Goal: Task Accomplishment & Management: Manage account settings

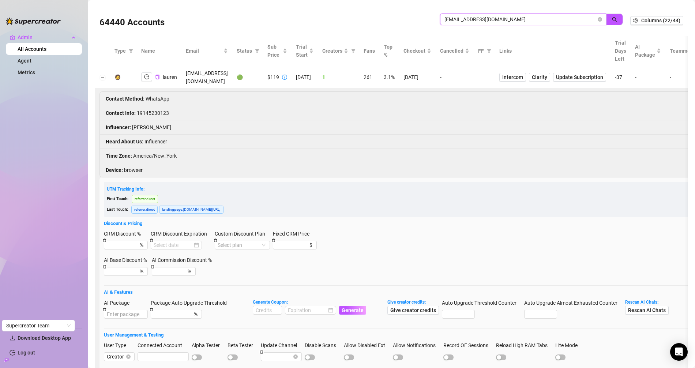
click at [454, 20] on input "cdelorenzo98@gmail.com" at bounding box center [521, 19] width 152 height 8
paste input "nina@ninaskye"
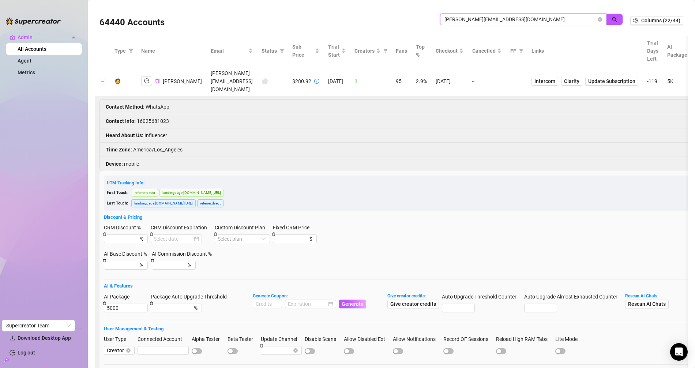
click at [479, 20] on input "nina@ninaskye.com" at bounding box center [521, 19] width 152 height 8
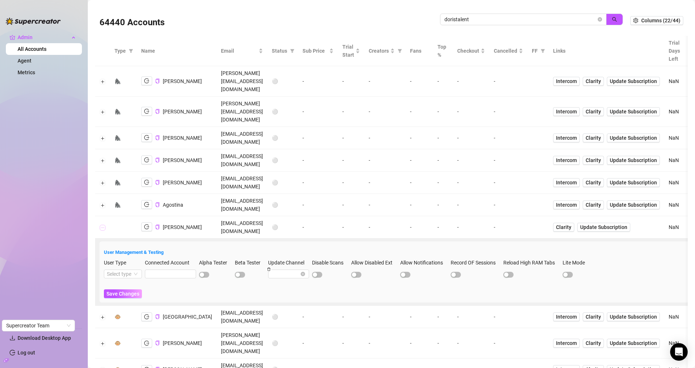
click at [102, 225] on button "Collapse row" at bounding box center [103, 228] width 6 height 6
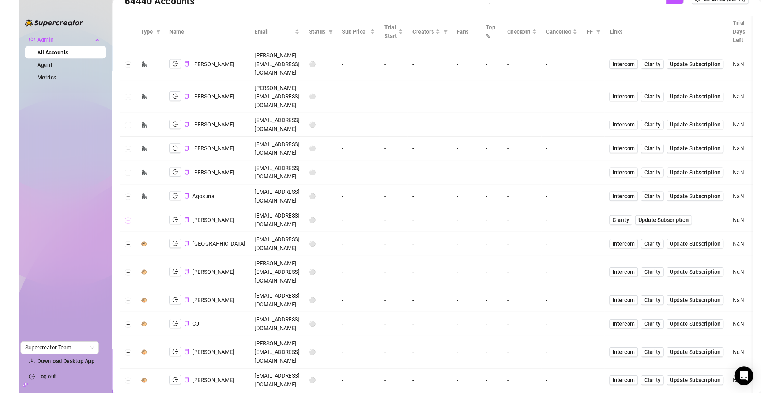
scroll to position [39, 0]
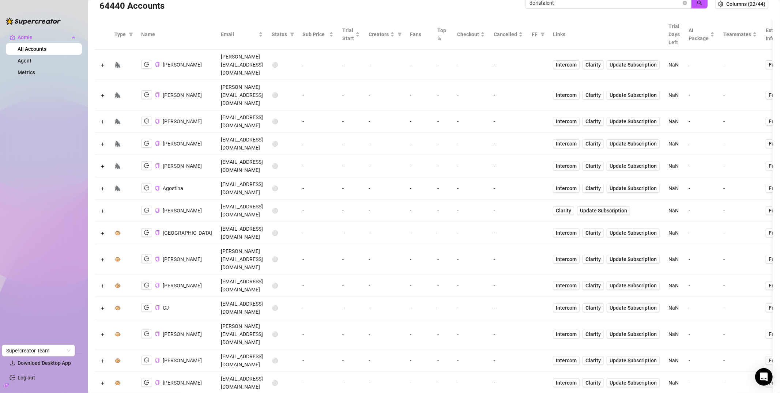
scroll to position [14, 0]
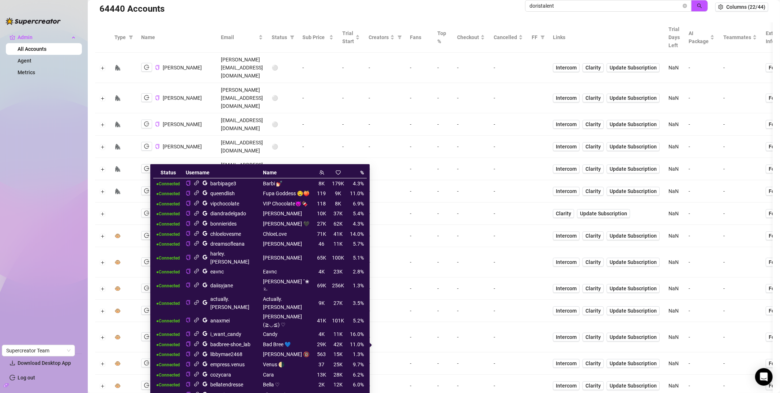
click at [199, 183] on icon "link" at bounding box center [196, 182] width 5 height 5
click at [199, 192] on icon "link" at bounding box center [196, 192] width 5 height 5
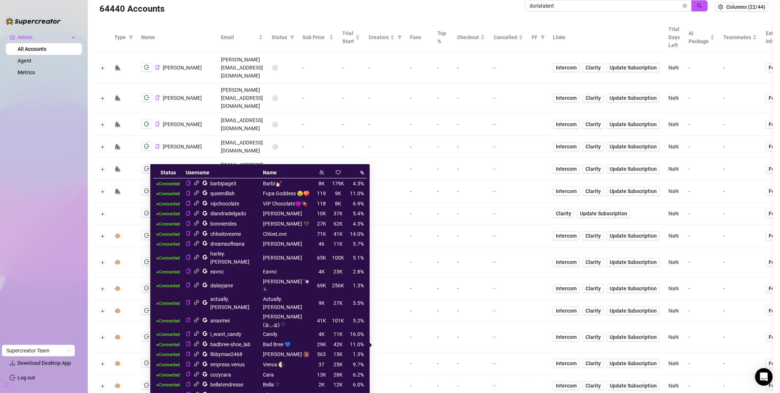
click at [199, 222] on icon "link" at bounding box center [196, 223] width 5 height 5
click at [199, 352] on icon "link" at bounding box center [196, 354] width 5 height 5
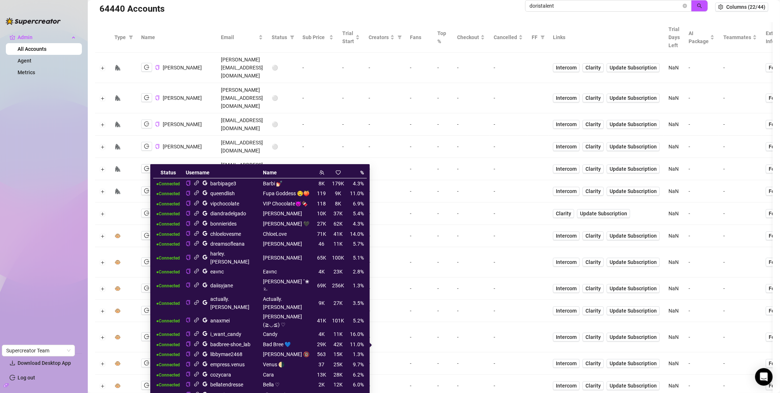
click at [199, 300] on icon "link" at bounding box center [196, 302] width 5 height 5
click at [199, 224] on icon "link" at bounding box center [196, 223] width 5 height 5
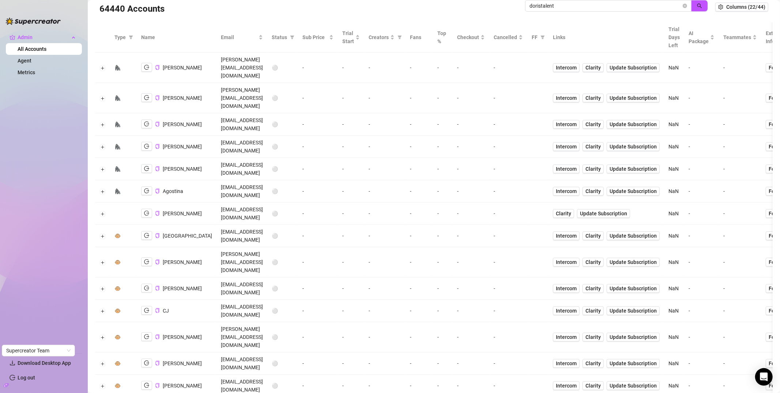
click at [336, 13] on div "64440 Accounts" at bounding box center [313, 7] width 426 height 25
click at [537, 9] on input "doristalent" at bounding box center [606, 6] width 152 height 8
click at [541, 4] on input "doristalent" at bounding box center [606, 6] width 152 height 8
paste input "[EMAIL_ADDRESS][DOMAIN_NAME]"
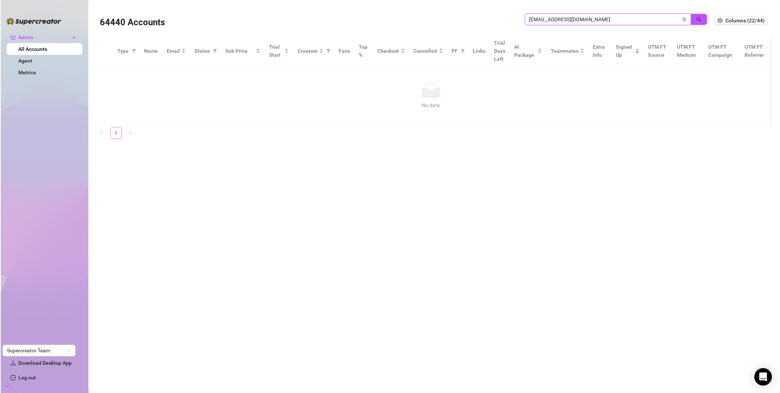
scroll to position [0, 0]
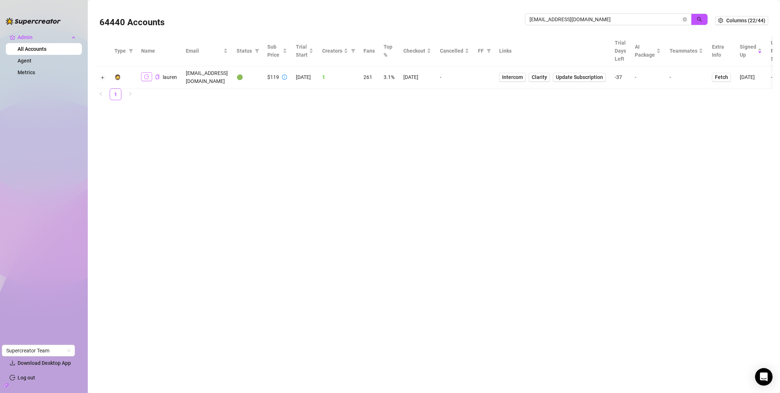
click at [149, 76] on button "button" at bounding box center [146, 76] width 11 height 9
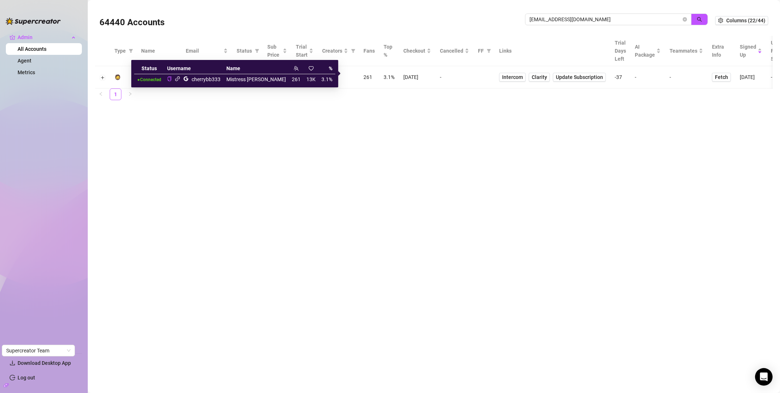
click at [180, 80] on icon "link" at bounding box center [177, 78] width 5 height 5
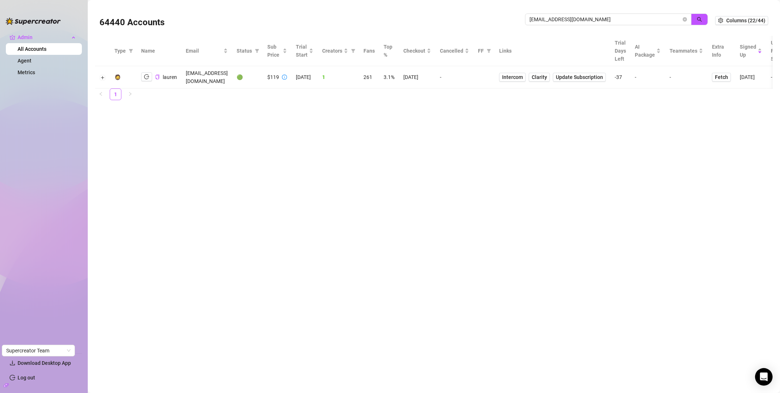
click at [105, 78] on td at bounding box center [102, 77] width 15 height 22
click at [103, 75] on button "Expand row" at bounding box center [103, 78] width 6 height 6
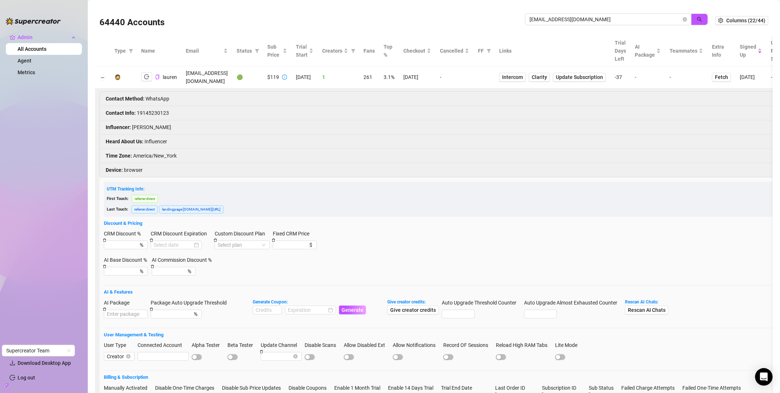
click at [159, 137] on li "Heard About Us : Influencer" at bounding box center [488, 142] width 776 height 14
click at [146, 106] on li "Contact Info : 19145230123" at bounding box center [488, 113] width 776 height 14
click at [186, 107] on li "Contact Info : 19145230123" at bounding box center [488, 113] width 776 height 14
click at [153, 106] on li "Contact Info : 19145230123" at bounding box center [488, 113] width 776 height 14
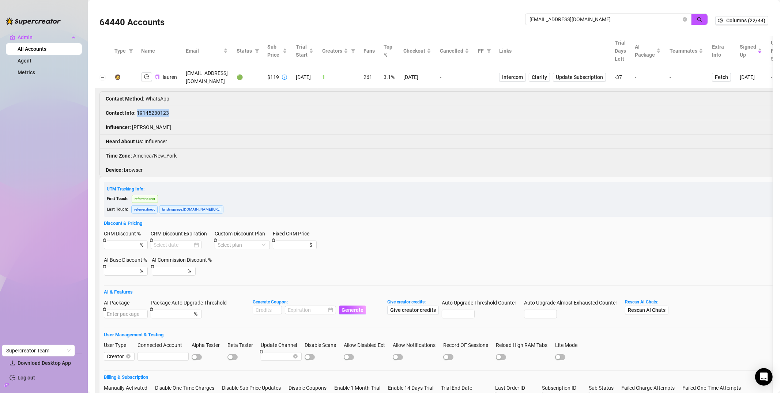
click at [153, 106] on li "Contact Info : 19145230123" at bounding box center [488, 113] width 776 height 14
copy li "19145230123"
click at [159, 75] on icon "copy" at bounding box center [157, 77] width 4 height 5
click at [563, 25] on span "cdelorenzo98@gmail.com" at bounding box center [608, 20] width 166 height 12
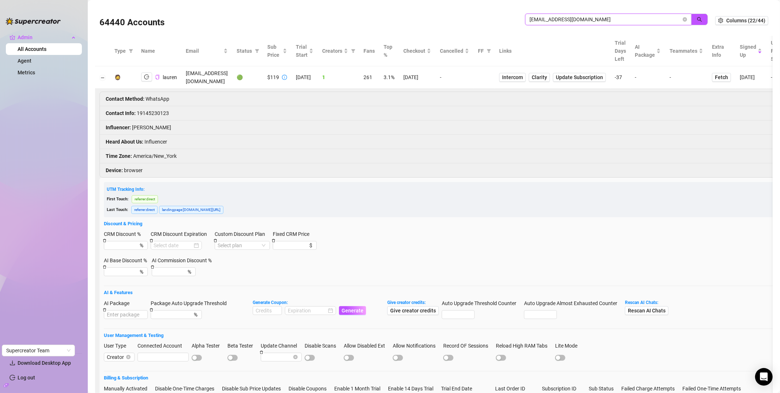
click at [563, 22] on input "cdelorenzo98@gmail.com" at bounding box center [606, 19] width 152 height 8
type input "doristalent"
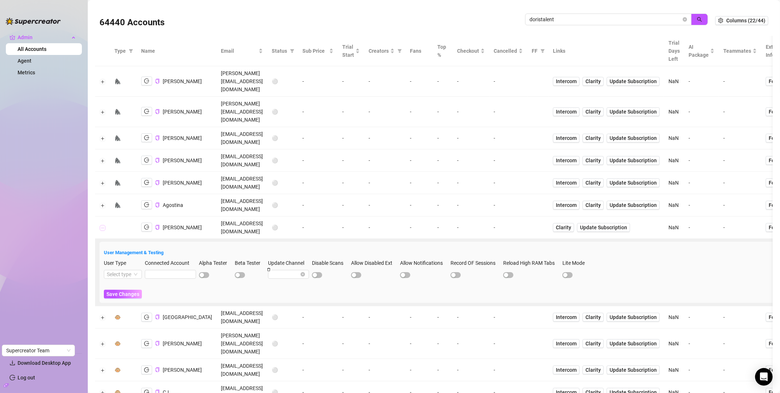
click at [105, 225] on button "Collapse row" at bounding box center [103, 228] width 6 height 6
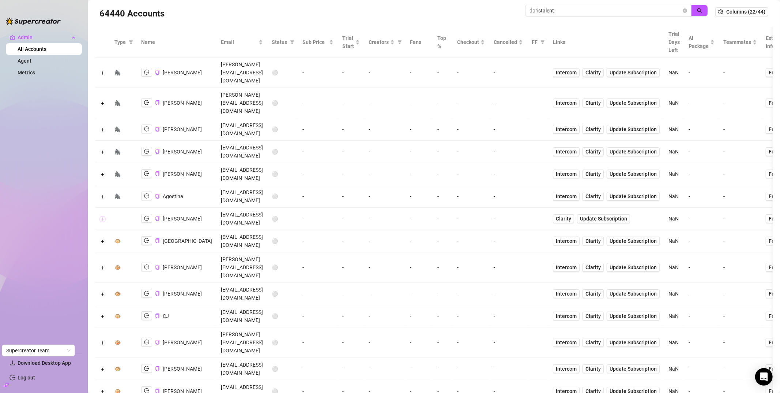
scroll to position [17, 0]
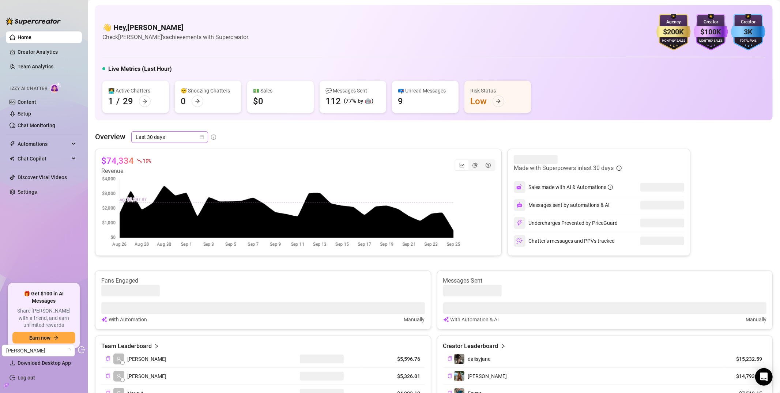
click at [179, 138] on span "Last 30 days" at bounding box center [170, 137] width 68 height 11
click at [170, 183] on div "Last 90 days" at bounding box center [169, 187] width 65 height 8
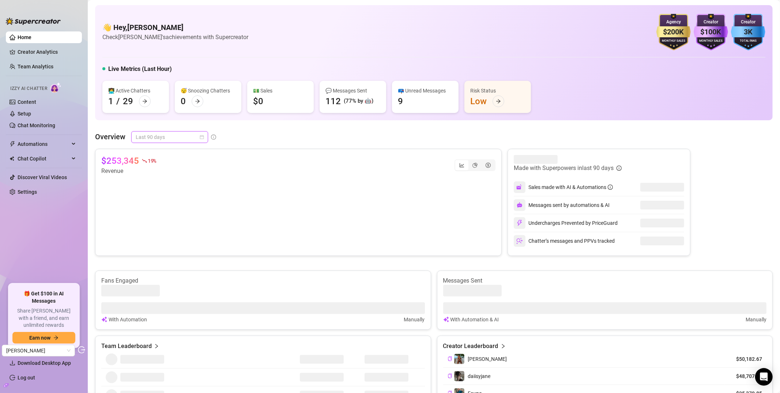
click at [182, 136] on span "Last 90 days" at bounding box center [170, 137] width 68 height 11
click at [180, 167] on div "Last 7 days" at bounding box center [169, 164] width 65 height 8
click at [176, 138] on span "Last 7 days" at bounding box center [170, 137] width 68 height 11
click at [174, 175] on div "Last 30 days" at bounding box center [169, 175] width 65 height 8
click at [37, 52] on link "Creator Analytics" at bounding box center [47, 52] width 59 height 12
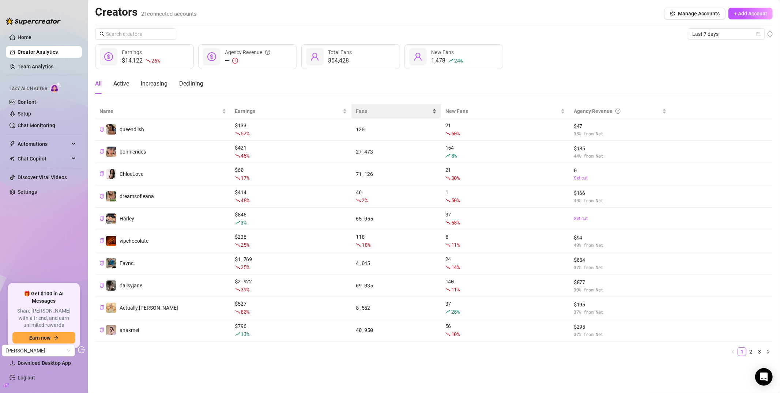
click at [373, 107] on span "Fans" at bounding box center [393, 111] width 75 height 8
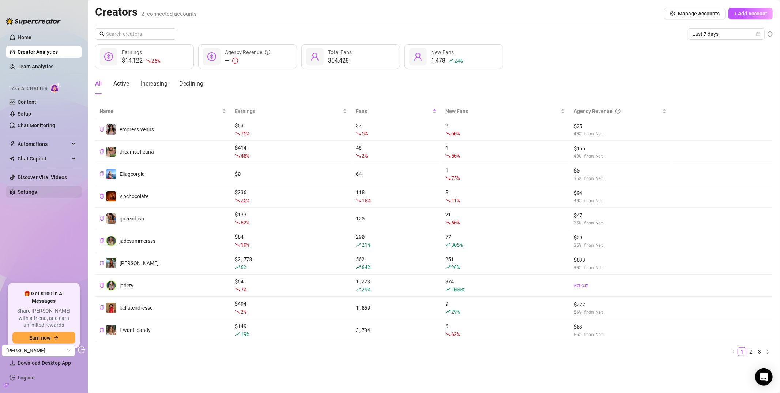
click at [37, 189] on link "Settings" at bounding box center [27, 192] width 19 height 6
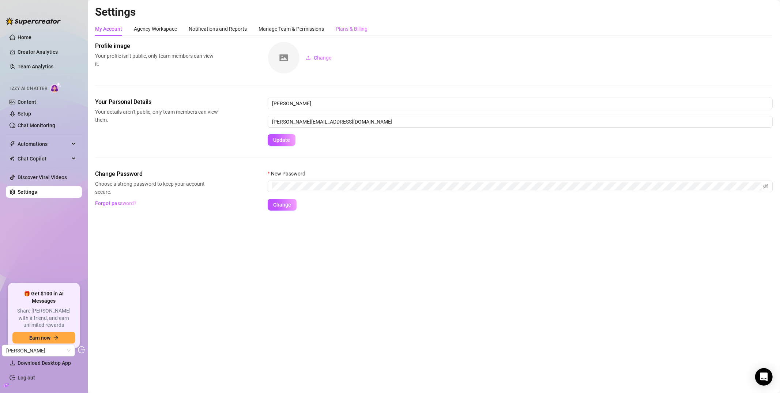
click at [352, 23] on div "Plans & Billing" at bounding box center [352, 29] width 32 height 14
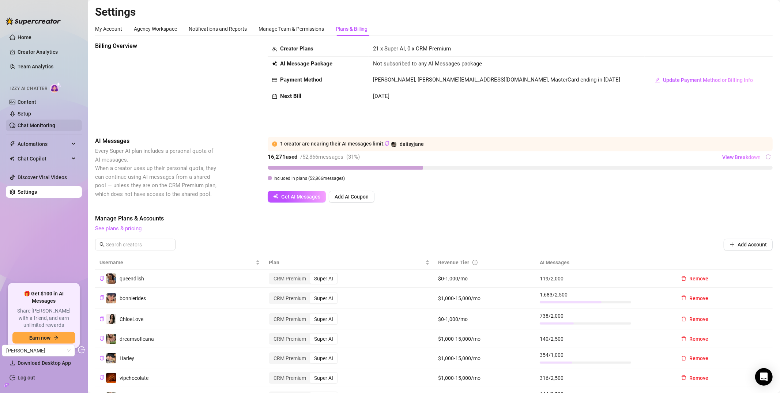
click at [41, 124] on link "Chat Monitoring" at bounding box center [37, 126] width 38 height 6
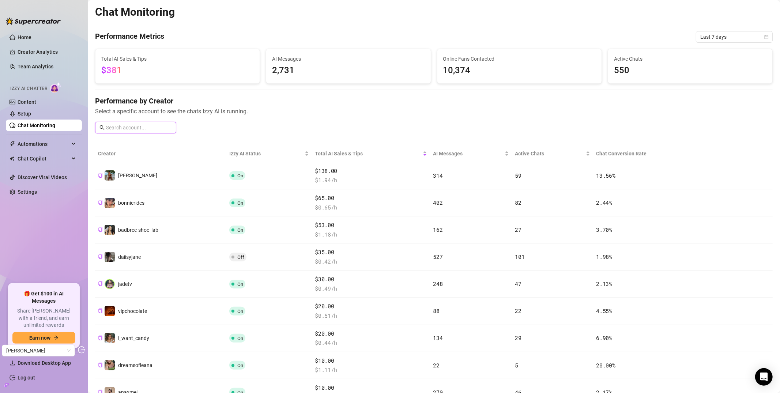
click at [162, 128] on input "text" at bounding box center [139, 128] width 66 height 8
type input "dais"
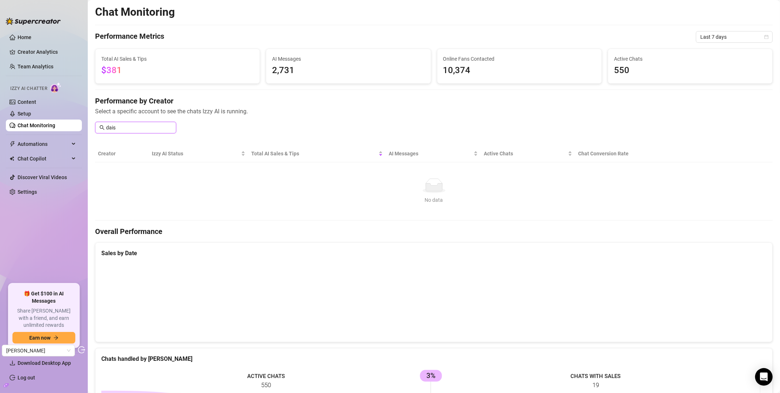
drag, startPoint x: 163, startPoint y: 128, endPoint x: 64, endPoint y: 128, distance: 98.4
click at [67, 129] on div "Home Creator Analytics Team Analytics Izzy AI Chatter Content Setup Chat Monito…" at bounding box center [390, 196] width 780 height 393
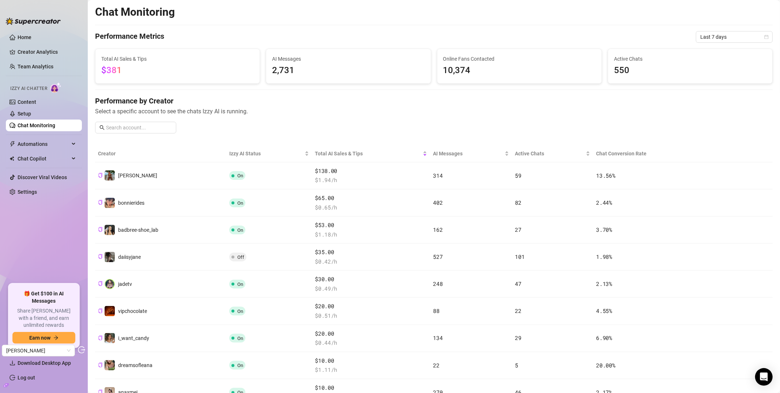
click at [604, 157] on th "Chat Conversion Rate" at bounding box center [649, 153] width 112 height 17
click at [608, 154] on th "Chat Conversion Rate" at bounding box center [649, 153] width 112 height 17
click at [584, 153] on div "Active Chats" at bounding box center [552, 154] width 75 height 8
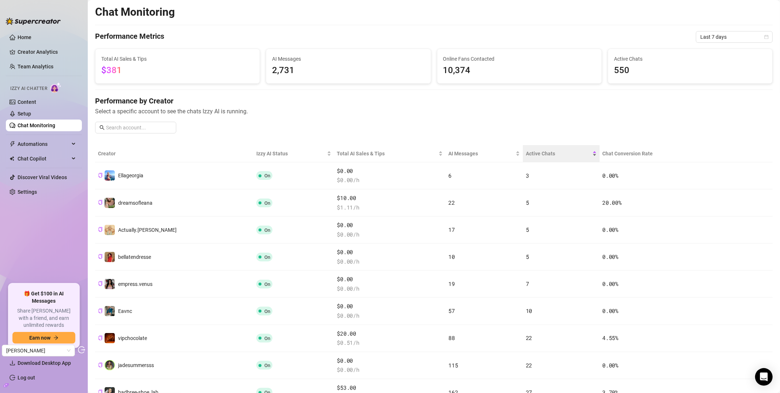
click at [578, 153] on span "Active Chats" at bounding box center [558, 154] width 65 height 8
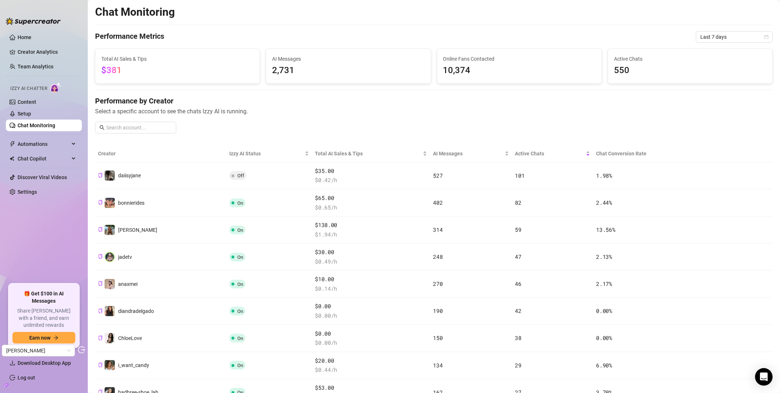
click at [620, 155] on th "Chat Conversion Rate" at bounding box center [649, 153] width 112 height 17
click at [337, 158] on div "Total AI Sales & Tips" at bounding box center [371, 154] width 112 height 8
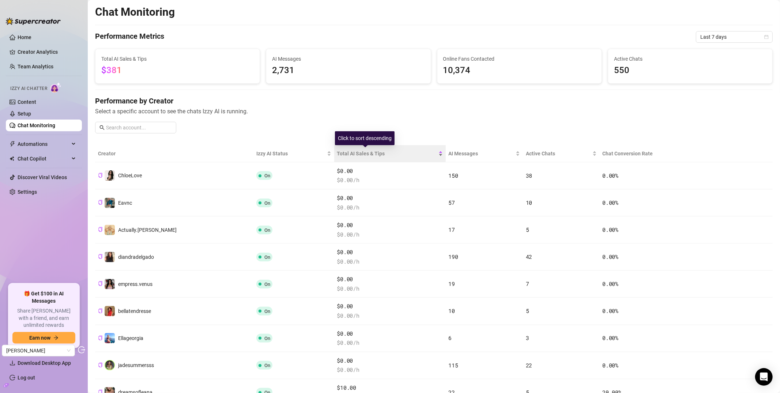
click at [340, 155] on span "Total AI Sales & Tips" at bounding box center [387, 154] width 100 height 8
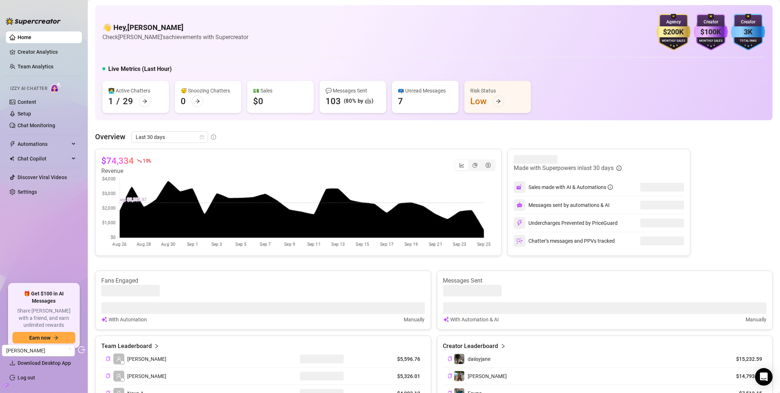
click at [42, 132] on ul "Home Creator Analytics Team Analytics Izzy AI Chatter Content Setup Chat Monito…" at bounding box center [44, 155] width 76 height 252
click at [48, 128] on link "Chat Monitoring" at bounding box center [37, 126] width 38 height 6
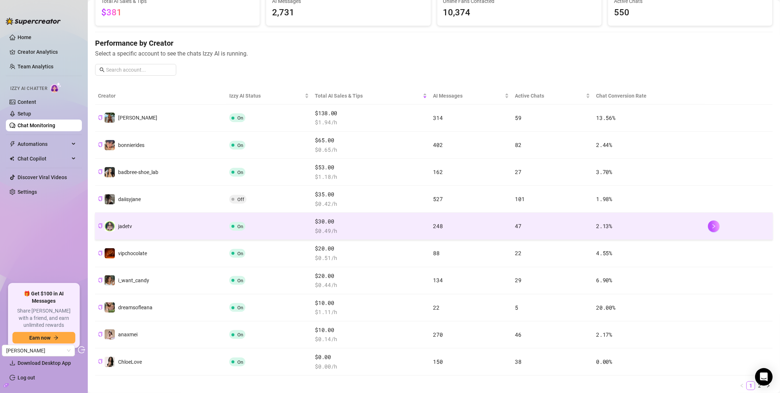
scroll to position [101, 0]
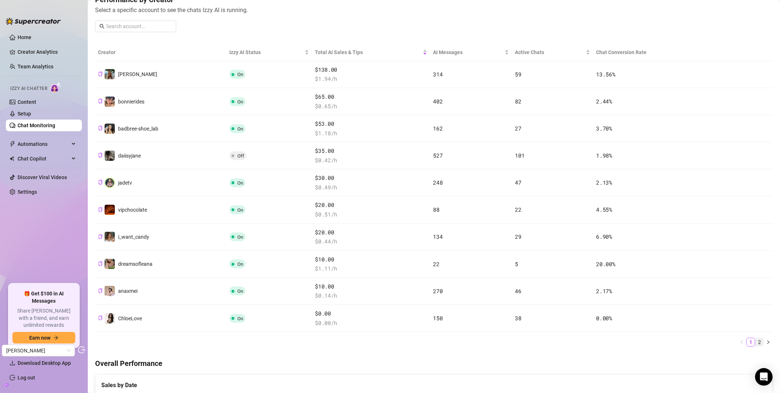
click at [756, 344] on link "2" at bounding box center [760, 342] width 8 height 8
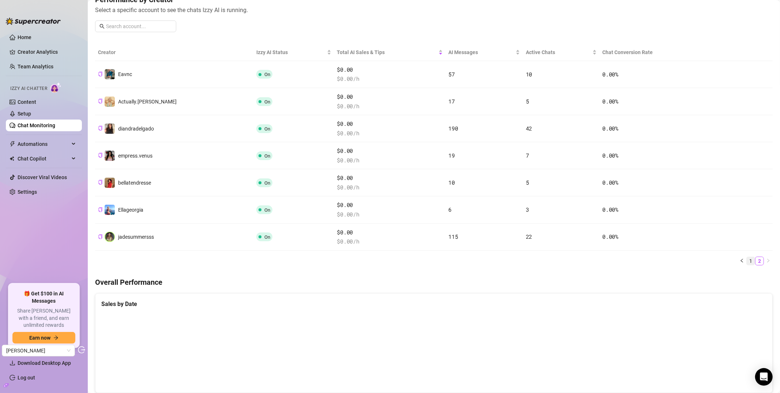
click at [747, 263] on link "1" at bounding box center [751, 261] width 8 height 8
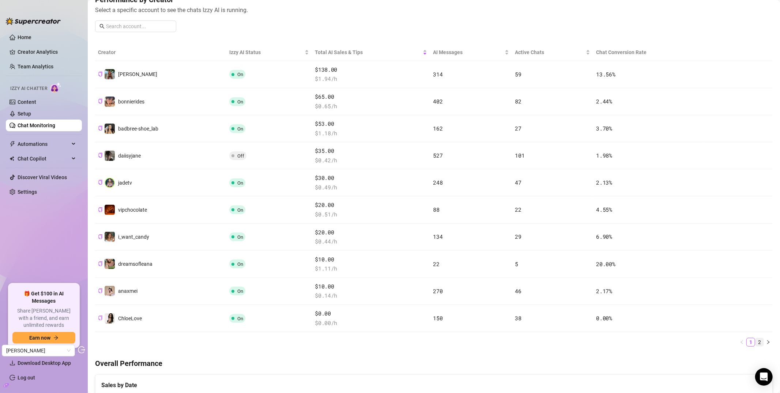
click at [756, 341] on link "2" at bounding box center [760, 342] width 8 height 8
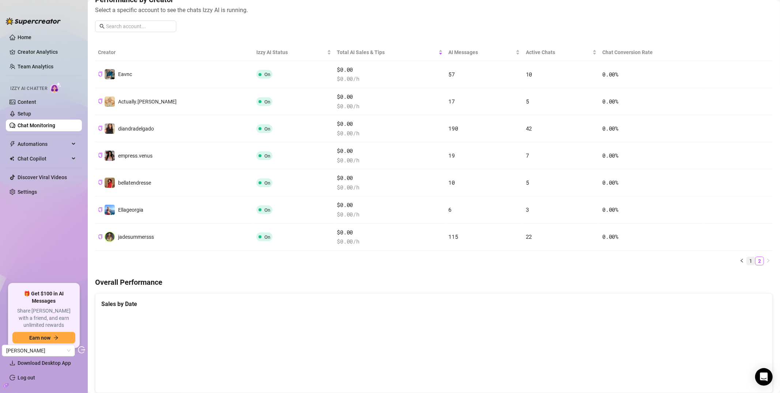
click at [747, 264] on link "1" at bounding box center [751, 261] width 8 height 8
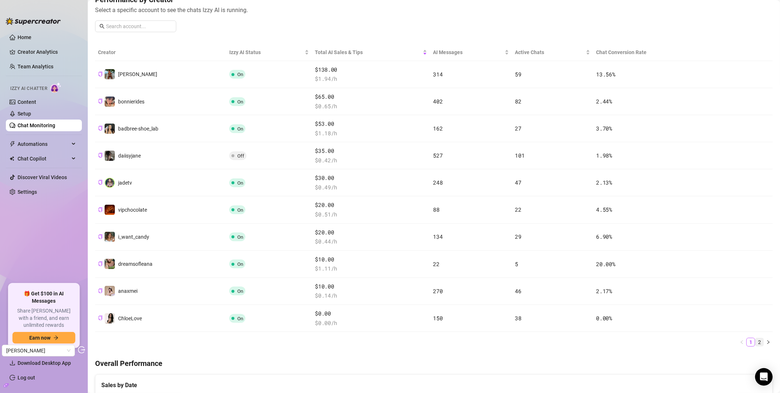
click at [756, 340] on link "2" at bounding box center [760, 342] width 8 height 8
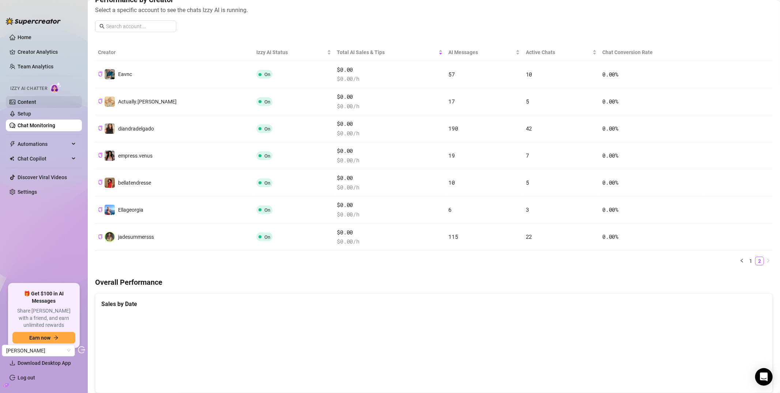
click at [36, 102] on link "Content" at bounding box center [27, 102] width 19 height 6
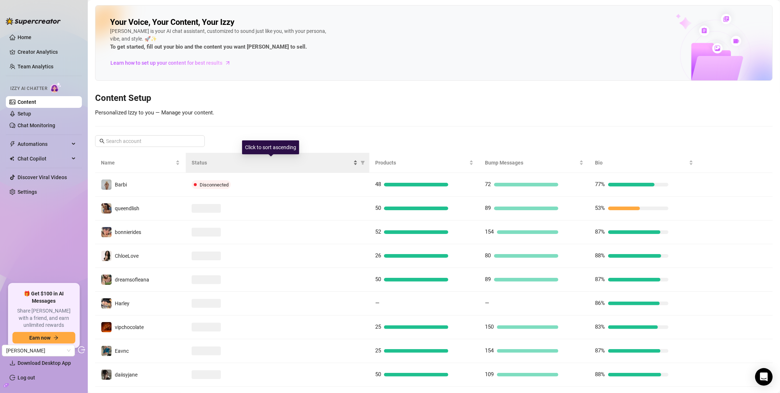
click at [223, 163] on span "Status" at bounding box center [272, 163] width 160 height 8
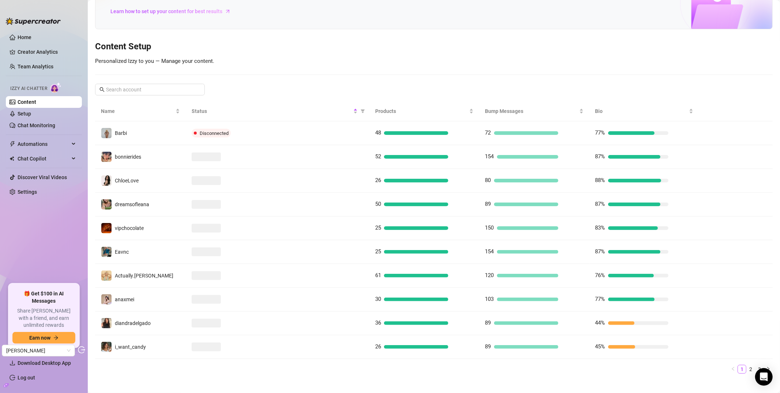
scroll to position [60, 0]
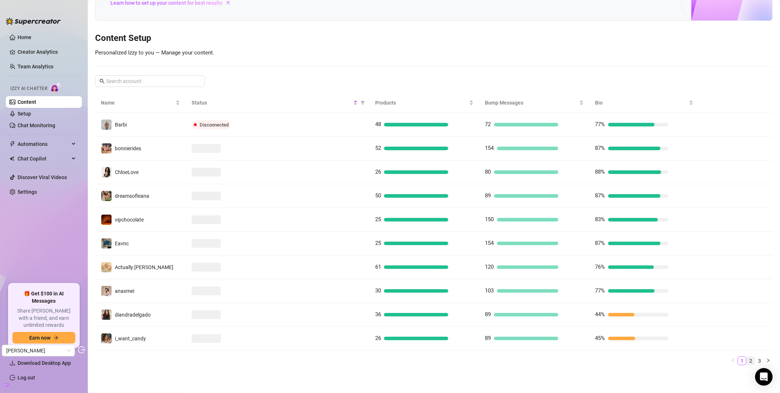
click at [747, 361] on link "2" at bounding box center [751, 361] width 8 height 8
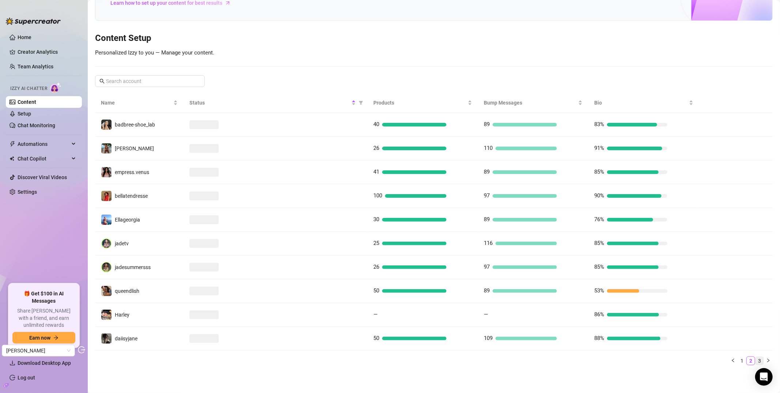
click at [756, 361] on link "3" at bounding box center [760, 361] width 8 height 8
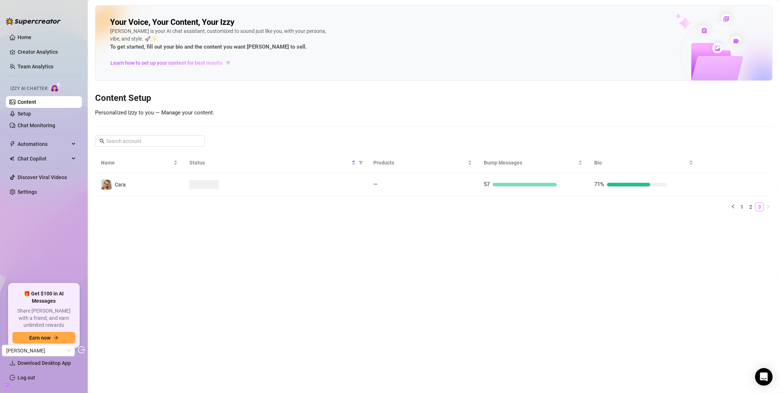
scroll to position [0, 0]
drag, startPoint x: 39, startPoint y: 116, endPoint x: 73, endPoint y: 120, distance: 34.3
click at [31, 116] on link "Setup" at bounding box center [25, 114] width 14 height 6
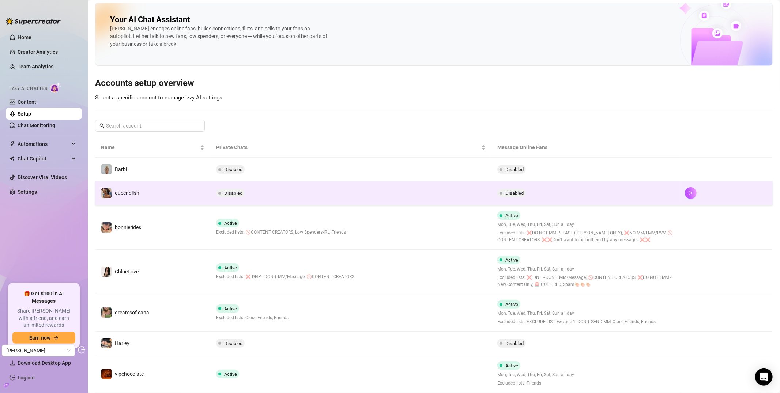
scroll to position [11, 0]
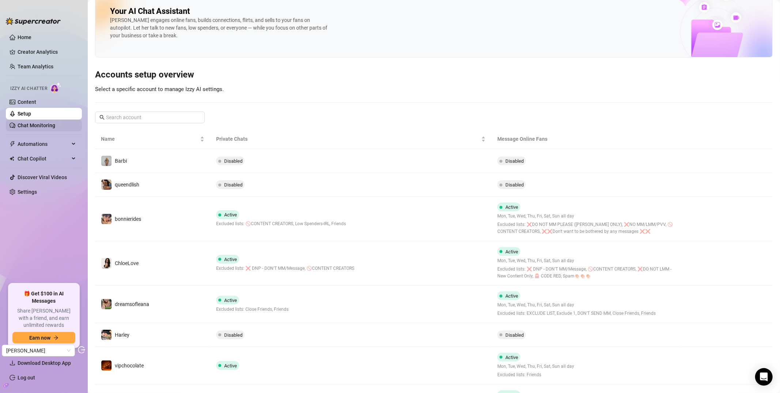
click at [50, 128] on link "Chat Monitoring" at bounding box center [37, 126] width 38 height 6
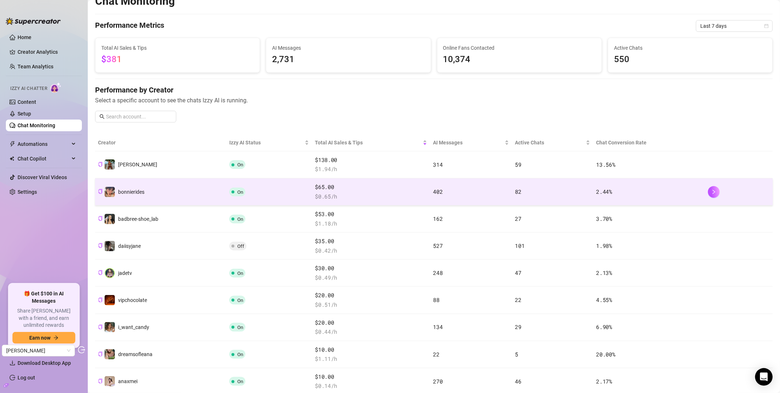
click at [182, 196] on td "bonnierides" at bounding box center [160, 192] width 131 height 27
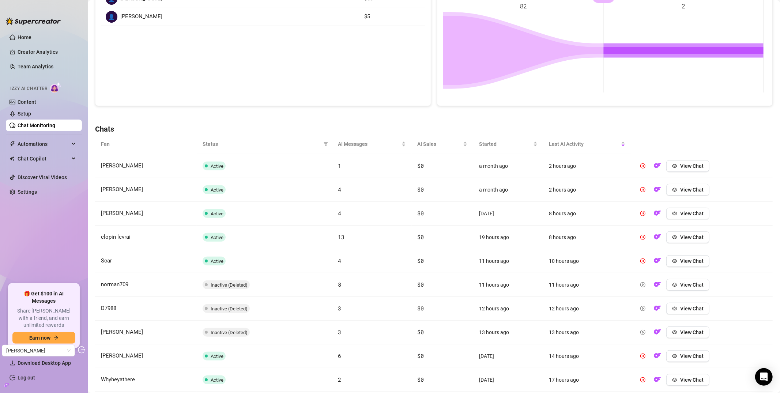
scroll to position [176, 0]
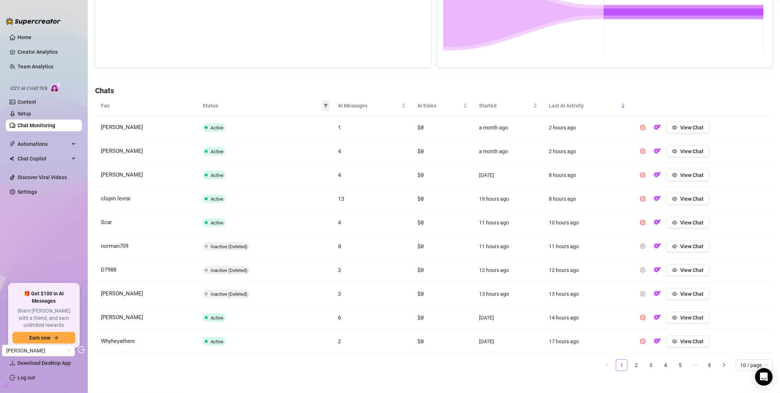
click at [322, 109] on span at bounding box center [325, 105] width 7 height 11
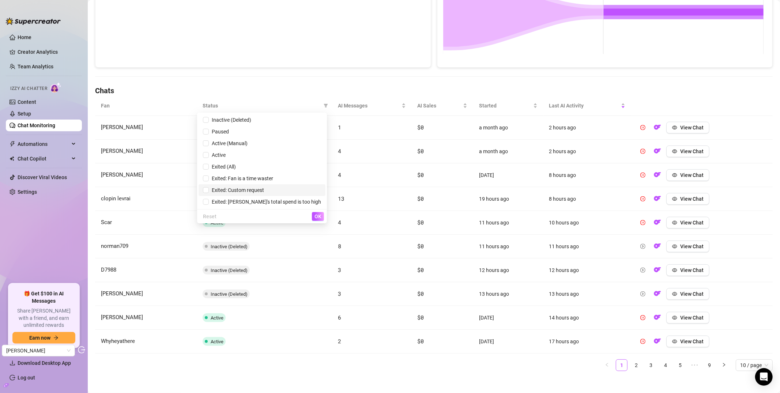
click at [264, 187] on span "Exited: Custom request" at bounding box center [236, 190] width 55 height 6
checkbox input "true"
click at [317, 216] on span "OK" at bounding box center [318, 217] width 7 height 6
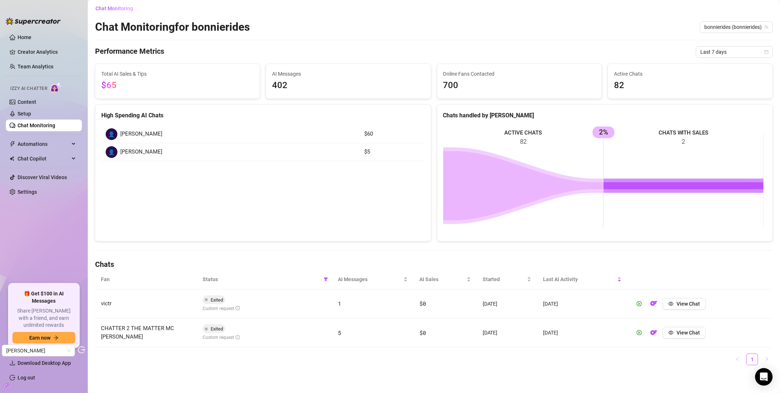
scroll to position [3, 0]
click at [686, 307] on span "View Chat" at bounding box center [688, 304] width 23 height 6
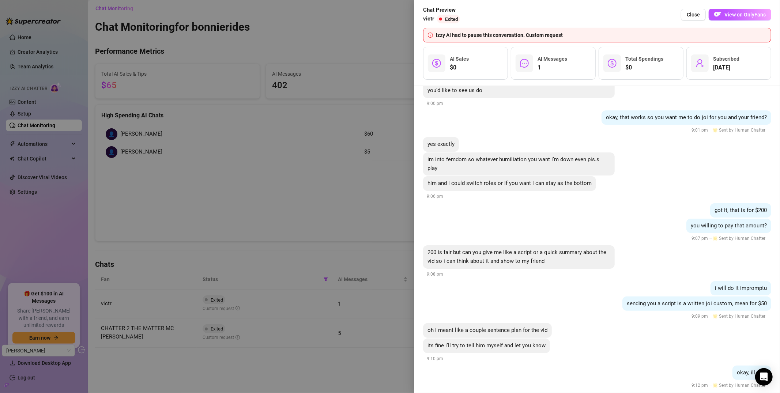
scroll to position [629, 0]
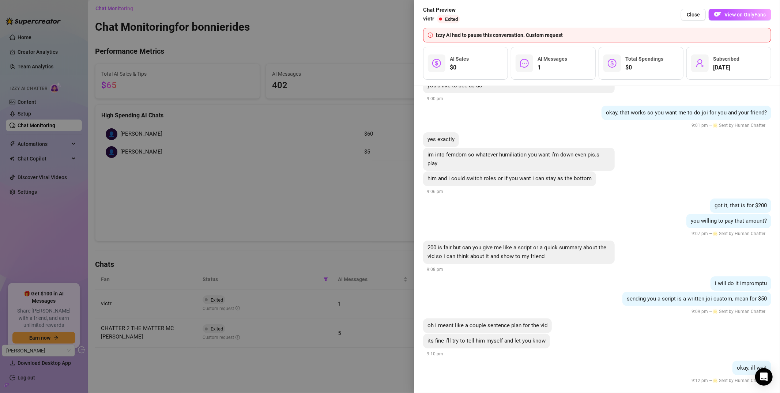
click at [269, 194] on div at bounding box center [390, 196] width 780 height 393
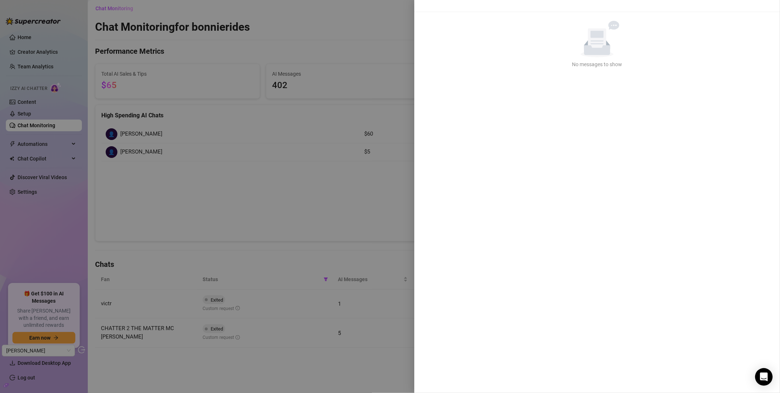
scroll to position [0, 0]
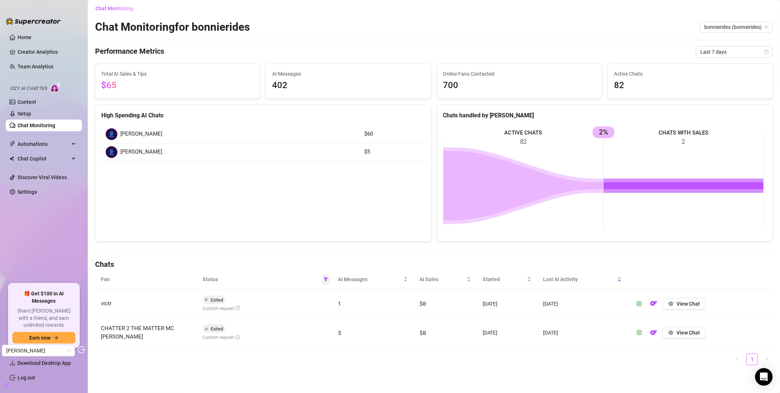
click at [325, 281] on icon "filter" at bounding box center [326, 279] width 4 height 4
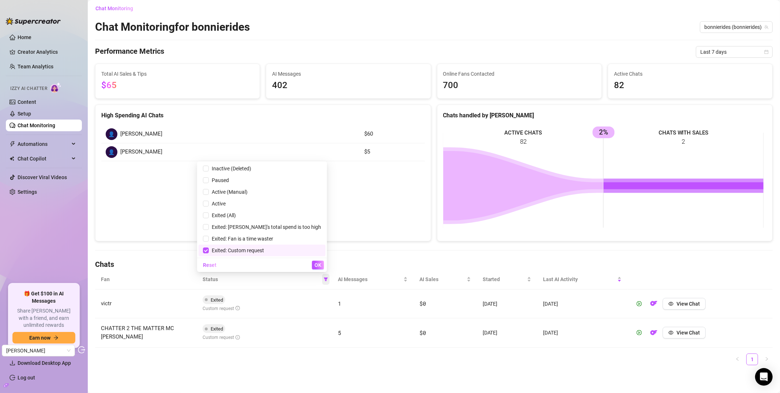
click at [325, 281] on icon "filter" at bounding box center [326, 279] width 4 height 4
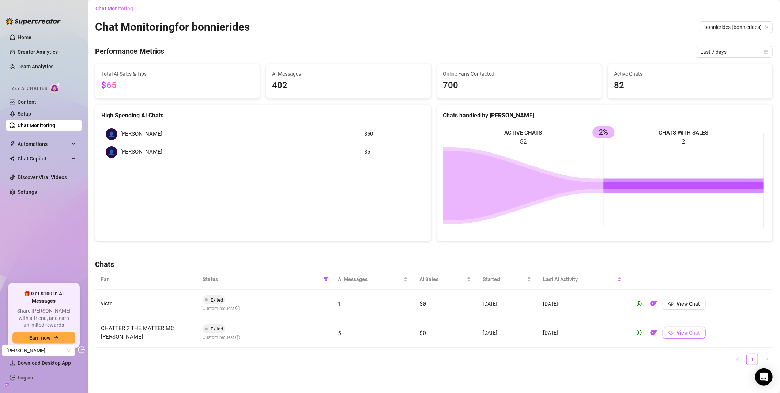
click at [692, 335] on span "View Chat" at bounding box center [688, 333] width 23 height 6
click at [40, 126] on link "Chat Monitoring" at bounding box center [37, 126] width 38 height 6
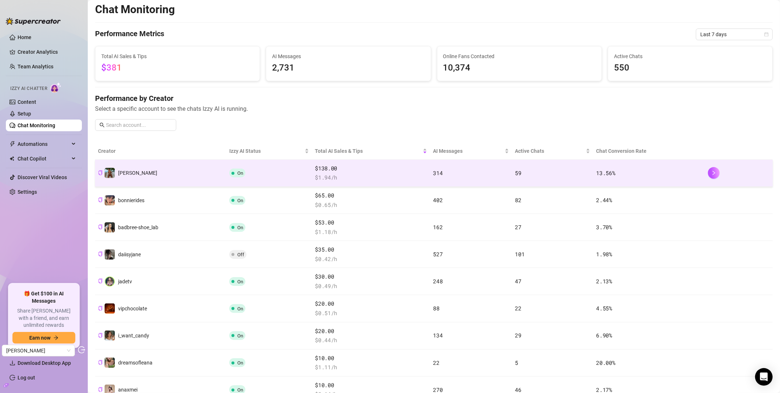
click at [124, 172] on span "Libby" at bounding box center [137, 173] width 39 height 6
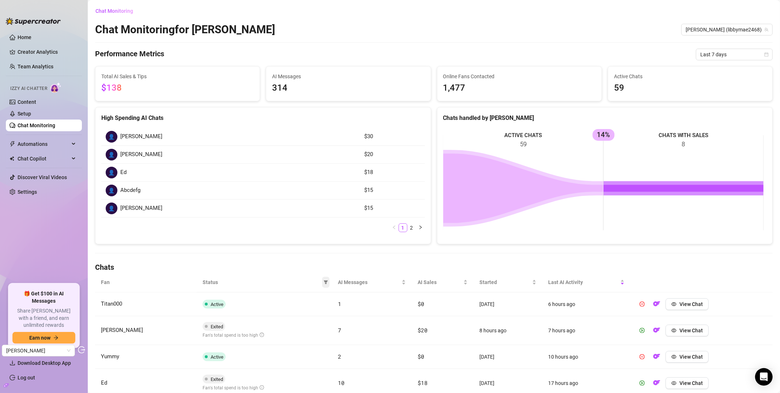
click at [324, 284] on icon "filter" at bounding box center [326, 282] width 4 height 4
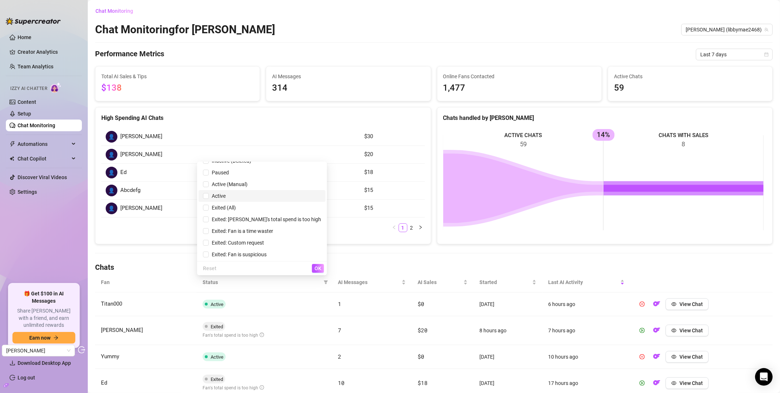
scroll to position [8, 0]
click at [265, 256] on span "Exited: Fan is suspicious" at bounding box center [238, 254] width 58 height 6
click at [318, 269] on span "OK" at bounding box center [318, 269] width 7 height 6
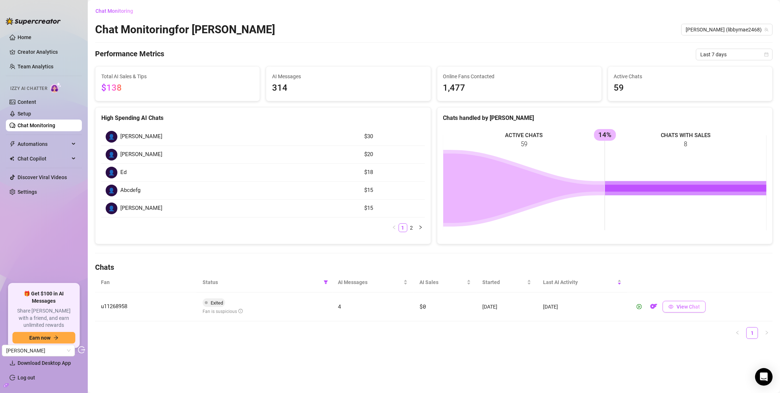
click at [685, 307] on span "View Chat" at bounding box center [688, 307] width 23 height 6
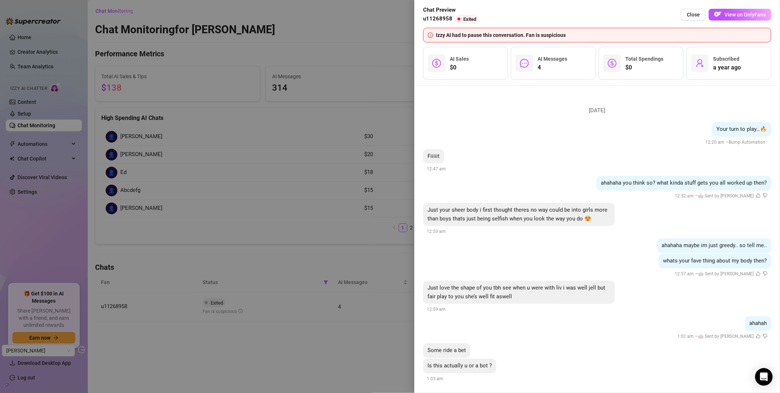
scroll to position [5, 0]
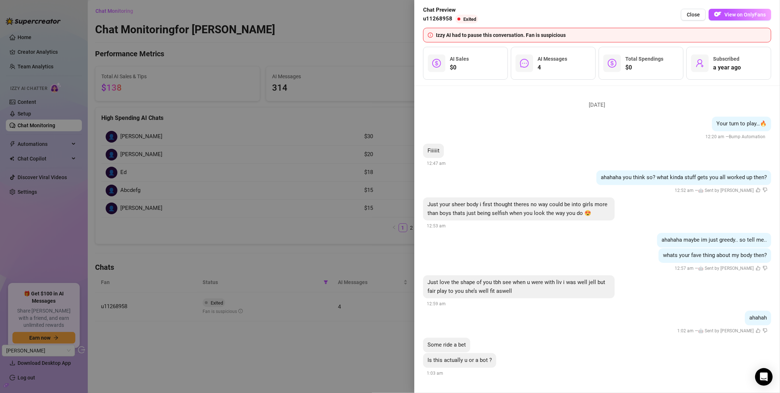
click at [284, 179] on div at bounding box center [390, 196] width 780 height 393
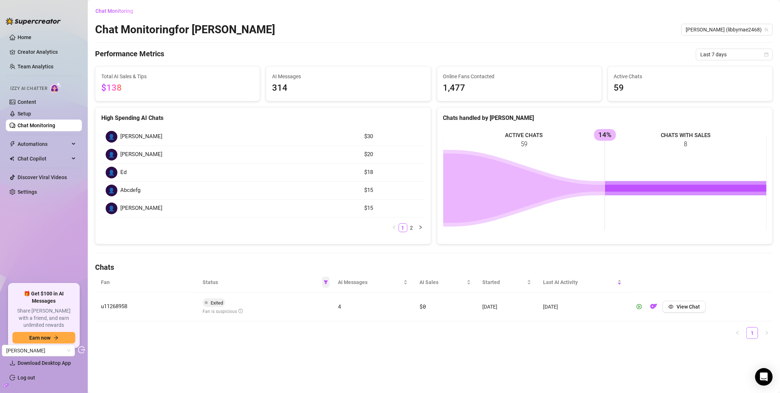
click at [326, 285] on icon "filter" at bounding box center [326, 282] width 4 height 4
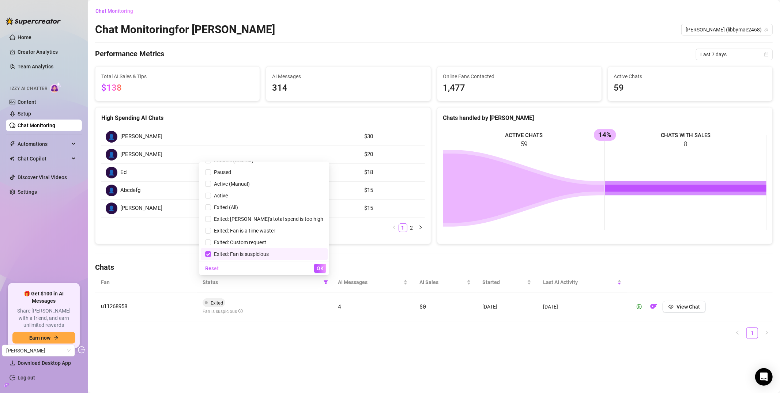
click at [269, 255] on span "Exited: Fan is suspicious" at bounding box center [240, 254] width 58 height 6
checkbox input "false"
click at [266, 244] on span "Exited: Custom request" at bounding box center [238, 243] width 55 height 6
click at [324, 269] on span "OK" at bounding box center [320, 269] width 7 height 6
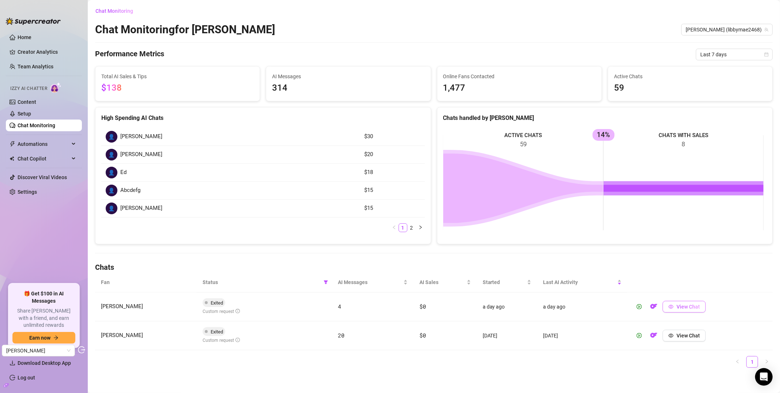
click at [689, 304] on span "View Chat" at bounding box center [688, 307] width 23 height 6
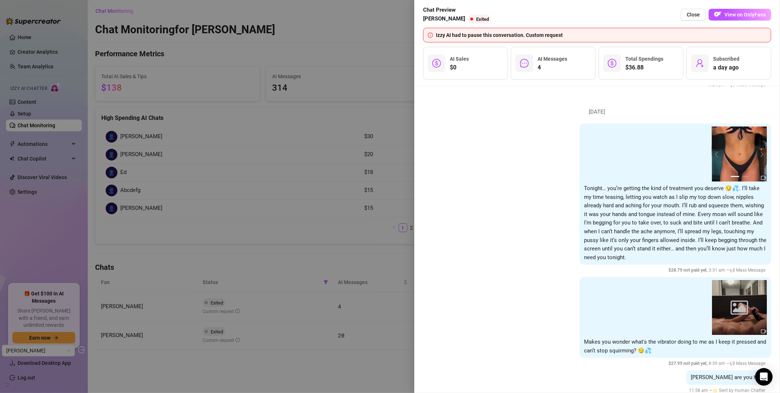
scroll to position [1418, 0]
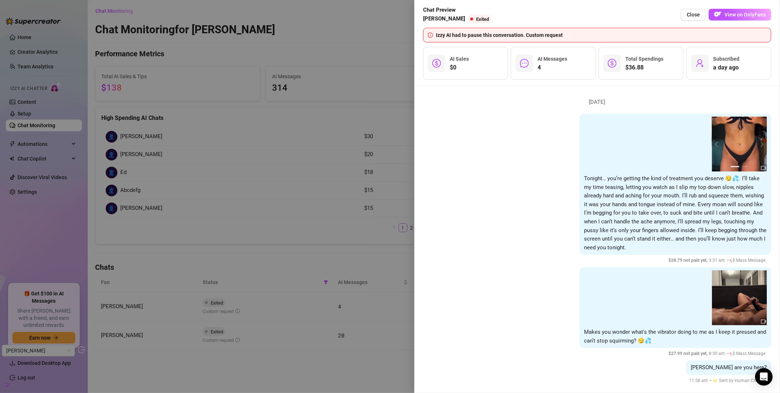
click at [354, 177] on div at bounding box center [390, 196] width 780 height 393
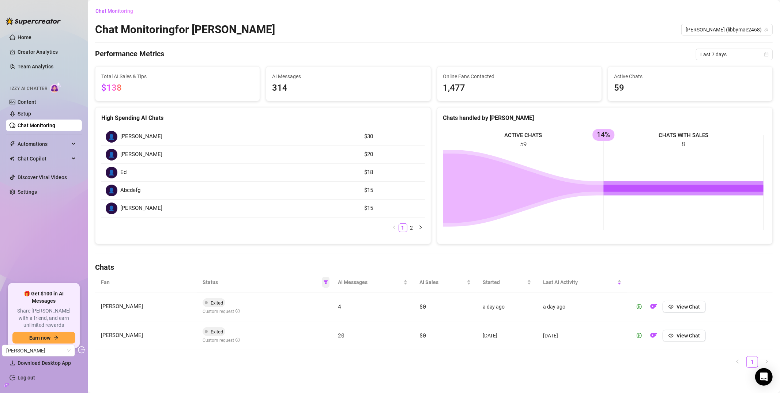
click at [324, 283] on icon "filter" at bounding box center [326, 282] width 4 height 4
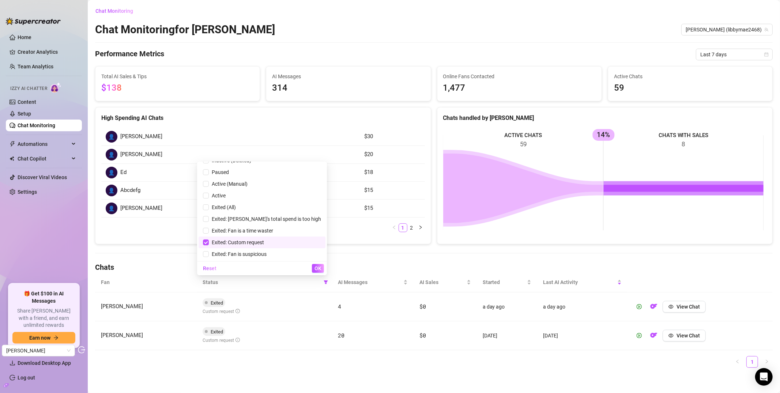
click at [235, 242] on span "Exited: Custom request" at bounding box center [236, 243] width 55 height 6
checkbox input "false"
click at [315, 270] on span "OK" at bounding box center [318, 269] width 7 height 6
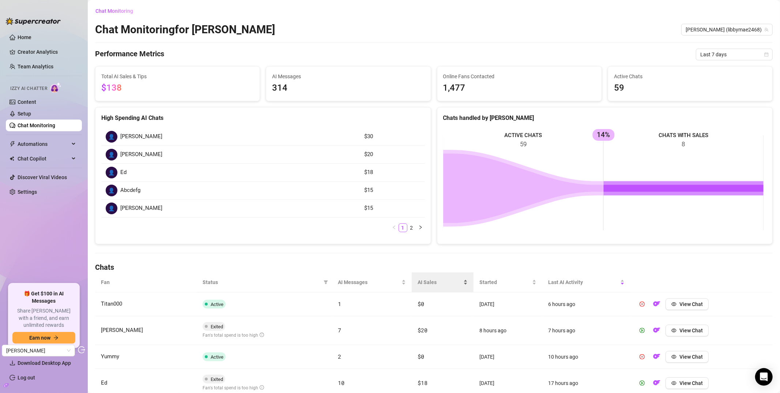
click at [425, 282] on span "AI Sales" at bounding box center [440, 282] width 44 height 8
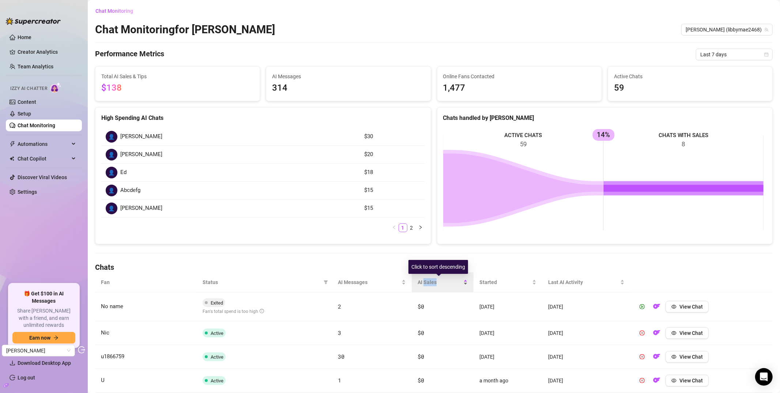
click at [425, 282] on span "AI Sales" at bounding box center [440, 282] width 44 height 8
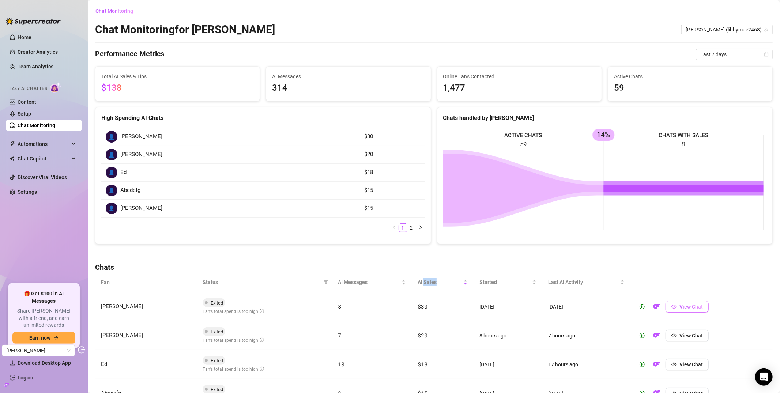
click at [672, 307] on icon "eye" at bounding box center [674, 306] width 5 height 5
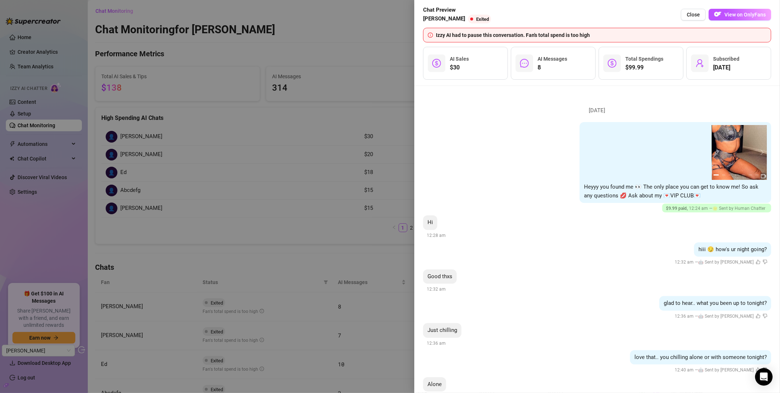
drag, startPoint x: 260, startPoint y: 163, endPoint x: 188, endPoint y: 150, distance: 74.1
click at [260, 163] on div at bounding box center [390, 196] width 780 height 393
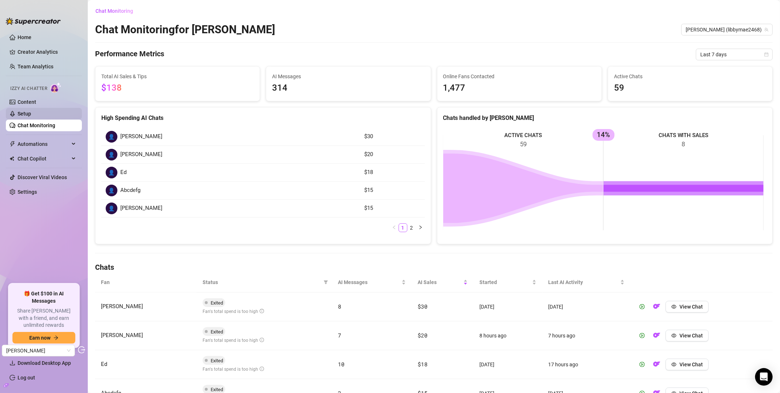
click at [31, 111] on link "Setup" at bounding box center [25, 114] width 14 height 6
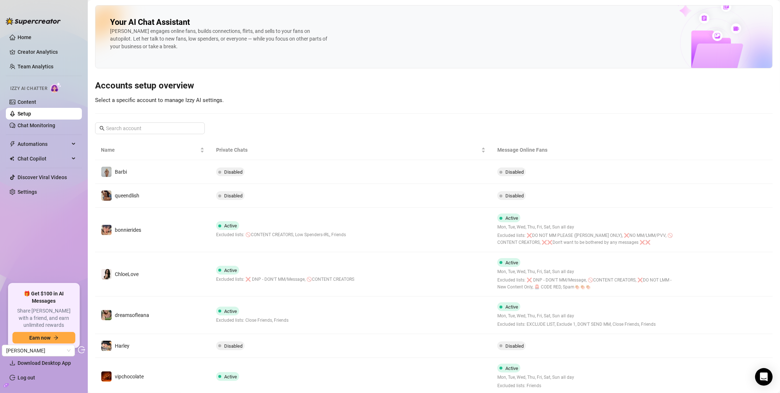
click at [185, 229] on td "bonnierides" at bounding box center [152, 230] width 115 height 45
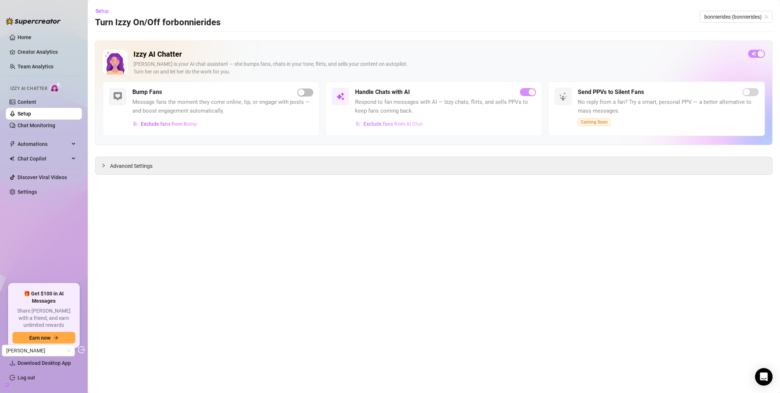
click at [375, 124] on span "Exclude fans from AI Chat" at bounding box center [394, 124] width 60 height 6
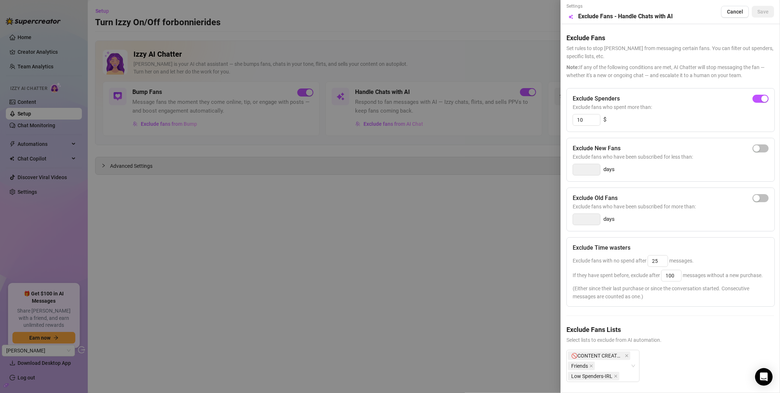
click at [111, 35] on div at bounding box center [390, 196] width 780 height 393
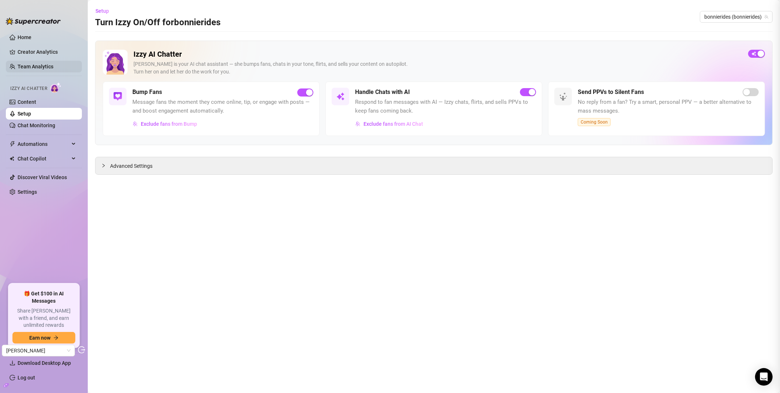
click at [28, 64] on link "Team Analytics" at bounding box center [36, 67] width 36 height 6
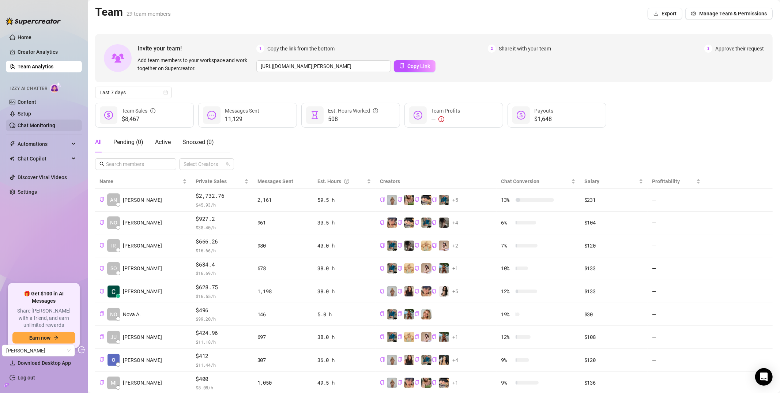
click at [52, 128] on link "Chat Monitoring" at bounding box center [37, 126] width 38 height 6
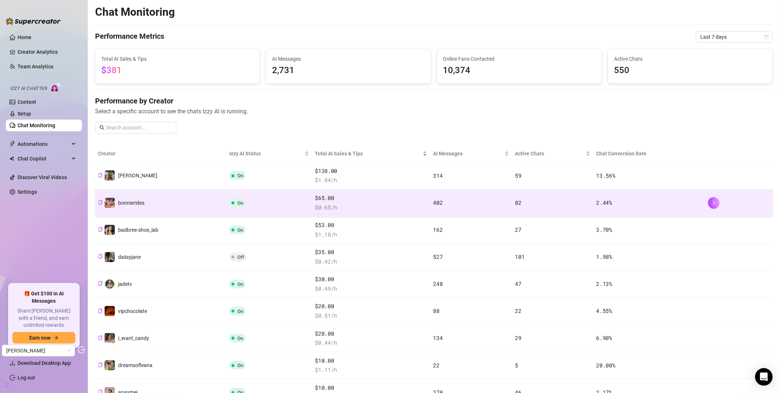
click at [167, 200] on td "bonnierides" at bounding box center [160, 203] width 131 height 27
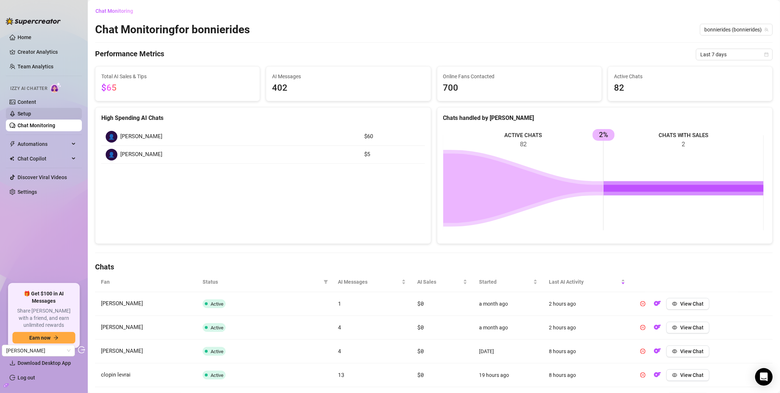
click at [31, 114] on link "Setup" at bounding box center [25, 114] width 14 height 6
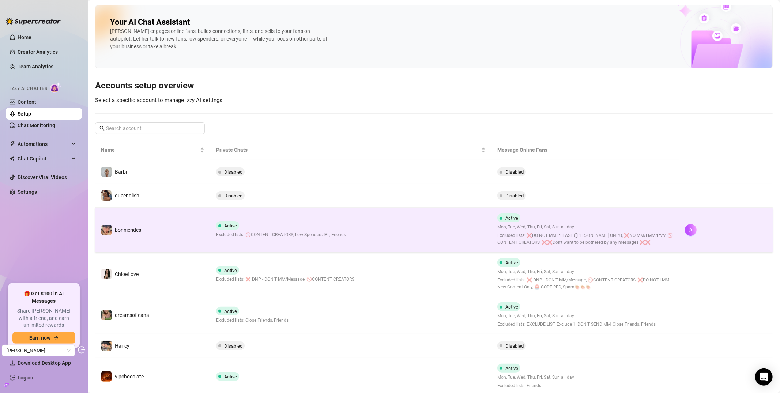
click at [159, 227] on td "bonnierides" at bounding box center [152, 230] width 115 height 45
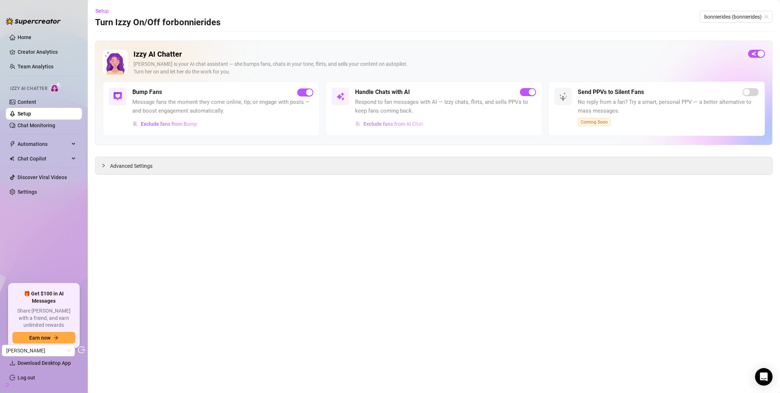
click at [386, 127] on button "Exclude fans from AI Chat" at bounding box center [389, 124] width 68 height 12
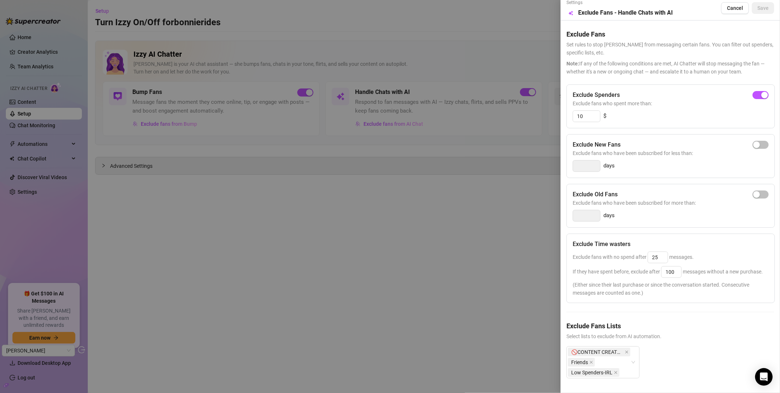
scroll to position [18, 0]
click at [218, 219] on div at bounding box center [390, 196] width 780 height 393
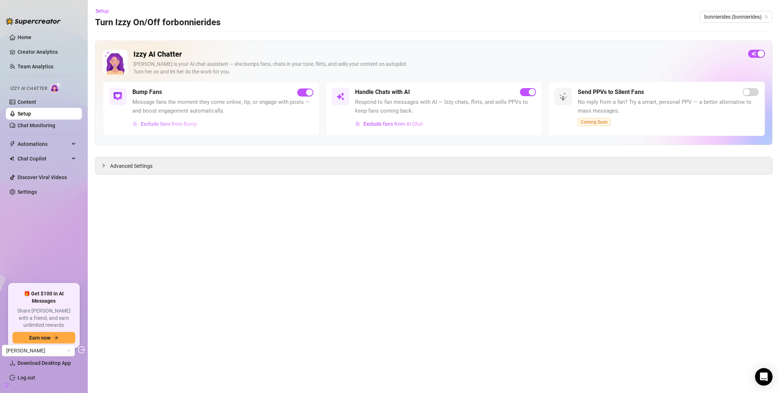
click at [175, 121] on button "Exclude fans from Bump" at bounding box center [164, 124] width 65 height 12
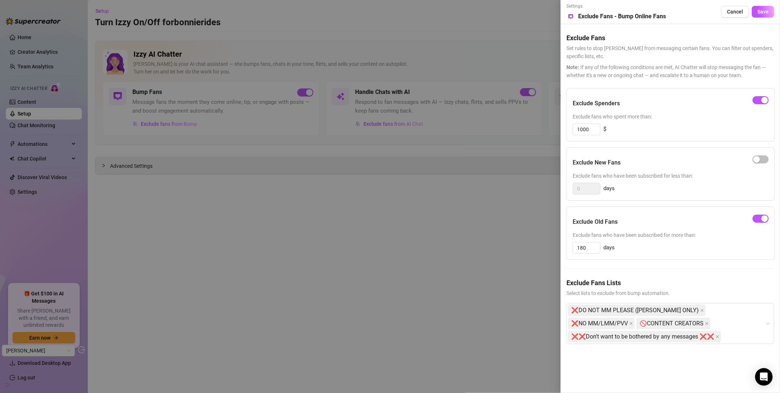
click at [312, 250] on div at bounding box center [390, 196] width 780 height 393
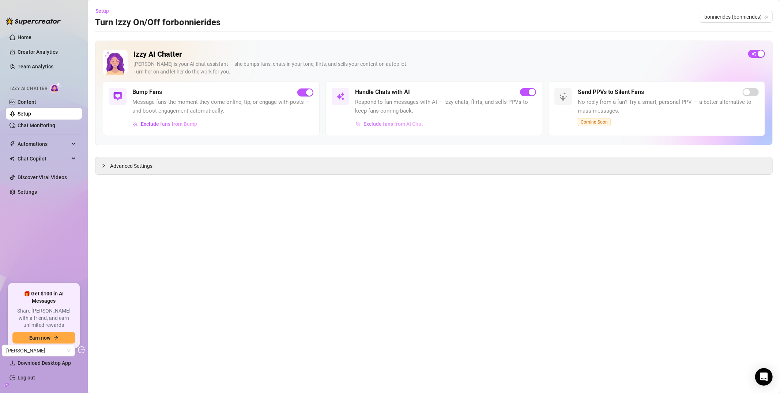
click at [399, 121] on span "Exclude fans from AI Chat" at bounding box center [394, 124] width 60 height 6
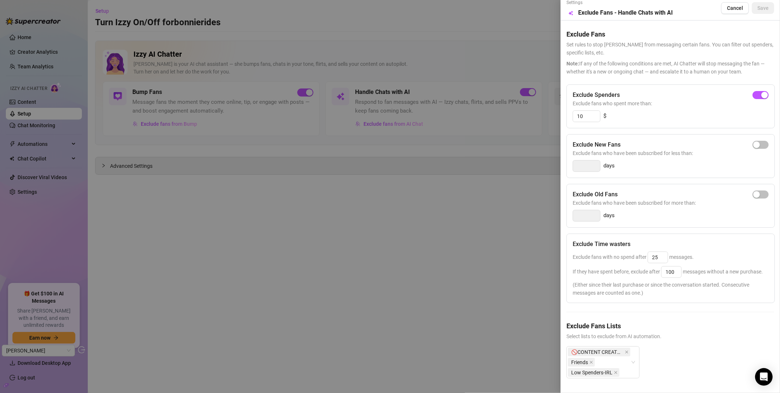
click at [408, 288] on div at bounding box center [390, 196] width 780 height 393
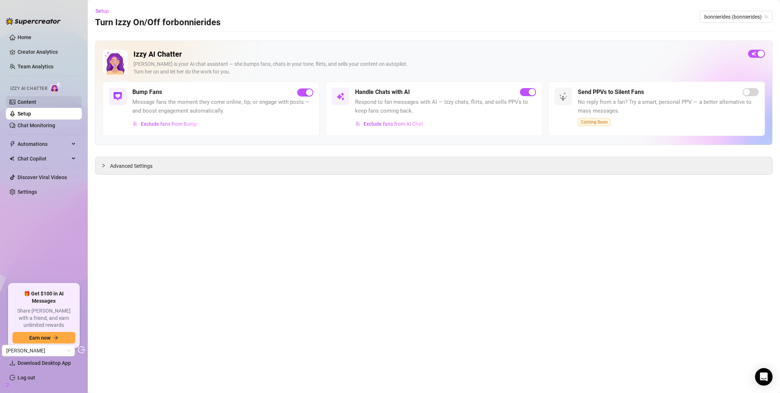
click at [27, 105] on link "Content" at bounding box center [27, 102] width 19 height 6
click at [29, 105] on link "Content" at bounding box center [27, 102] width 19 height 6
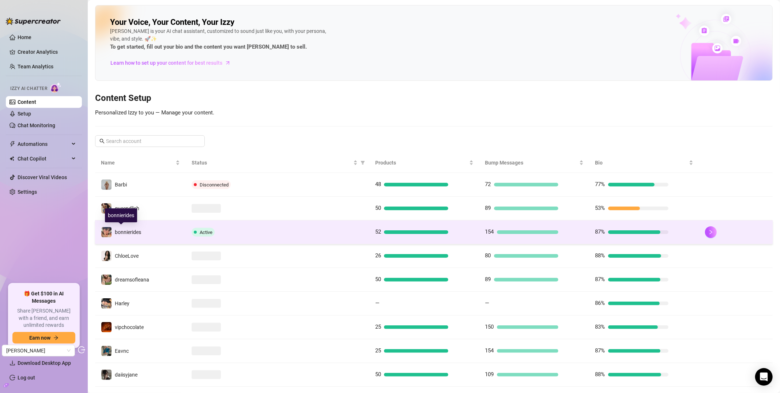
click at [137, 231] on span "bonnierides" at bounding box center [128, 232] width 26 height 6
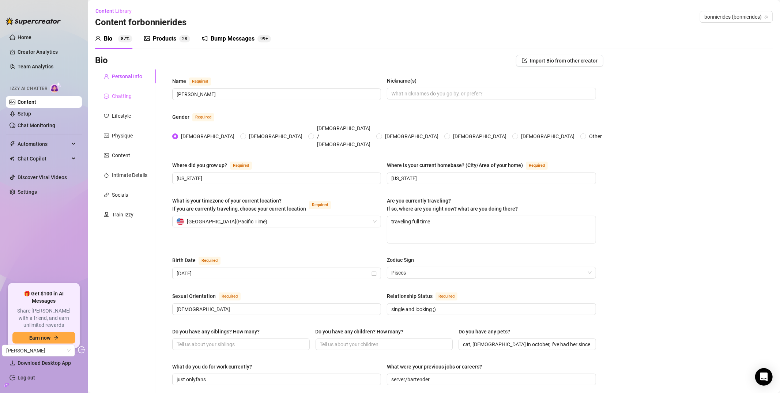
click at [134, 96] on div "Chatting" at bounding box center [125, 96] width 61 height 14
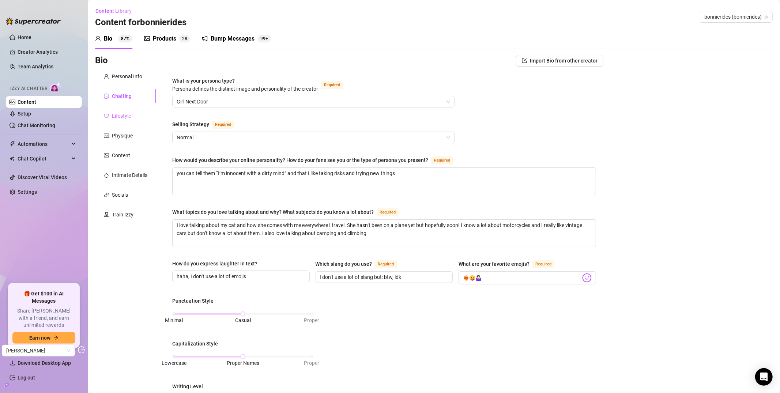
click at [138, 110] on div "Lifestyle" at bounding box center [125, 116] width 61 height 14
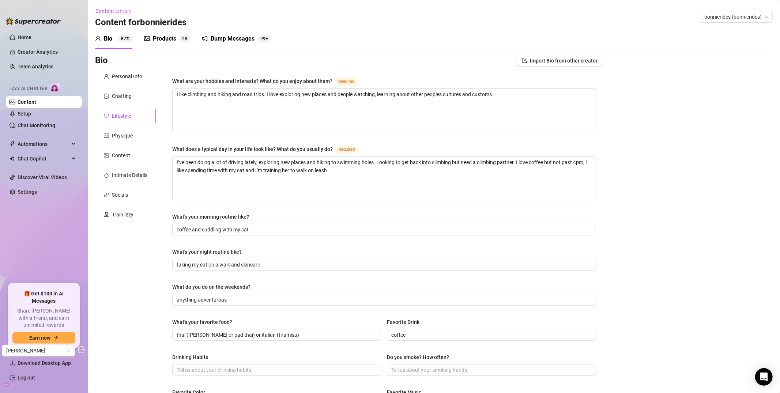
click at [114, 128] on div "Personal Info Chatting Lifestyle Physique Content Intimate Details Socials Trai…" at bounding box center [125, 316] width 61 height 493
click at [115, 132] on div "Physique" at bounding box center [122, 136] width 21 height 8
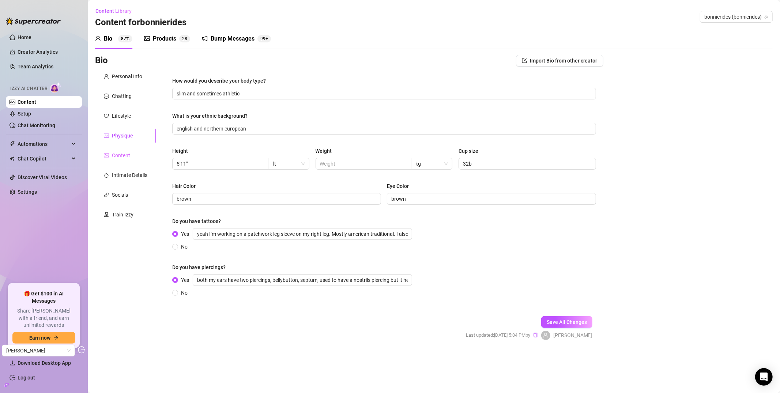
click at [145, 151] on div "Content" at bounding box center [125, 156] width 61 height 14
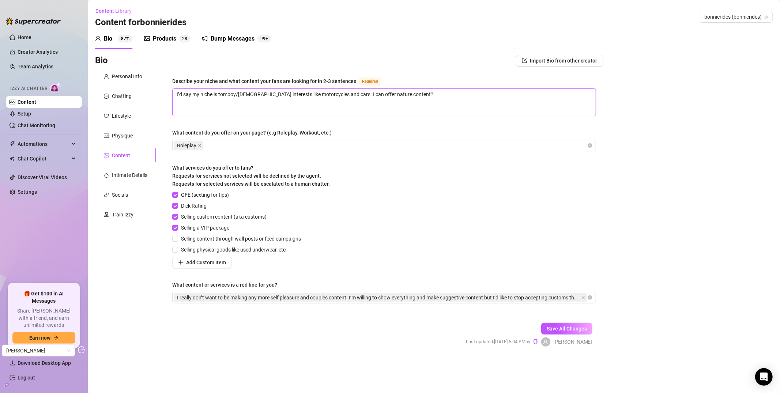
click at [215, 103] on textarea "I’d say my niche is tomboy/male interests like motorcycles and cars. I can offe…" at bounding box center [384, 102] width 423 height 27
click at [164, 40] on div "Products" at bounding box center [164, 38] width 23 height 9
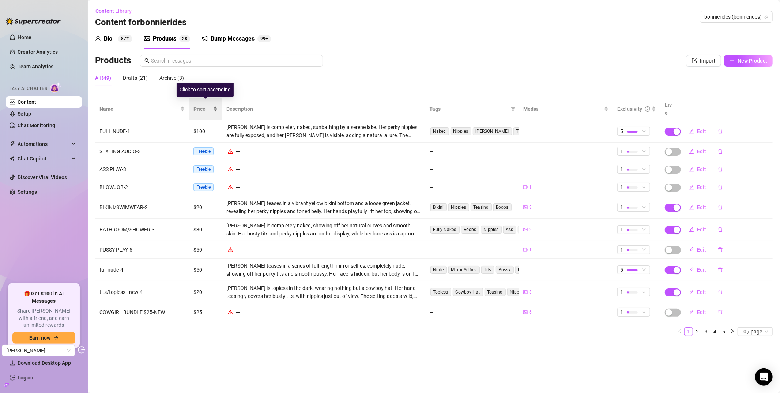
click at [198, 106] on span "Price" at bounding box center [203, 109] width 18 height 8
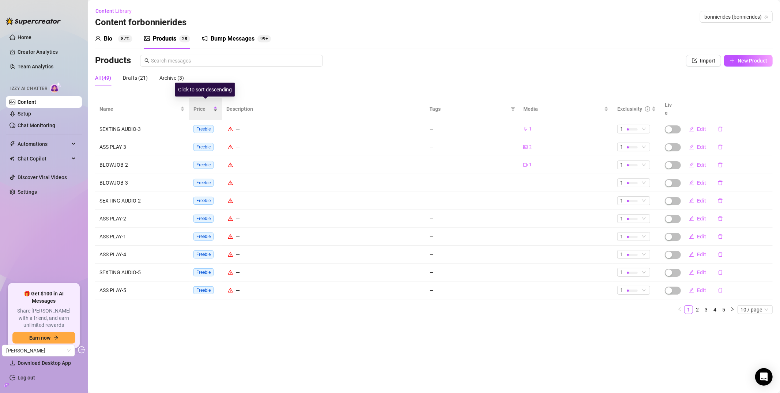
click at [200, 106] on span "Price" at bounding box center [203, 109] width 18 height 8
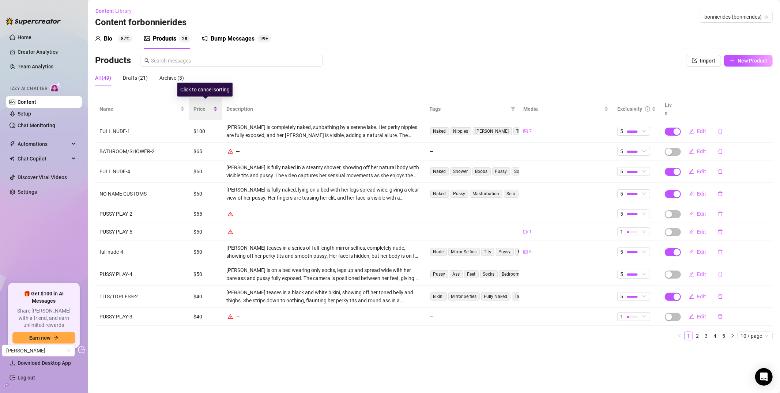
click at [200, 106] on span "Price" at bounding box center [203, 109] width 18 height 8
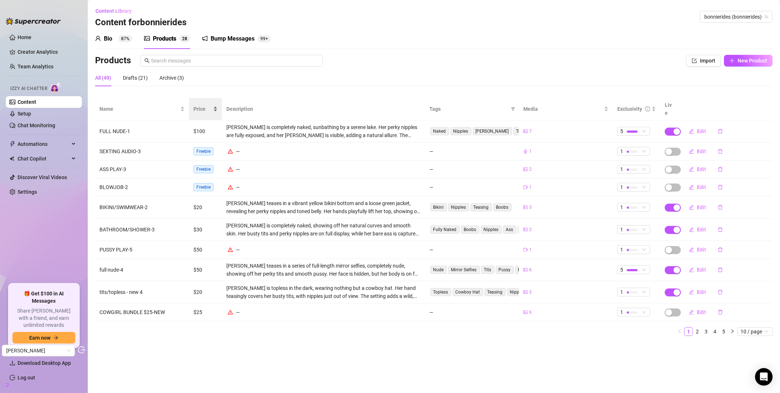
click at [208, 110] on div "Price" at bounding box center [206, 109] width 24 height 8
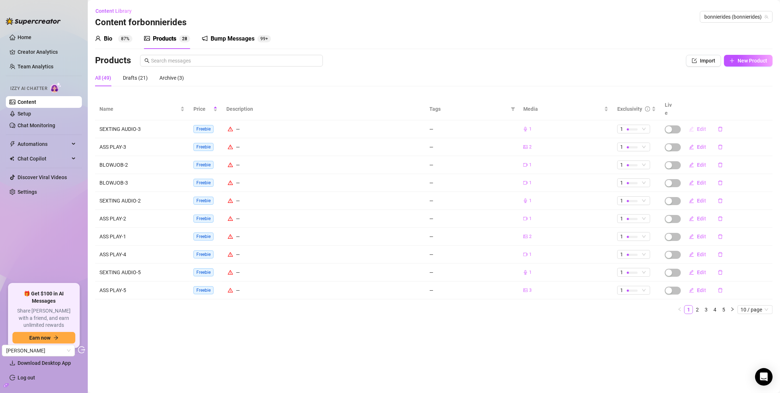
click at [698, 126] on span "Edit" at bounding box center [701, 129] width 9 height 6
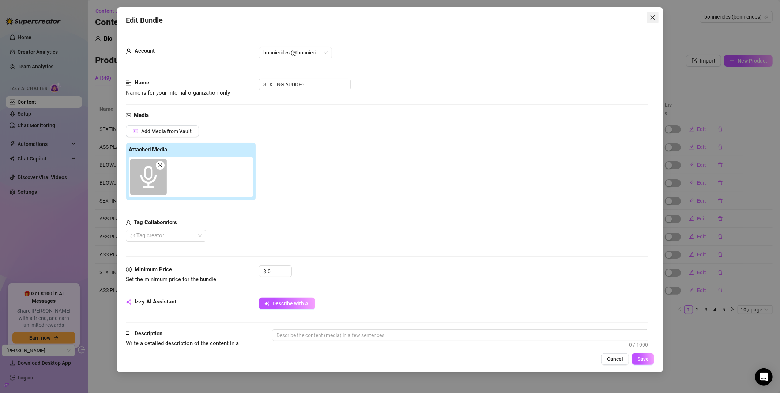
click at [655, 19] on icon "close" at bounding box center [653, 17] width 4 height 4
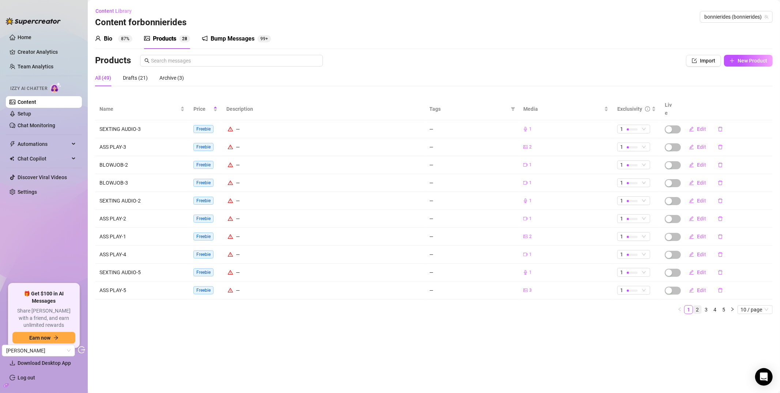
click at [698, 306] on link "2" at bounding box center [698, 310] width 8 height 8
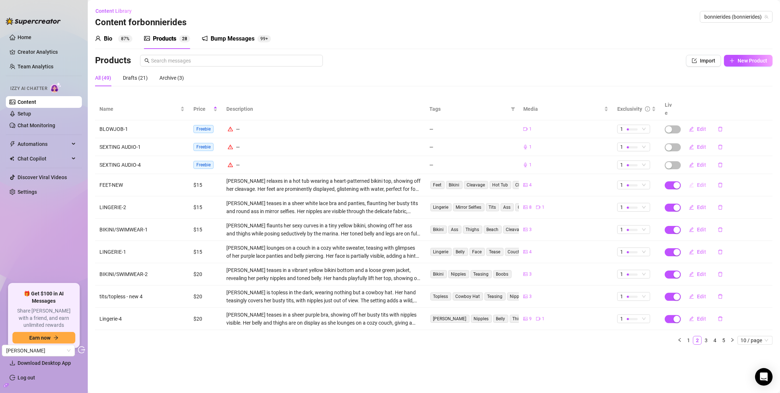
click at [701, 182] on span "Edit" at bounding box center [701, 185] width 9 height 6
click at [705, 203] on button "Edit" at bounding box center [697, 208] width 29 height 12
click at [699, 248] on button "Edit" at bounding box center [697, 252] width 29 height 12
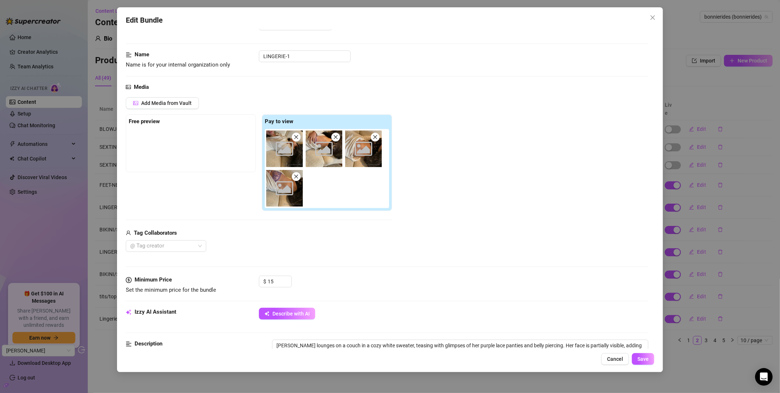
scroll to position [48, 0]
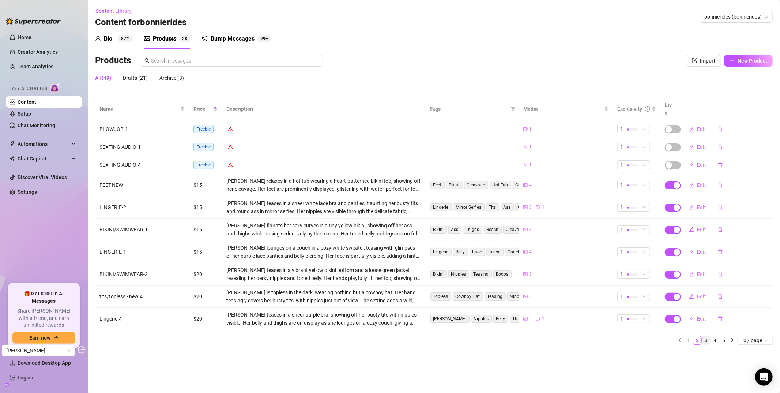
click at [707, 337] on link "3" at bounding box center [706, 341] width 8 height 8
click at [707, 333] on div "Name Price Description Tags Media Exclusivity Live BLOWJOB-1 Freebie — — 1 1 Ed…" at bounding box center [434, 221] width 678 height 247
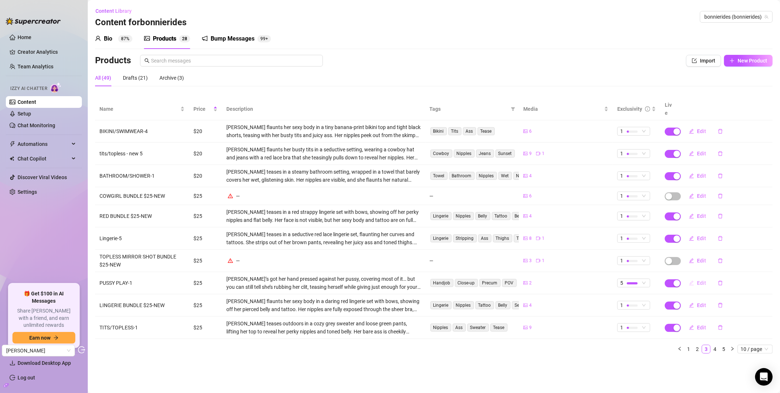
click at [697, 280] on span "Edit" at bounding box center [701, 283] width 9 height 6
type textarea "Type your message here..."
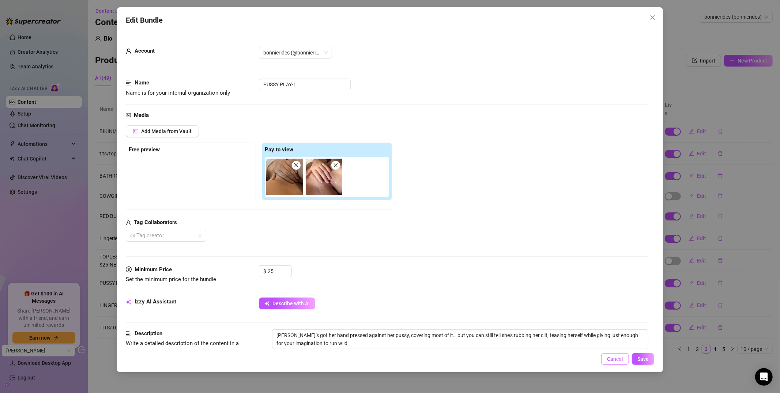
click at [615, 361] on span "Cancel" at bounding box center [615, 359] width 16 height 6
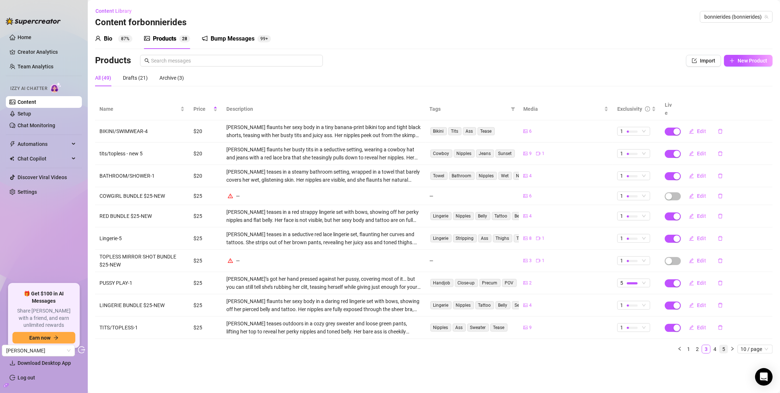
click at [720, 345] on link "5" at bounding box center [724, 349] width 8 height 8
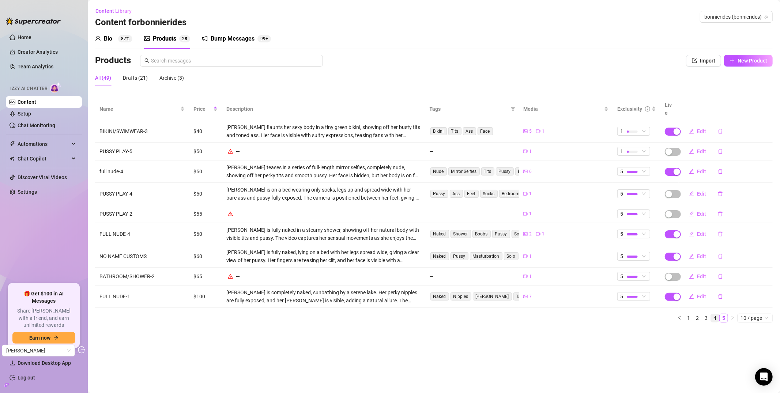
click at [715, 314] on link "4" at bounding box center [715, 318] width 8 height 8
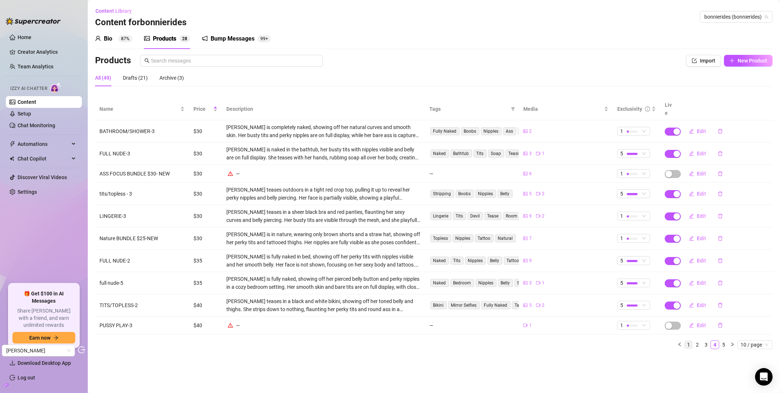
click at [689, 341] on link "1" at bounding box center [689, 345] width 8 height 8
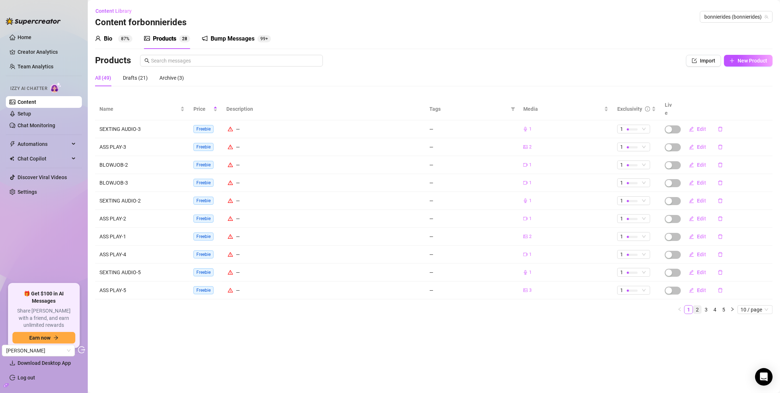
click at [699, 306] on link "2" at bounding box center [698, 310] width 8 height 8
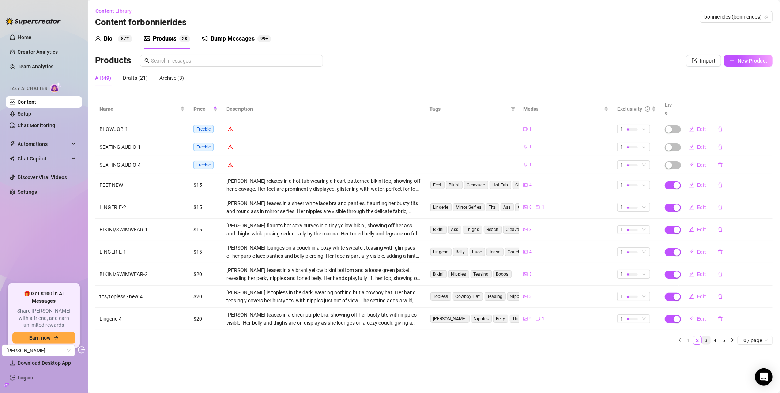
click at [708, 337] on link "3" at bounding box center [706, 341] width 8 height 8
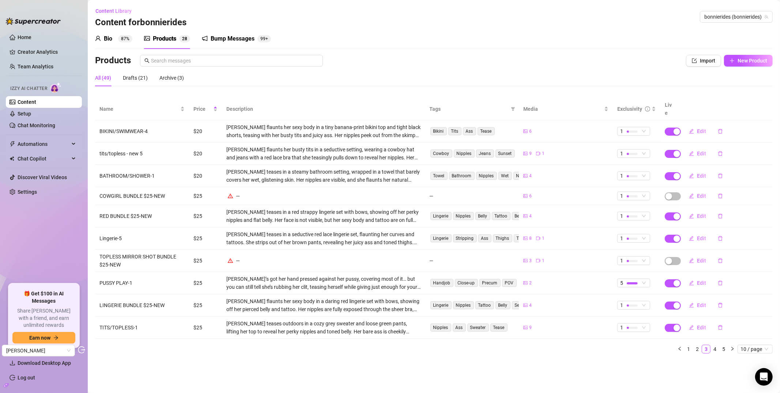
click at [689, 345] on link "1" at bounding box center [689, 349] width 8 height 8
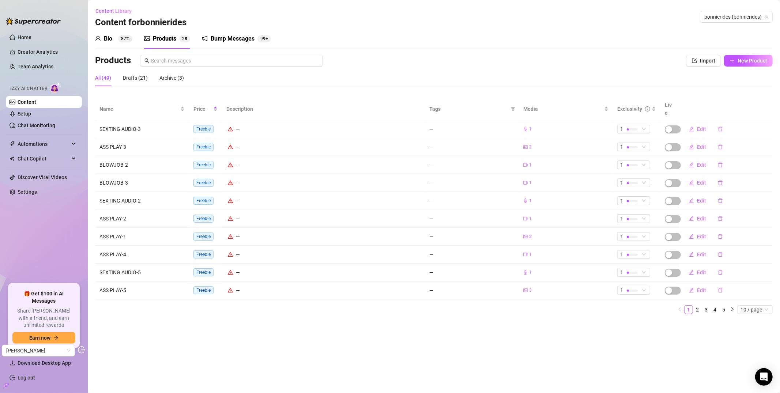
click at [699, 307] on div "Name Price Description Tags Media Exclusivity Live SEXTING AUDIO-3 Freebie — — …" at bounding box center [434, 209] width 678 height 222
click at [699, 306] on li "2" at bounding box center [697, 309] width 9 height 9
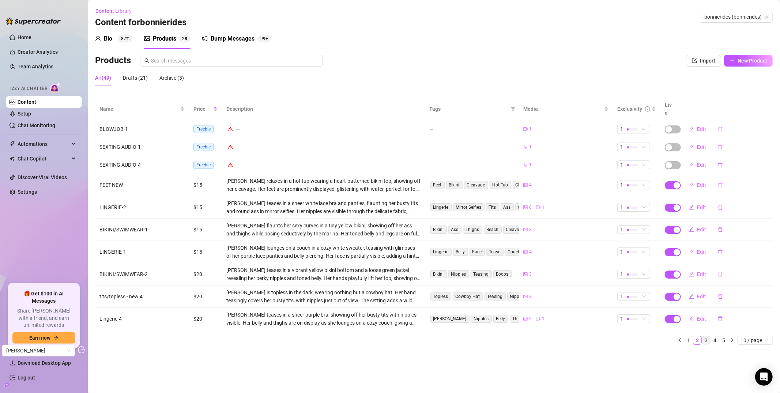
click at [709, 337] on link "3" at bounding box center [706, 341] width 8 height 8
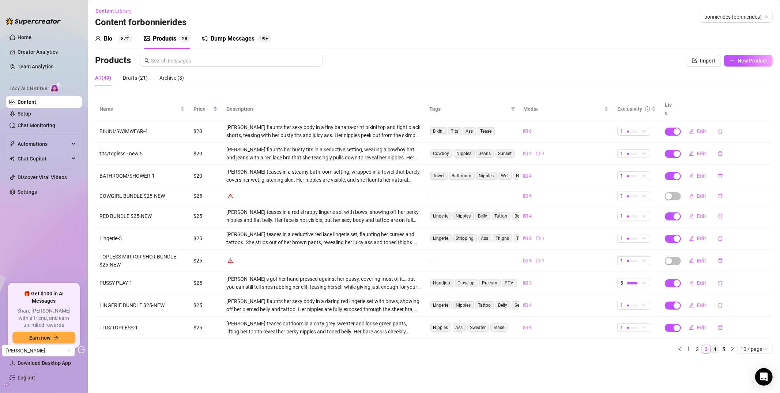
click at [718, 345] on link "4" at bounding box center [715, 349] width 8 height 8
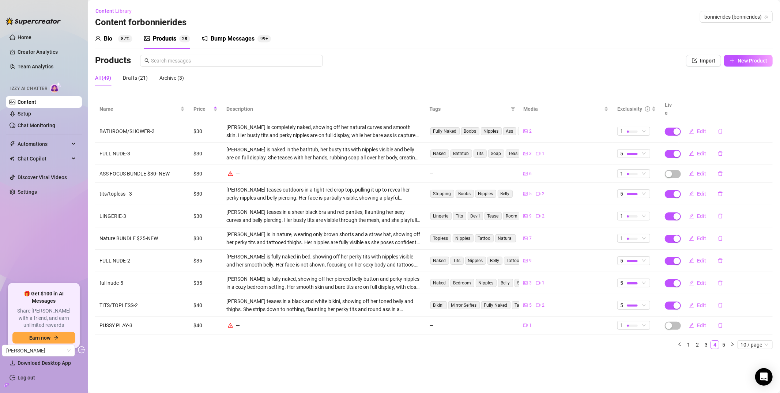
click at [729, 341] on button "button" at bounding box center [732, 345] width 9 height 9
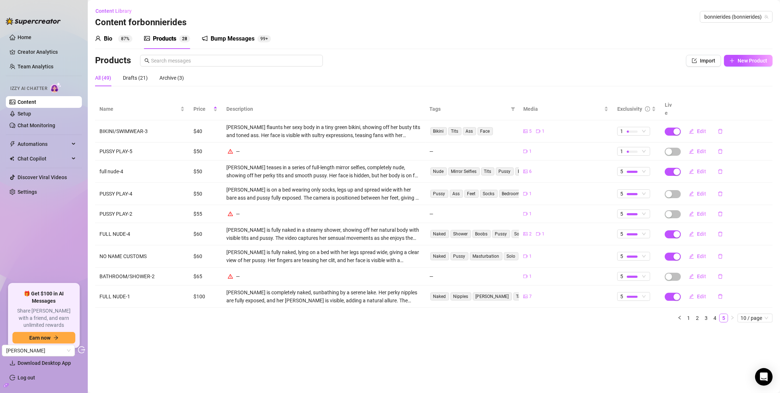
click at [690, 314] on link "1" at bounding box center [689, 318] width 8 height 8
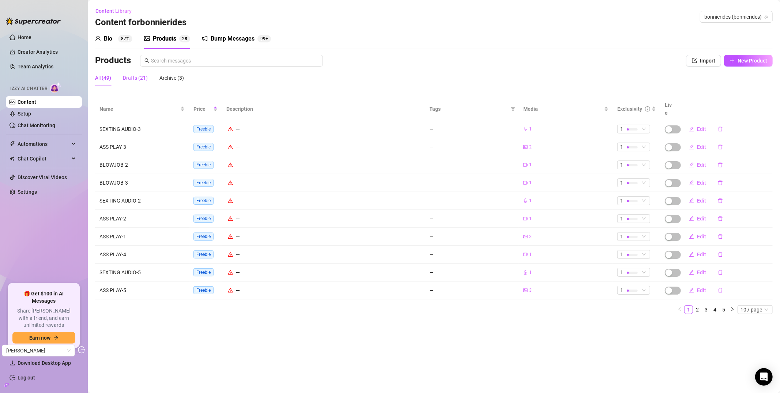
click at [138, 78] on div "Drafts (21)" at bounding box center [135, 78] width 25 height 8
click at [100, 78] on div "All (49)" at bounding box center [103, 78] width 16 height 8
click at [102, 69] on div "Products Import New Product" at bounding box center [434, 62] width 678 height 15
click at [103, 75] on div "All (49)" at bounding box center [103, 78] width 16 height 8
click at [133, 78] on div "Drafts (21)" at bounding box center [135, 78] width 25 height 8
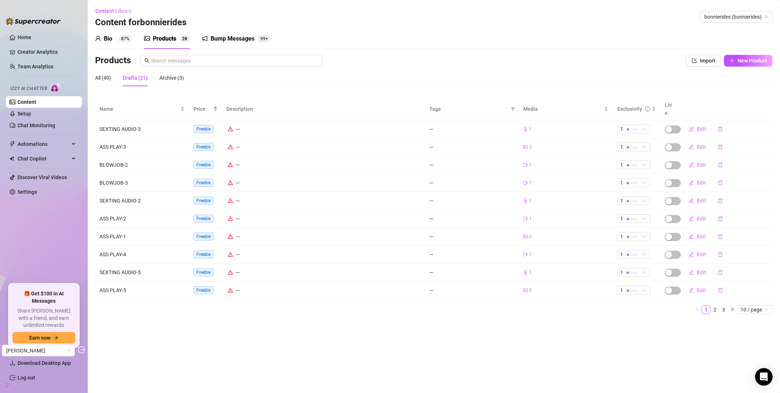
click at [135, 80] on div "Drafts (21)" at bounding box center [135, 78] width 25 height 8
click at [179, 76] on div "Archive (3)" at bounding box center [172, 78] width 25 height 8
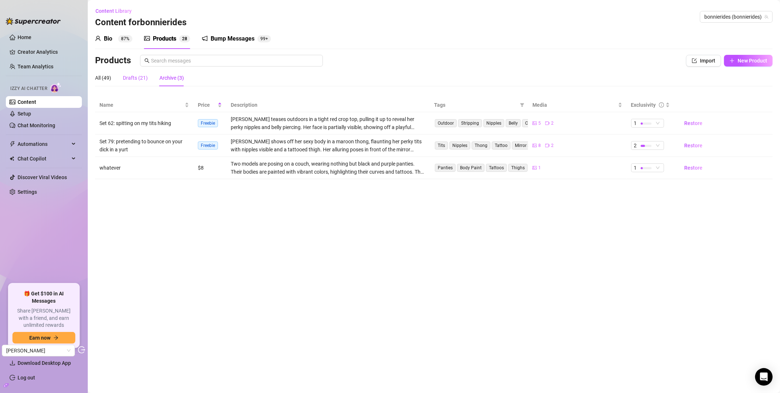
click at [142, 79] on div "Drafts (21)" at bounding box center [135, 78] width 25 height 8
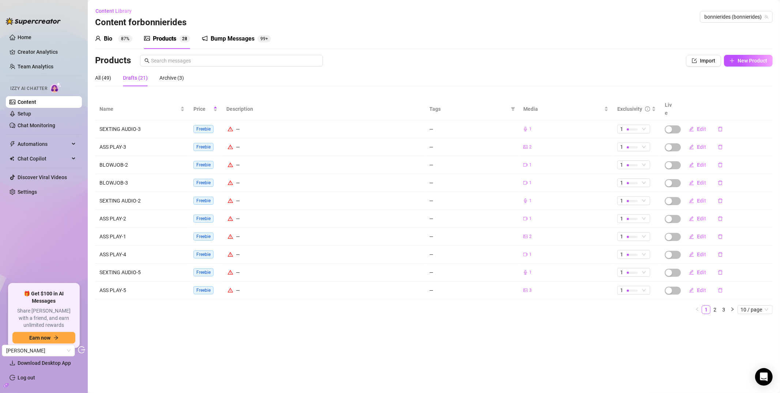
click at [112, 75] on div "All (49) Drafts (21) Archive (3)" at bounding box center [139, 78] width 89 height 17
click at [106, 76] on div "All (49)" at bounding box center [103, 78] width 16 height 8
click at [693, 305] on li "1" at bounding box center [689, 309] width 9 height 9
click at [700, 306] on link "2" at bounding box center [698, 310] width 8 height 8
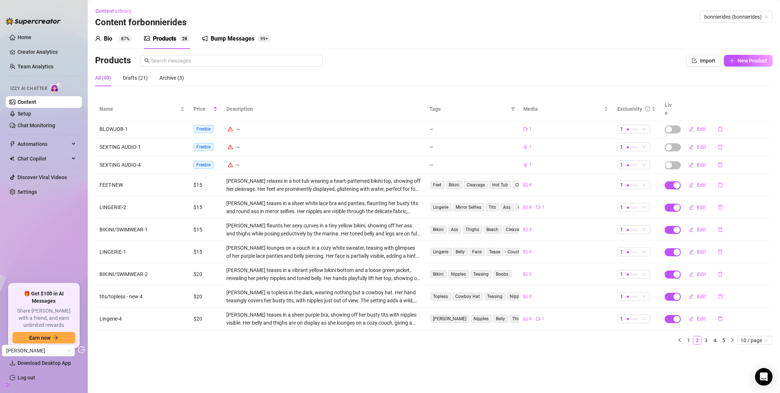
click at [697, 308] on td "Edit" at bounding box center [726, 319] width 94 height 22
click at [708, 337] on link "3" at bounding box center [706, 341] width 8 height 8
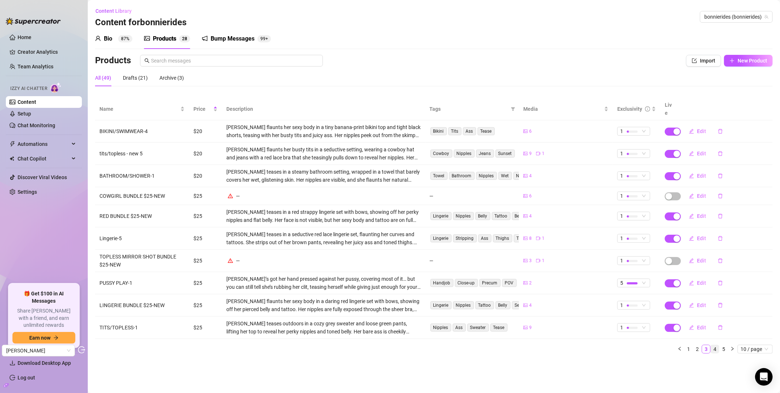
click at [715, 345] on link "4" at bounding box center [715, 349] width 8 height 8
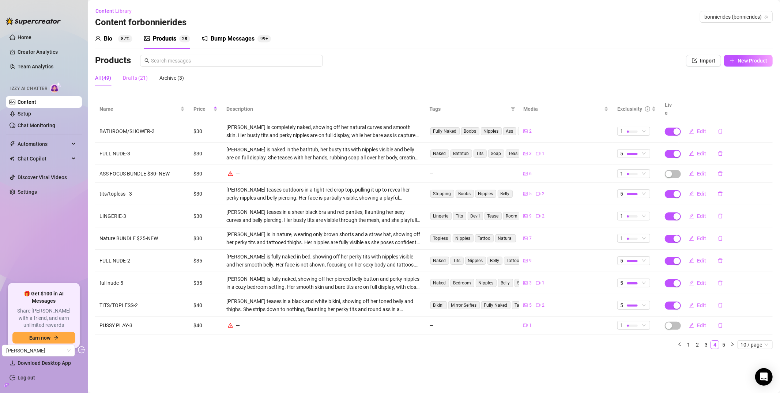
click at [130, 82] on div "Drafts (21)" at bounding box center [135, 78] width 25 height 17
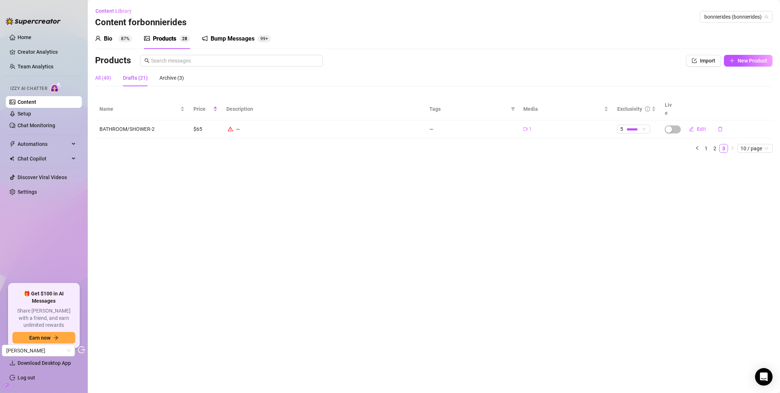
click at [100, 75] on div "All (49)" at bounding box center [103, 78] width 16 height 8
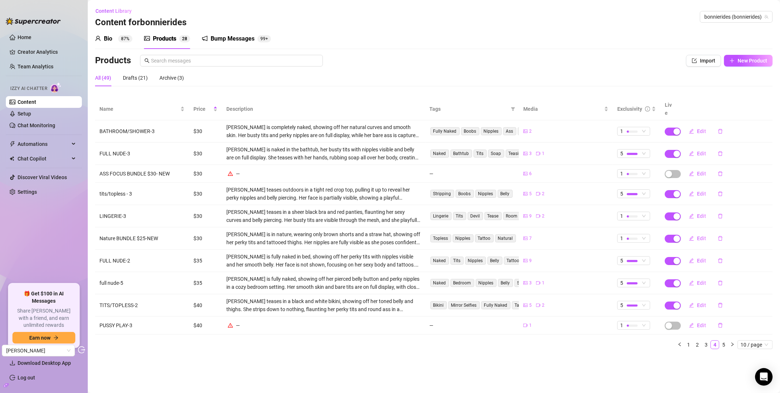
click at [671, 105] on th "Live" at bounding box center [670, 109] width 18 height 22
click at [178, 79] on div "Archive (3)" at bounding box center [172, 78] width 25 height 8
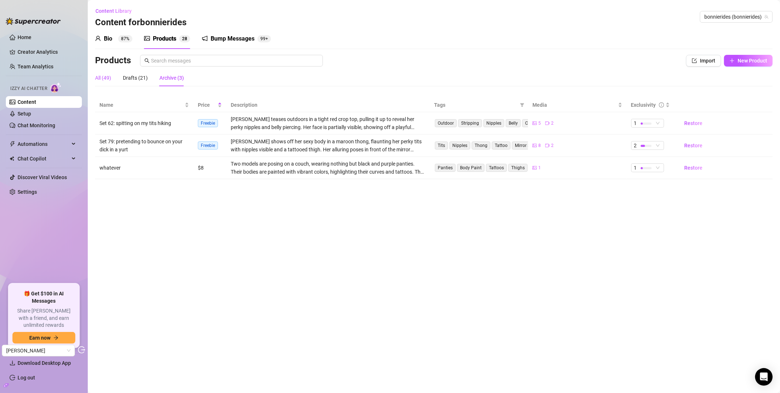
click at [109, 78] on div "All (49)" at bounding box center [103, 78] width 16 height 8
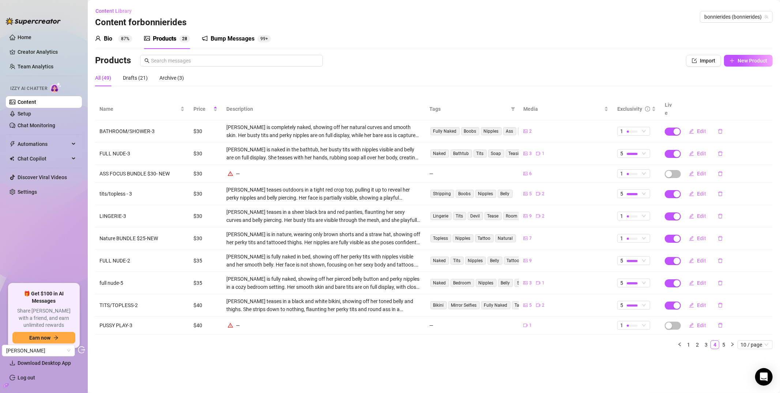
click at [36, 100] on link "Content" at bounding box center [27, 102] width 19 height 6
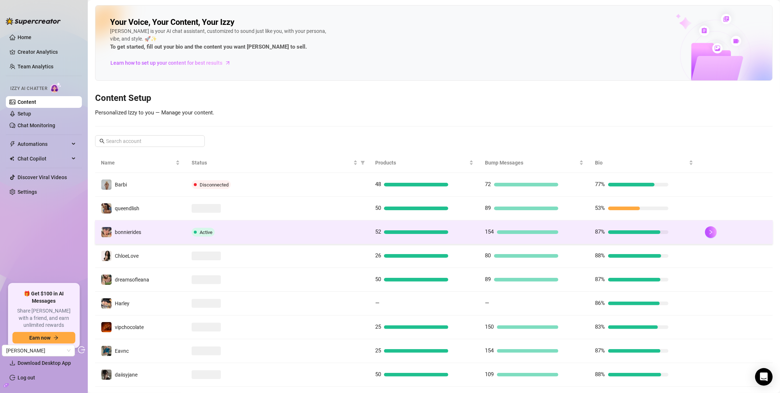
click at [162, 235] on td "bonnierides" at bounding box center [140, 233] width 91 height 24
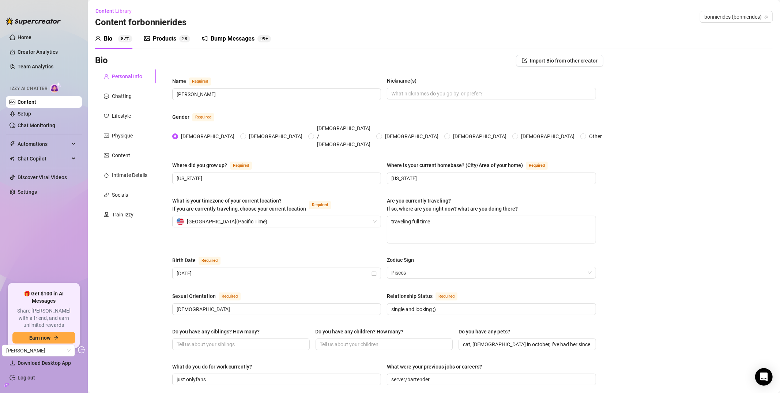
click at [126, 222] on div "Personal Info Chatting Lifestyle Physique Content Intimate Details Socials Trai…" at bounding box center [125, 373] width 61 height 606
click at [128, 215] on div "Train Izzy" at bounding box center [123, 215] width 22 height 8
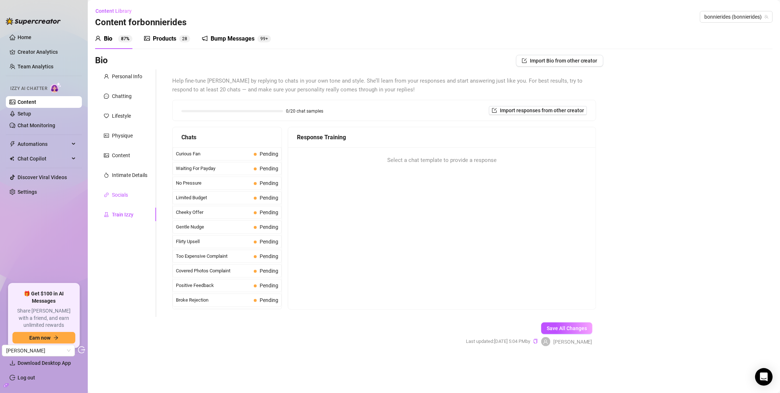
click at [113, 193] on div "Socials" at bounding box center [120, 195] width 16 height 8
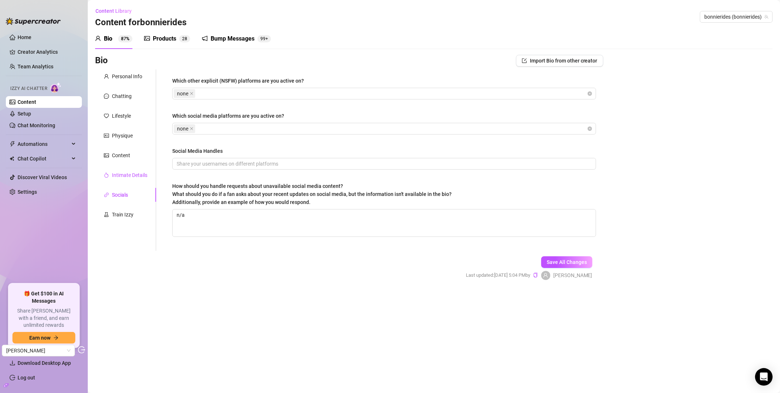
click at [135, 176] on div "Intimate Details" at bounding box center [129, 175] width 35 height 8
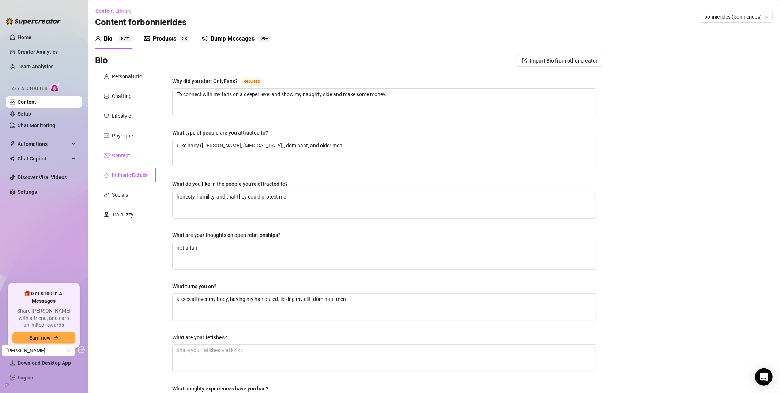
click at [126, 155] on div "Content" at bounding box center [121, 155] width 18 height 8
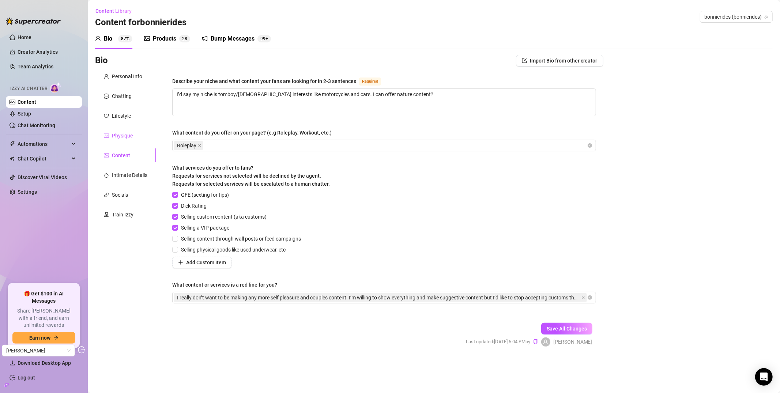
click at [118, 133] on div "Physique" at bounding box center [122, 136] width 21 height 8
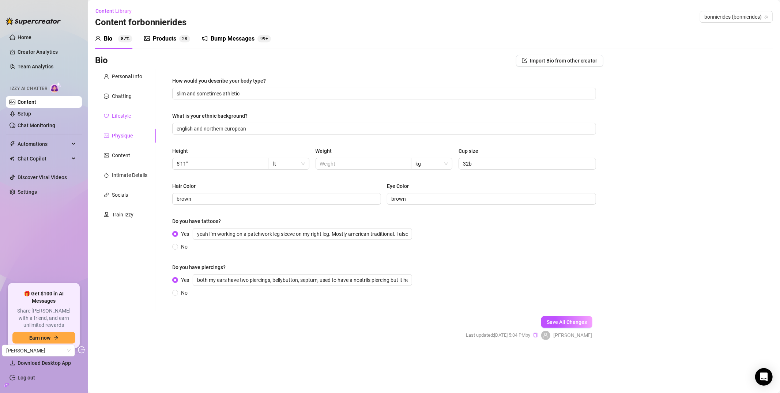
click at [125, 118] on div "Lifestyle" at bounding box center [121, 116] width 19 height 8
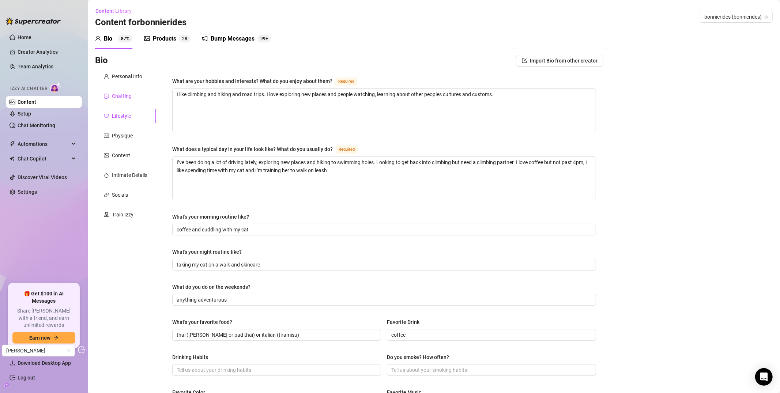
click at [120, 93] on div "Chatting" at bounding box center [122, 96] width 20 height 8
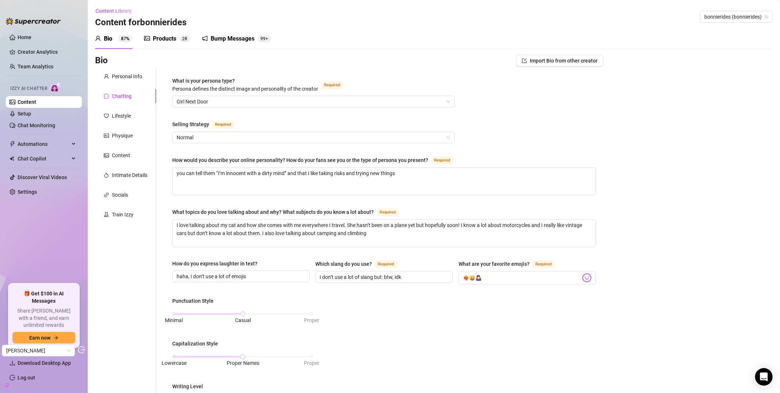
click at [132, 86] on div "Personal Info Chatting Lifestyle Physique Content Intimate Details Socials Trai…" at bounding box center [125, 339] width 61 height 538
click at [130, 78] on div "Personal Info" at bounding box center [127, 76] width 30 height 8
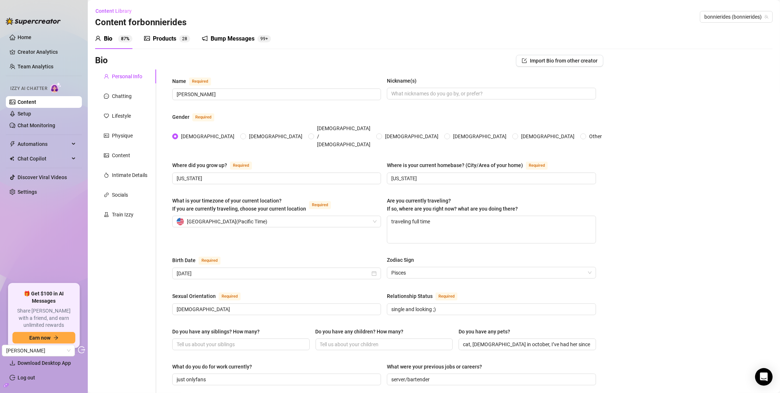
click at [200, 36] on div "Bio 87% Products 2 8 Bump Messages 99+" at bounding box center [183, 39] width 176 height 20
click at [209, 37] on div "Bump Messages 99+" at bounding box center [236, 38] width 69 height 9
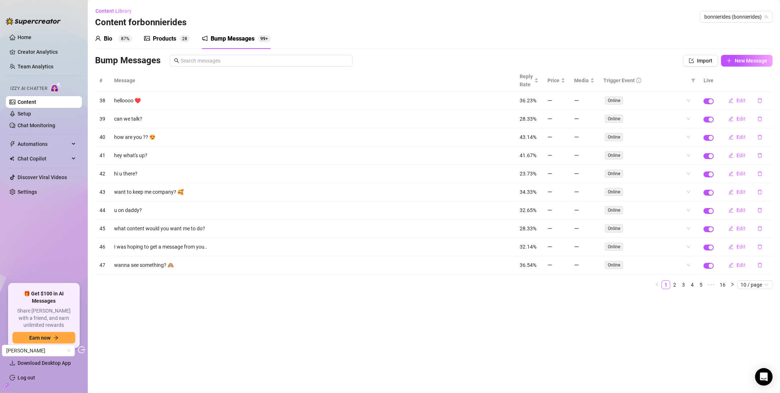
click at [717, 80] on th "Live" at bounding box center [709, 81] width 19 height 22
click at [734, 287] on icon "right" at bounding box center [733, 284] width 4 height 4
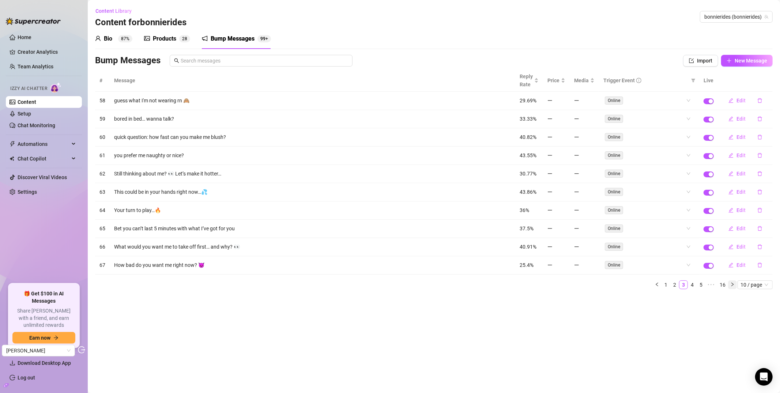
click at [734, 287] on icon "right" at bounding box center [733, 284] width 4 height 4
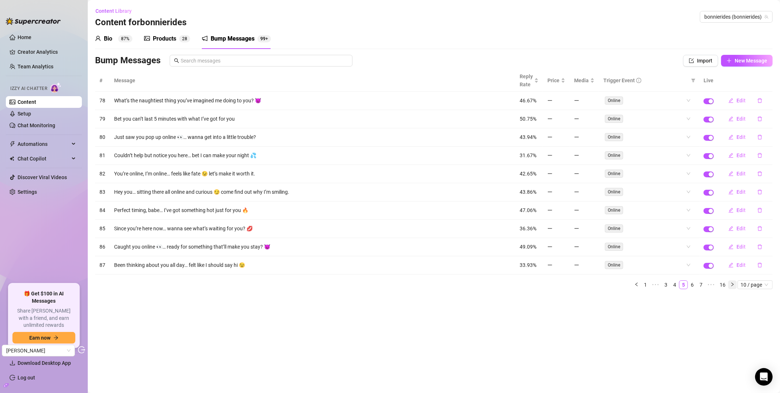
click at [734, 287] on icon "right" at bounding box center [733, 284] width 4 height 4
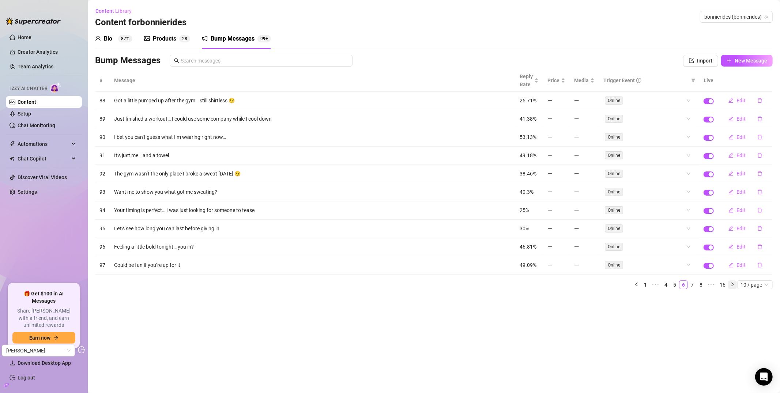
click at [734, 287] on icon "right" at bounding box center [733, 284] width 4 height 4
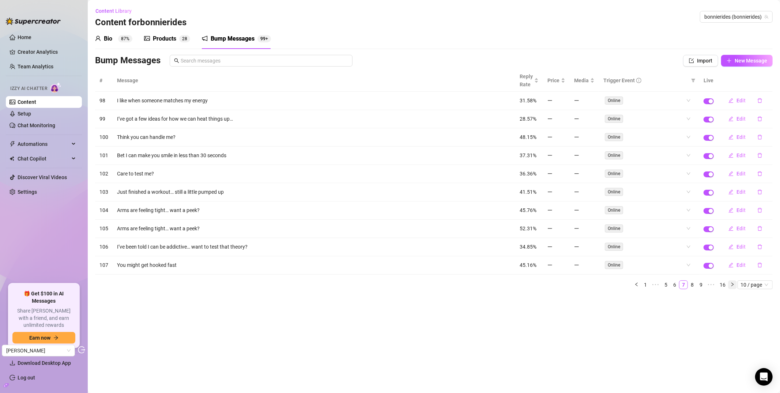
click at [734, 287] on icon "right" at bounding box center [733, 284] width 4 height 4
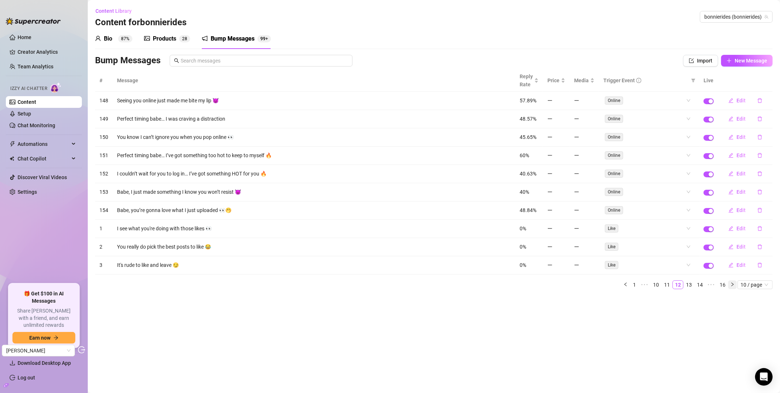
click at [733, 286] on icon "right" at bounding box center [733, 285] width 2 height 4
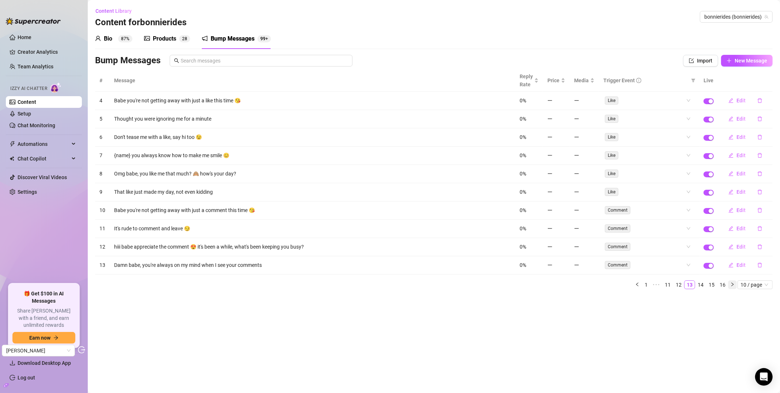
click at [733, 286] on icon "right" at bounding box center [733, 285] width 2 height 4
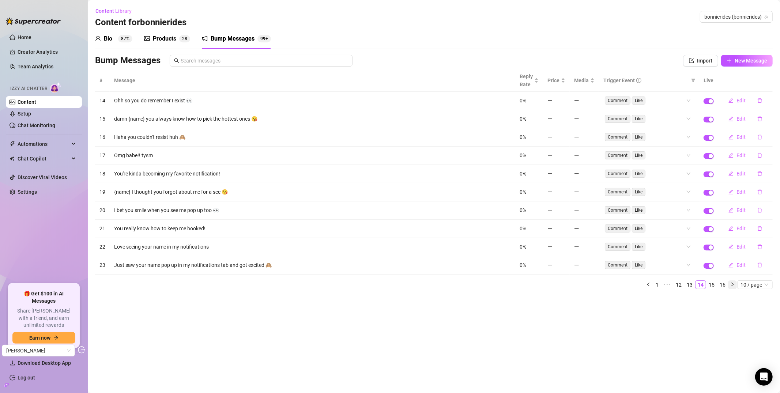
click at [733, 286] on icon "right" at bounding box center [733, 285] width 2 height 4
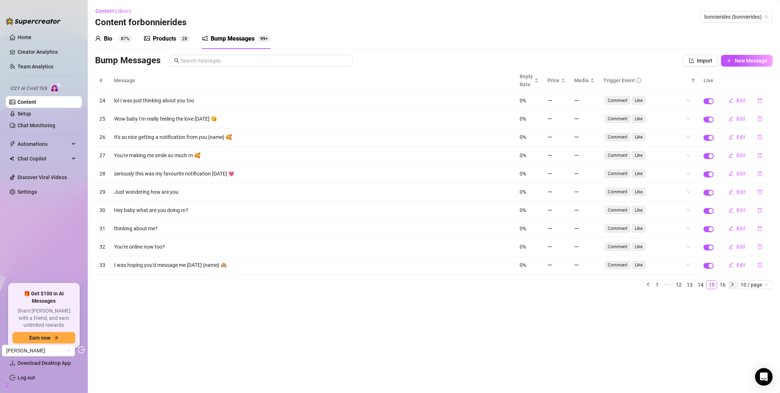
click at [733, 286] on icon "right" at bounding box center [733, 285] width 2 height 4
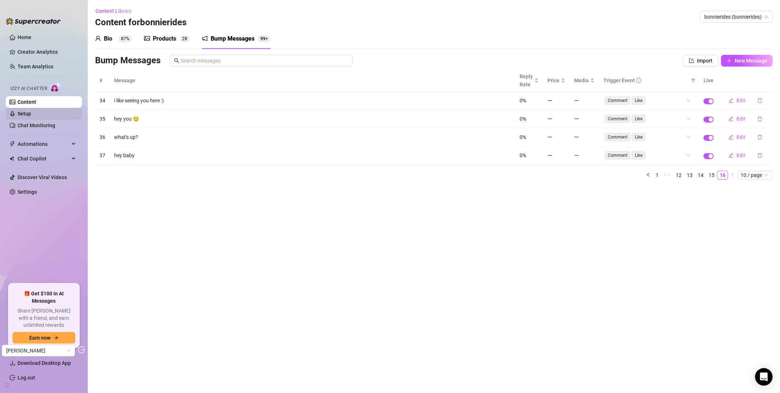
click at [31, 113] on link "Setup" at bounding box center [25, 114] width 14 height 6
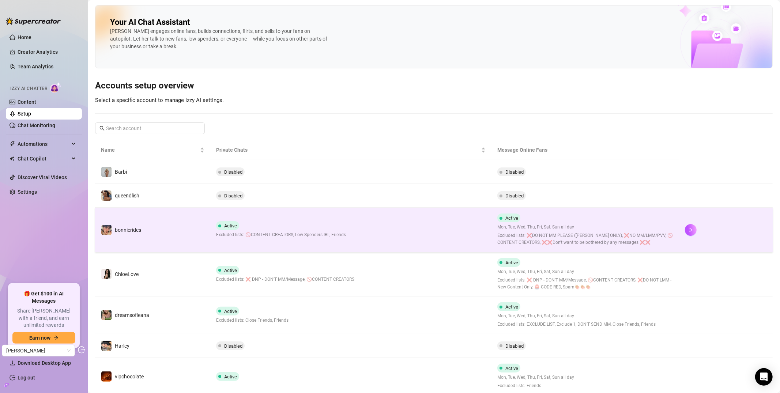
click at [165, 230] on td "bonnierides" at bounding box center [152, 230] width 115 height 45
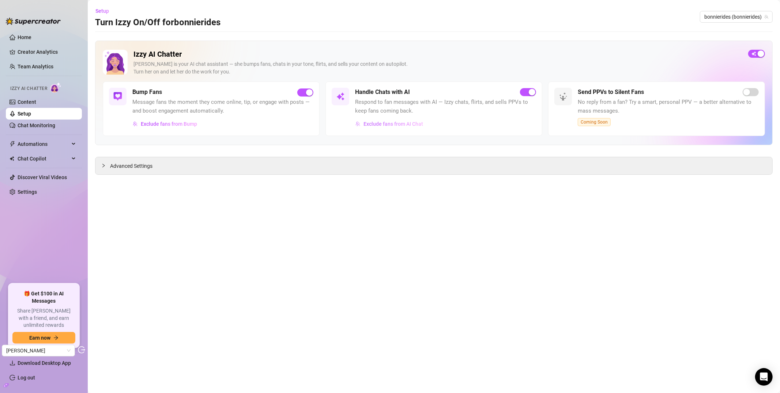
click at [404, 123] on span "Exclude fans from AI Chat" at bounding box center [394, 124] width 60 height 6
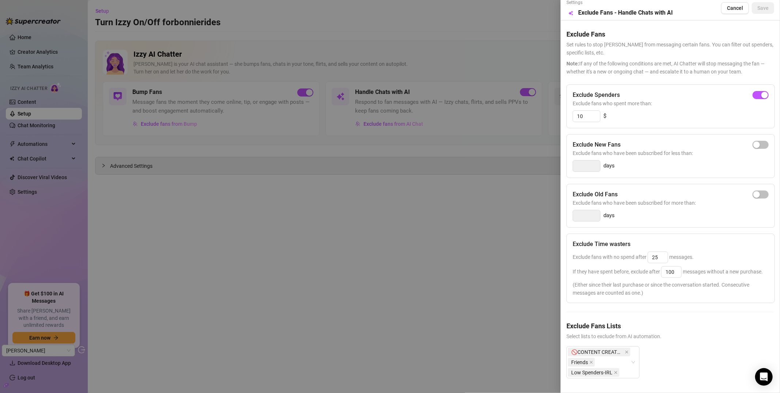
scroll to position [18, 0]
click at [343, 40] on div at bounding box center [390, 196] width 780 height 393
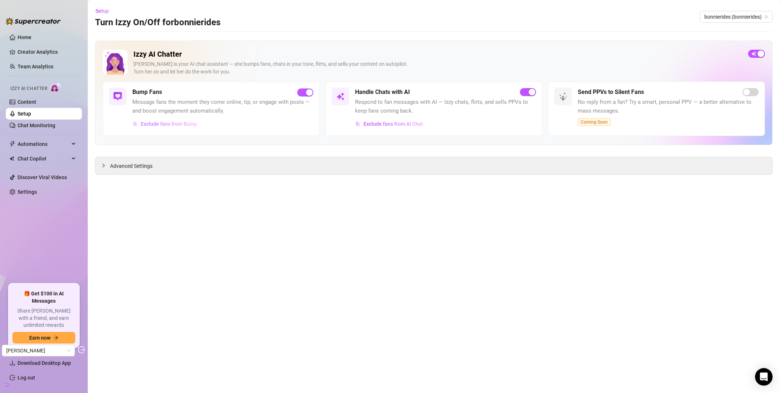
click at [157, 124] on span "Exclude fans from Bump" at bounding box center [169, 124] width 56 height 6
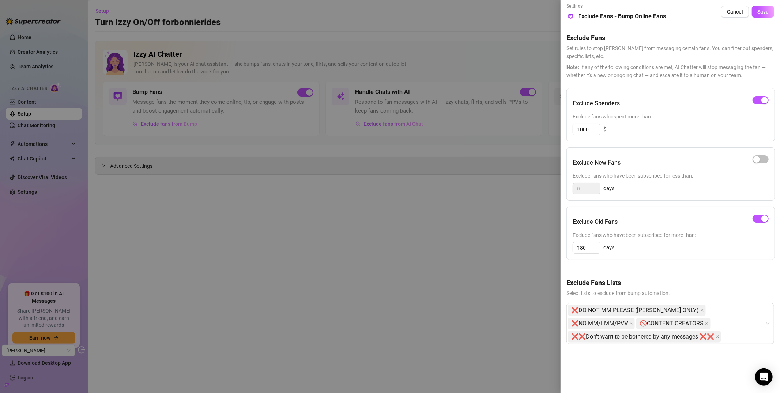
click at [451, 224] on div at bounding box center [390, 196] width 780 height 393
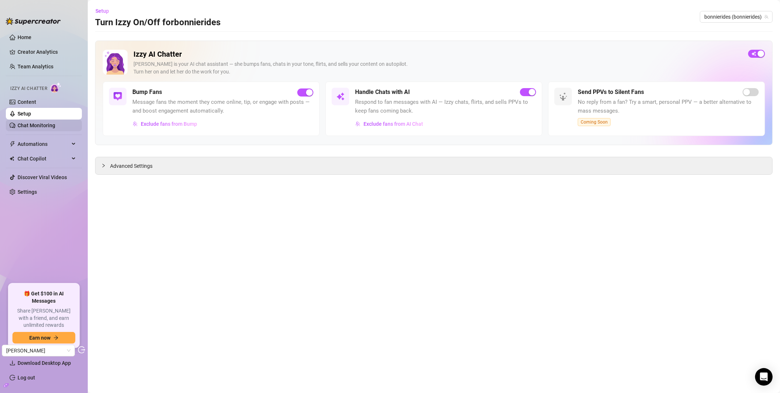
click at [35, 124] on link "Chat Monitoring" at bounding box center [37, 126] width 38 height 6
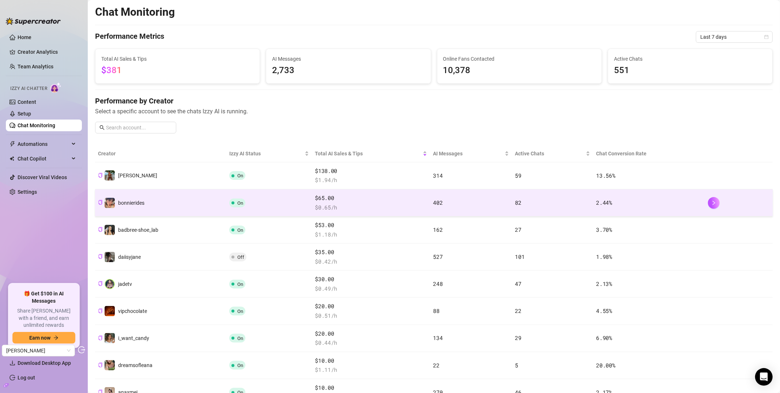
click at [175, 205] on td "bonnierides" at bounding box center [160, 203] width 131 height 27
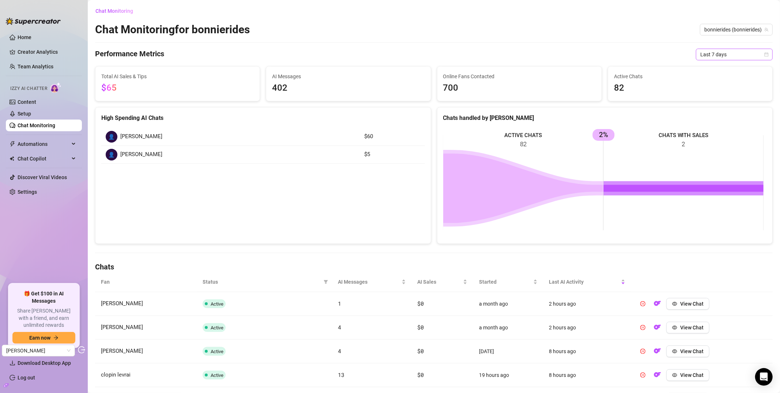
click at [720, 54] on span "Last 7 days" at bounding box center [735, 54] width 68 height 11
click at [716, 94] on div "Last 30 days" at bounding box center [728, 93] width 65 height 8
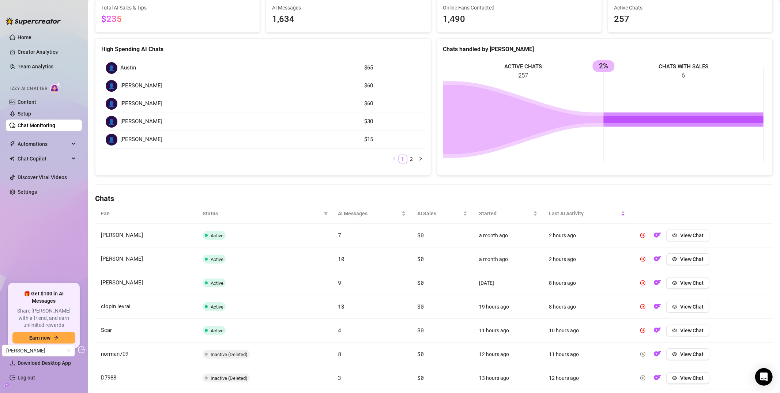
scroll to position [119, 0]
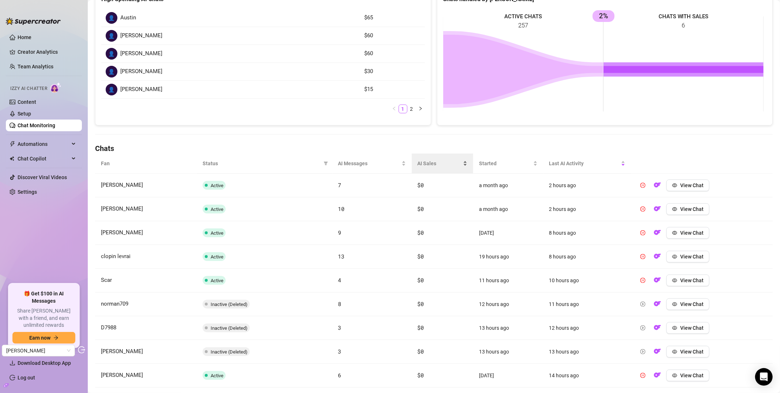
click at [431, 160] on div "AI Sales" at bounding box center [443, 164] width 50 height 8
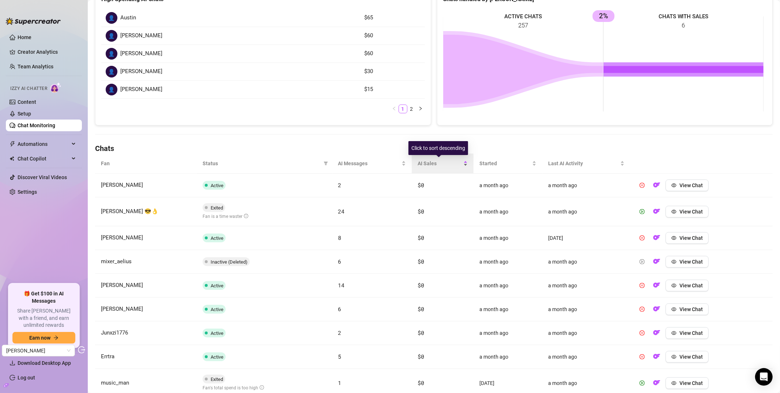
click at [441, 166] on span "AI Sales" at bounding box center [440, 164] width 44 height 8
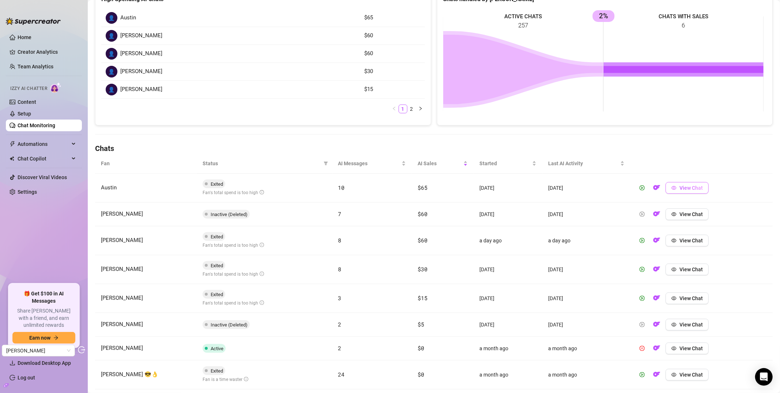
click at [683, 186] on span "View Chat" at bounding box center [691, 188] width 23 height 6
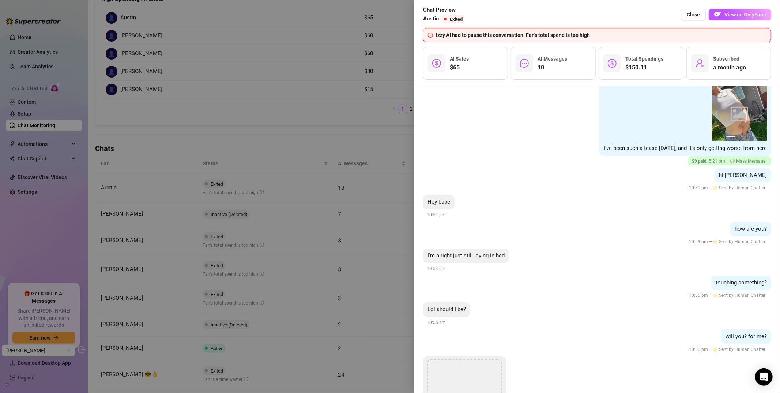
scroll to position [4792, 0]
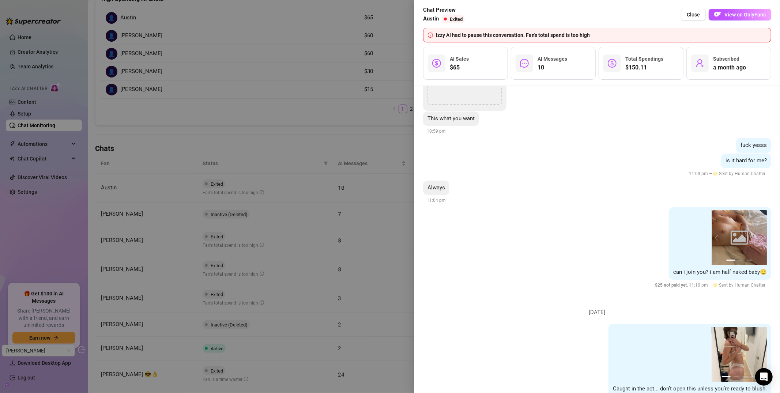
click at [305, 131] on div at bounding box center [390, 196] width 780 height 393
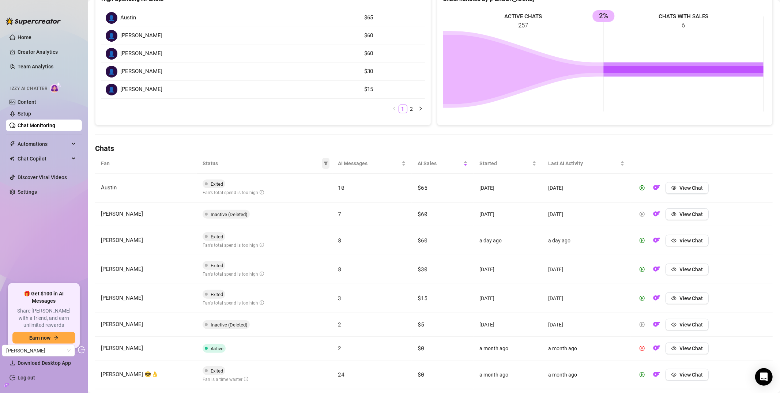
click at [325, 164] on icon "filter" at bounding box center [326, 163] width 4 height 4
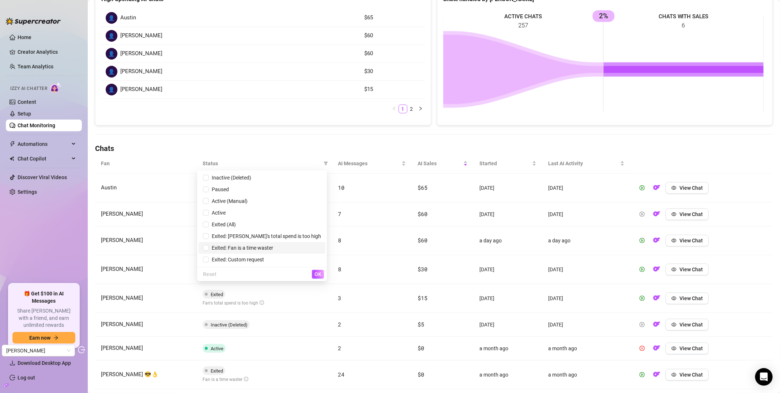
click at [280, 244] on span "Exited: Fan is a time waster" at bounding box center [262, 248] width 118 height 8
checkbox input "true"
click at [320, 277] on span "OK" at bounding box center [318, 274] width 7 height 6
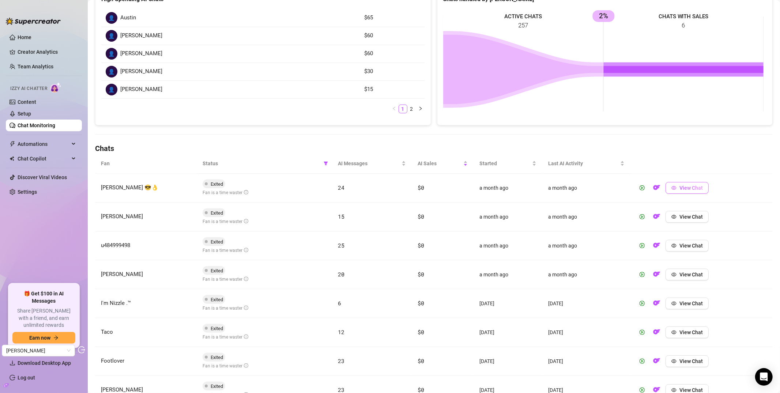
click at [700, 189] on button "View Chat" at bounding box center [687, 188] width 43 height 12
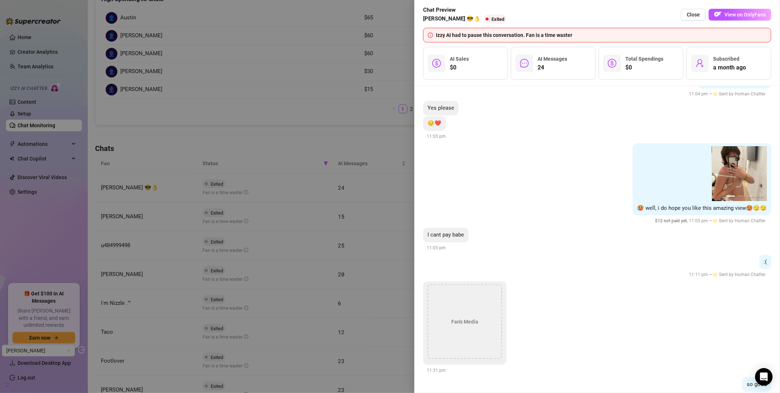
scroll to position [2625, 0]
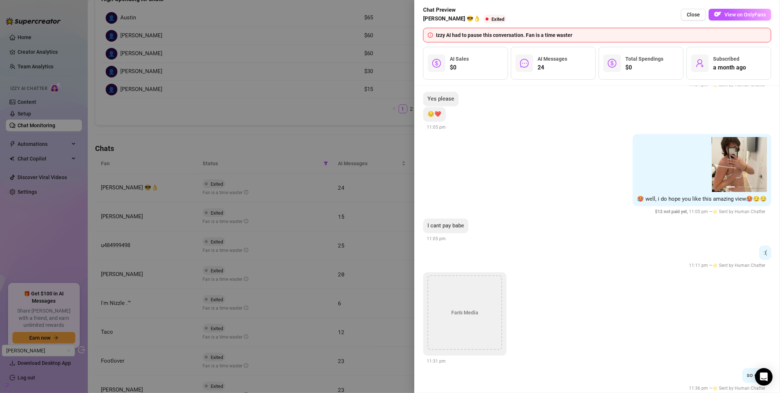
click at [260, 126] on div at bounding box center [390, 196] width 780 height 393
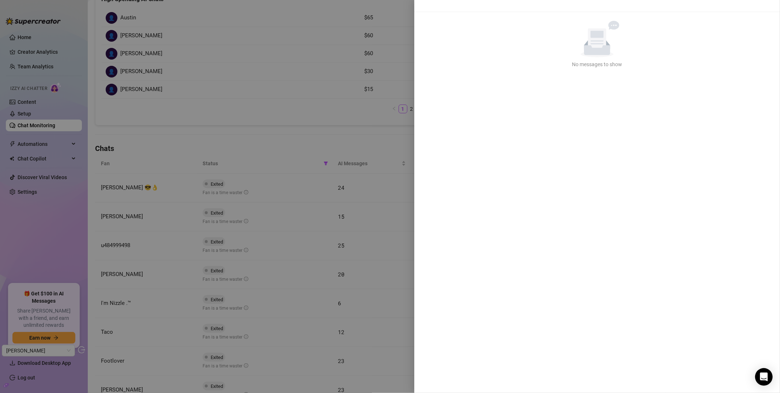
scroll to position [0, 0]
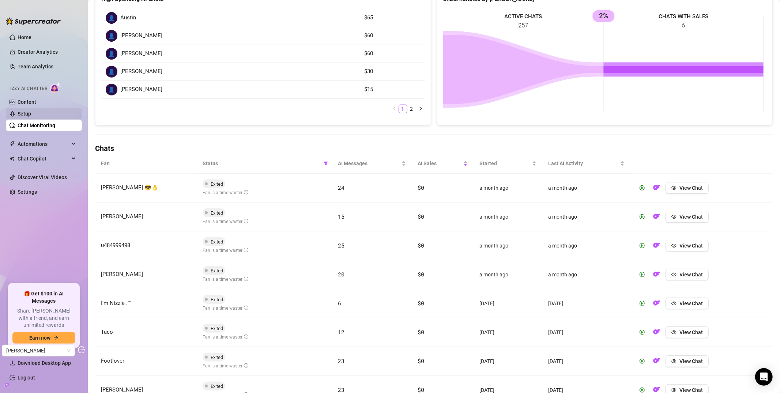
click at [31, 115] on link "Setup" at bounding box center [25, 114] width 14 height 6
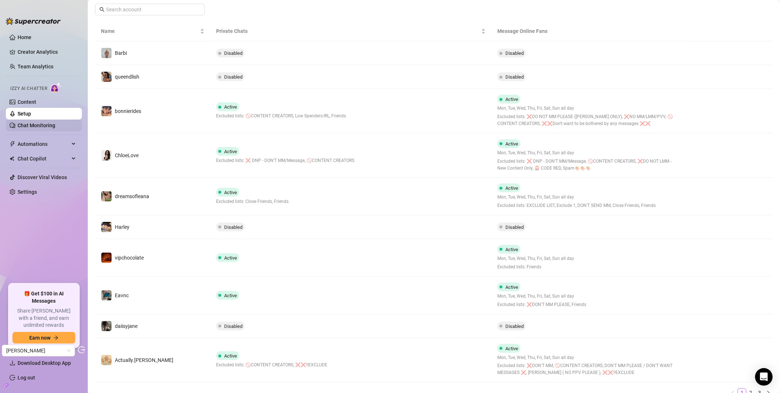
click at [36, 126] on link "Chat Monitoring" at bounding box center [37, 126] width 38 height 6
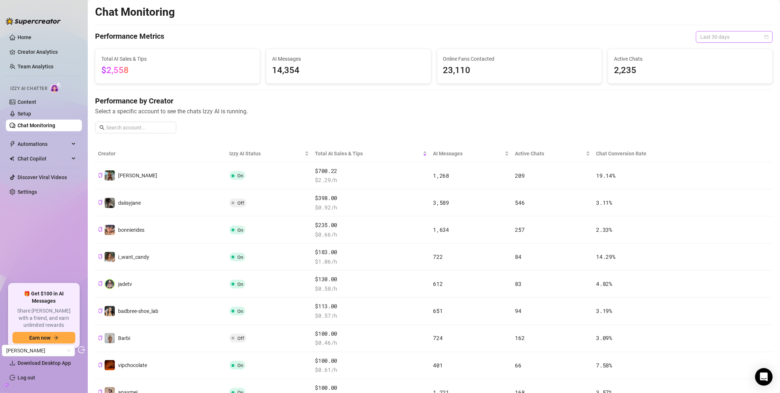
click at [734, 39] on span "Last 30 days" at bounding box center [735, 36] width 68 height 11
click at [716, 64] on div "Last 7 days" at bounding box center [728, 63] width 65 height 8
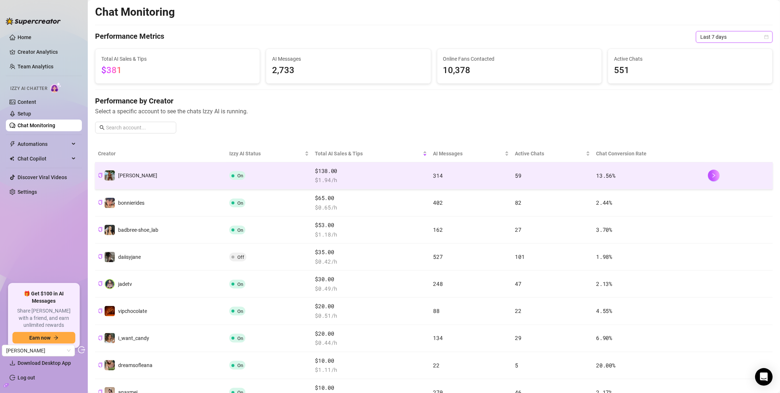
click at [191, 175] on td "Libby" at bounding box center [160, 175] width 131 height 27
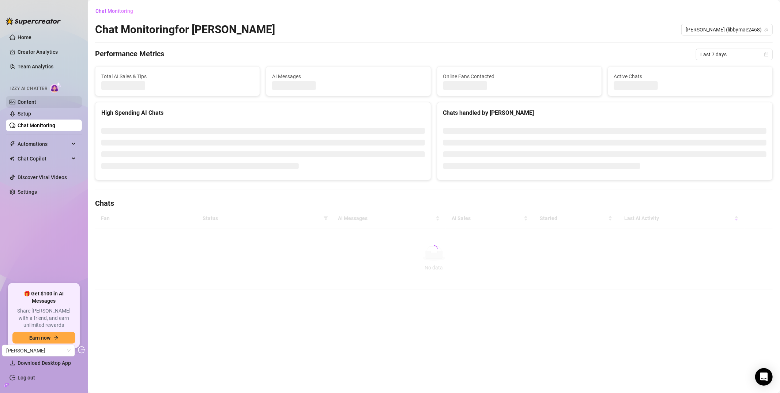
click at [36, 104] on link "Content" at bounding box center [27, 102] width 19 height 6
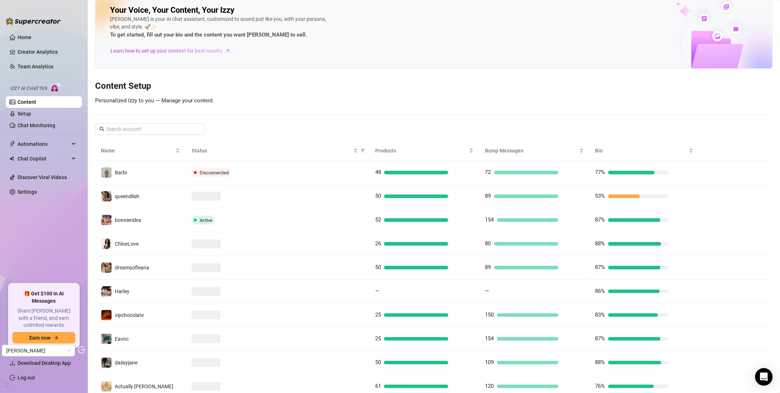
scroll to position [13, 0]
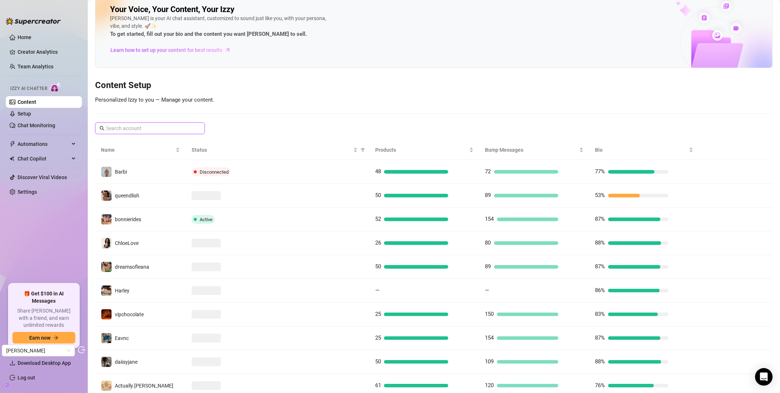
click at [142, 126] on input "text" at bounding box center [150, 128] width 89 height 8
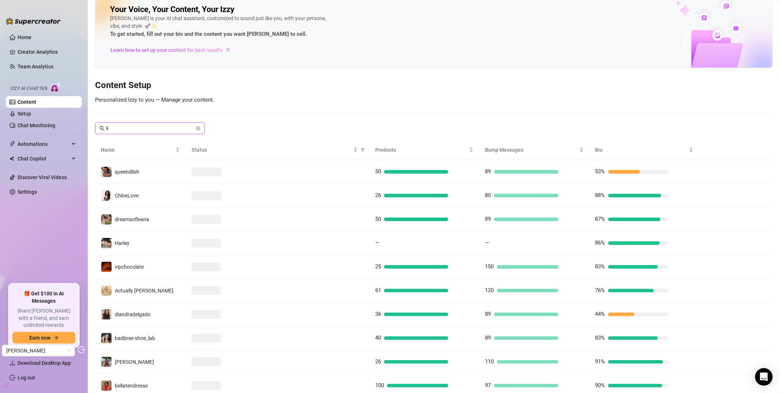
scroll to position [0, 0]
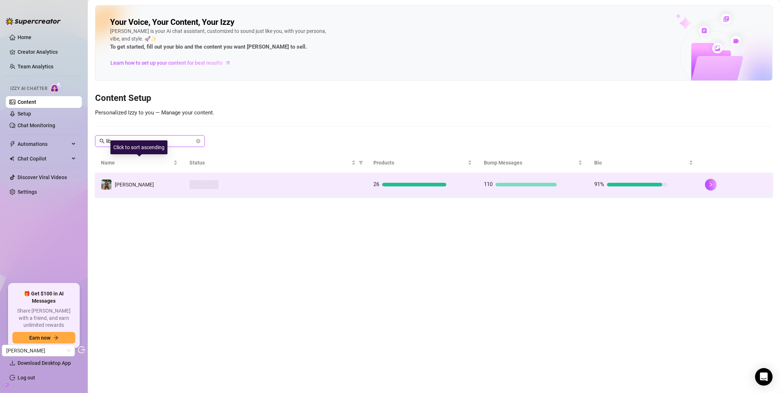
type input "lib"
click at [137, 186] on td "Libby" at bounding box center [139, 185] width 89 height 24
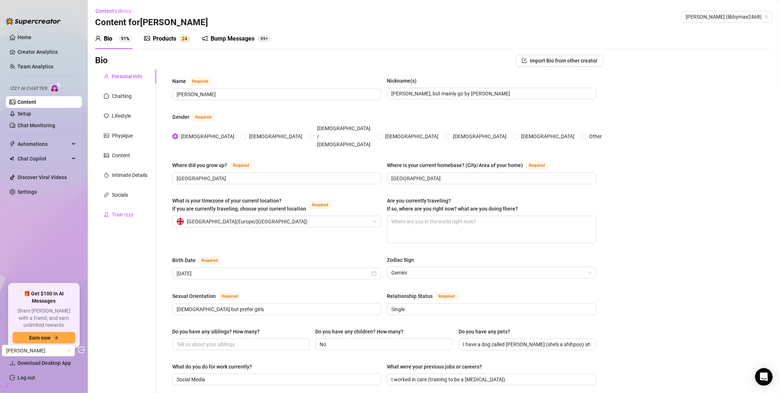
click at [123, 215] on div "Train Izzy" at bounding box center [123, 215] width 22 height 8
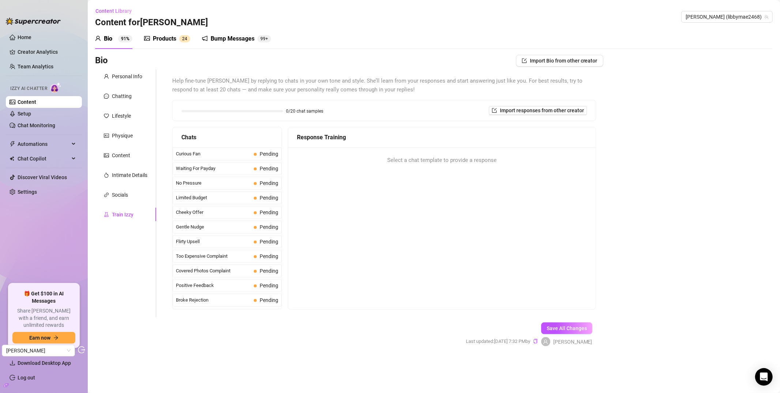
click at [123, 202] on div "Personal Info Chatting Lifestyle Physique Content Intimate Details Socials Trai…" at bounding box center [125, 194] width 61 height 248
click at [123, 198] on div "Socials" at bounding box center [120, 195] width 16 height 8
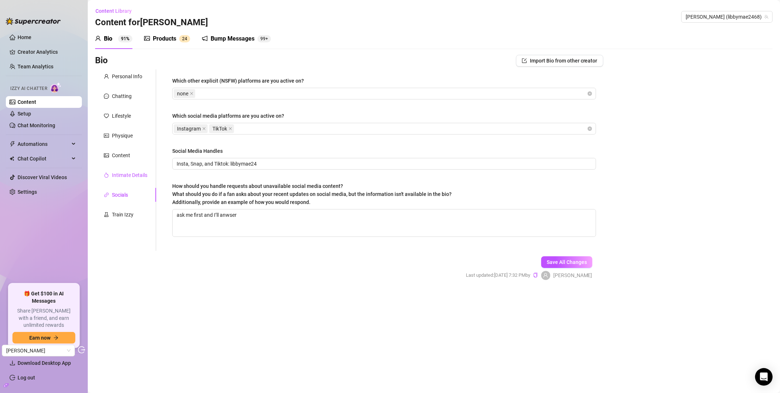
click at [123, 176] on div "Intimate Details" at bounding box center [129, 175] width 35 height 8
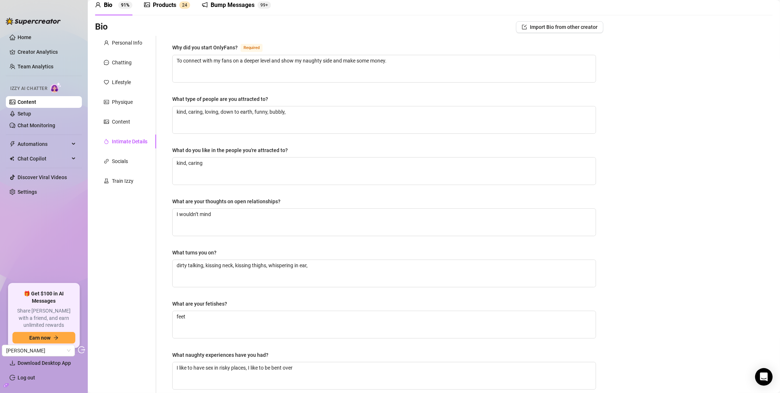
scroll to position [32, 0]
click at [119, 124] on div "Content" at bounding box center [121, 124] width 18 height 8
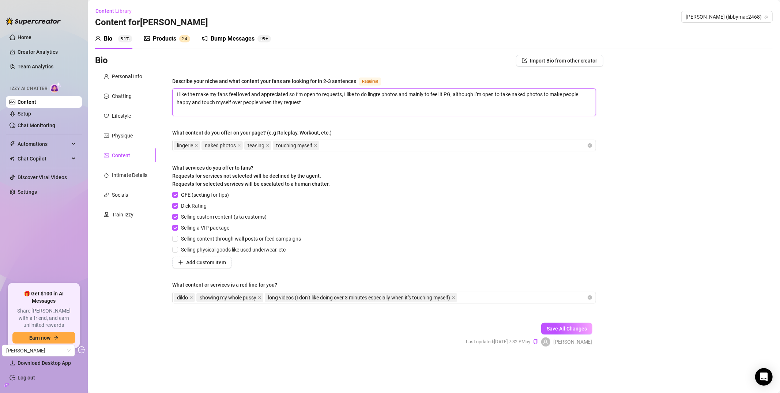
click at [311, 102] on textarea "I like the make my fans feel loved and appreciated so I’m open to requests, I l…" at bounding box center [384, 102] width 423 height 27
click at [117, 142] on div "Physique" at bounding box center [125, 136] width 61 height 14
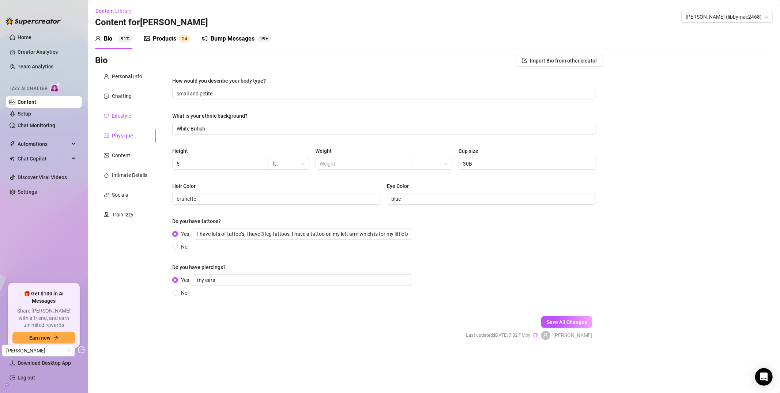
click at [130, 115] on div "Lifestyle" at bounding box center [121, 116] width 19 height 8
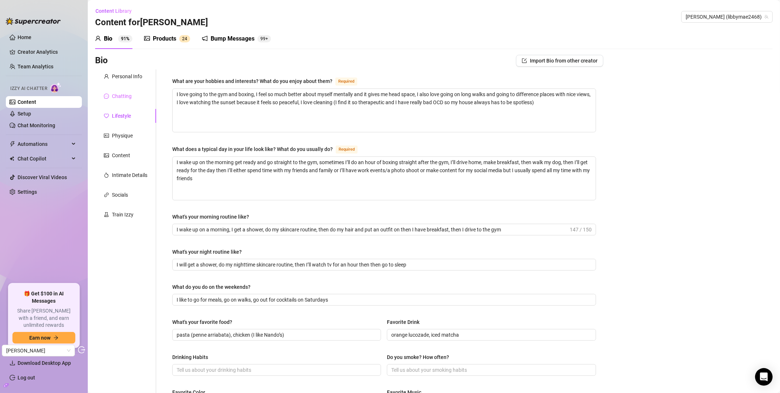
click at [139, 97] on div "Chatting" at bounding box center [125, 96] width 61 height 14
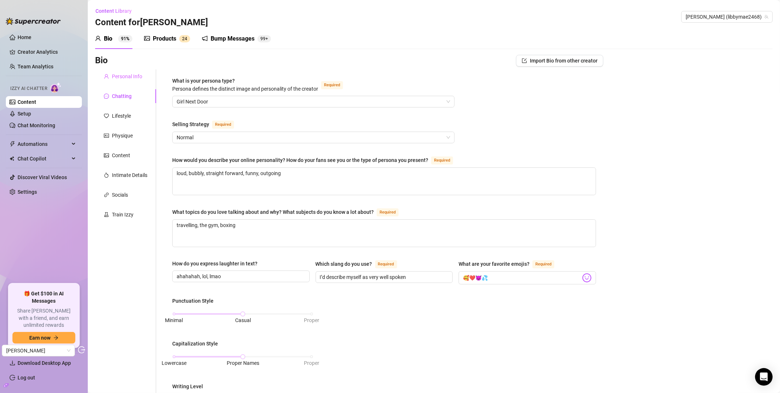
click at [121, 70] on div "Personal Info" at bounding box center [125, 77] width 61 height 14
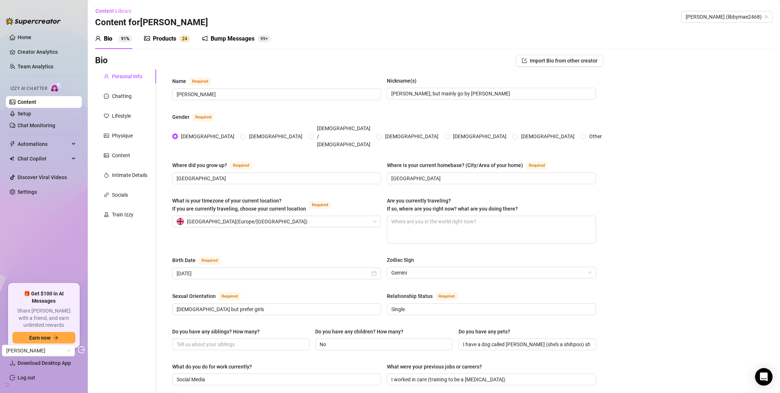
click at [166, 37] on div "Products" at bounding box center [164, 38] width 23 height 9
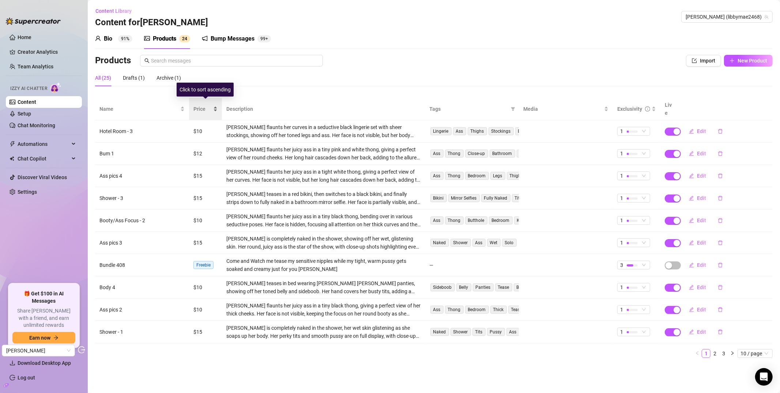
click at [204, 107] on span "Price" at bounding box center [203, 109] width 18 height 8
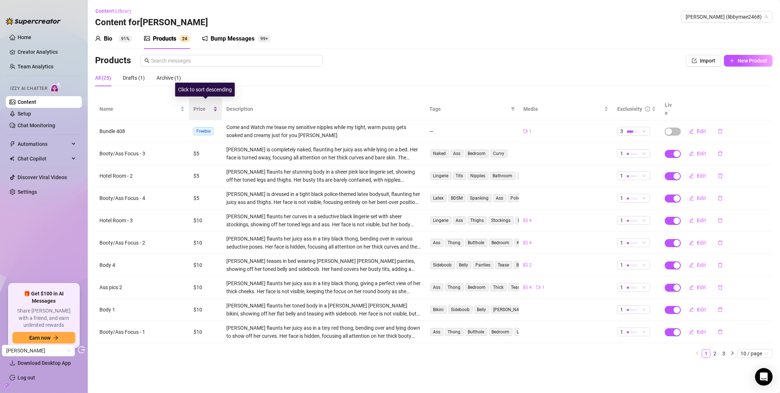
click at [205, 106] on span "Price" at bounding box center [203, 109] width 18 height 8
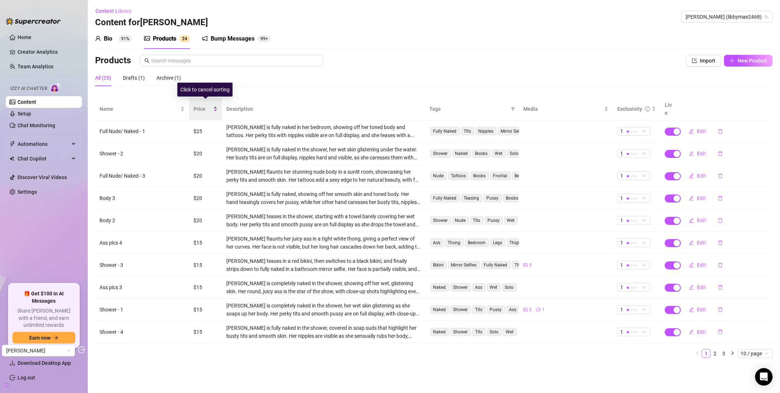
click at [205, 107] on span "Price" at bounding box center [203, 109] width 18 height 8
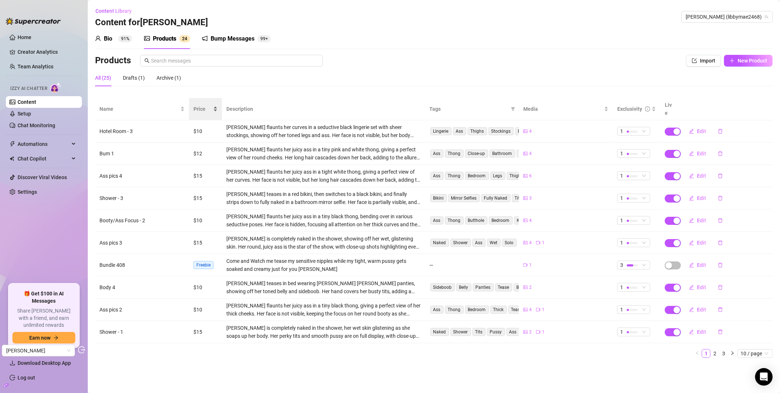
click at [205, 109] on div "Price" at bounding box center [206, 109] width 24 height 8
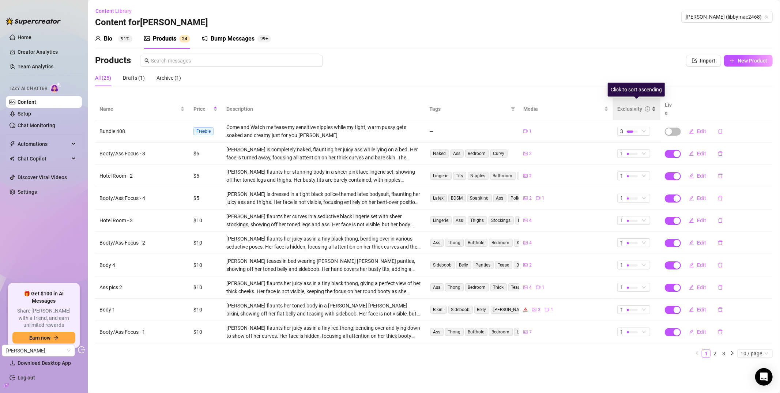
click at [631, 106] on div "Exclusivity" at bounding box center [630, 109] width 25 height 8
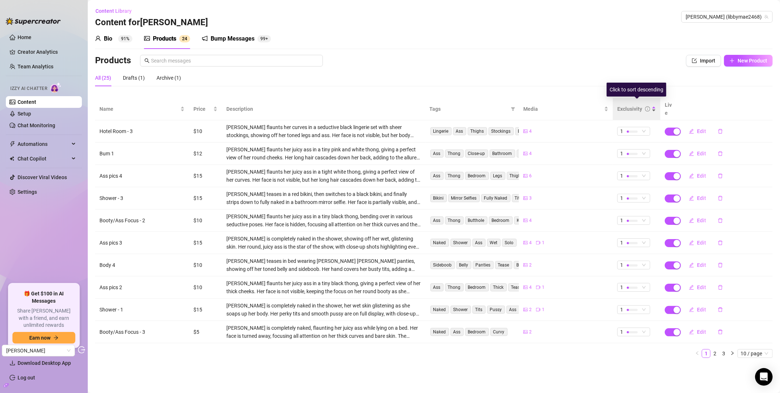
click at [631, 106] on div "Exclusivity" at bounding box center [630, 109] width 25 height 8
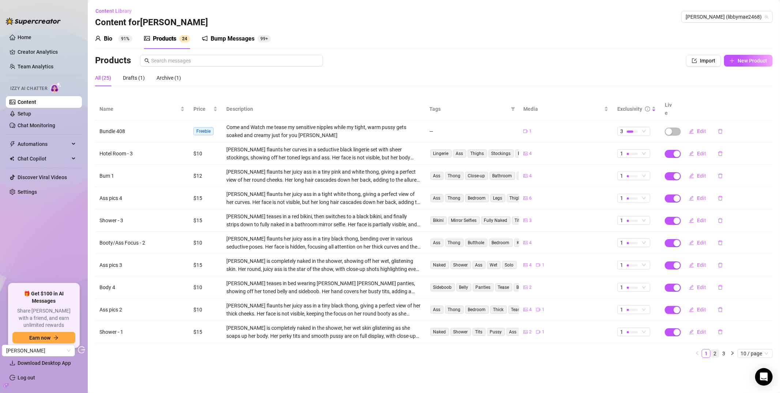
click at [714, 350] on link "2" at bounding box center [715, 354] width 8 height 8
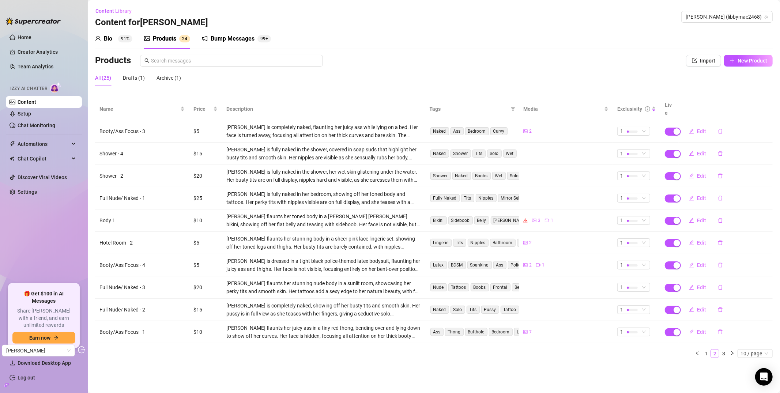
click at [714, 350] on link "2" at bounding box center [715, 354] width 8 height 8
click at [724, 350] on link "3" at bounding box center [724, 354] width 8 height 8
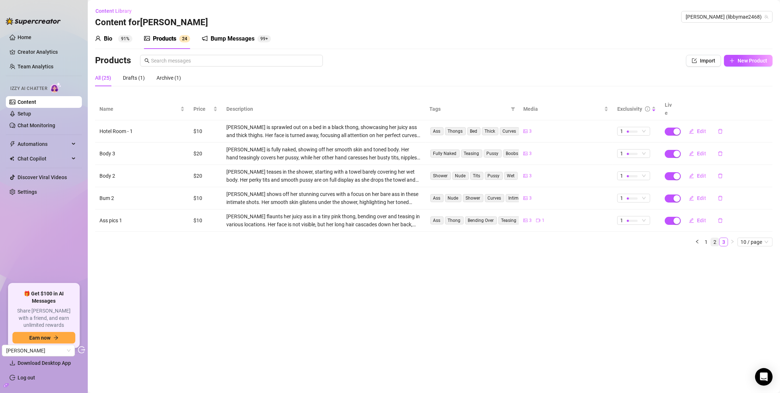
click at [715, 238] on link "2" at bounding box center [715, 242] width 8 height 8
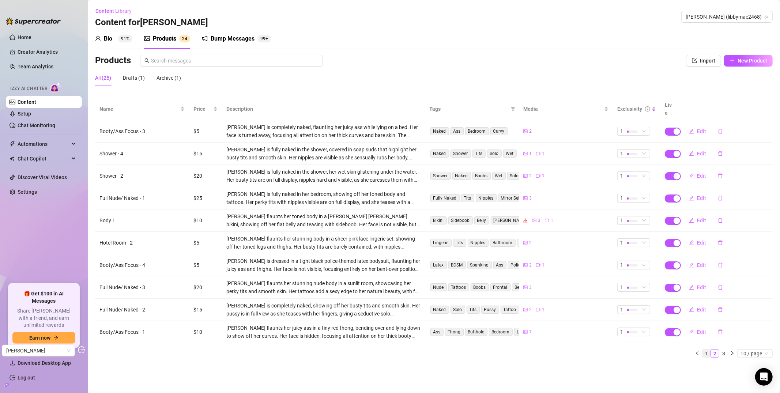
click at [707, 350] on link "1" at bounding box center [706, 354] width 8 height 8
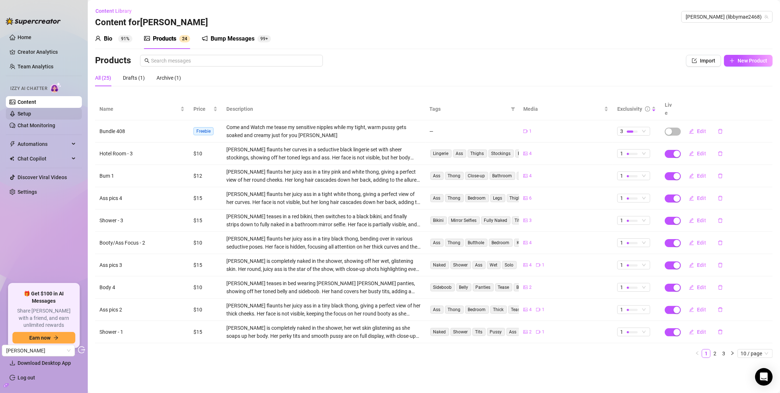
click at [31, 115] on link "Setup" at bounding box center [25, 114] width 14 height 6
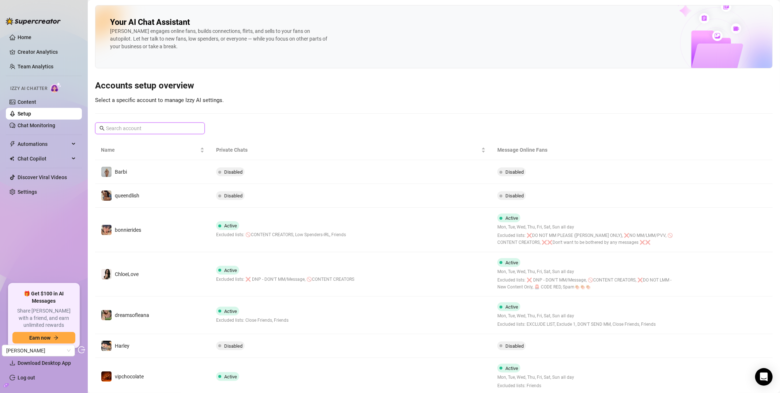
click at [134, 131] on input "text" at bounding box center [150, 128] width 89 height 8
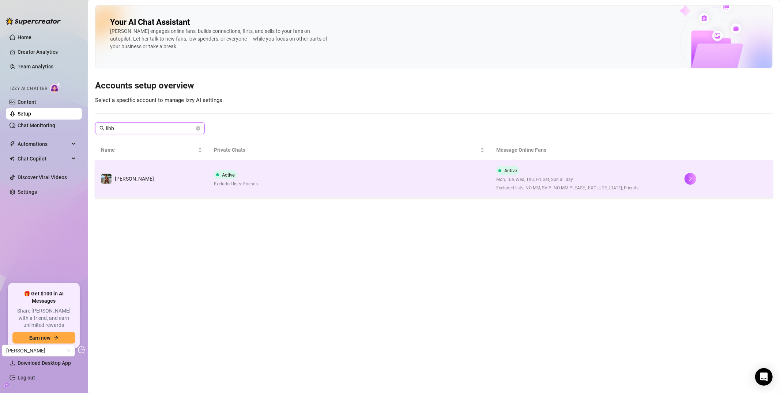
type input "libb"
click at [151, 179] on td "Libby" at bounding box center [151, 179] width 113 height 38
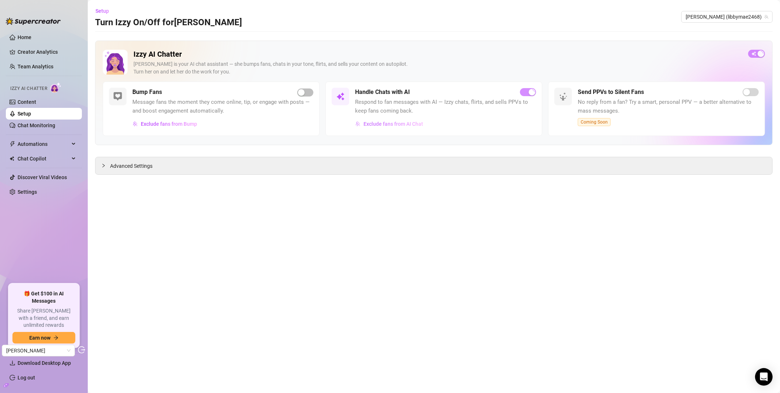
click at [400, 123] on span "Exclude fans from AI Chat" at bounding box center [394, 124] width 60 height 6
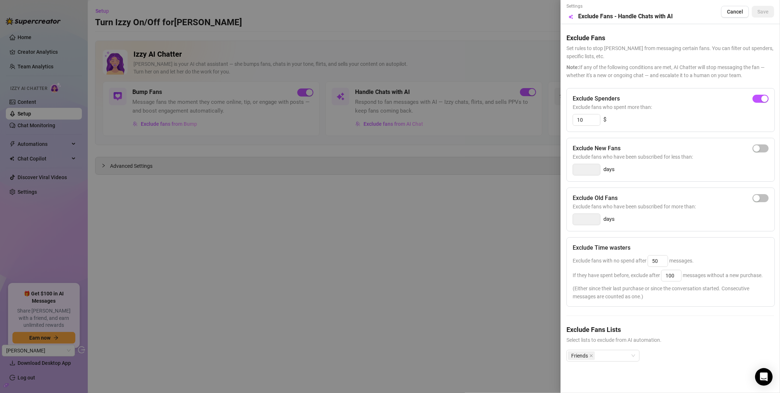
click at [419, 200] on div at bounding box center [390, 196] width 780 height 393
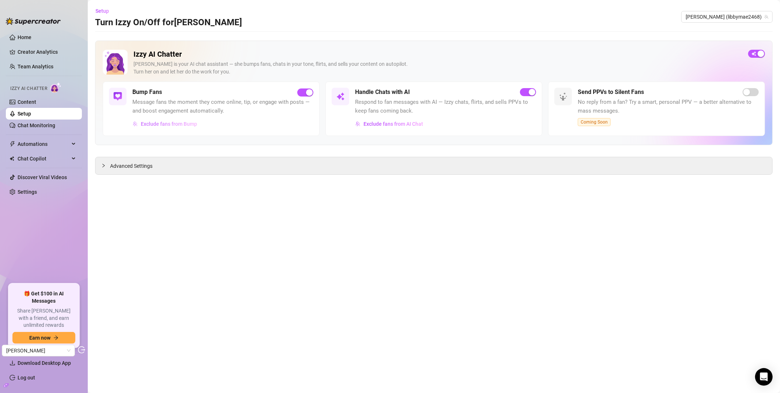
click at [180, 119] on button "Exclude fans from Bump" at bounding box center [164, 124] width 65 height 12
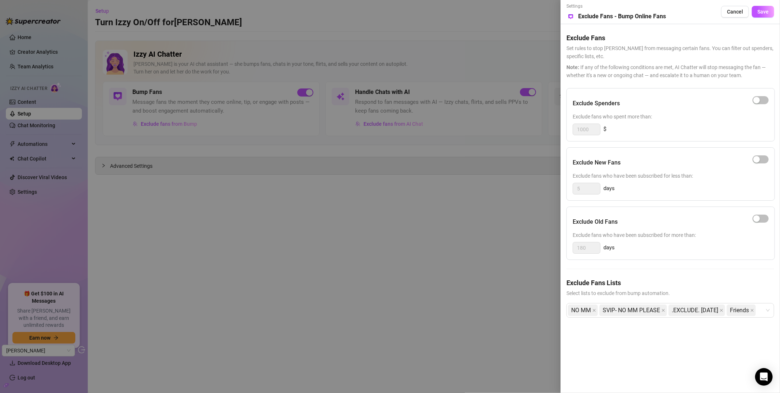
click at [323, 233] on div at bounding box center [390, 196] width 780 height 393
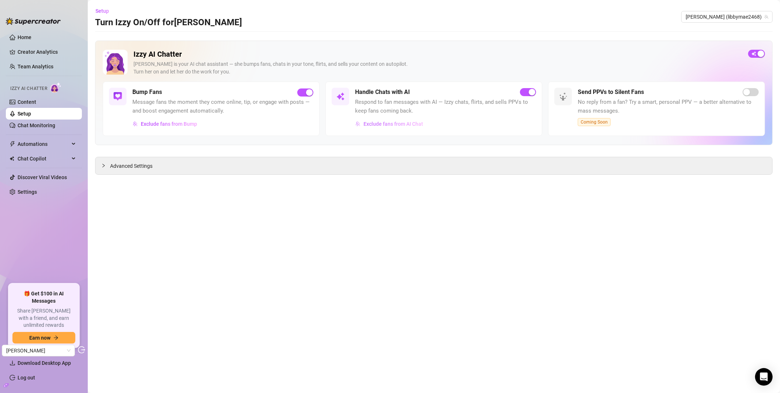
click at [387, 122] on span "Exclude fans from AI Chat" at bounding box center [394, 124] width 60 height 6
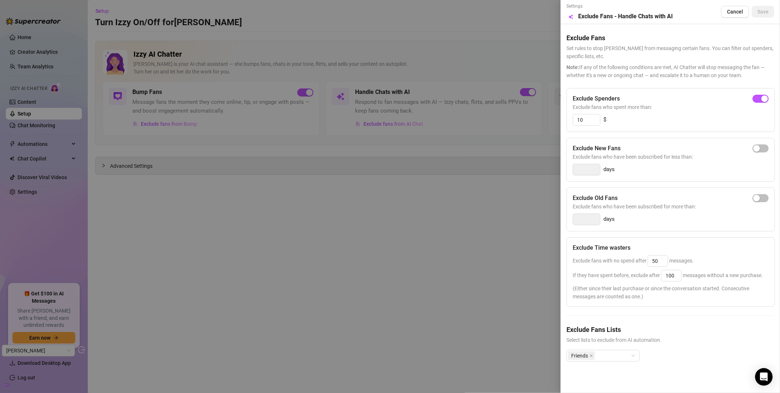
click at [74, 73] on div at bounding box center [390, 196] width 780 height 393
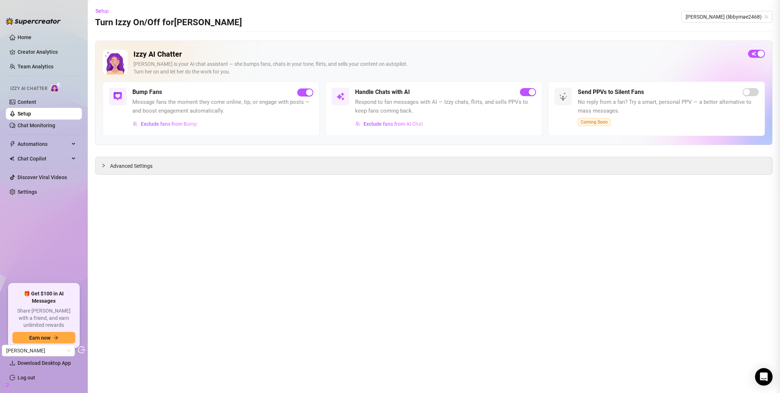
click at [52, 48] on div at bounding box center [390, 196] width 780 height 393
click at [44, 52] on link "Creator Analytics" at bounding box center [47, 52] width 59 height 12
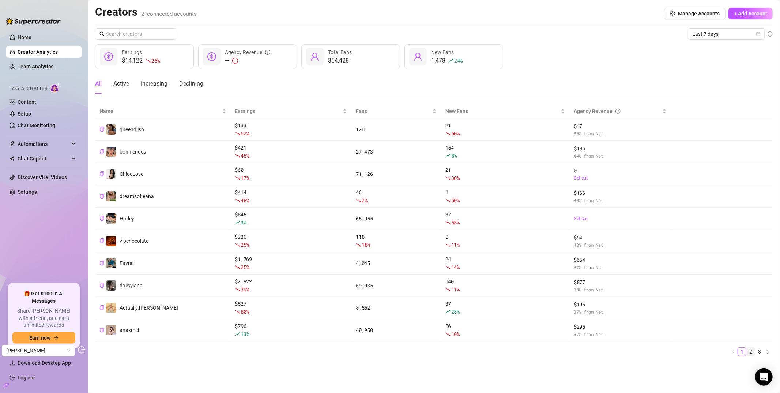
click at [753, 355] on link "2" at bounding box center [751, 352] width 8 height 8
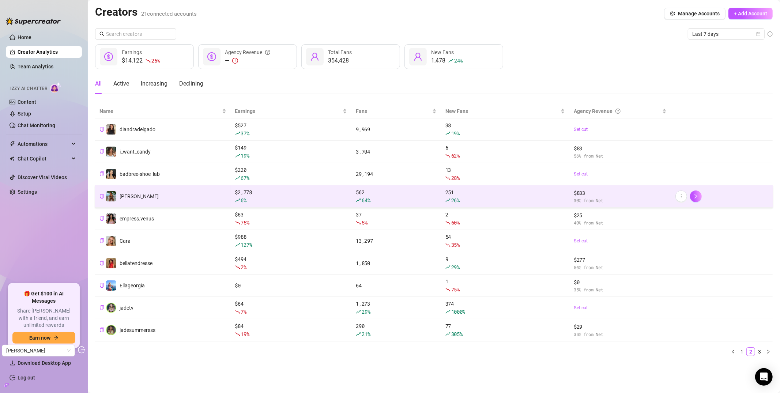
click at [165, 197] on td "Libby" at bounding box center [163, 196] width 136 height 22
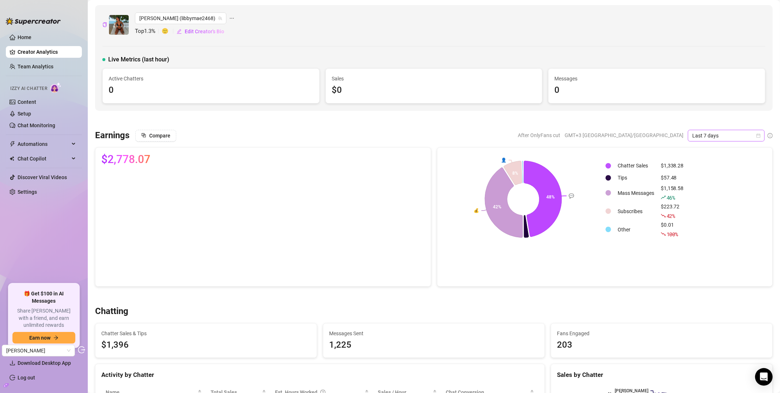
click at [713, 136] on span "Last 7 days" at bounding box center [727, 135] width 68 height 11
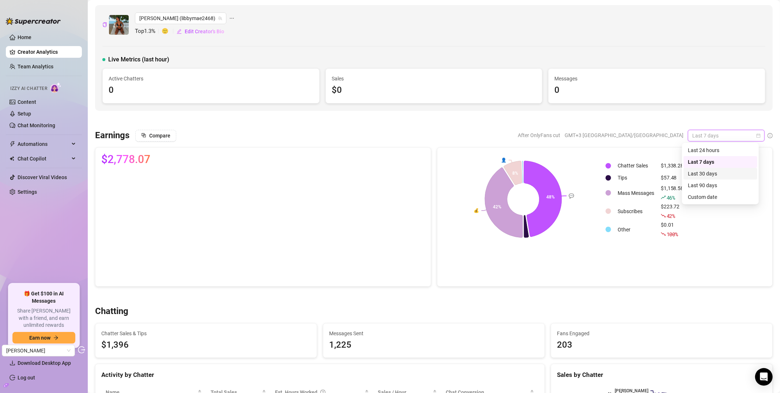
click at [708, 176] on div "Last 30 days" at bounding box center [720, 174] width 65 height 8
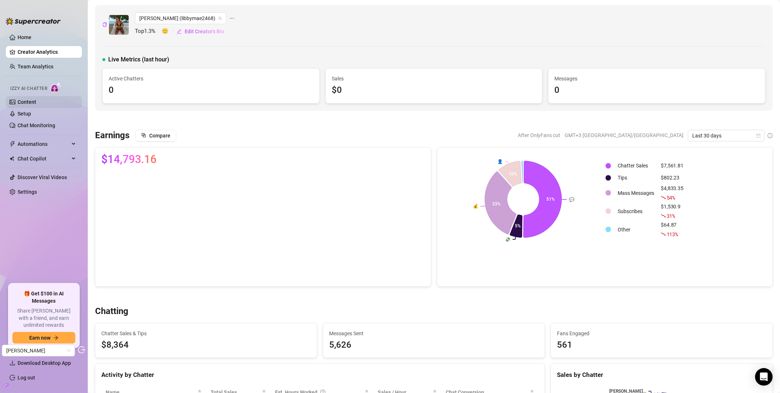
click at [36, 101] on link "Content" at bounding box center [27, 102] width 19 height 6
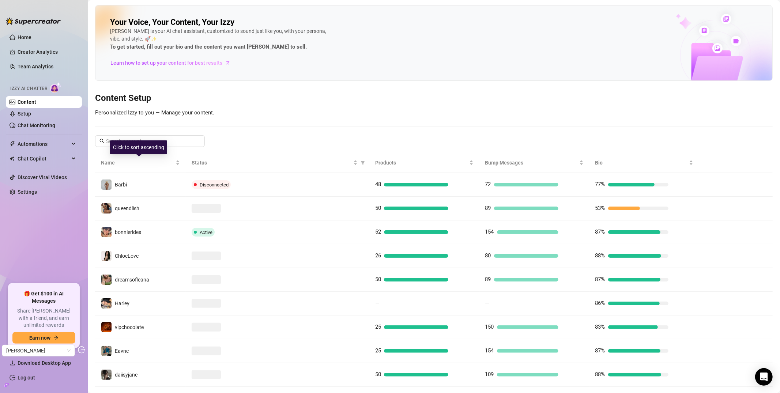
click at [153, 142] on div "Click to sort ascending" at bounding box center [138, 147] width 57 height 14
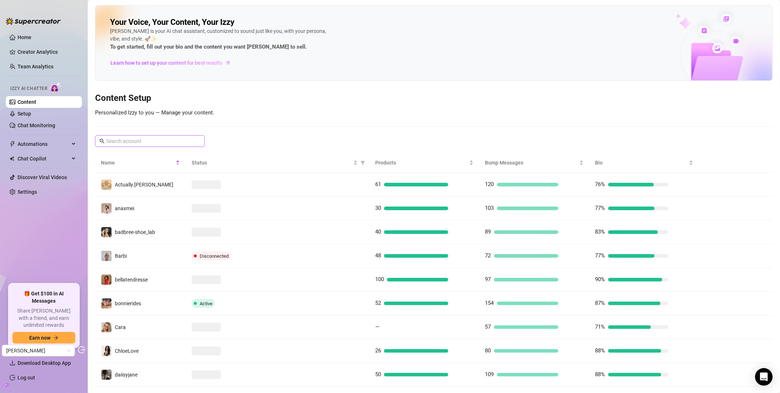
click at [173, 136] on span at bounding box center [150, 141] width 110 height 12
click at [168, 140] on input "text" at bounding box center [150, 141] width 89 height 8
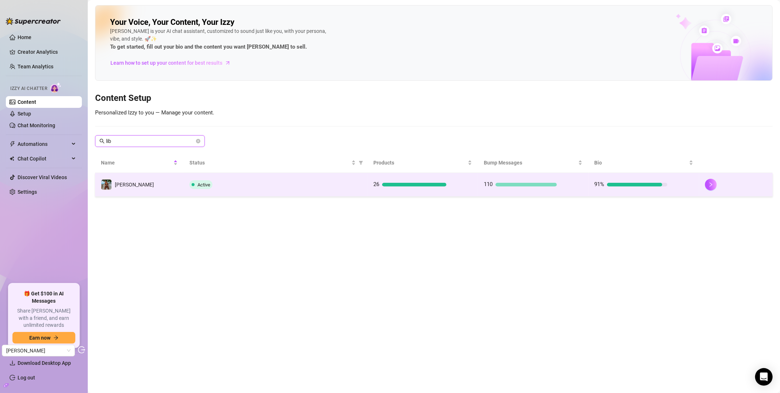
type input "lib"
click at [111, 187] on span at bounding box center [106, 184] width 11 height 11
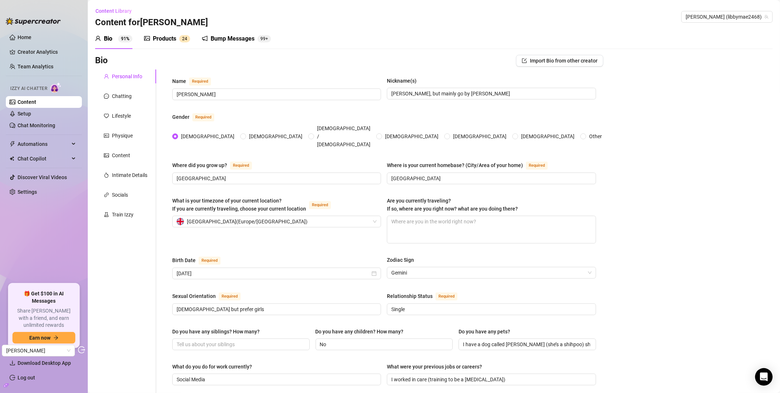
click at [208, 35] on div "Bump Messages 99+" at bounding box center [236, 38] width 69 height 9
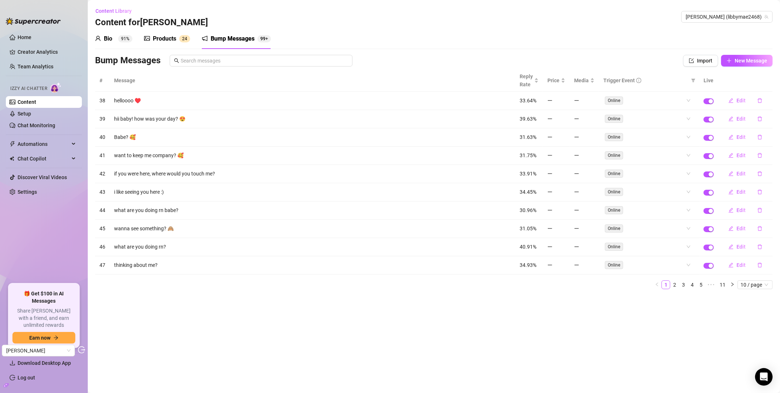
click at [180, 36] on sup "2 4" at bounding box center [184, 38] width 11 height 7
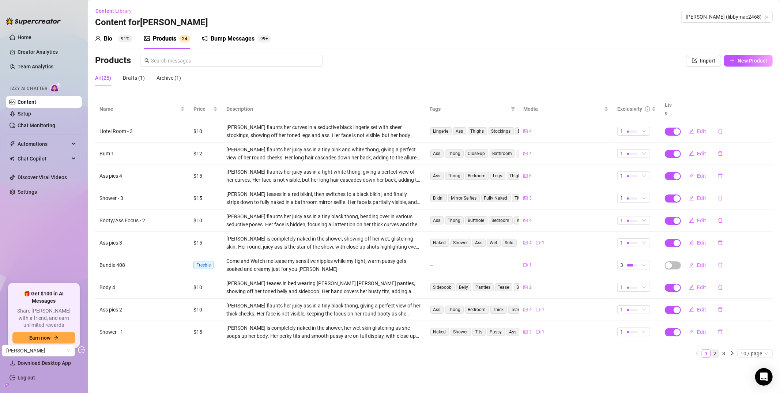
click at [715, 350] on link "2" at bounding box center [715, 354] width 8 height 8
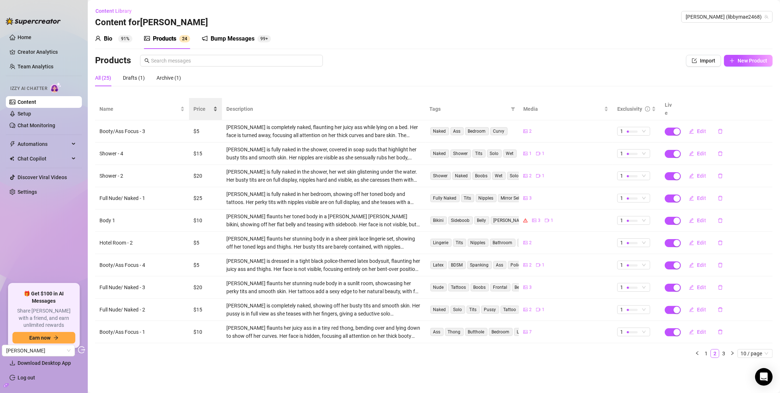
click at [203, 108] on span "Price" at bounding box center [203, 109] width 18 height 8
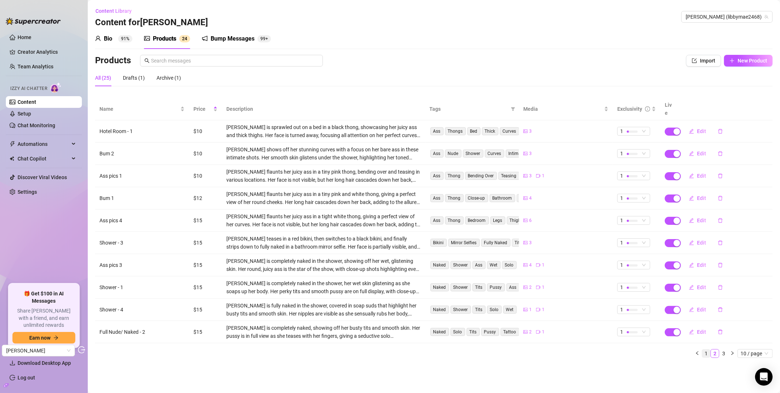
click at [710, 350] on link "1" at bounding box center [706, 354] width 8 height 8
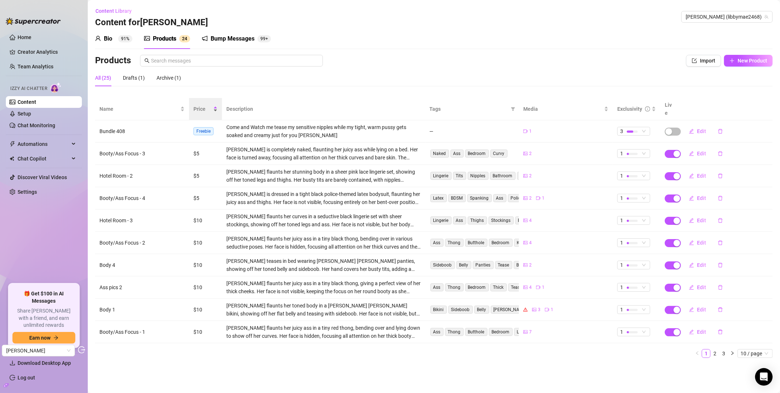
drag, startPoint x: 186, startPoint y: 90, endPoint x: 202, endPoint y: 102, distance: 20.1
click at [186, 90] on div "All (25) Drafts (1) Archive (1)" at bounding box center [434, 81] width 678 height 23
click at [202, 105] on span "Price" at bounding box center [203, 109] width 18 height 8
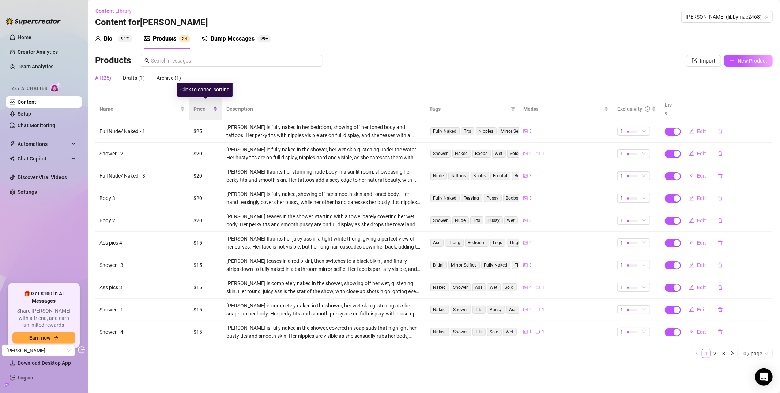
click at [205, 105] on span "Price" at bounding box center [203, 109] width 18 height 8
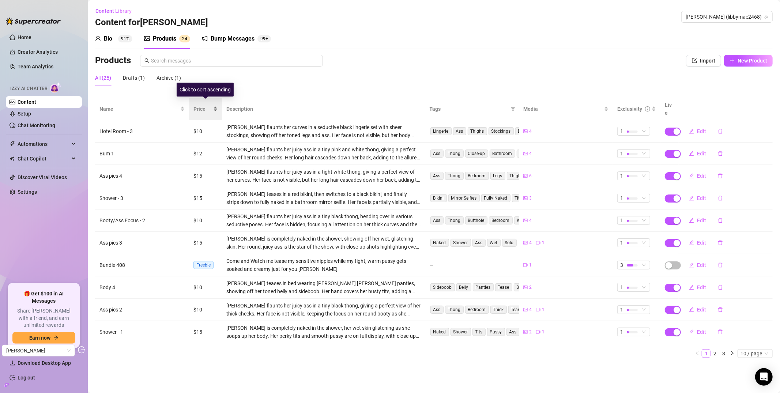
click at [205, 105] on span "Price" at bounding box center [203, 109] width 18 height 8
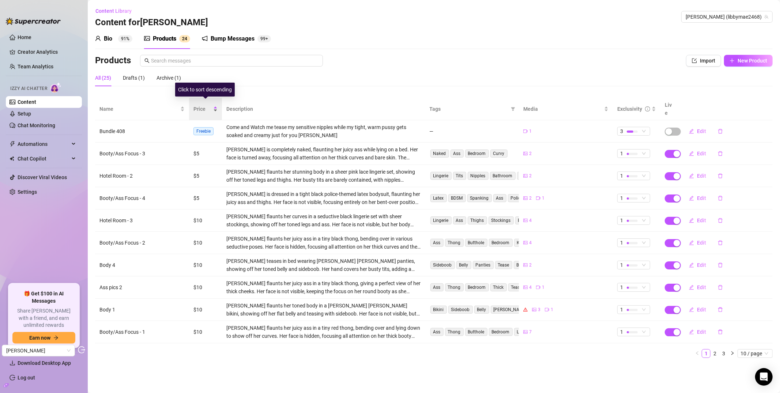
click at [211, 106] on span "Price" at bounding box center [203, 109] width 18 height 8
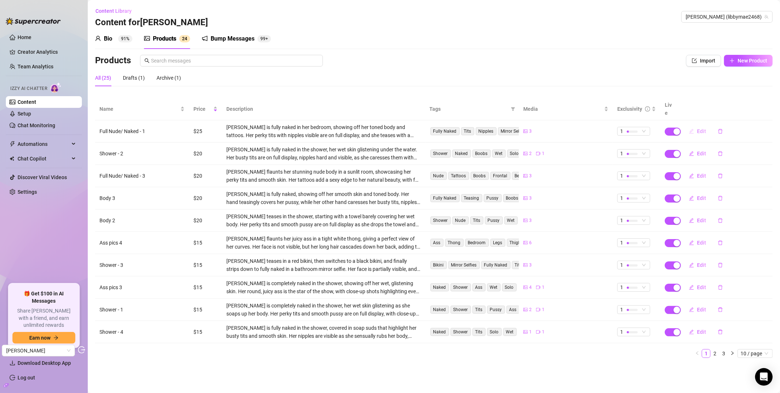
click at [694, 129] on icon "edit" at bounding box center [691, 131] width 5 height 5
click at [696, 149] on button "Edit" at bounding box center [697, 154] width 29 height 12
type textarea "Type your message here..."
click at [733, 352] on icon "right" at bounding box center [733, 354] width 2 height 4
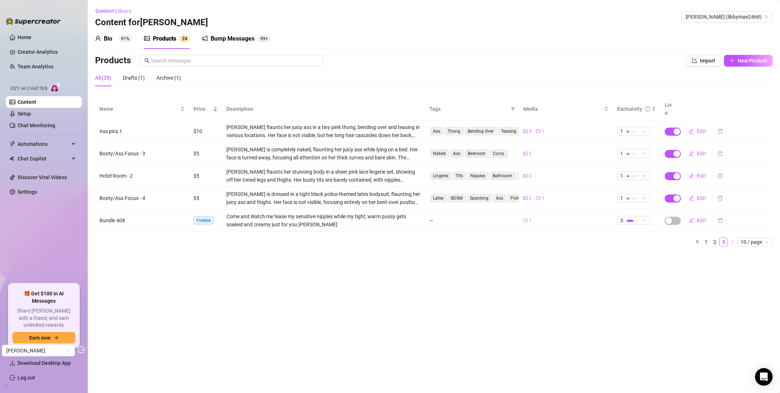
click at [754, 225] on div "Name Price Description Tags Media Exclusivity Live Ass pics 1 $10 Libby flaunts…" at bounding box center [434, 172] width 678 height 149
click at [756, 238] on span "10 / page" at bounding box center [755, 242] width 29 height 8
click at [758, 275] on div "50 / page" at bounding box center [756, 279] width 25 height 8
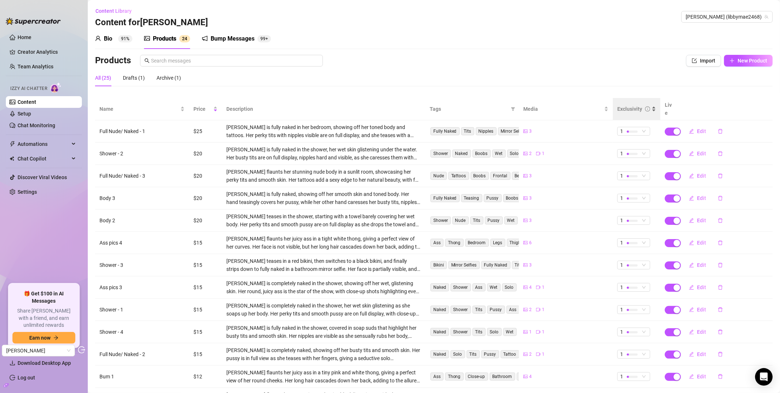
click at [633, 109] on div "Exclusivity" at bounding box center [630, 109] width 25 height 8
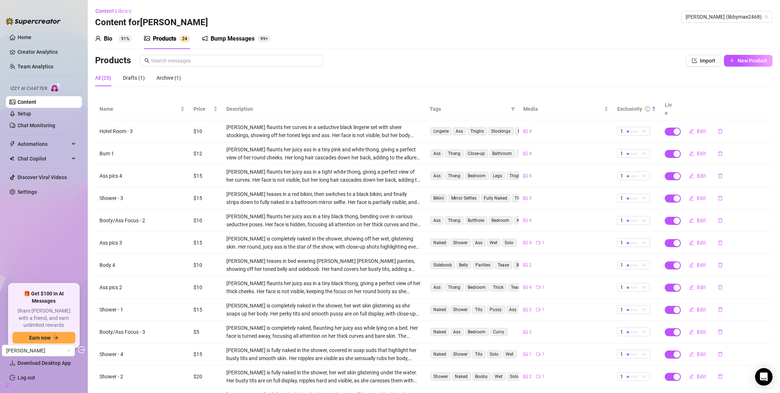
click at [154, 78] on div "All (25) Drafts (1) Archive (1)" at bounding box center [138, 78] width 86 height 17
click at [168, 79] on div "Archive (1)" at bounding box center [169, 78] width 25 height 8
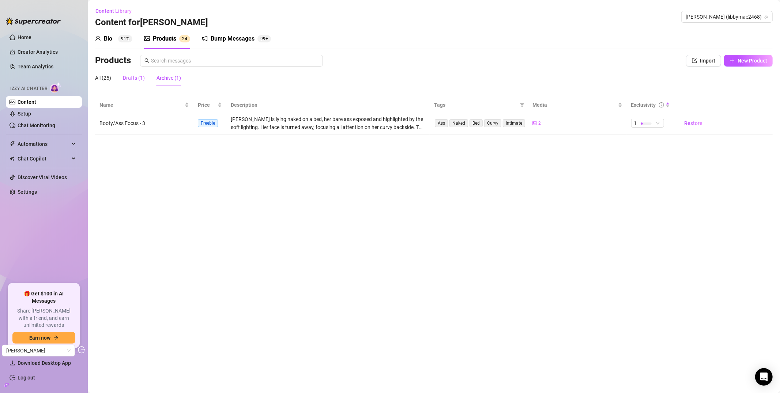
click at [136, 79] on div "Drafts (1)" at bounding box center [134, 78] width 22 height 8
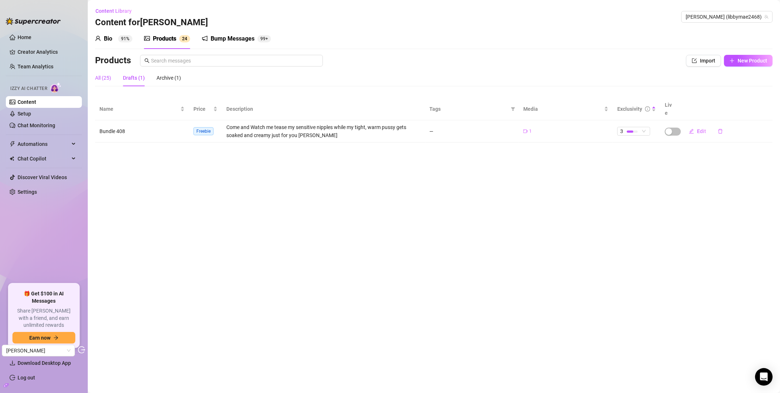
click at [106, 77] on div "All (25)" at bounding box center [103, 78] width 16 height 8
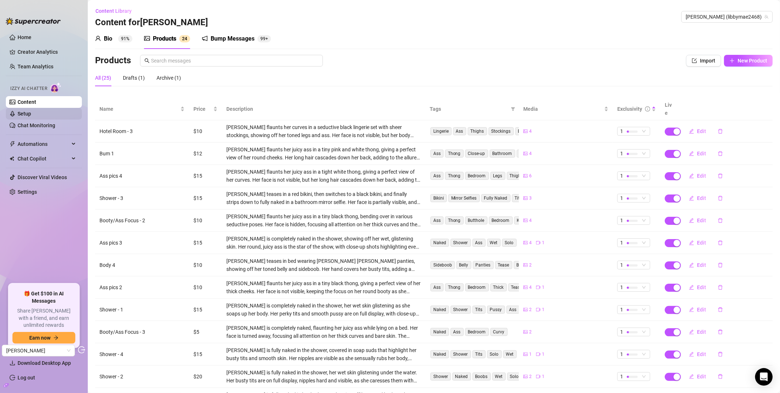
click at [31, 117] on link "Setup" at bounding box center [25, 114] width 14 height 6
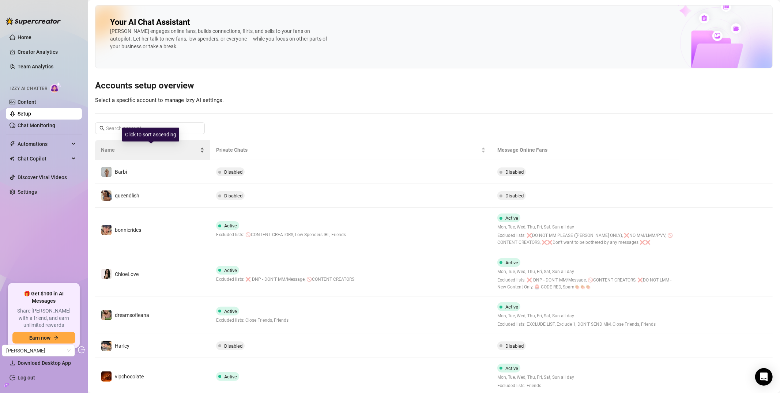
click at [160, 130] on div "Click to sort ascending" at bounding box center [150, 135] width 57 height 14
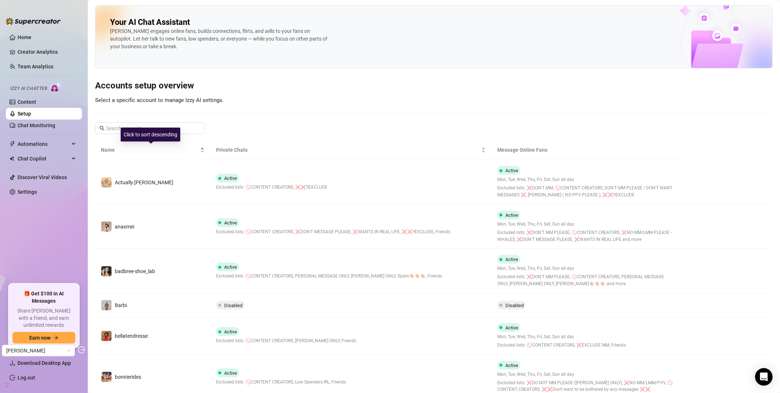
click at [161, 132] on div "Click to sort descending" at bounding box center [151, 135] width 60 height 14
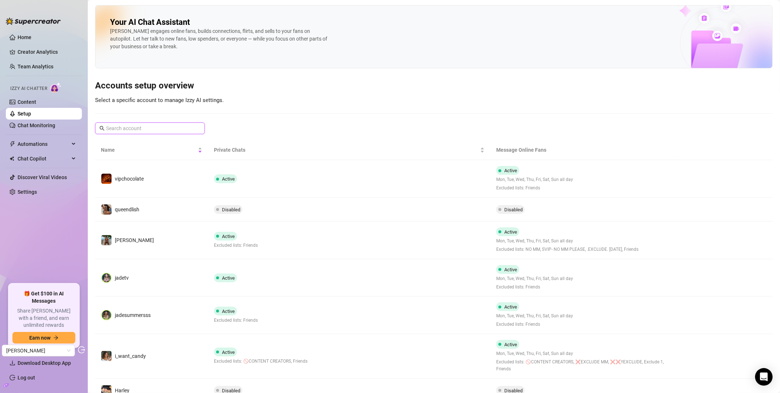
click at [148, 128] on input "text" at bounding box center [150, 128] width 89 height 8
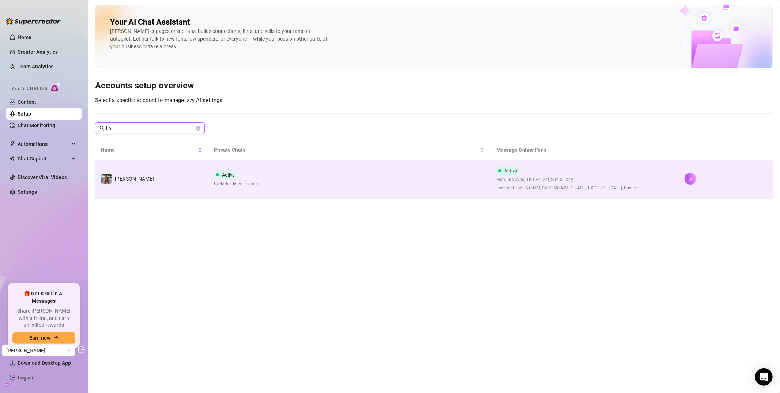
type input "lib"
click at [138, 183] on td "Libby" at bounding box center [151, 179] width 113 height 38
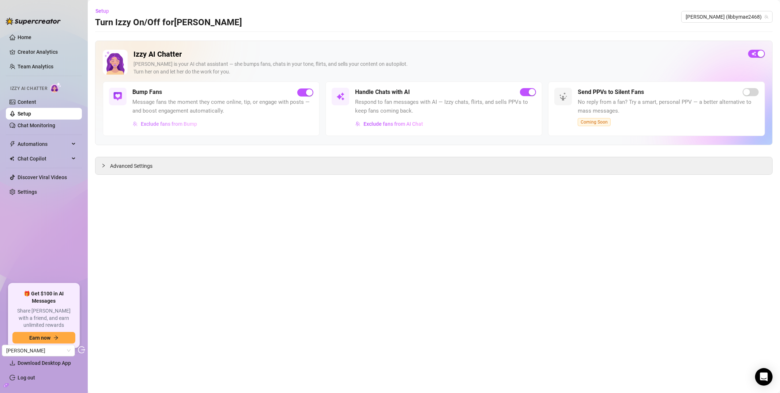
click at [187, 127] on span "Exclude fans from Bump" at bounding box center [169, 124] width 56 height 6
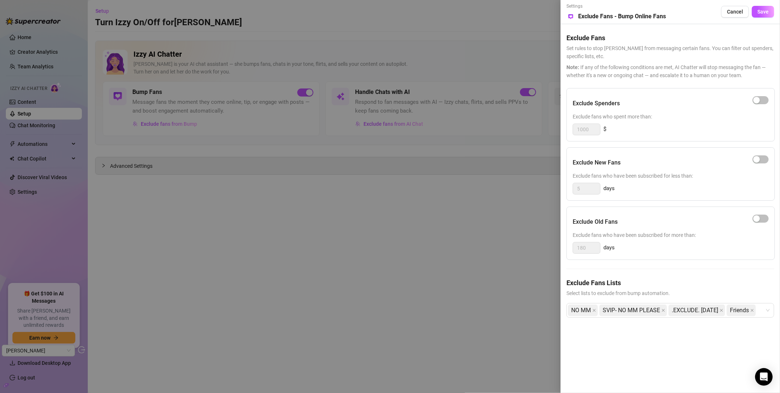
click at [408, 256] on div at bounding box center [390, 196] width 780 height 393
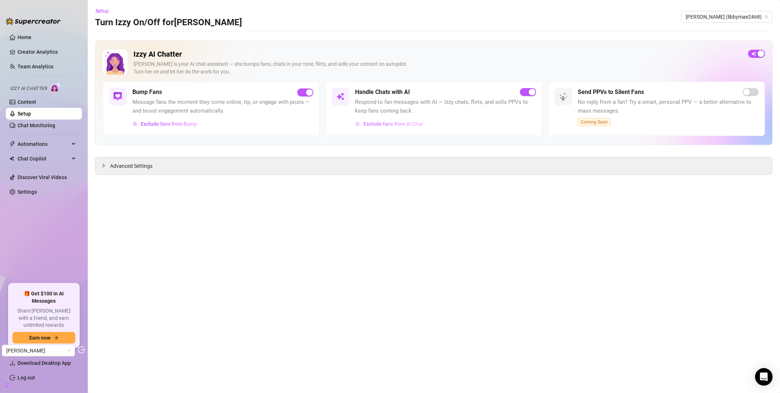
click at [377, 126] on span "Exclude fans from AI Chat" at bounding box center [394, 124] width 60 height 6
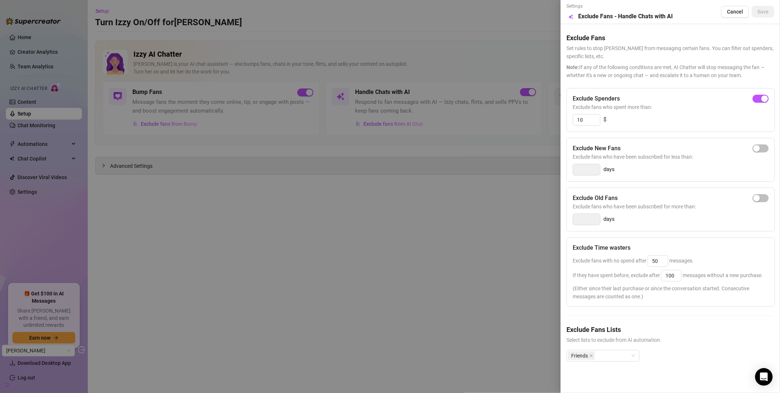
click at [465, 249] on div at bounding box center [390, 196] width 780 height 393
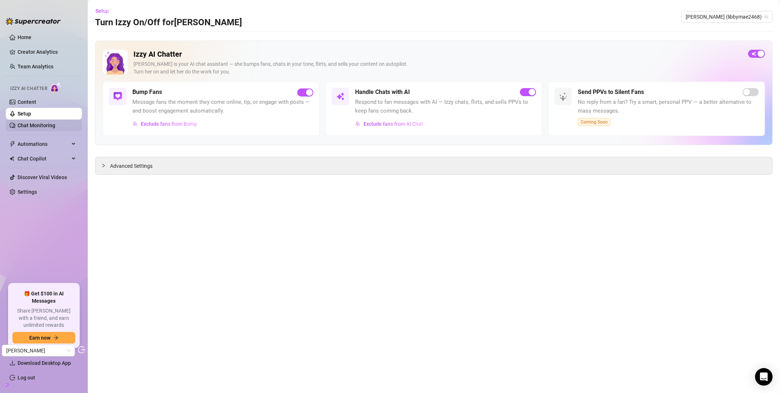
click at [39, 123] on link "Chat Monitoring" at bounding box center [37, 126] width 38 height 6
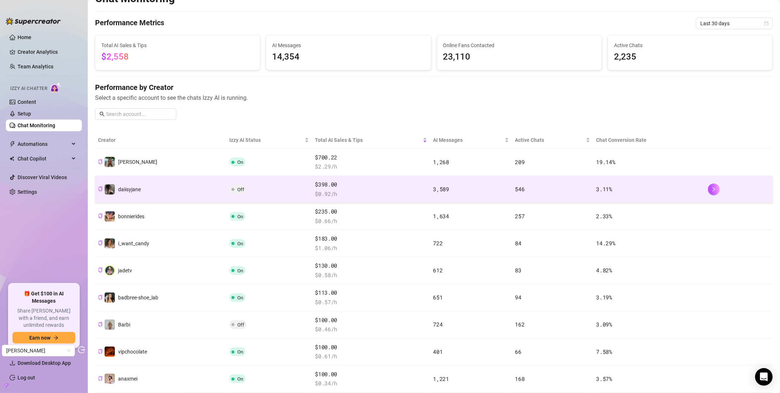
scroll to position [82, 0]
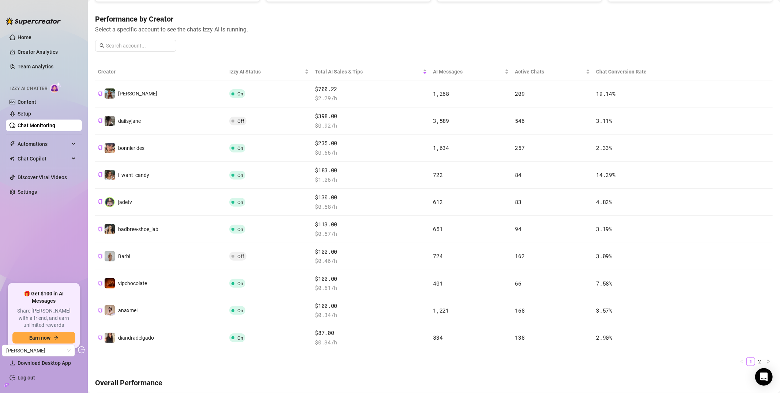
click at [330, 60] on div "Chat Monitoring Performance Metrics Last 30 days Total AI Sales & Tips $2,558 A…" at bounding box center [434, 355] width 678 height 864
click at [330, 68] on span "Total AI Sales & Tips" at bounding box center [368, 72] width 106 height 8
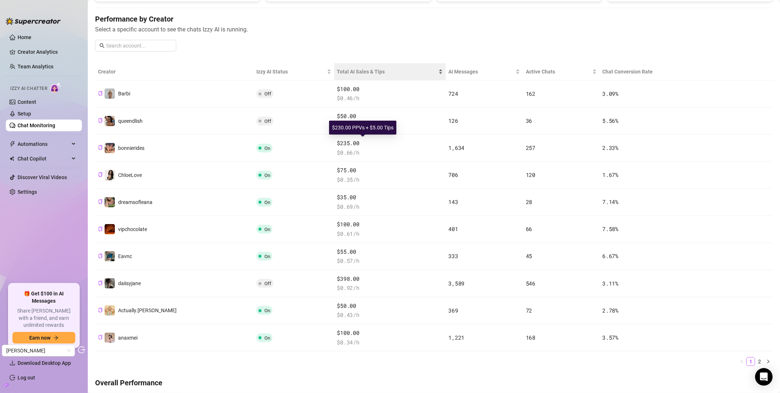
click at [338, 70] on span "Total AI Sales & Tips" at bounding box center [387, 72] width 100 height 8
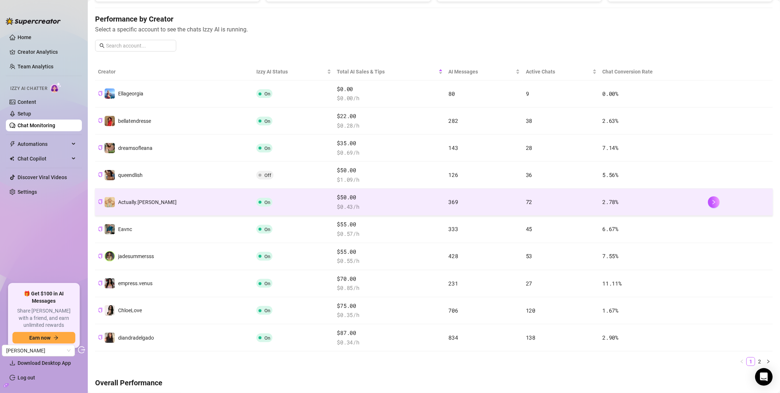
click at [282, 198] on td "On" at bounding box center [294, 202] width 81 height 27
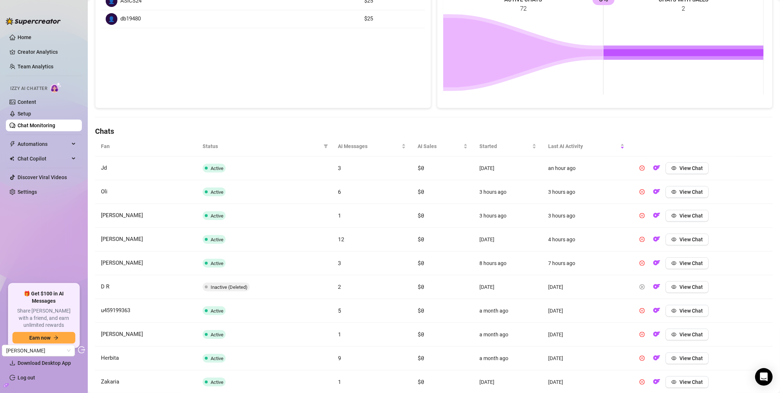
scroll to position [182, 0]
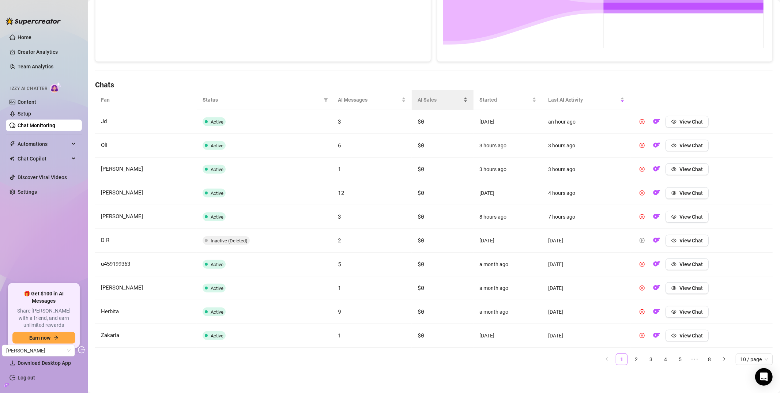
click at [418, 100] on div "AI Sales" at bounding box center [443, 100] width 50 height 8
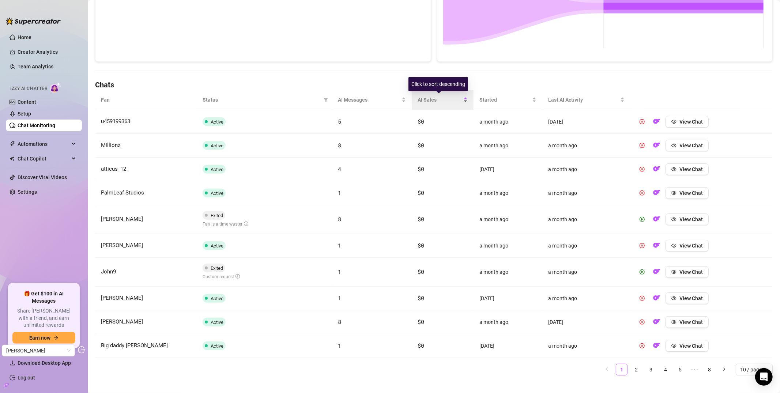
click at [425, 98] on span "AI Sales" at bounding box center [440, 100] width 44 height 8
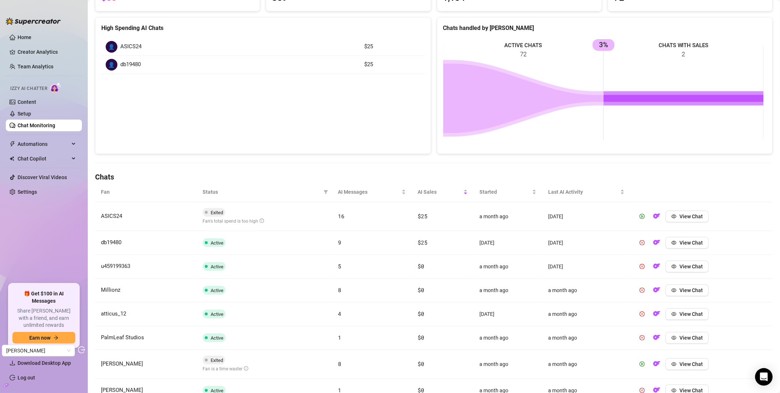
scroll to position [0, 0]
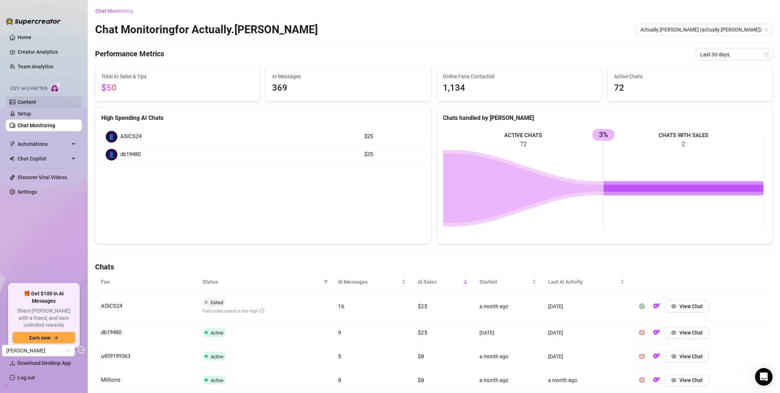
click at [26, 102] on link "Content" at bounding box center [27, 102] width 19 height 6
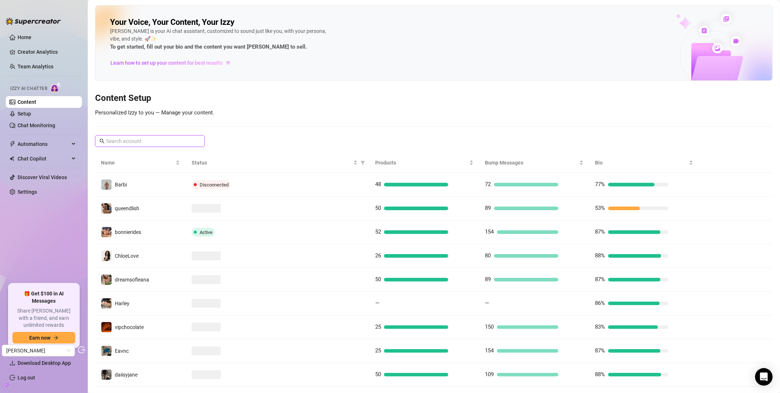
click at [158, 141] on input "text" at bounding box center [150, 141] width 89 height 8
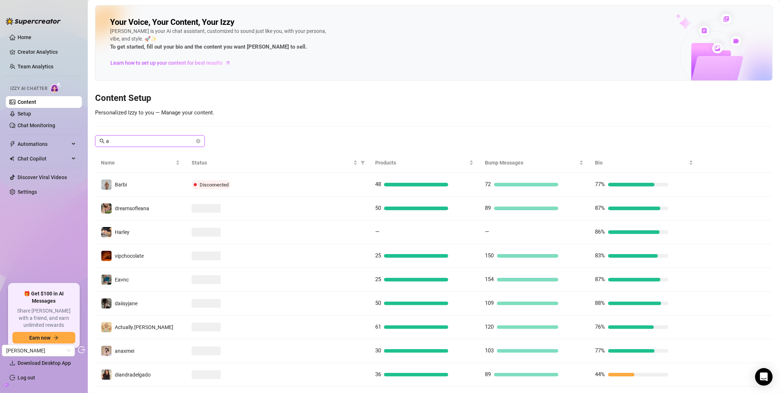
type input "ac"
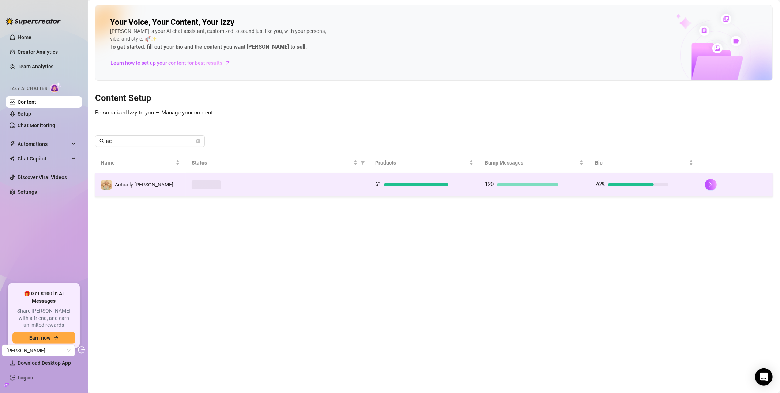
click at [128, 181] on div "Actually.Maria" at bounding box center [144, 185] width 59 height 8
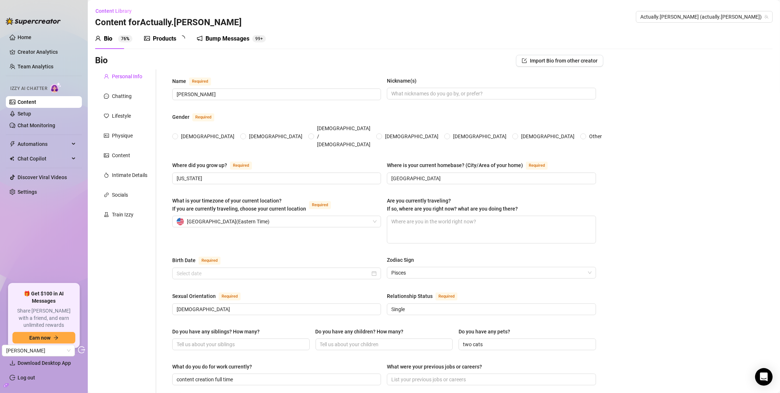
radio input "true"
type input "March 9th, 2000"
click at [122, 214] on div "Train Izzy" at bounding box center [123, 215] width 22 height 8
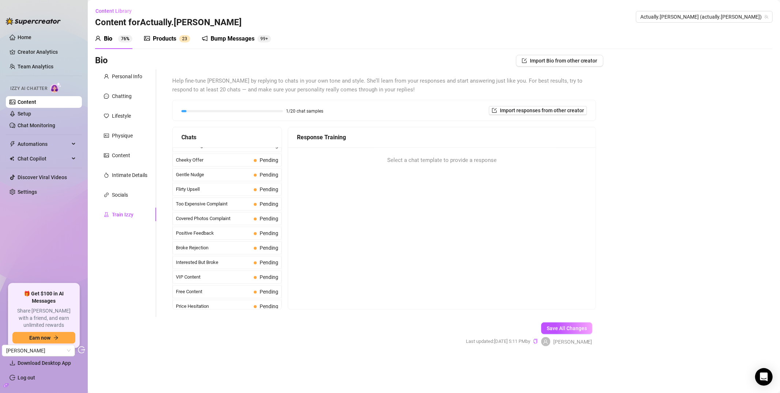
scroll to position [52, 0]
click at [130, 188] on div "Socials" at bounding box center [125, 195] width 61 height 14
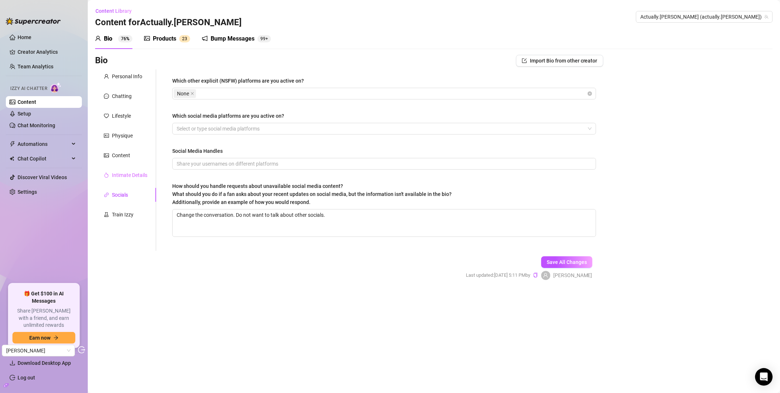
click at [134, 179] on div "Intimate Details" at bounding box center [125, 175] width 61 height 14
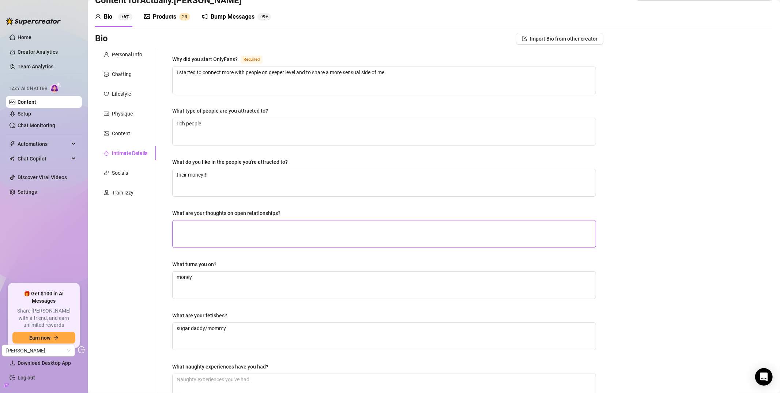
scroll to position [20, 0]
click at [127, 136] on div "Content" at bounding box center [121, 135] width 18 height 8
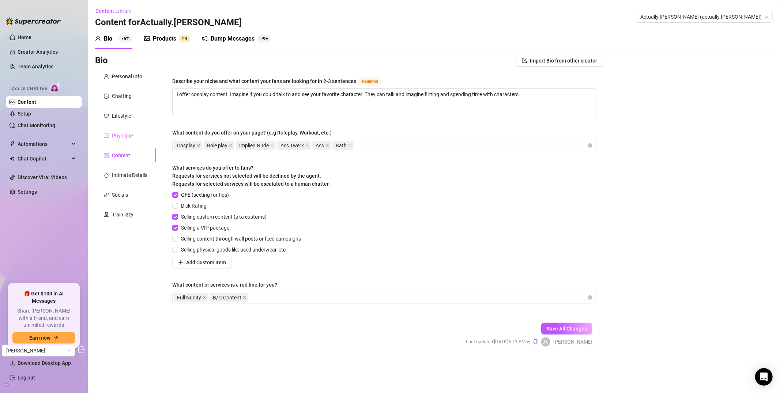
scroll to position [0, 0]
click at [133, 133] on div "Physique" at bounding box center [125, 136] width 61 height 14
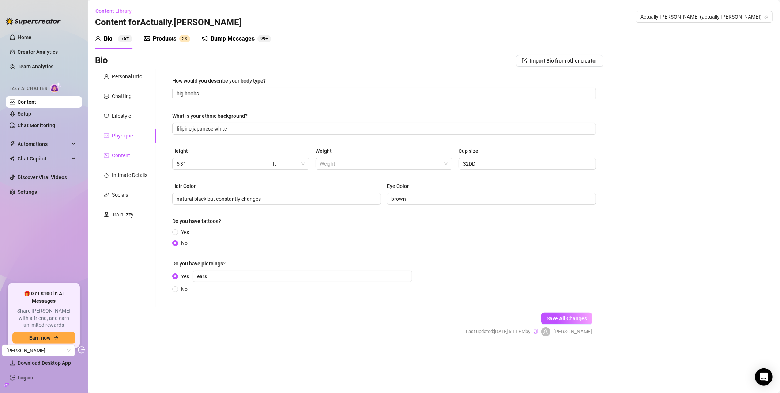
click at [120, 154] on div "Content" at bounding box center [121, 155] width 18 height 8
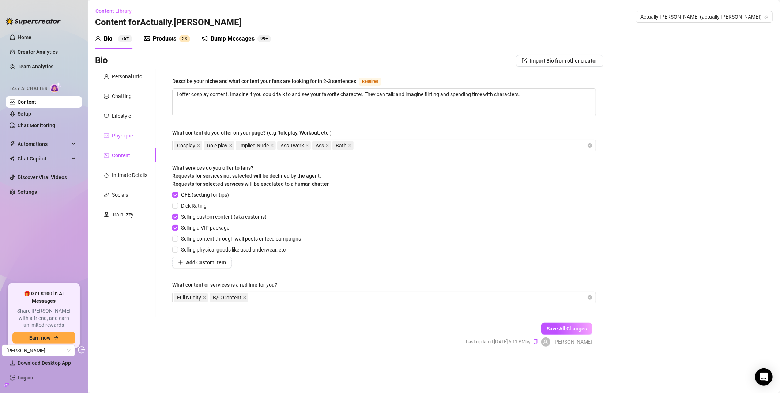
click at [125, 132] on div "Physique" at bounding box center [122, 136] width 21 height 8
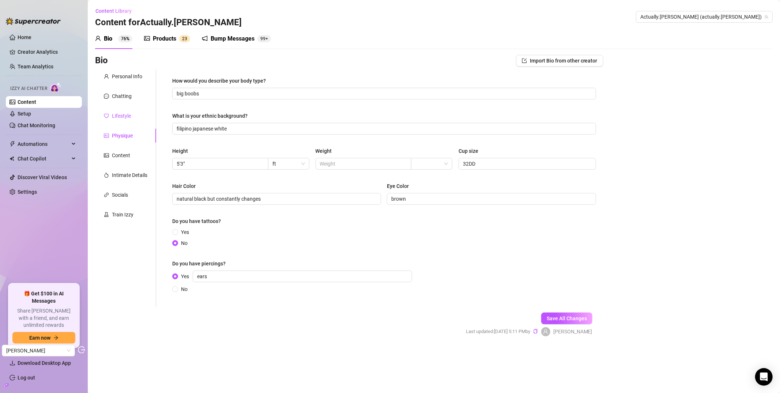
click at [126, 116] on div "Lifestyle" at bounding box center [121, 116] width 19 height 8
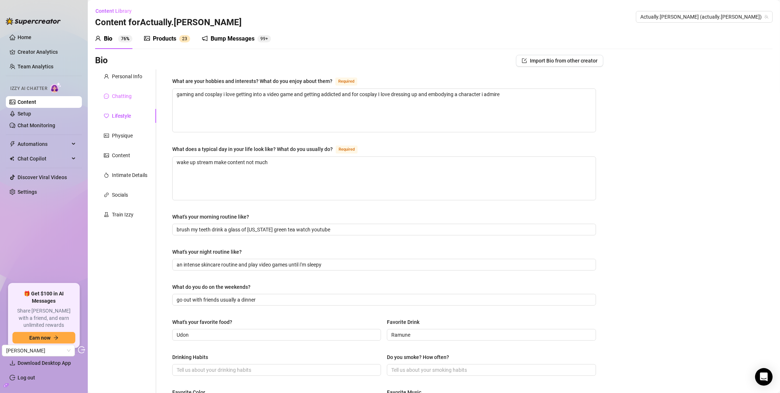
click at [131, 106] on div "Personal Info Chatting Lifestyle Physique Content Intimate Details Socials Trai…" at bounding box center [125, 316] width 61 height 493
click at [133, 99] on div "Chatting" at bounding box center [125, 96] width 61 height 14
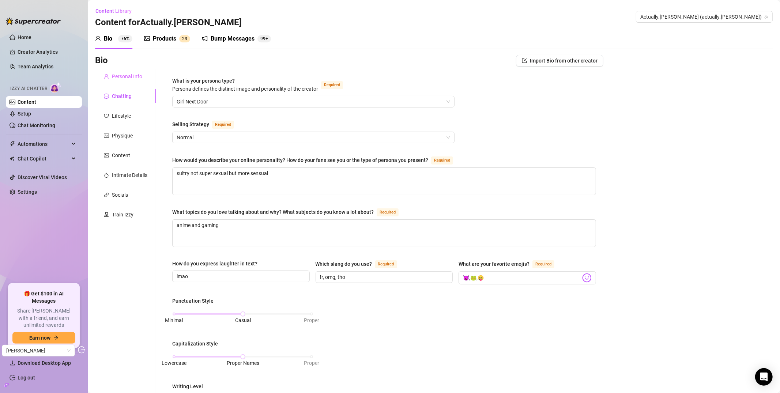
click at [128, 81] on div "Personal Info" at bounding box center [125, 77] width 61 height 14
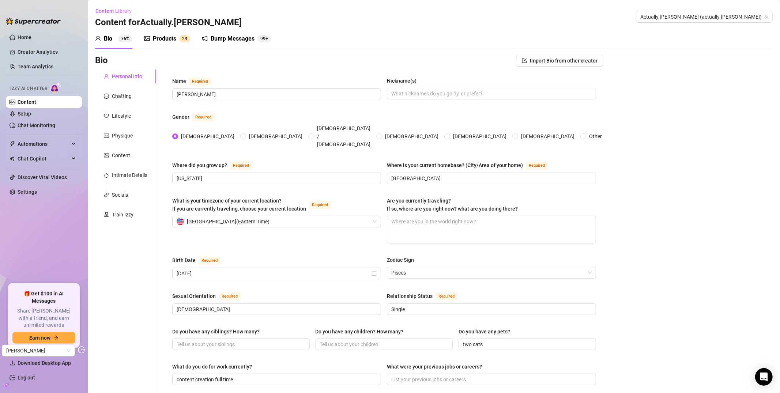
click at [167, 45] on div "Products 2 3" at bounding box center [167, 39] width 46 height 20
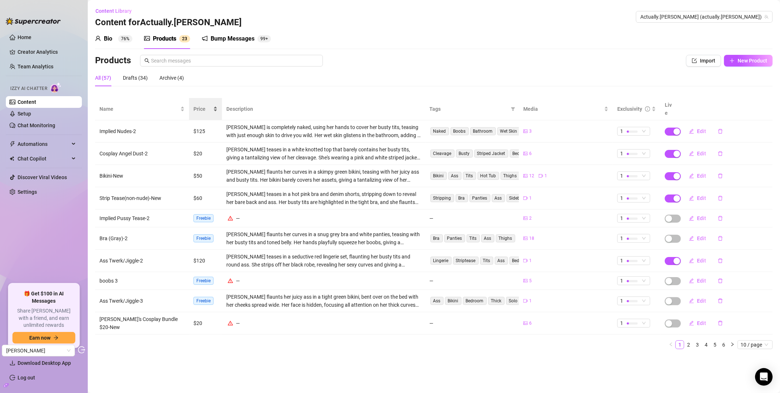
click at [197, 105] on span "Price" at bounding box center [203, 109] width 18 height 8
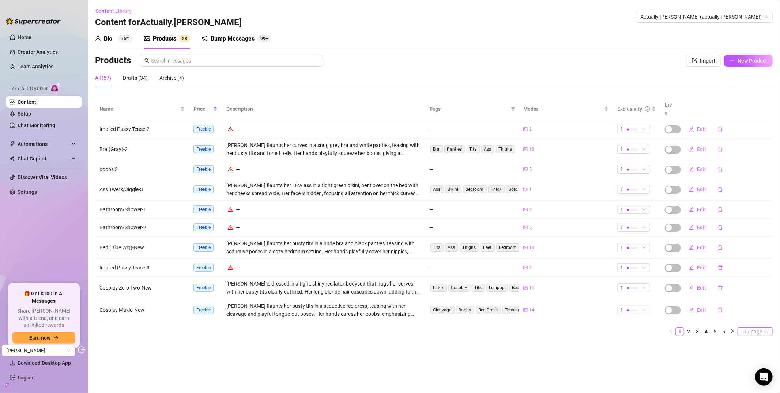
click at [764, 328] on span "10 / page" at bounding box center [755, 332] width 29 height 8
click at [750, 364] on div "50 / page" at bounding box center [756, 368] width 25 height 8
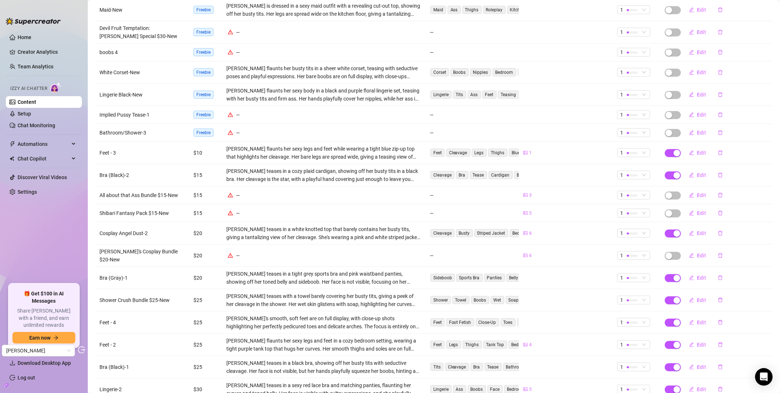
scroll to position [795, 0]
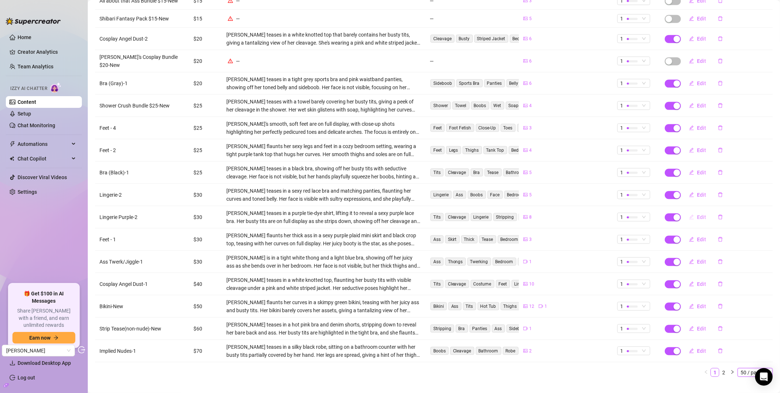
click at [697, 214] on span "Edit" at bounding box center [701, 217] width 9 height 6
type textarea "Type your message here..."
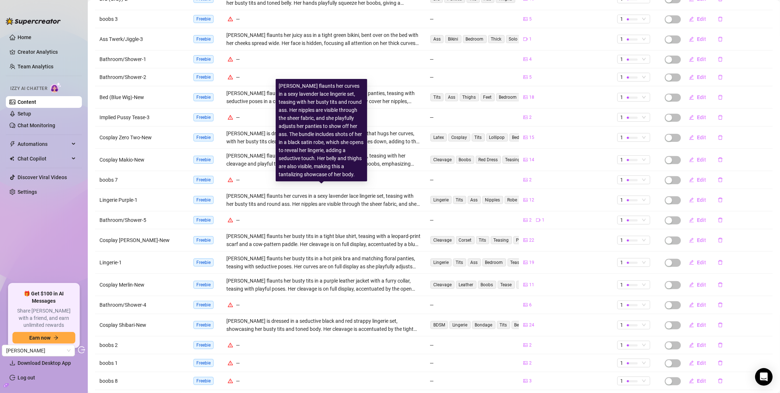
scroll to position [0, 0]
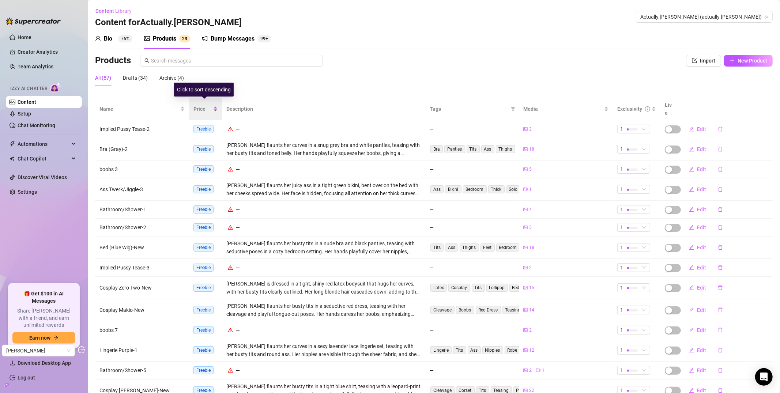
click at [199, 105] on span "Price" at bounding box center [203, 109] width 18 height 8
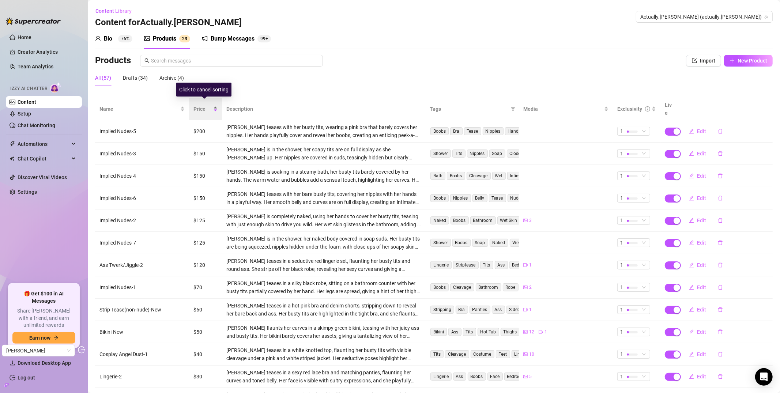
click at [201, 105] on span "Price" at bounding box center [203, 109] width 18 height 8
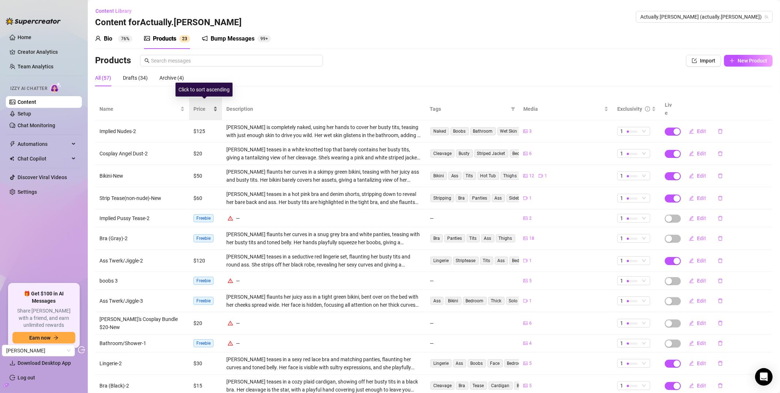
click at [201, 105] on span "Price" at bounding box center [203, 109] width 18 height 8
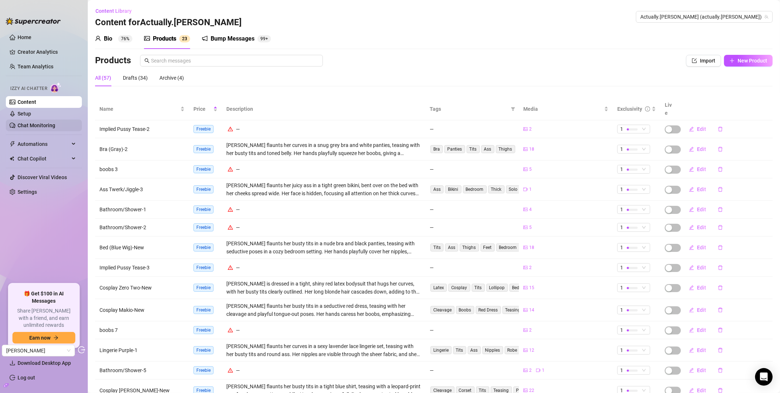
click at [55, 127] on link "Chat Monitoring" at bounding box center [37, 126] width 38 height 6
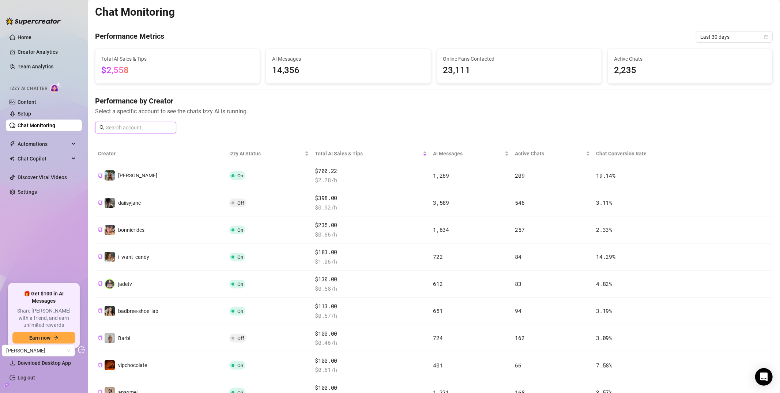
click at [136, 125] on input "text" at bounding box center [139, 128] width 66 height 8
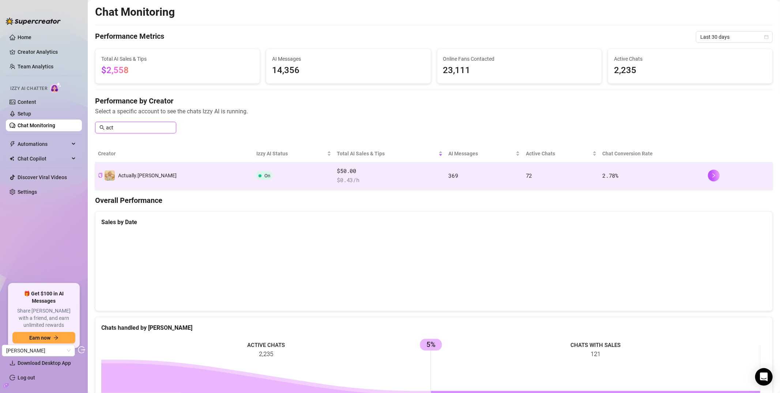
type input "act"
click at [129, 173] on span "Actually.Maria" at bounding box center [147, 176] width 59 height 6
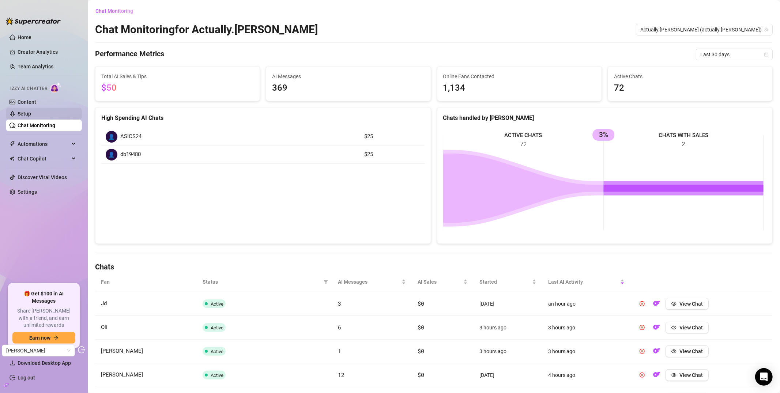
click at [31, 117] on link "Setup" at bounding box center [25, 114] width 14 height 6
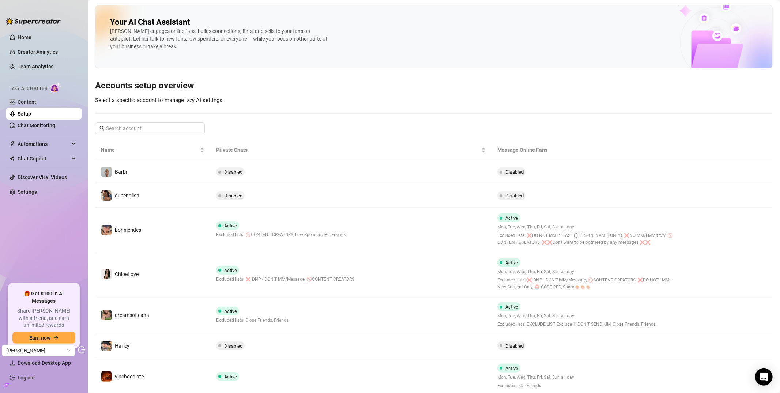
click at [153, 127] on input "text" at bounding box center [150, 128] width 89 height 8
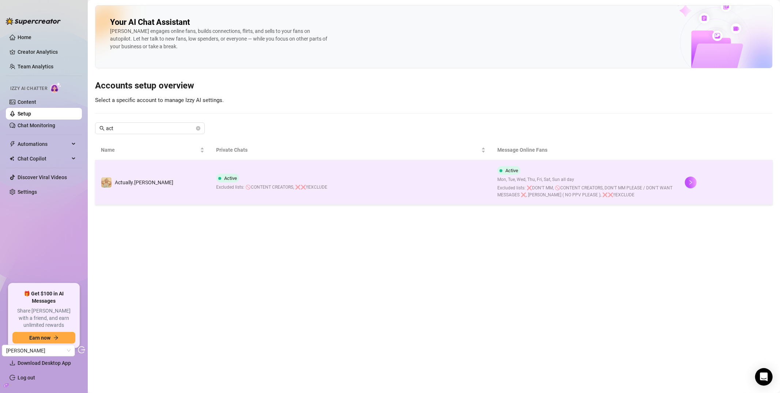
type input "act"
click at [135, 179] on div "Actually.Maria" at bounding box center [144, 183] width 59 height 8
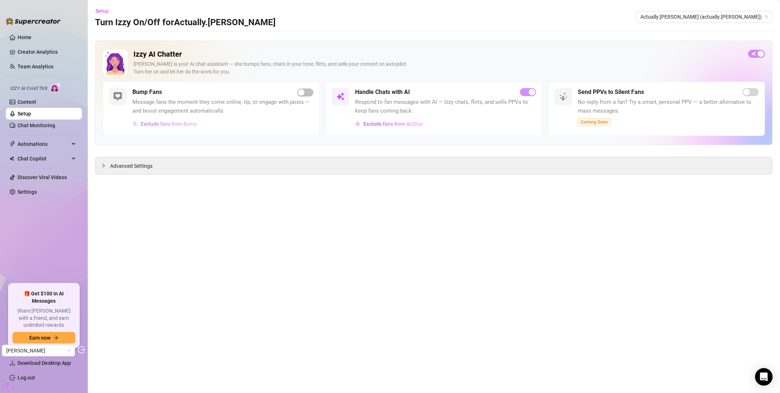
click at [165, 125] on span "Exclude fans from Bump" at bounding box center [169, 124] width 56 height 6
click at [377, 124] on span "Exclude fans from AI Chat" at bounding box center [394, 124] width 60 height 6
click at [148, 172] on div "Advanced Settings" at bounding box center [433, 165] width 677 height 17
click at [145, 166] on span "Advanced Settings" at bounding box center [131, 166] width 42 height 8
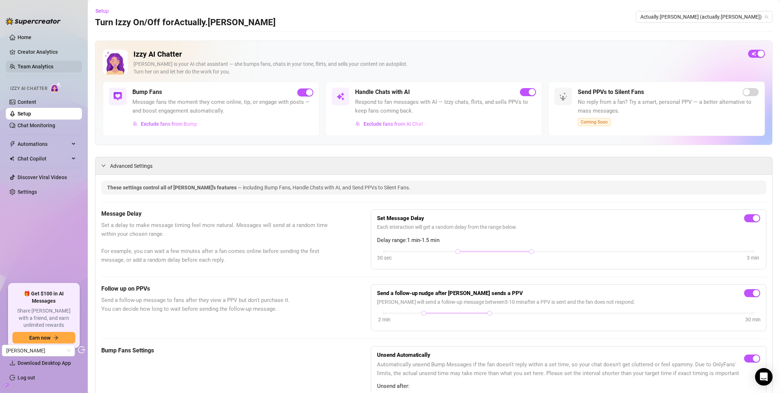
click at [29, 65] on link "Team Analytics" at bounding box center [36, 67] width 36 height 6
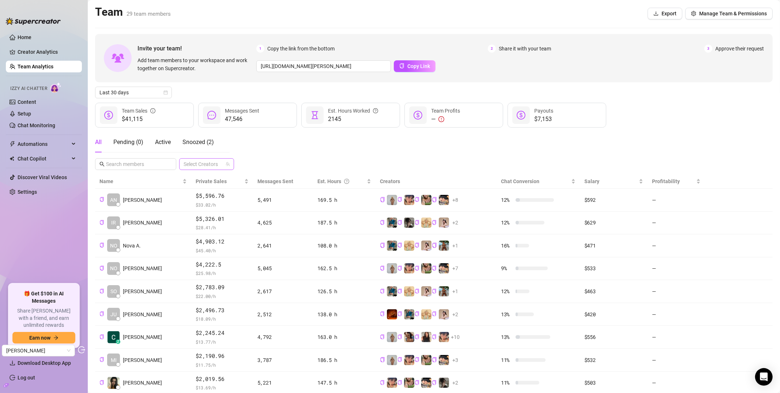
click at [210, 163] on div at bounding box center [203, 164] width 44 height 10
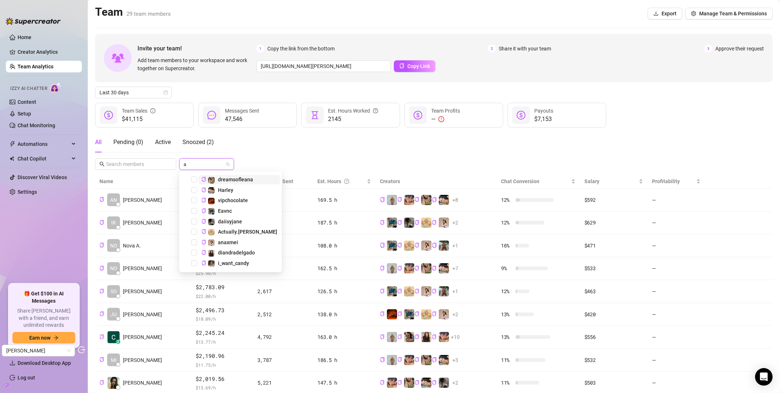
type input "ac"
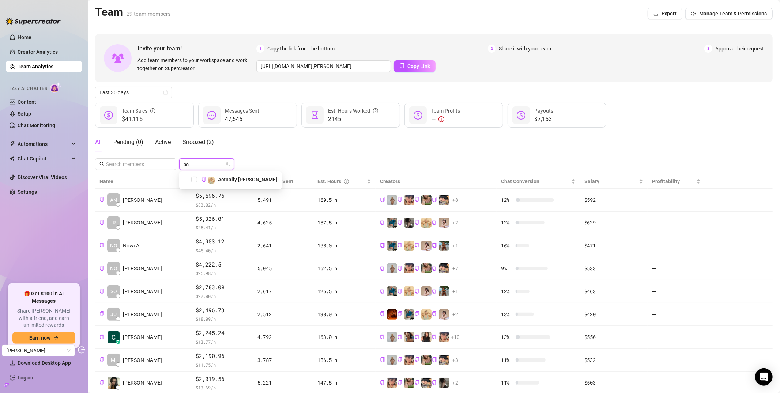
click at [198, 181] on div "Actually.Maria" at bounding box center [230, 179] width 99 height 9
click at [195, 181] on span "Select tree node" at bounding box center [194, 180] width 6 height 6
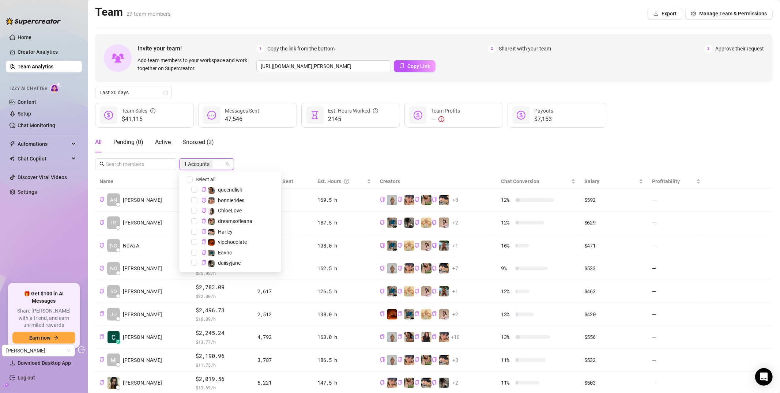
click at [289, 160] on div "All Pending ( 0 ) Active Snoozed ( 2 ) 1 Accounts" at bounding box center [434, 151] width 678 height 38
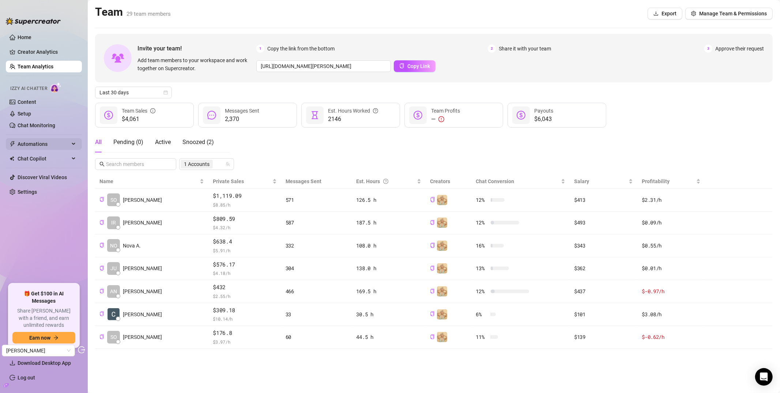
drag, startPoint x: 33, startPoint y: 36, endPoint x: 42, endPoint y: 140, distance: 105.0
click at [31, 35] on link "Home" at bounding box center [25, 37] width 14 height 6
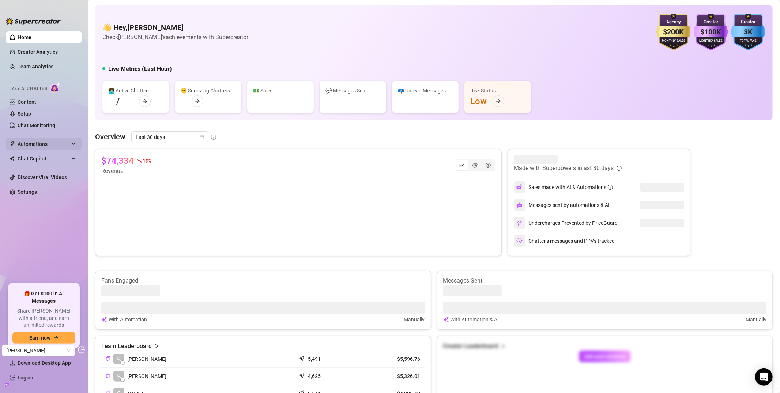
click at [39, 142] on span "Automations" at bounding box center [44, 144] width 52 height 12
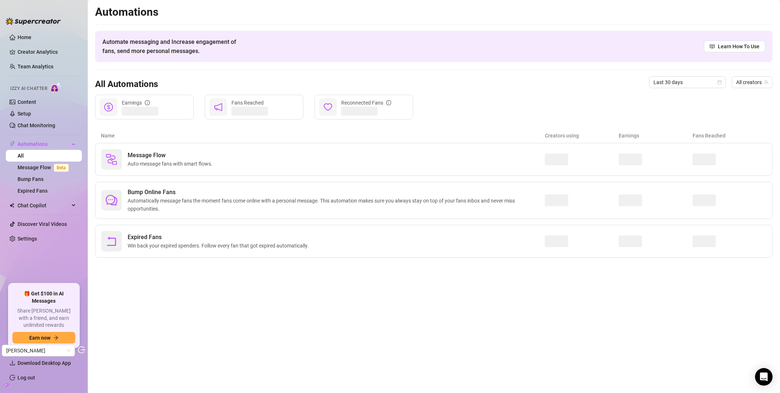
click at [24, 159] on link "All" at bounding box center [21, 156] width 6 height 6
click at [55, 165] on span "Beta" at bounding box center [61, 168] width 15 height 8
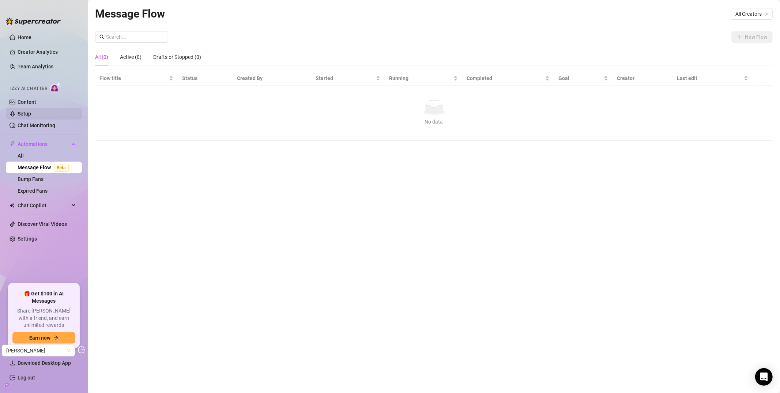
click at [31, 117] on link "Setup" at bounding box center [25, 114] width 14 height 6
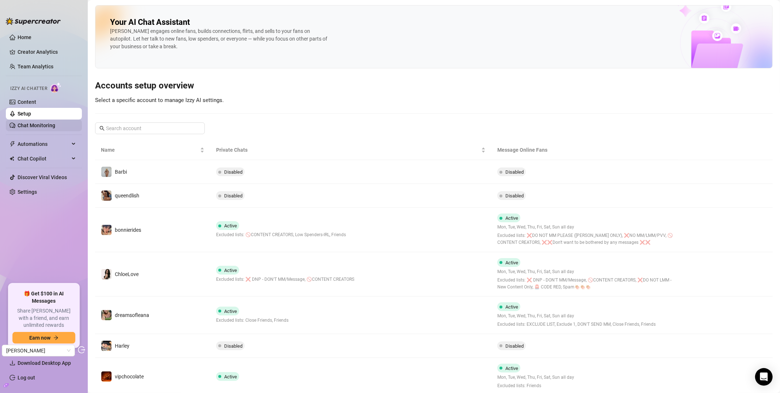
click at [22, 127] on link "Chat Monitoring" at bounding box center [37, 126] width 38 height 6
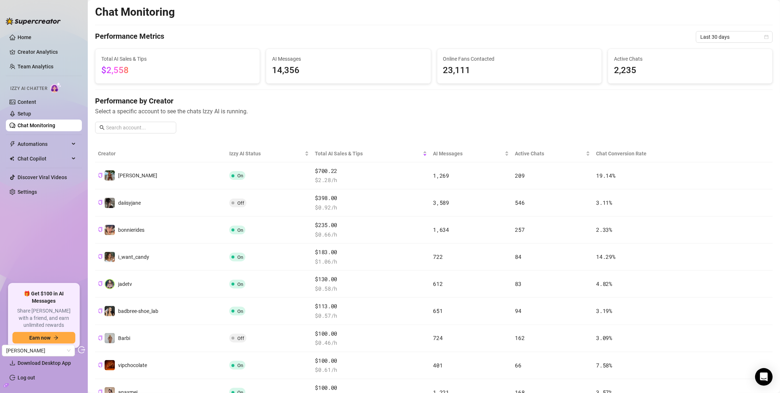
click at [115, 121] on div "Performance by Creator Select a specific account to see the chats Izzy AI is ru…" at bounding box center [434, 118] width 678 height 44
click at [119, 127] on input "text" at bounding box center [139, 128] width 66 height 8
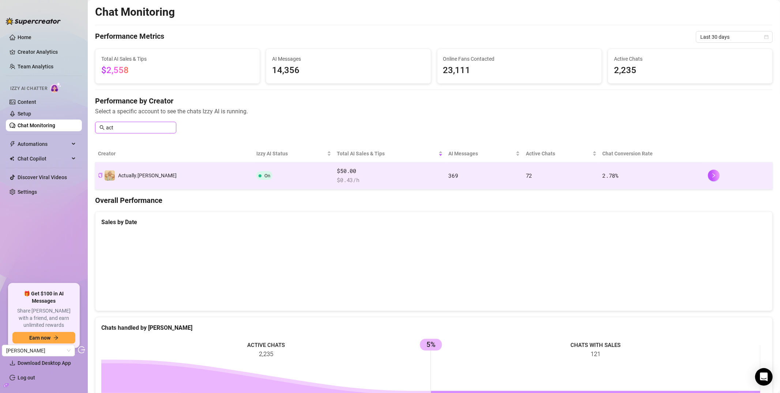
type input "act"
click at [129, 168] on td "Actually.Maria" at bounding box center [174, 175] width 158 height 27
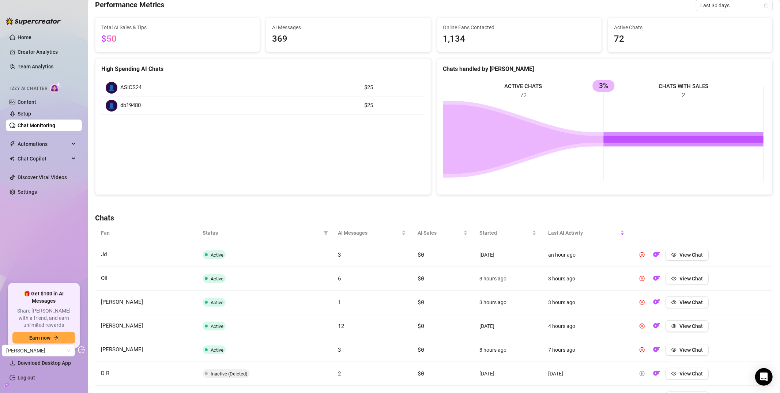
scroll to position [65, 0]
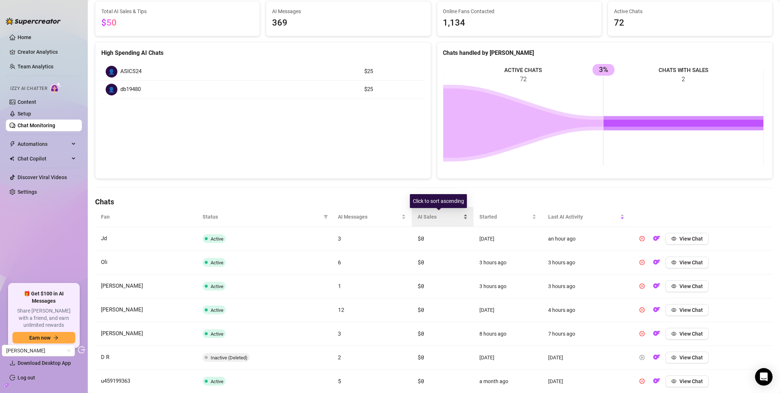
click at [426, 214] on span "AI Sales" at bounding box center [440, 217] width 44 height 8
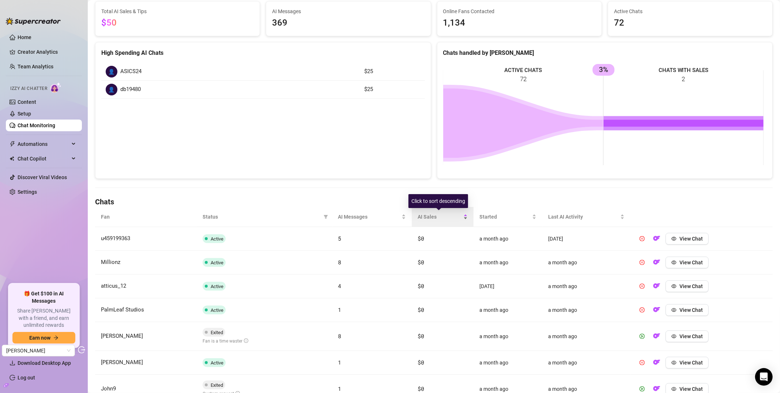
click at [428, 215] on span "AI Sales" at bounding box center [440, 217] width 44 height 8
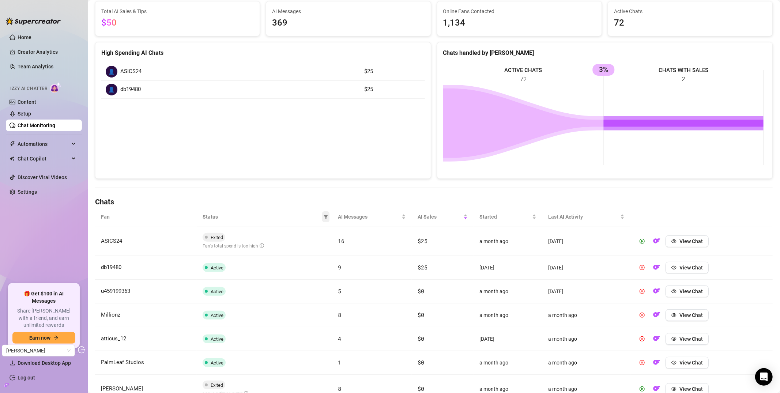
click at [322, 213] on span at bounding box center [325, 216] width 7 height 11
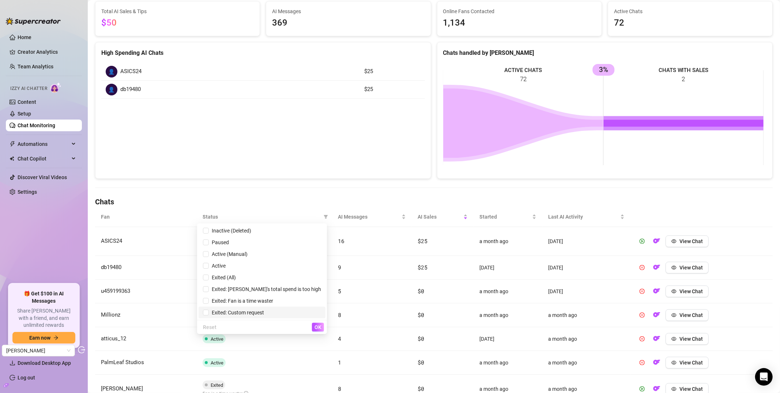
click at [264, 313] on span "Exited: Custom request" at bounding box center [236, 313] width 55 height 6
checkbox input "true"
click at [320, 329] on span "OK" at bounding box center [318, 328] width 7 height 6
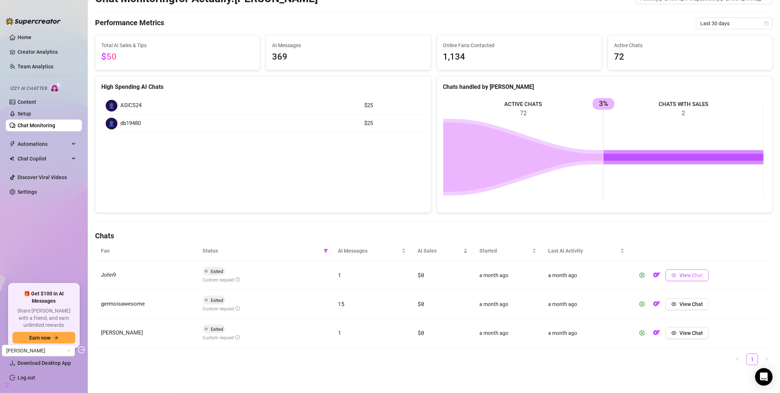
click at [695, 273] on span "View Chat" at bounding box center [691, 276] width 23 height 6
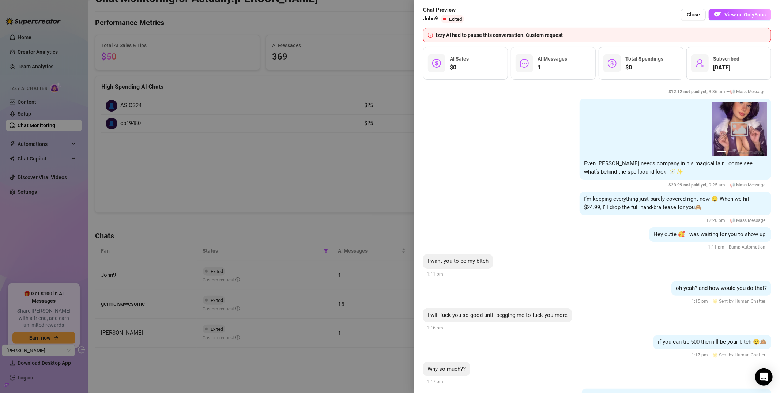
scroll to position [1866, 0]
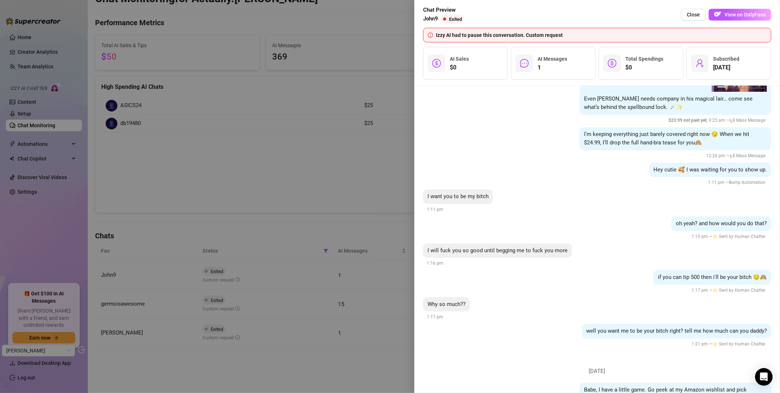
click at [364, 125] on div at bounding box center [390, 196] width 780 height 393
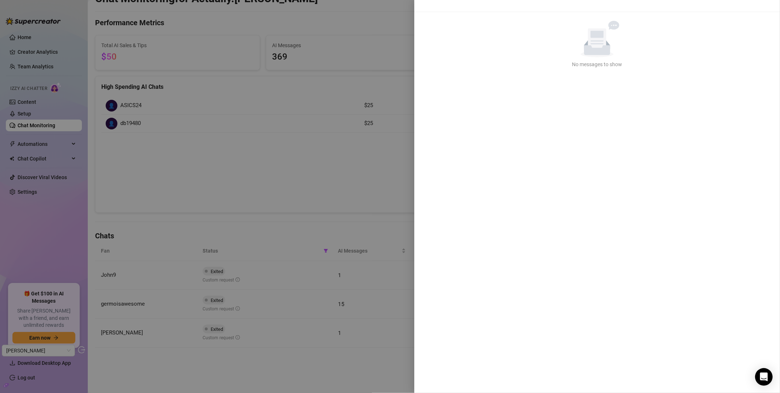
scroll to position [0, 0]
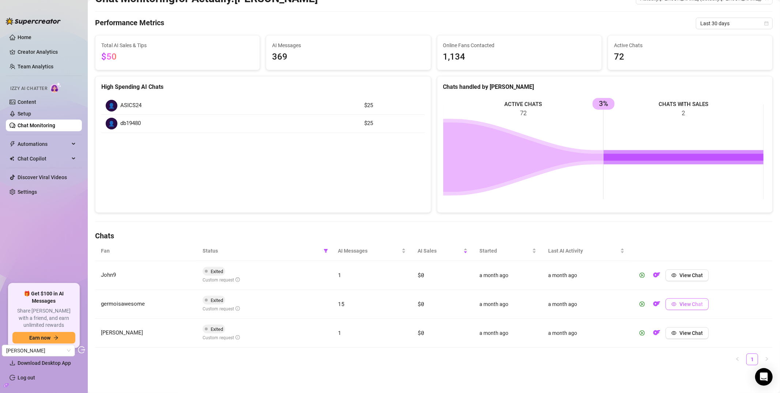
click at [689, 300] on button "View Chat" at bounding box center [687, 305] width 43 height 12
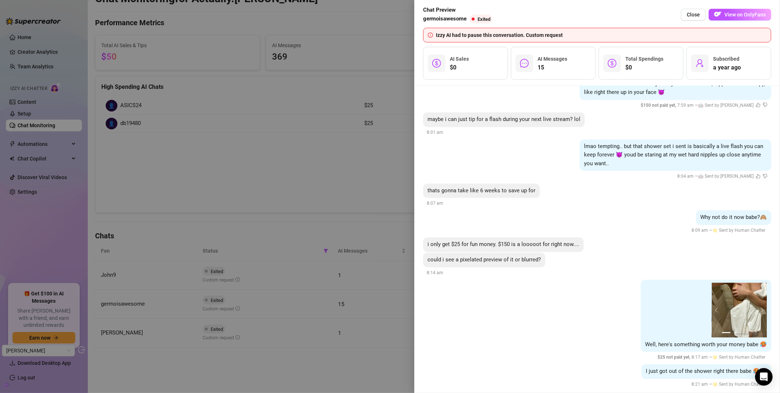
scroll to position [1391, 0]
click at [337, 127] on div at bounding box center [390, 196] width 780 height 393
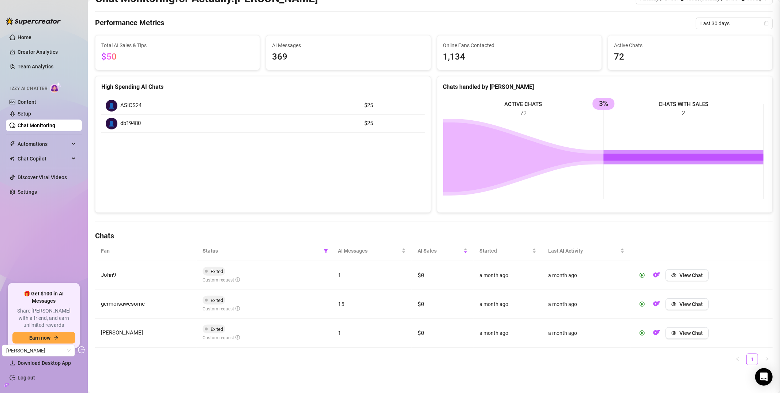
scroll to position [0, 0]
click at [676, 329] on button "View Chat" at bounding box center [687, 333] width 43 height 12
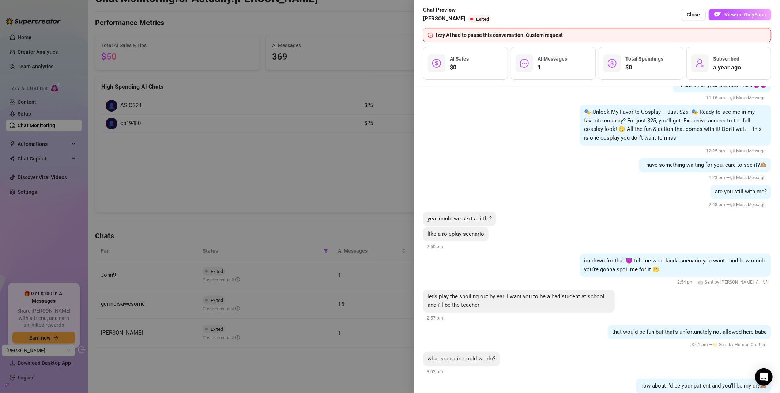
scroll to position [262, 0]
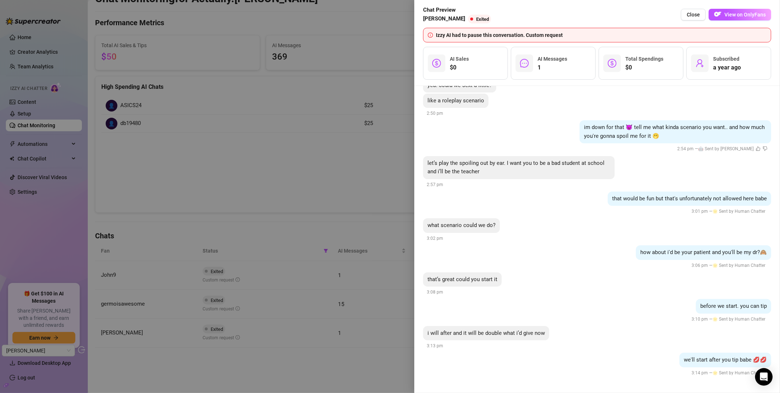
click at [357, 124] on div at bounding box center [390, 196] width 780 height 393
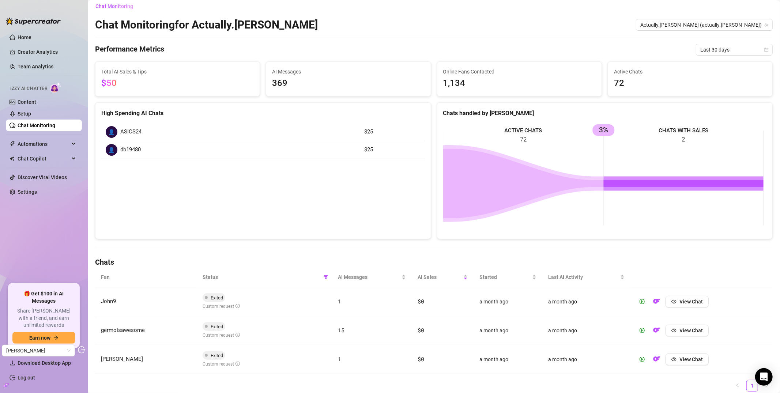
scroll to position [0, 0]
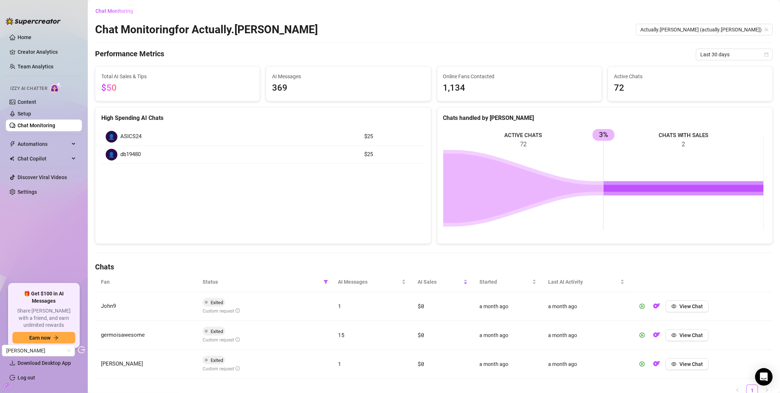
click at [329, 282] on th "Status" at bounding box center [265, 282] width 136 height 20
click at [326, 282] on icon "filter" at bounding box center [326, 282] width 4 height 4
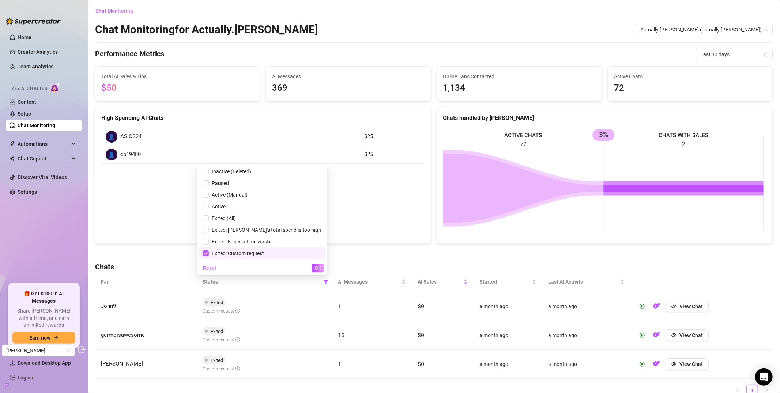
click at [264, 254] on span "Exited: Custom request" at bounding box center [236, 254] width 55 height 6
checkbox input "false"
click at [273, 242] on span "Exited: Fan is a time waster" at bounding box center [241, 242] width 64 height 6
click at [315, 269] on button "OK" at bounding box center [318, 268] width 12 height 9
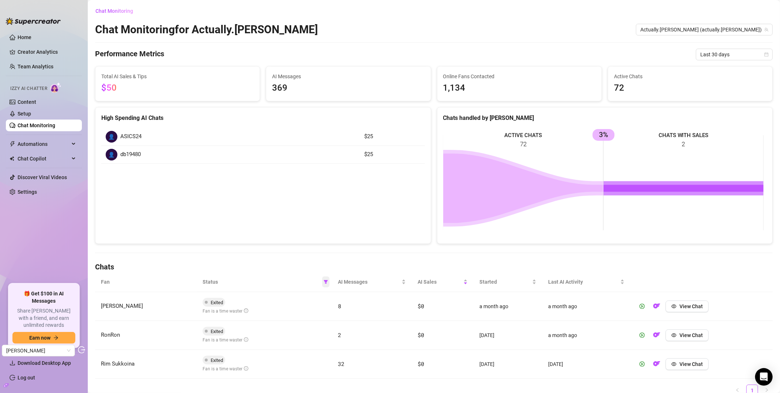
click at [326, 285] on span at bounding box center [325, 282] width 7 height 11
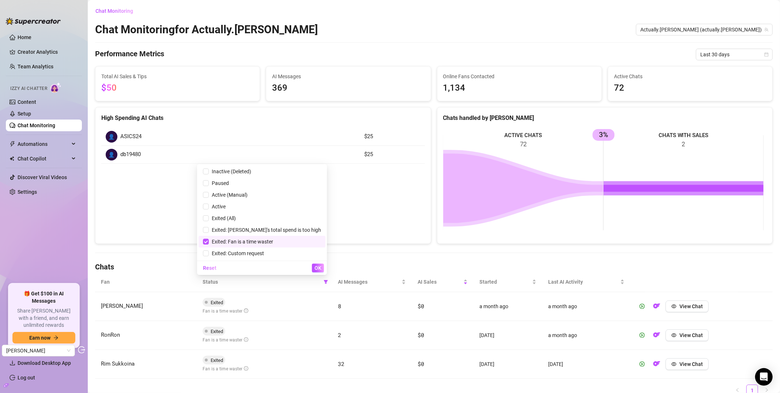
click at [253, 237] on li "Exited: Fan is a time waster" at bounding box center [262, 242] width 127 height 12
checkbox input "false"
click at [316, 267] on span "OK" at bounding box center [318, 268] width 7 height 6
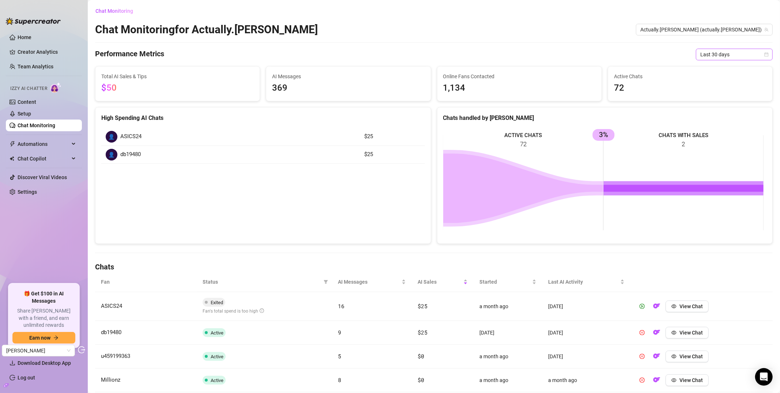
click at [728, 50] on span "Last 30 days" at bounding box center [735, 54] width 68 height 11
click at [715, 105] on div "Last 90 days" at bounding box center [728, 104] width 65 height 8
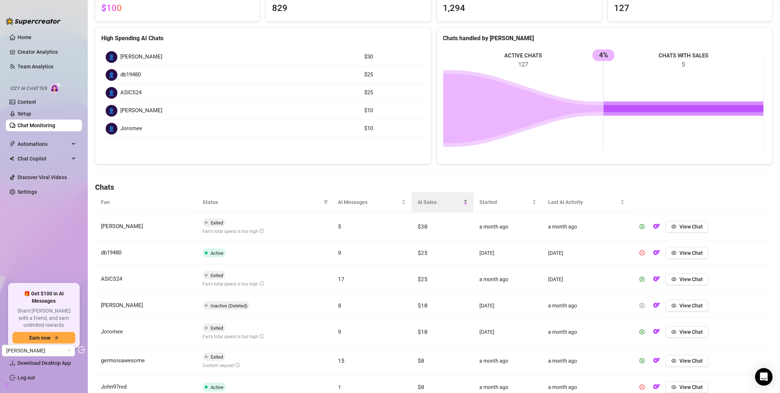
scroll to position [88, 0]
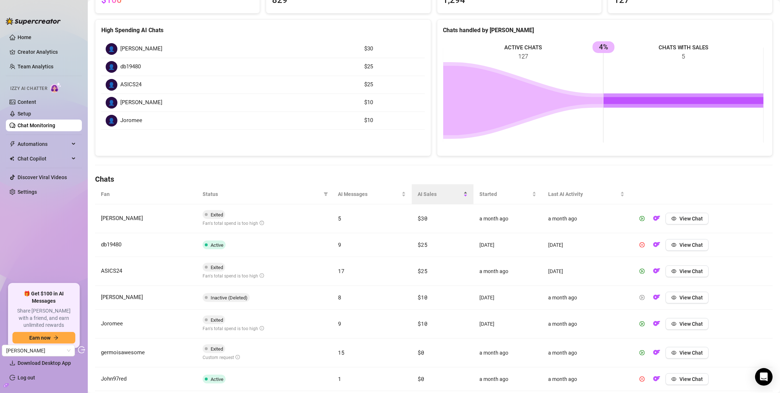
click at [423, 195] on span "AI Sales" at bounding box center [440, 194] width 44 height 8
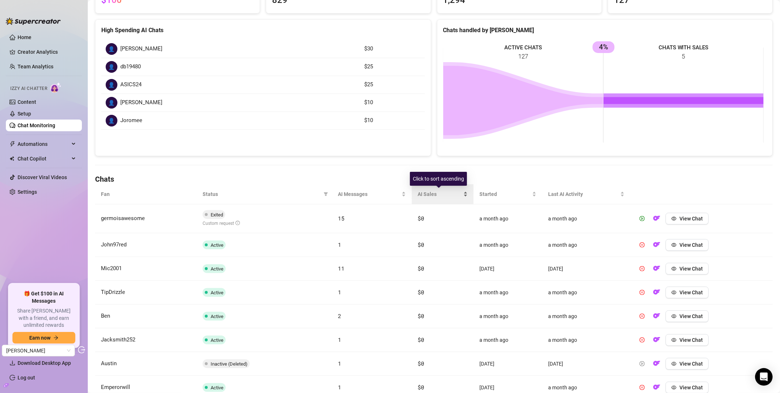
click at [426, 194] on span "AI Sales" at bounding box center [440, 194] width 44 height 8
click at [430, 193] on span "AI Sales" at bounding box center [440, 194] width 44 height 8
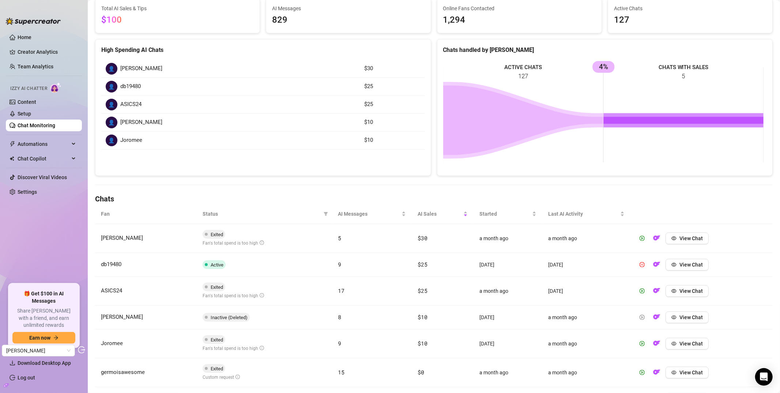
scroll to position [0, 0]
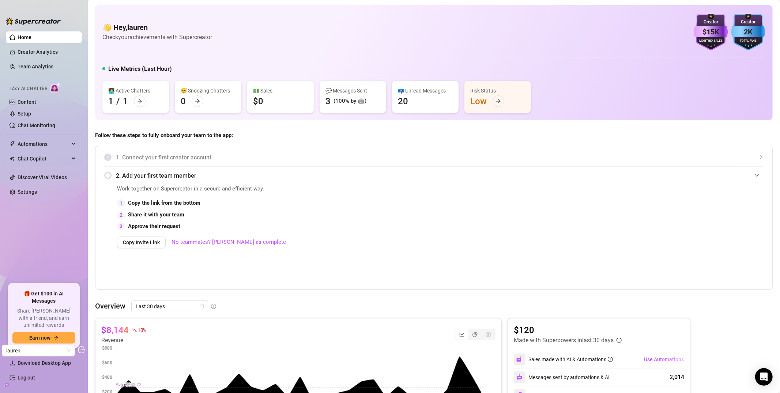
click at [44, 131] on ul "Home Creator Analytics Team Analytics Izzy AI Chatter Content Setup Chat Monito…" at bounding box center [44, 155] width 76 height 252
click at [31, 116] on link "Setup" at bounding box center [25, 114] width 14 height 6
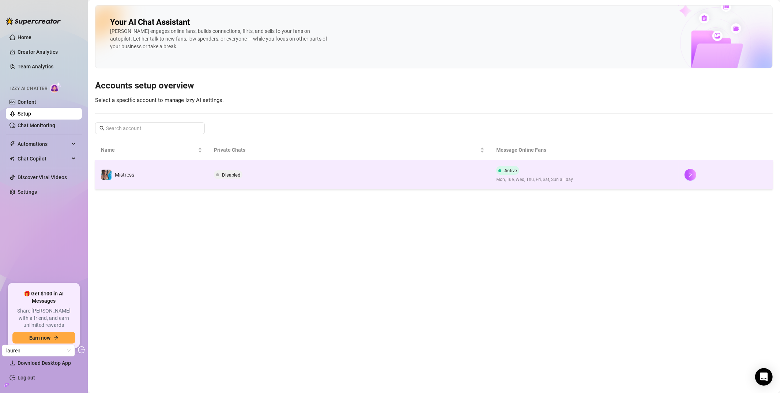
click at [270, 162] on td "Disabled" at bounding box center [349, 174] width 282 height 29
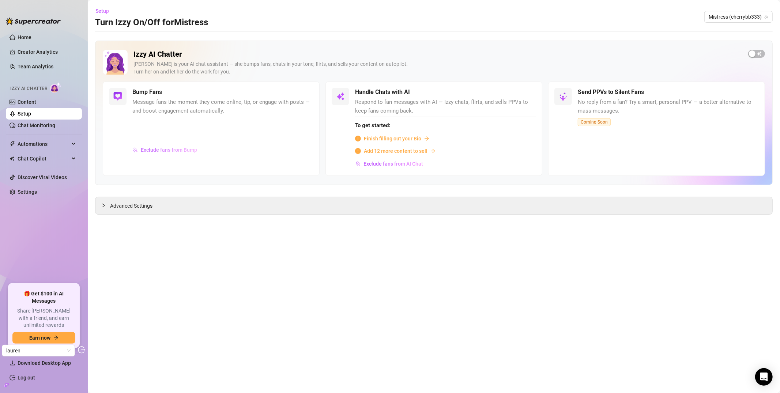
click at [172, 147] on span "Exclude fans from Bump" at bounding box center [169, 150] width 56 height 6
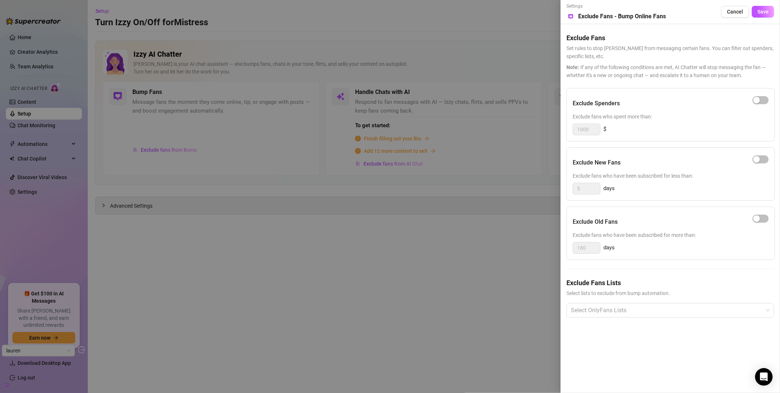
click at [286, 88] on div at bounding box center [390, 196] width 780 height 393
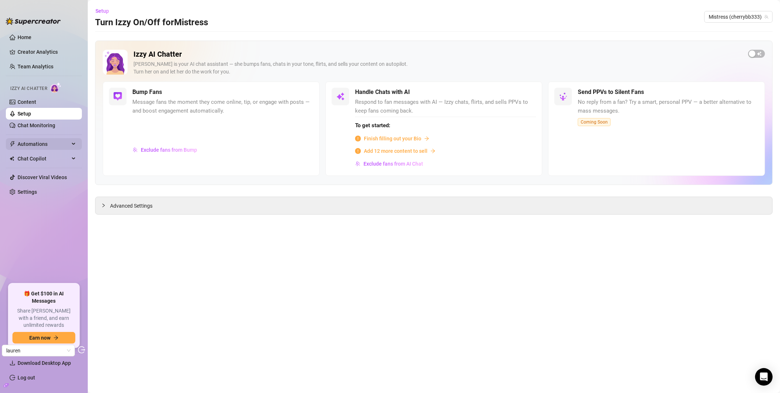
click at [40, 143] on span "Automations" at bounding box center [44, 144] width 52 height 12
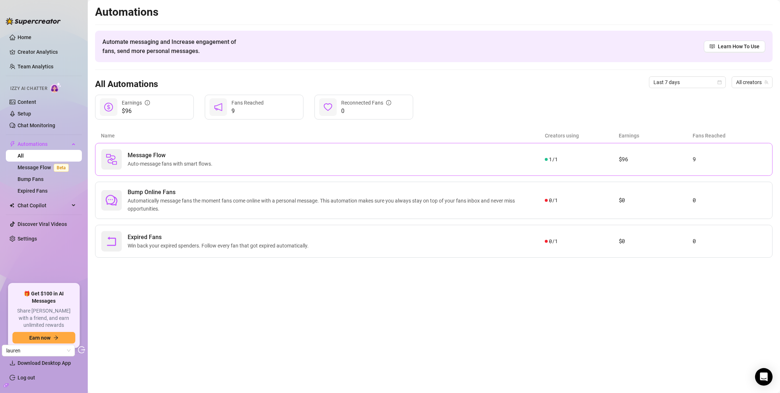
click at [196, 165] on span "Auto-message fans with smart flows." at bounding box center [172, 164] width 88 height 8
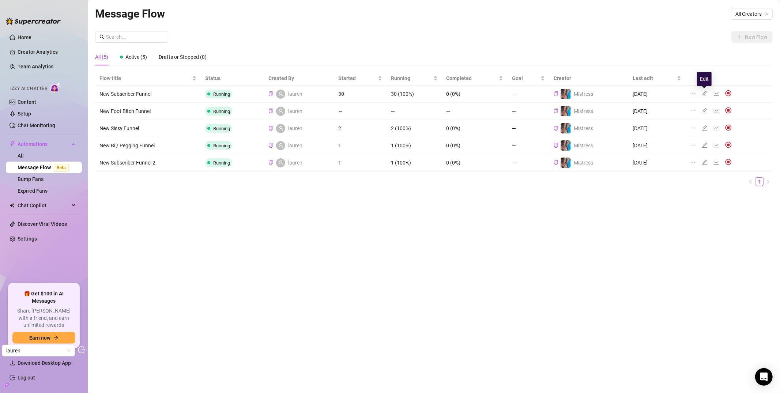
click at [704, 94] on icon "edit" at bounding box center [704, 93] width 5 height 5
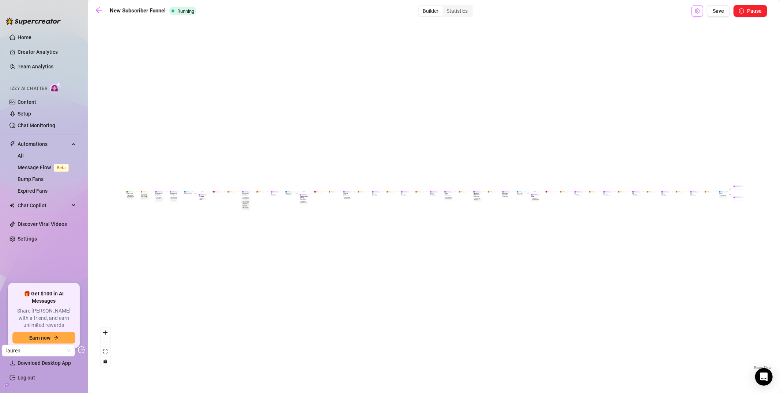
click at [699, 12] on icon "setting" at bounding box center [697, 10] width 5 height 5
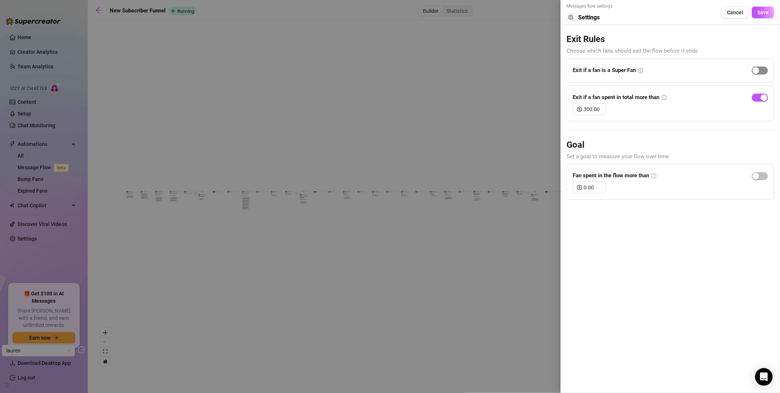
click at [759, 67] on span "button" at bounding box center [760, 71] width 16 height 8
click at [739, 19] on div "Messages flow settings Settings Cancel Save" at bounding box center [671, 14] width 208 height 22
click at [737, 14] on span "Cancel" at bounding box center [735, 13] width 16 height 6
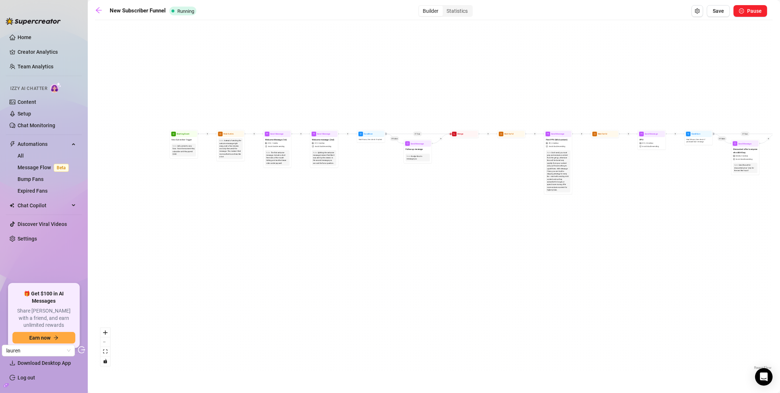
drag, startPoint x: 149, startPoint y: 182, endPoint x: 318, endPoint y: 192, distance: 169.3
click at [321, 192] on div "If True If True If True If False If False If False If True If False Merge Merge…" at bounding box center [434, 198] width 678 height 348
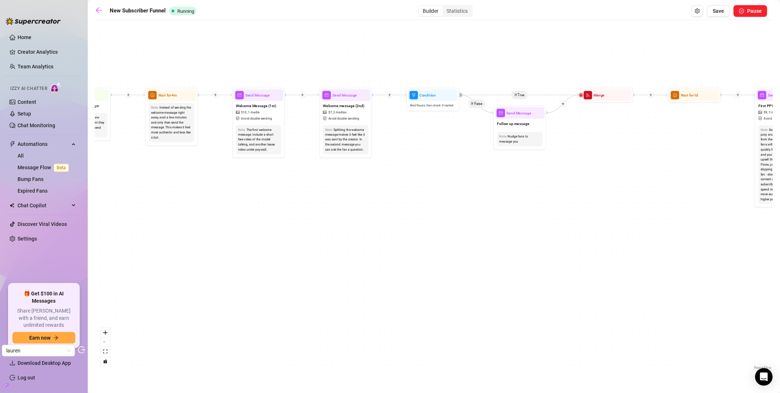
drag, startPoint x: 326, startPoint y: 207, endPoint x: 286, endPoint y: 204, distance: 40.0
click at [286, 204] on div "If True If True If True If False If False If False If True If False Merge Merge…" at bounding box center [434, 198] width 678 height 348
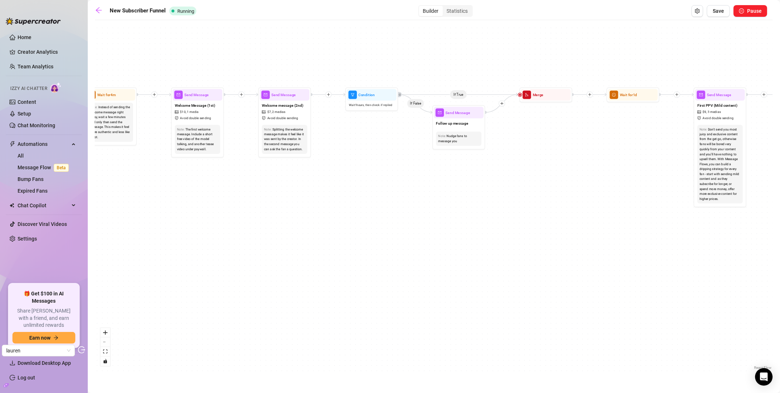
drag, startPoint x: 361, startPoint y: 175, endPoint x: 300, endPoint y: 174, distance: 61.1
click at [300, 174] on div "If True If True If True If False If False If False If True If False Merge Merge…" at bounding box center [434, 198] width 678 height 348
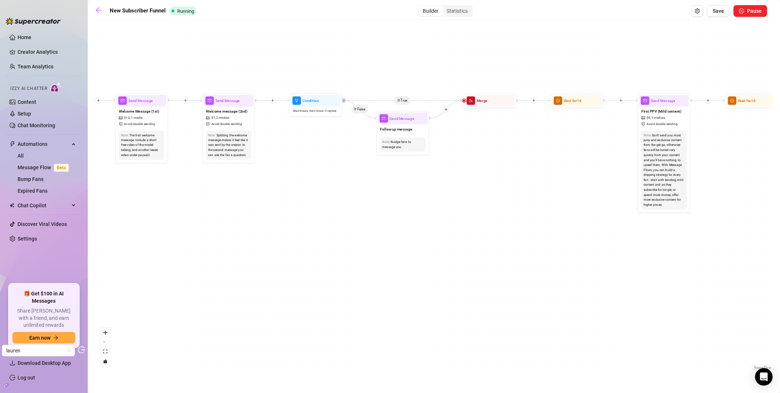
drag, startPoint x: 445, startPoint y: 177, endPoint x: 389, endPoint y: 183, distance: 56.3
click at [389, 183] on div "If True If True If True If False If False If False If True If False Merge Merge…" at bounding box center [434, 198] width 678 height 348
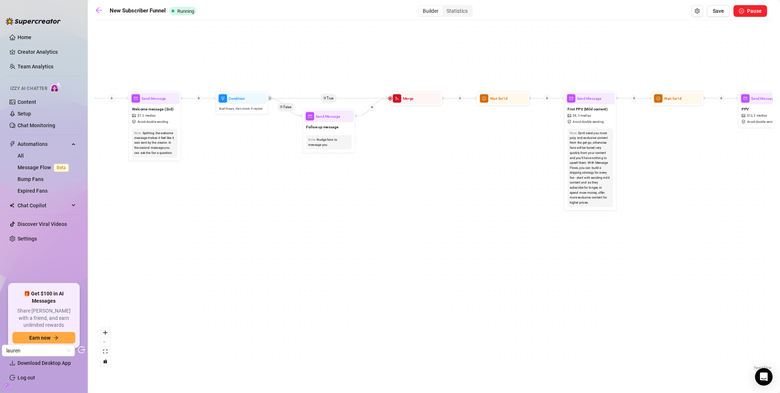
drag, startPoint x: 611, startPoint y: 258, endPoint x: 539, endPoint y: 255, distance: 71.8
click at [539, 255] on div "If True If True If True If False If False If False If True If False Merge Merge…" at bounding box center [434, 198] width 678 height 348
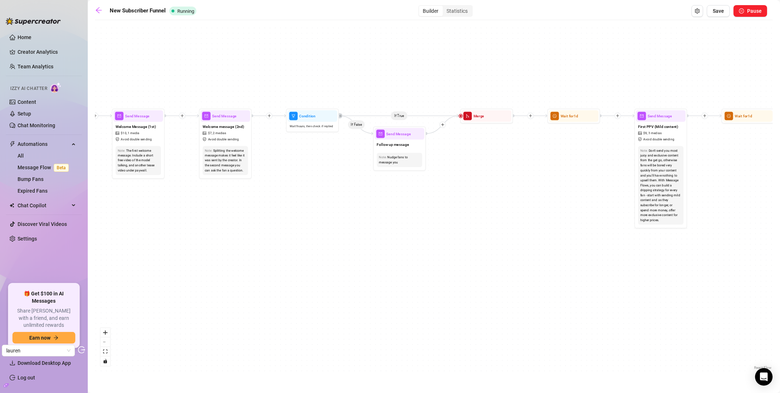
drag, startPoint x: 401, startPoint y: 226, endPoint x: 472, endPoint y: 244, distance: 72.8
click at [472, 244] on div "If True If True If True If False If False If False If True If False Merge Merge…" at bounding box center [434, 198] width 678 height 348
click at [458, 13] on div "Statistics" at bounding box center [457, 11] width 29 height 10
click at [445, 7] on input "Statistics" at bounding box center [445, 7] width 0 height 0
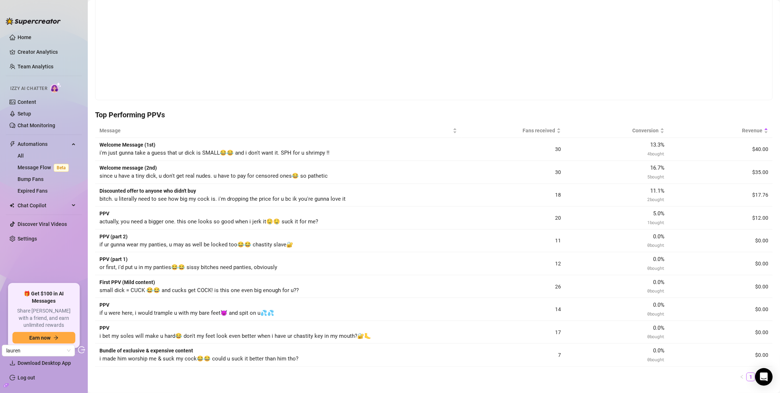
scroll to position [306, 0]
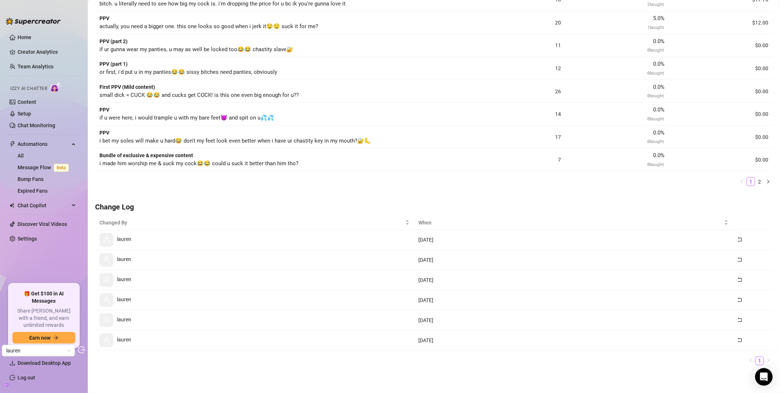
drag, startPoint x: 421, startPoint y: 243, endPoint x: 408, endPoint y: 243, distance: 13.9
click at [408, 243] on tr "lauren 6 days ago" at bounding box center [434, 240] width 678 height 20
click at [424, 241] on td "6 days ago" at bounding box center [573, 240] width 319 height 20
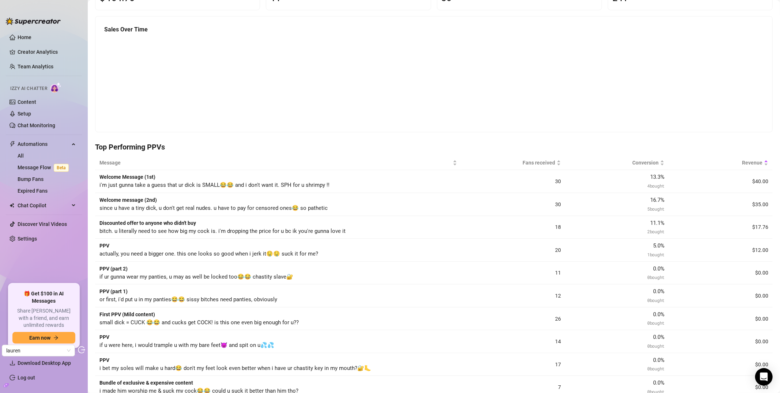
scroll to position [119, 0]
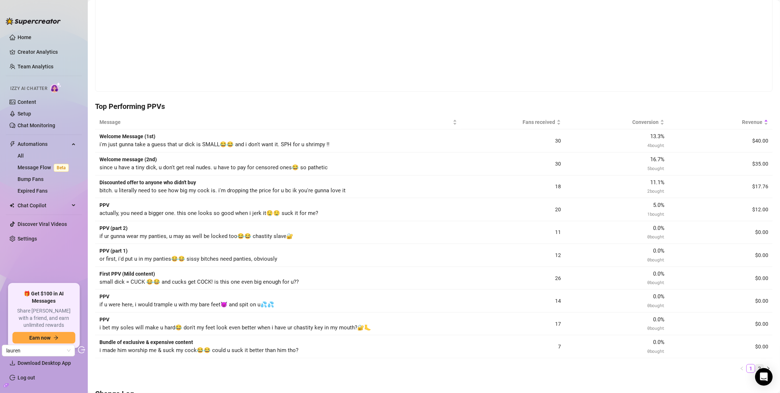
click at [756, 367] on link "2" at bounding box center [760, 369] width 8 height 8
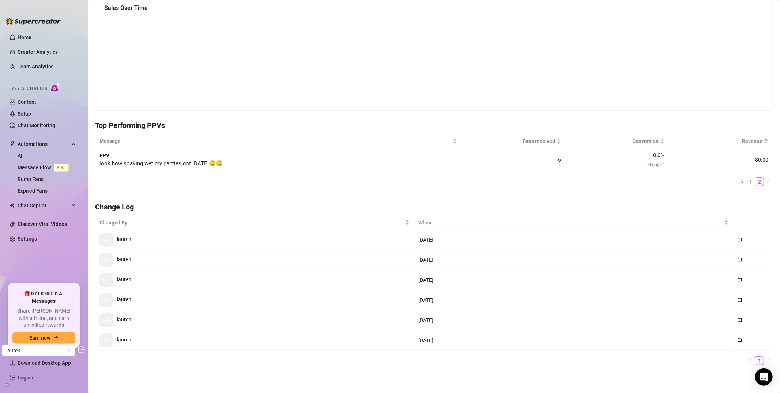
scroll to position [100, 0]
click at [747, 182] on link "1" at bounding box center [751, 182] width 8 height 8
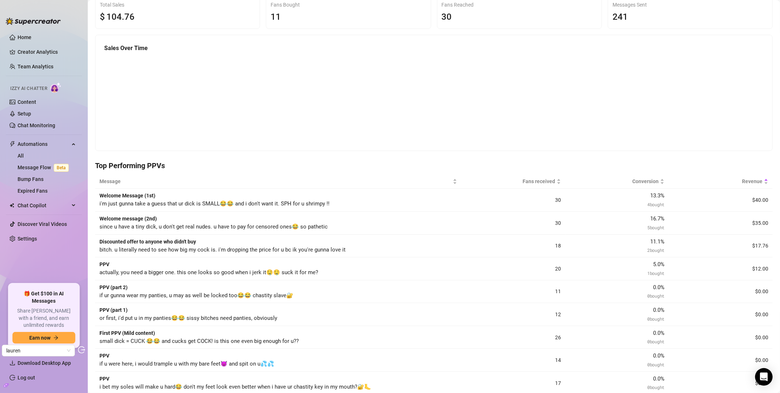
scroll to position [0, 0]
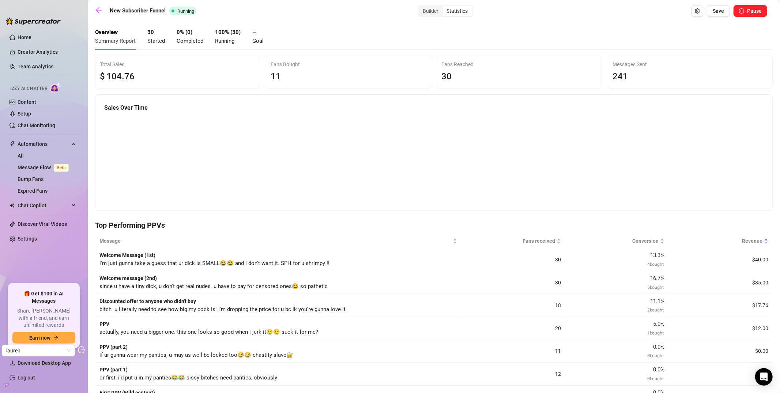
click at [419, 6] on div "Builder Statistics" at bounding box center [446, 11] width 55 height 12
click at [427, 12] on div "Builder" at bounding box center [431, 11] width 24 height 10
click at [421, 7] on input "Builder" at bounding box center [421, 7] width 0 height 0
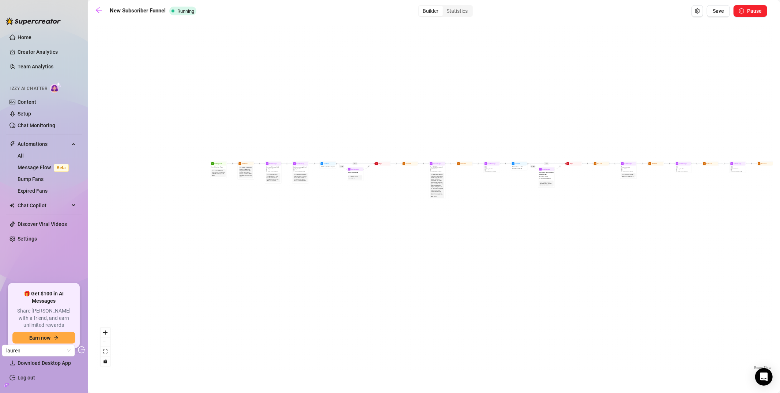
drag, startPoint x: 170, startPoint y: 196, endPoint x: 347, endPoint y: 192, distance: 177.1
click at [346, 192] on div "If True If False If True If False If True If False If True If False Merge Merge…" at bounding box center [434, 198] width 678 height 348
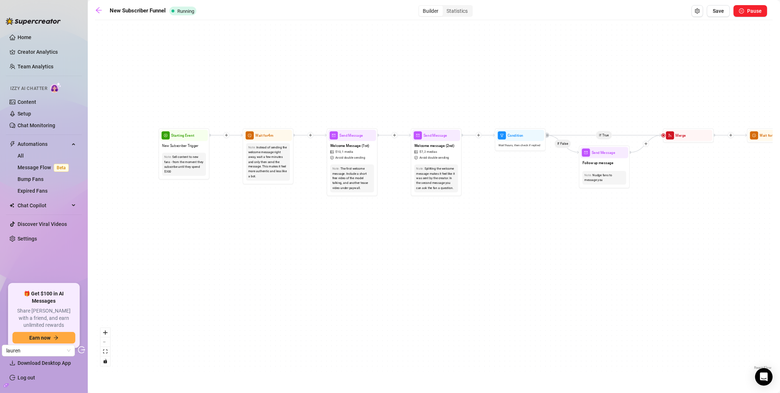
drag, startPoint x: 188, startPoint y: 194, endPoint x: 221, endPoint y: 208, distance: 36.2
click at [221, 208] on div "If True If False If True If False If True If False If True If False Merge Merge…" at bounding box center [434, 198] width 678 height 348
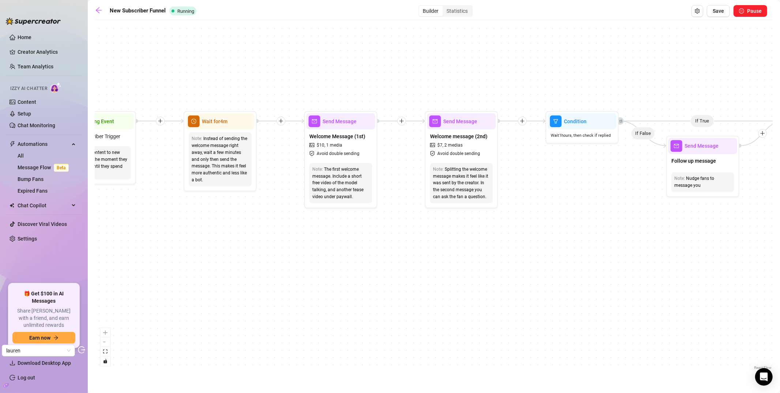
drag, startPoint x: 485, startPoint y: 222, endPoint x: 364, endPoint y: 199, distance: 122.9
click at [387, 222] on div "If True If False If True If False If True If False If True If False Merge Merge…" at bounding box center [434, 198] width 678 height 348
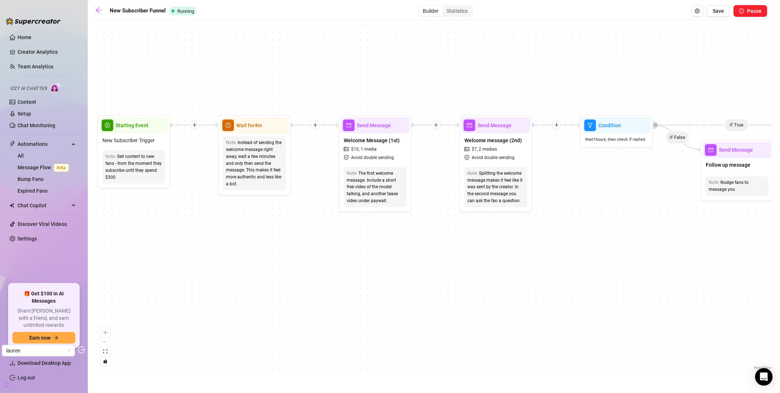
drag, startPoint x: 280, startPoint y: 195, endPoint x: 316, endPoint y: 199, distance: 36.5
click at [316, 199] on div "If True If False If True If False If True If False If True If False Merge Merge…" at bounding box center [434, 198] width 678 height 348
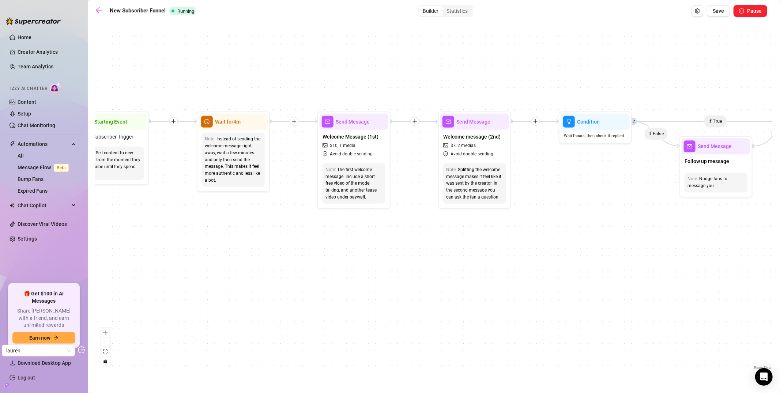
drag, startPoint x: 386, startPoint y: 242, endPoint x: 365, endPoint y: 238, distance: 21.5
click at [365, 238] on div "If True If False If True If False If True If False If True If False Merge Merge…" at bounding box center [434, 198] width 678 height 348
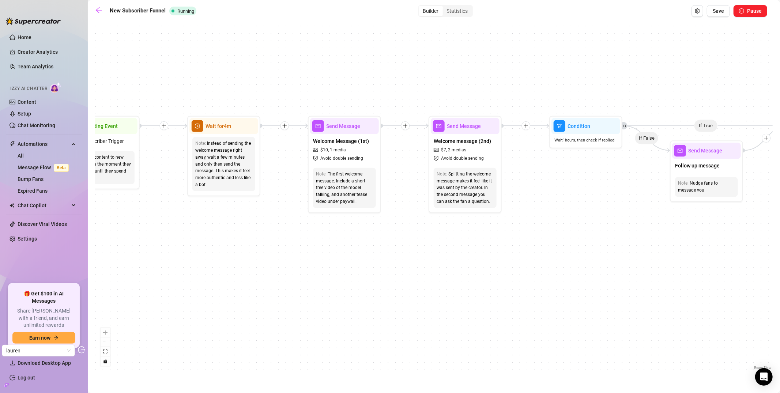
drag, startPoint x: 371, startPoint y: 226, endPoint x: 362, endPoint y: 231, distance: 10.5
click at [362, 231] on div "If True If False If True If False If True If False If True If False Merge Merge…" at bounding box center [434, 198] width 678 height 348
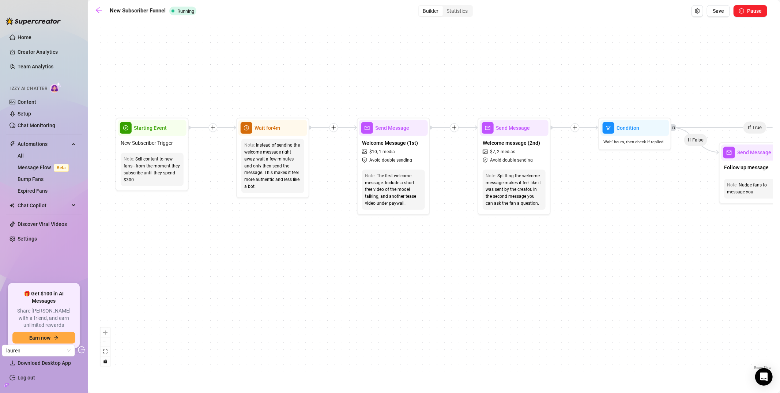
drag, startPoint x: 274, startPoint y: 214, endPoint x: 323, endPoint y: 216, distance: 49.1
click at [323, 216] on div "If True If False If True If False If True If False If True If False Merge Merge…" at bounding box center [434, 198] width 678 height 348
click at [51, 168] on link "Message Flow Beta" at bounding box center [45, 168] width 54 height 6
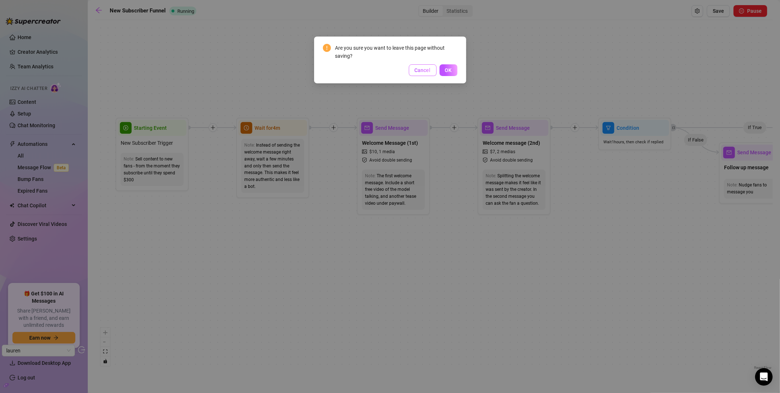
click at [420, 68] on span "Cancel" at bounding box center [423, 70] width 16 height 6
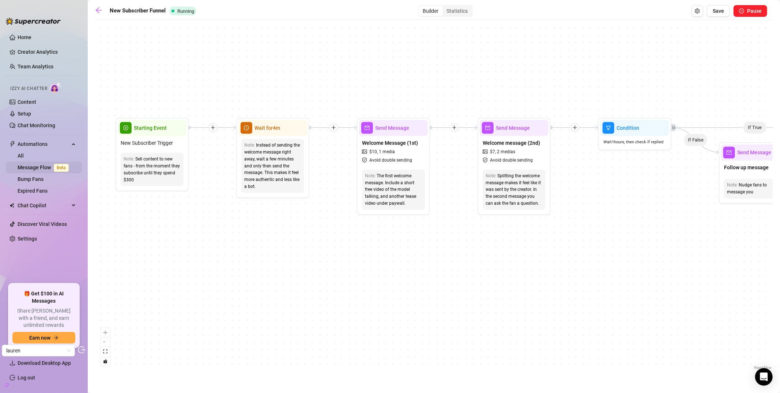
click at [42, 166] on link "Message Flow Beta" at bounding box center [45, 168] width 54 height 6
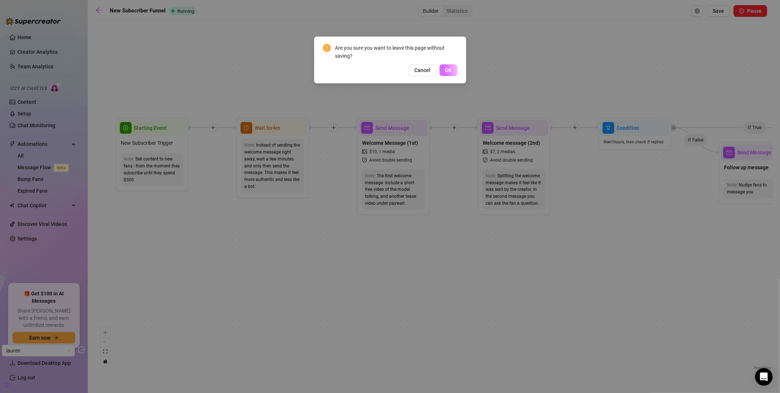
click at [445, 68] on button "OK" at bounding box center [449, 70] width 18 height 12
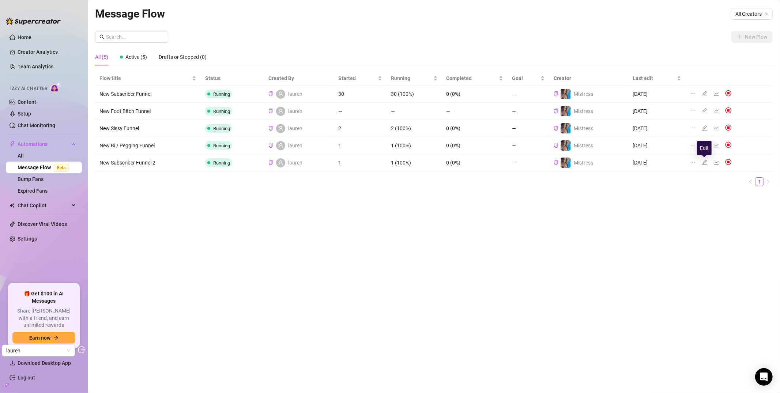
click at [704, 163] on icon "edit" at bounding box center [704, 162] width 5 height 5
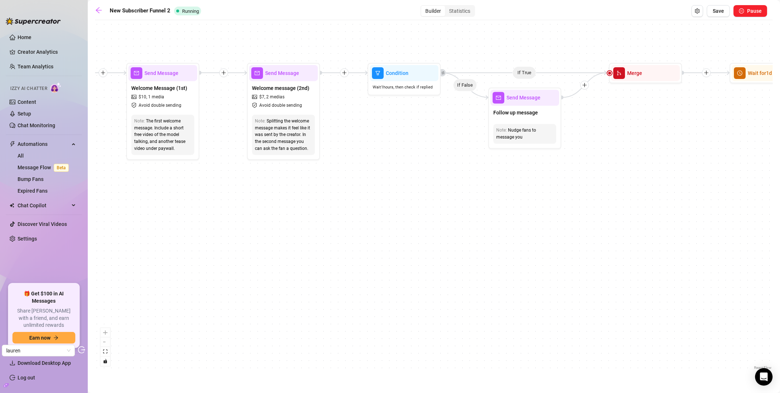
drag, startPoint x: 149, startPoint y: 157, endPoint x: 241, endPoint y: 184, distance: 95.8
click at [241, 184] on div "If True If True If True If False If False If False If True If False Merge Merge…" at bounding box center [434, 198] width 678 height 348
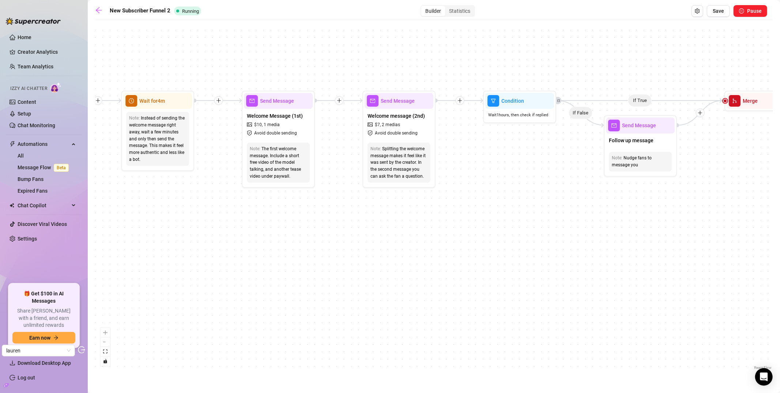
drag, startPoint x: 206, startPoint y: 190, endPoint x: 268, endPoint y: 194, distance: 62.0
click at [268, 194] on div "If True If True If True If False If False If False If True If False Merge Merge…" at bounding box center [434, 198] width 678 height 348
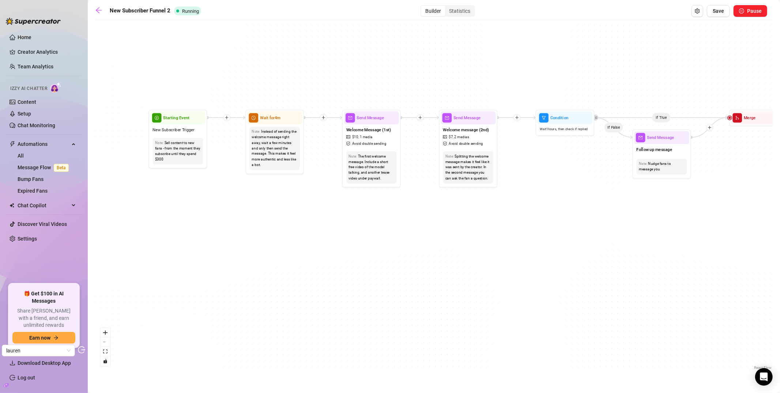
drag, startPoint x: 136, startPoint y: 76, endPoint x: 202, endPoint y: 75, distance: 65.1
click at [202, 75] on div "If True If True If True If False If False If False If True If False Merge Merge…" at bounding box center [434, 198] width 678 height 348
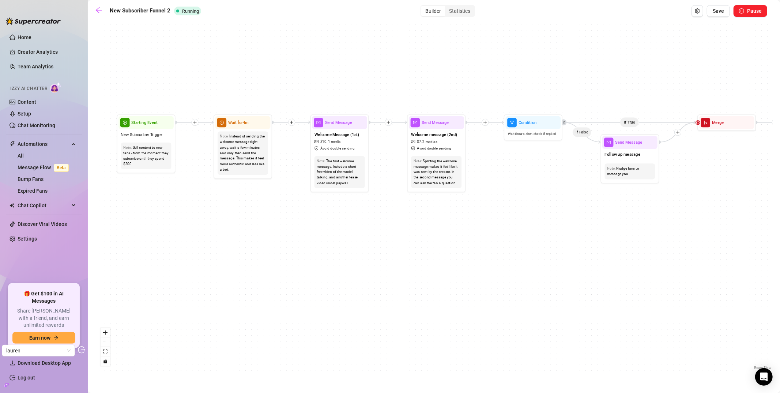
drag, startPoint x: 320, startPoint y: 161, endPoint x: 289, endPoint y: 166, distance: 32.2
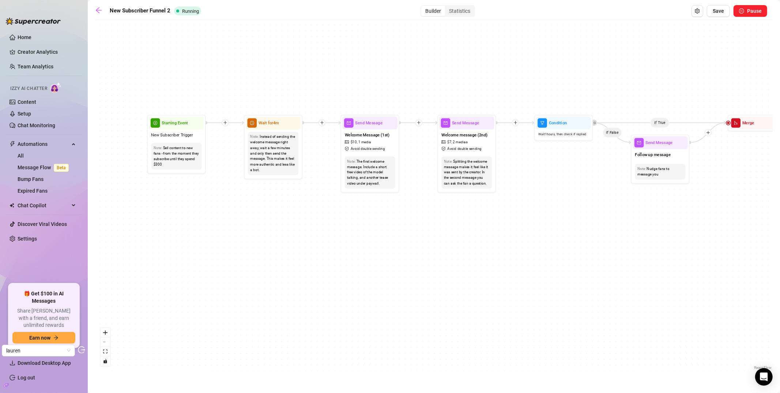
drag, startPoint x: 240, startPoint y: 178, endPoint x: 270, endPoint y: 179, distance: 30.4
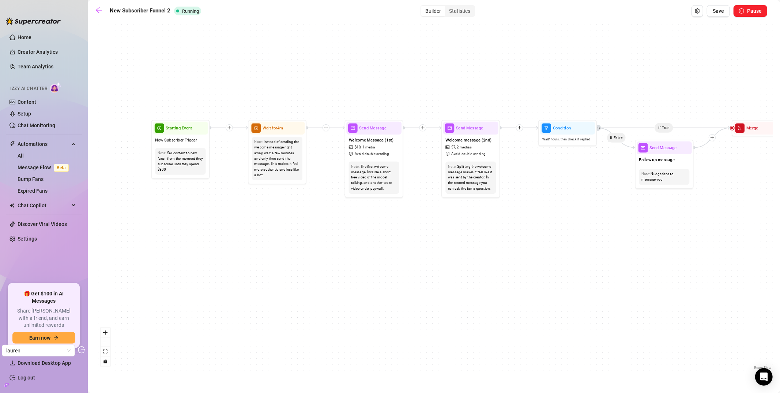
drag, startPoint x: 381, startPoint y: 59, endPoint x: 390, endPoint y: 64, distance: 10.3
click at [390, 64] on div "If True If True If True If False If False If False If True If False Merge Merge…" at bounding box center [434, 198] width 678 height 348
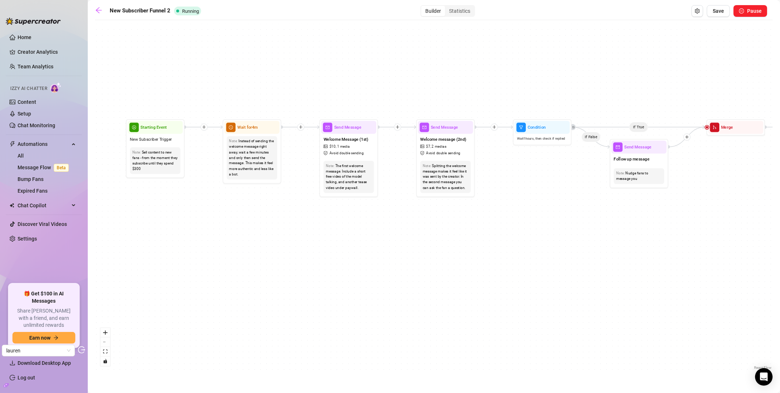
drag, startPoint x: 325, startPoint y: 83, endPoint x: 299, endPoint y: 82, distance: 26.4
click at [299, 82] on div "If True If True If True If False If False If False If True If False Merge Merge…" at bounding box center [434, 198] width 678 height 348
click at [98, 10] on icon "arrow-left" at bounding box center [99, 10] width 6 height 6
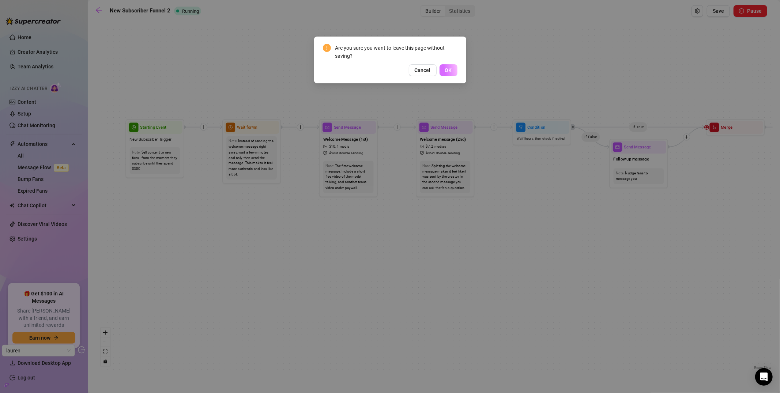
click at [442, 68] on button "OK" at bounding box center [449, 70] width 18 height 12
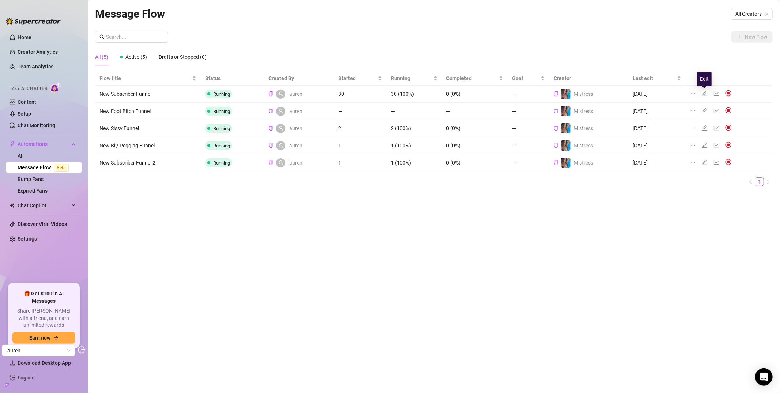
click at [703, 93] on icon "edit" at bounding box center [705, 94] width 6 height 6
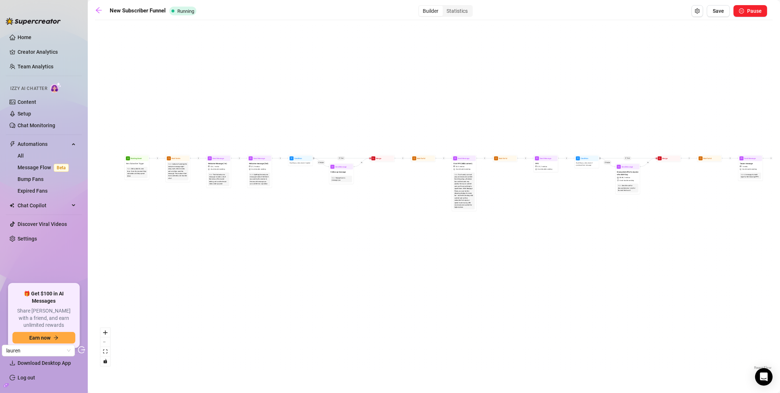
drag, startPoint x: 195, startPoint y: 194, endPoint x: 314, endPoint y: 186, distance: 119.9
click at [314, 186] on div "If True If True If True If False If False If False If True If False Merge Merge…" at bounding box center [434, 198] width 678 height 348
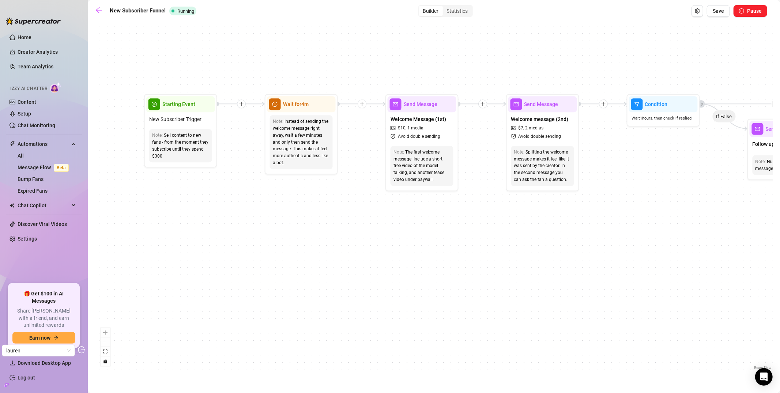
drag, startPoint x: 190, startPoint y: 201, endPoint x: 248, endPoint y: 188, distance: 59.3
click at [248, 188] on div "If True If True If True If False If False If False If True If False Merge Merge…" at bounding box center [434, 198] width 678 height 348
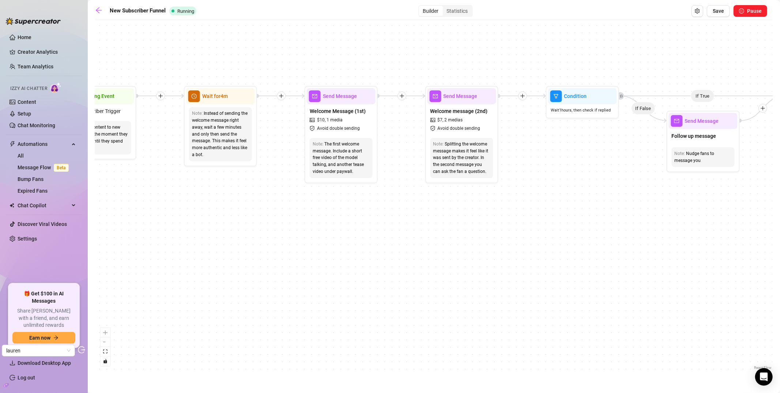
drag, startPoint x: 434, startPoint y: 210, endPoint x: 355, endPoint y: 202, distance: 79.8
click at [355, 202] on div "If True If True If True If False If False If False If True If False Merge Merge…" at bounding box center [434, 198] width 678 height 348
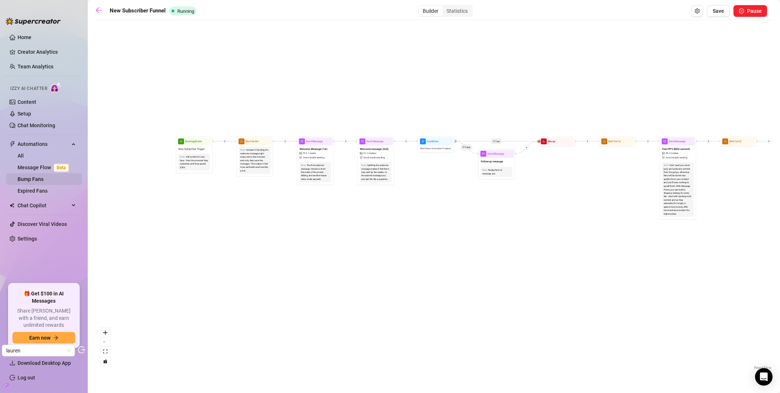
click at [44, 181] on link "Bump Fans" at bounding box center [31, 179] width 26 height 6
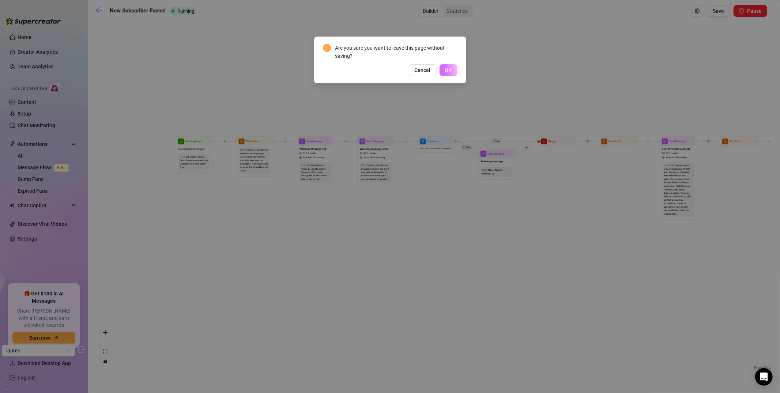
click at [448, 72] on span "OK" at bounding box center [448, 70] width 7 height 6
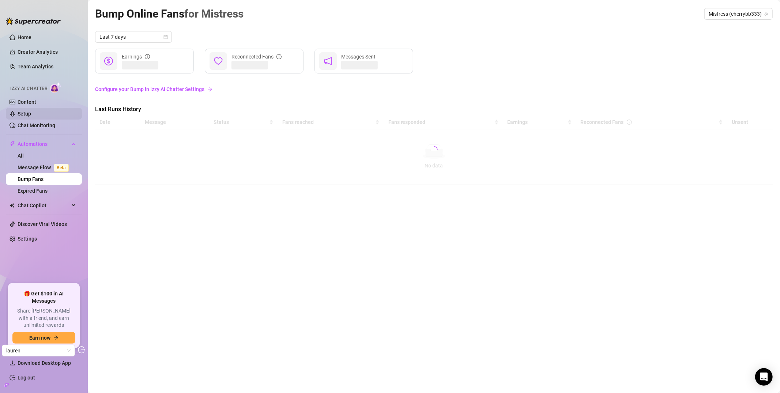
click at [31, 114] on link "Setup" at bounding box center [25, 114] width 14 height 6
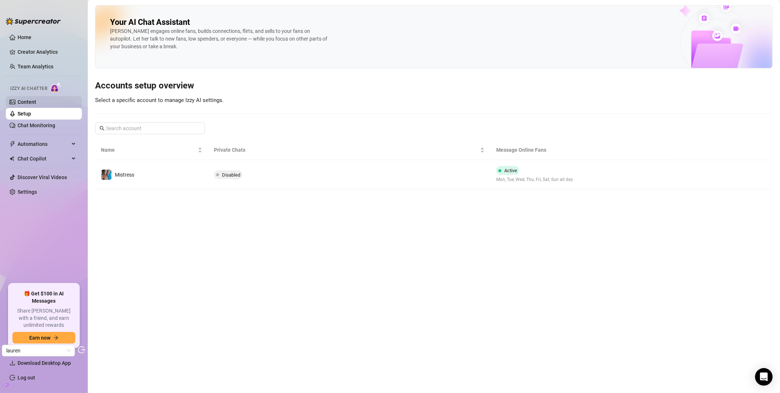
click at [36, 102] on link "Content" at bounding box center [27, 102] width 19 height 6
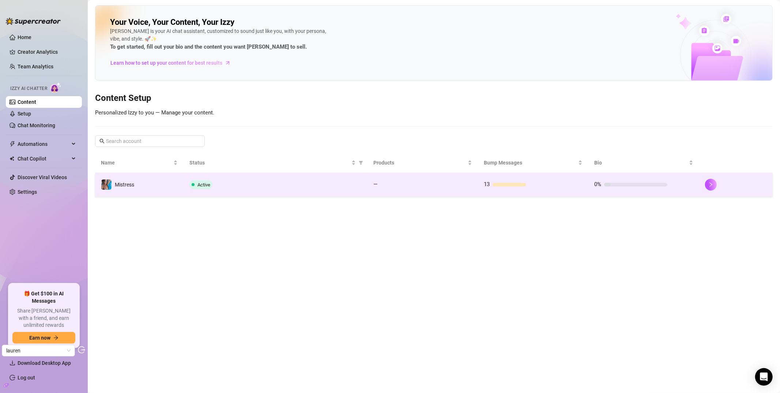
click at [265, 185] on div "Active" at bounding box center [276, 184] width 173 height 9
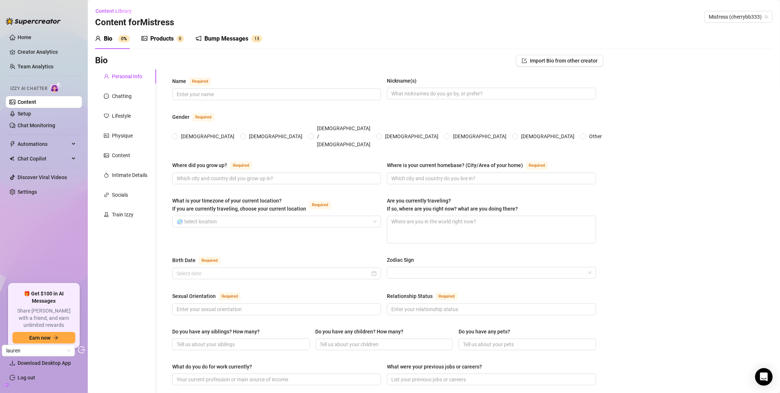
click at [224, 45] on div "Bump Messages 1 3" at bounding box center [229, 39] width 67 height 20
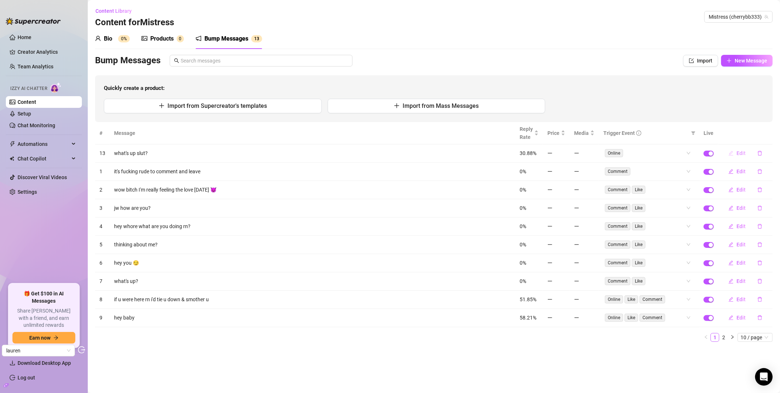
click at [736, 152] on button "Edit" at bounding box center [737, 153] width 29 height 12
type textarea "what's up slut?"
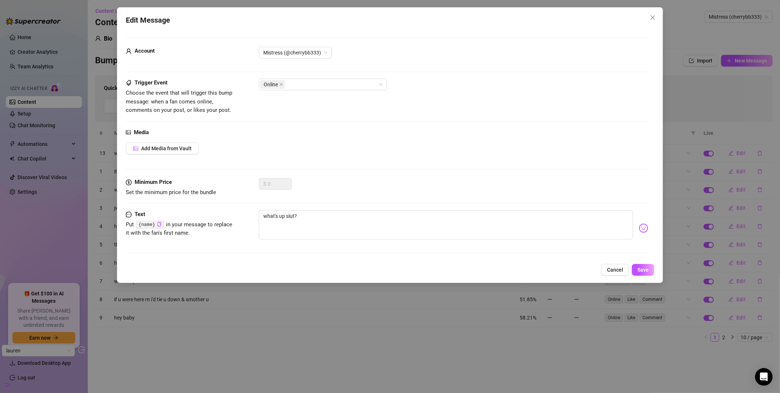
click at [660, 19] on div "Edit Message Account Mistress (@cherrybb333) Trigger Event Choose the event tha…" at bounding box center [390, 145] width 546 height 276
click at [657, 19] on span "Close" at bounding box center [653, 18] width 12 height 6
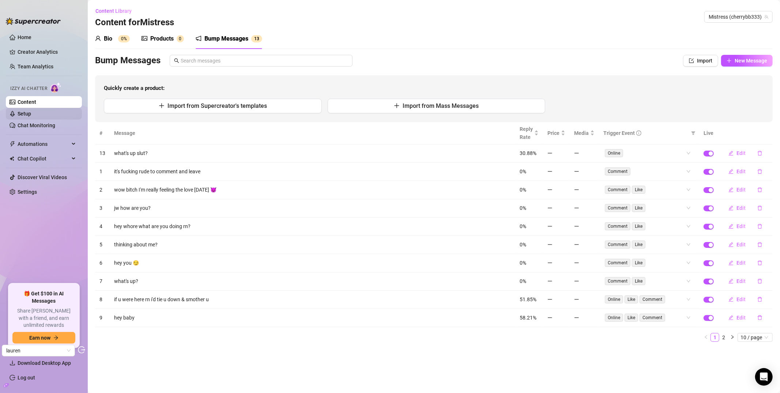
click at [31, 117] on link "Setup" at bounding box center [25, 114] width 14 height 6
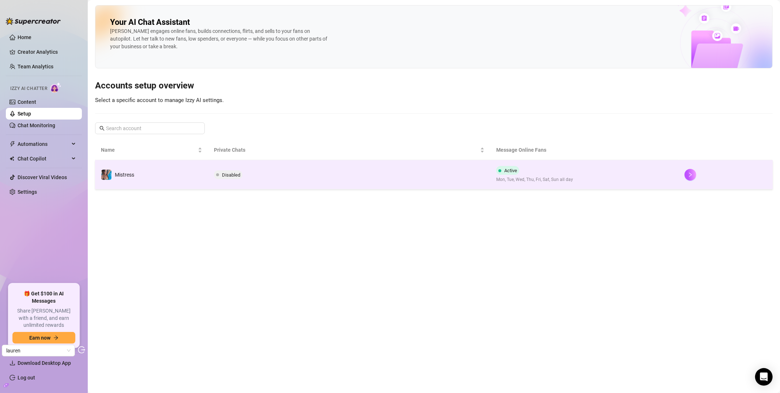
click at [210, 175] on td "Disabled" at bounding box center [349, 174] width 282 height 29
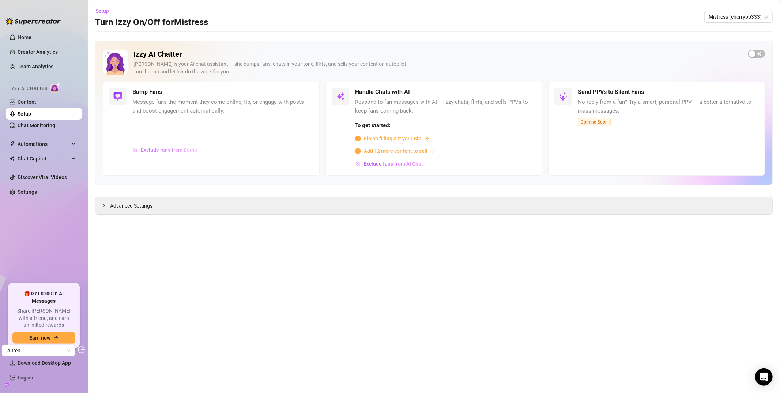
click at [178, 150] on span "Exclude fans from Bump" at bounding box center [169, 150] width 56 height 6
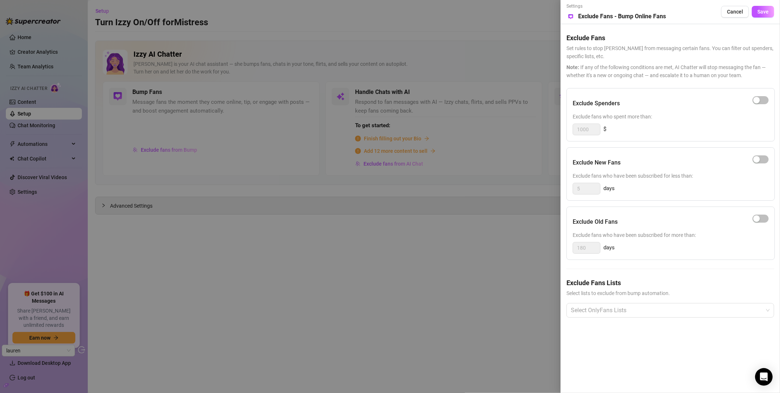
click at [257, 259] on div at bounding box center [390, 196] width 780 height 393
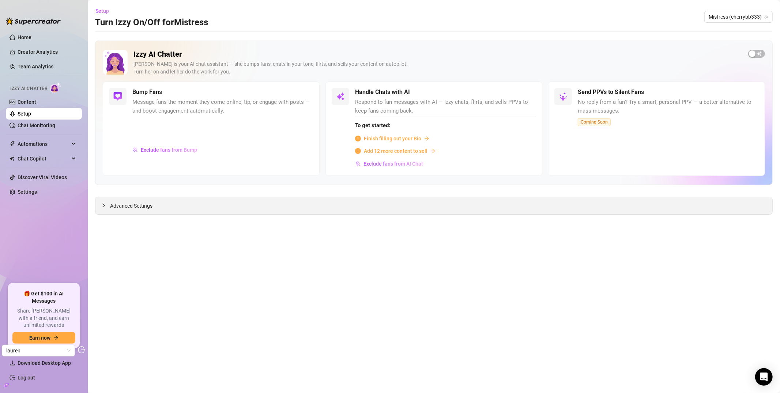
click at [119, 210] on div "Advanced Settings" at bounding box center [433, 205] width 677 height 17
click at [122, 206] on span "Advanced Settings" at bounding box center [131, 206] width 42 height 8
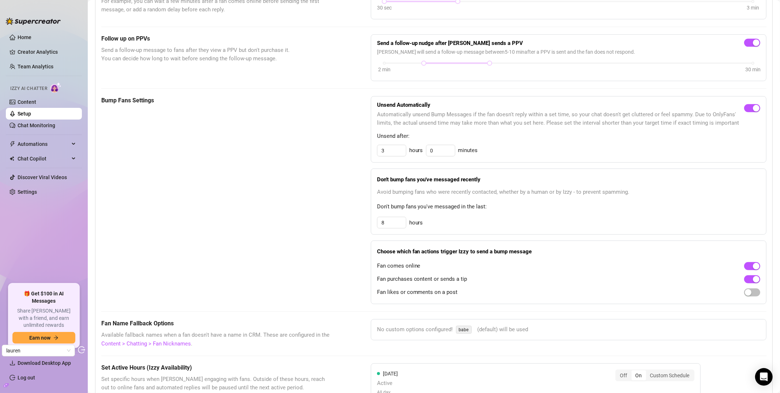
scroll to position [290, 0]
click at [311, 216] on div "Bump Fans Settings" at bounding box center [217, 201] width 233 height 209
click at [38, 142] on span "Automations" at bounding box center [44, 144] width 52 height 12
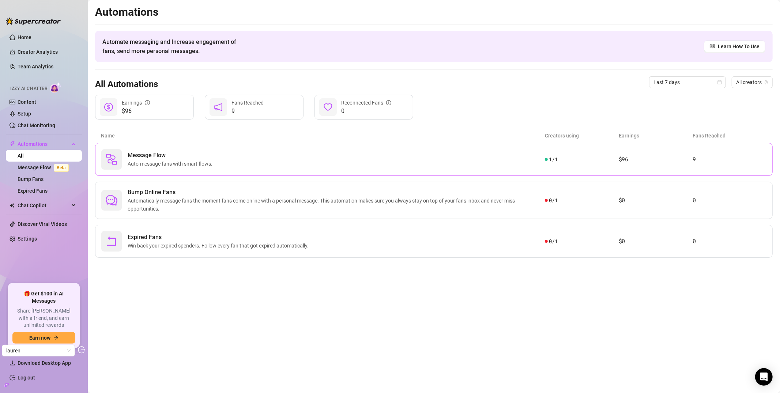
click at [471, 152] on div "Message Flow Auto-message fans with smart flows." at bounding box center [323, 159] width 444 height 20
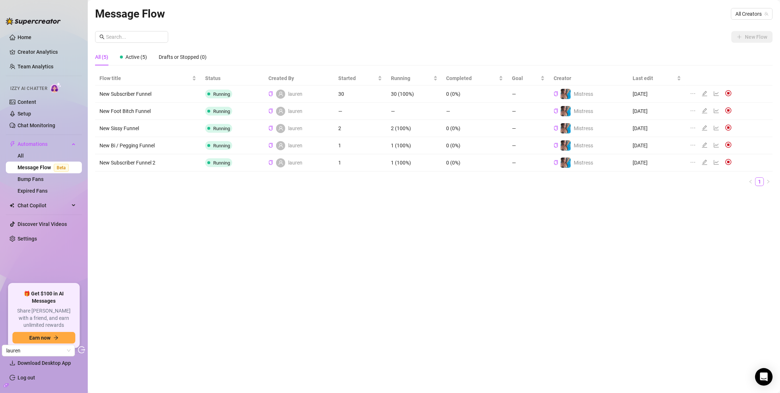
click at [702, 92] on icon "edit" at bounding box center [705, 94] width 6 height 6
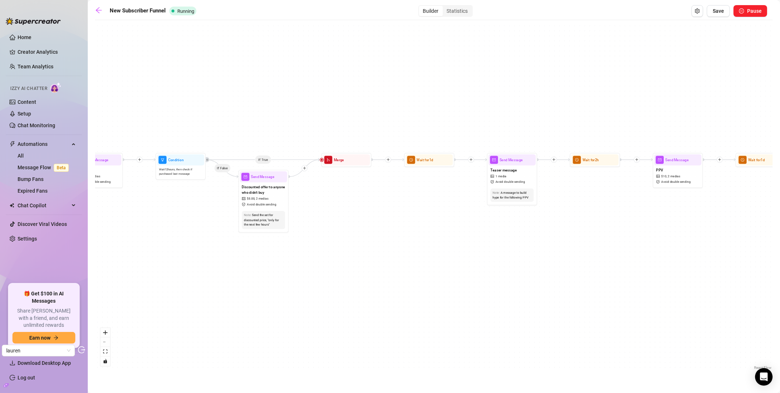
drag, startPoint x: 196, startPoint y: 209, endPoint x: 321, endPoint y: 192, distance: 126.2
click at [321, 192] on div "If True If True If True If False If False If False If True If False Merge Merge…" at bounding box center [434, 198] width 678 height 348
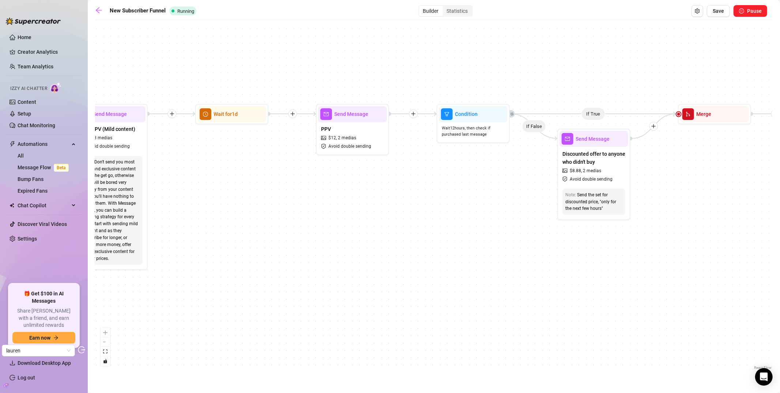
drag, startPoint x: 304, startPoint y: 186, endPoint x: 434, endPoint y: 168, distance: 130.7
click at [434, 168] on div "If True If True If True If False If False If False If True If False Merge Merge…" at bounding box center [434, 198] width 678 height 348
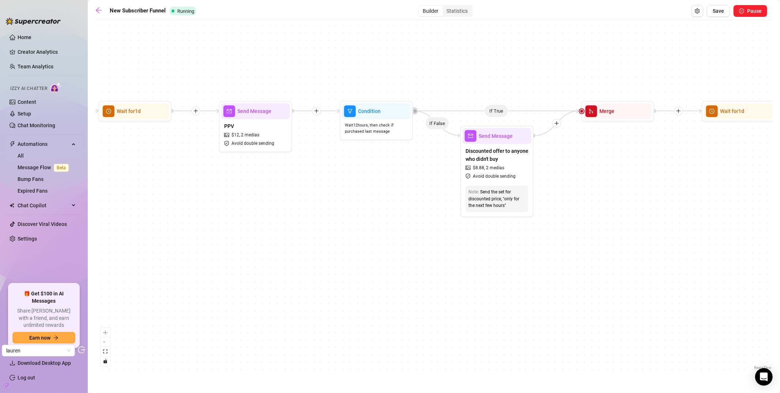
drag, startPoint x: 482, startPoint y: 168, endPoint x: 378, endPoint y: 166, distance: 104.6
click at [378, 166] on div "If True If True If True If False If False If False If True If False Merge Merge…" at bounding box center [434, 198] width 678 height 348
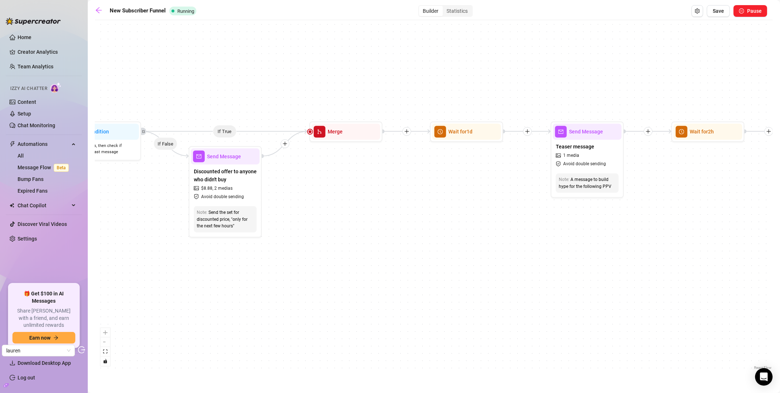
drag, startPoint x: 570, startPoint y: 163, endPoint x: 314, endPoint y: 177, distance: 256.5
click at [314, 177] on div "If True If True If True If False If False If False If True If False Merge Merge…" at bounding box center [434, 198] width 678 height 348
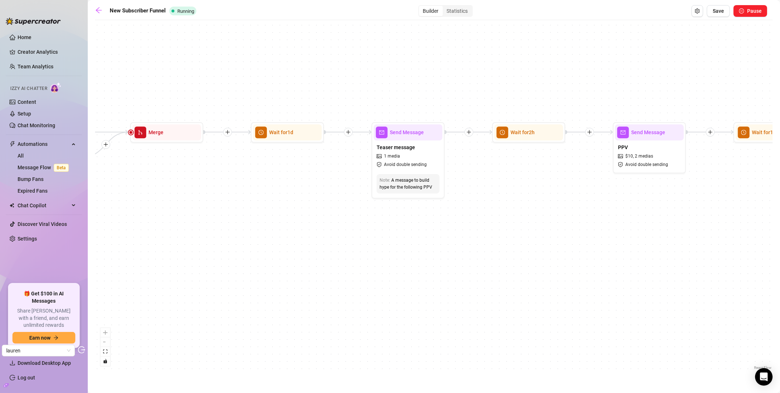
drag, startPoint x: 582, startPoint y: 183, endPoint x: 468, endPoint y: 180, distance: 114.2
click at [468, 180] on div "If True If True If True If False If False If False If True If False Merge Merge…" at bounding box center [434, 198] width 678 height 348
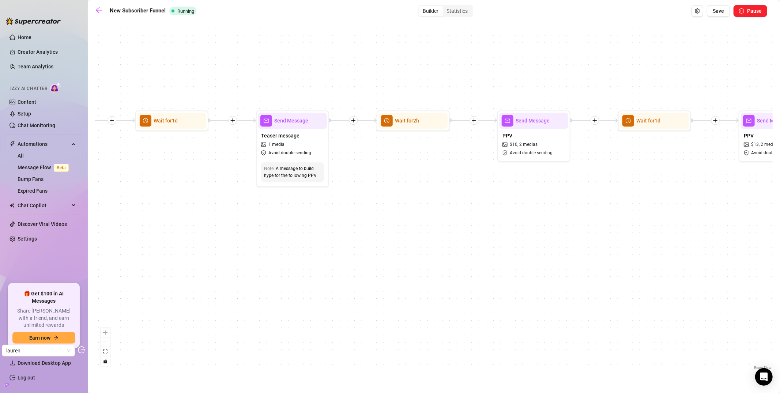
drag, startPoint x: 554, startPoint y: 176, endPoint x: 386, endPoint y: 164, distance: 168.3
click at [386, 164] on div "If True If True If True If False If False If False If True If False Merge Merge…" at bounding box center [434, 198] width 678 height 348
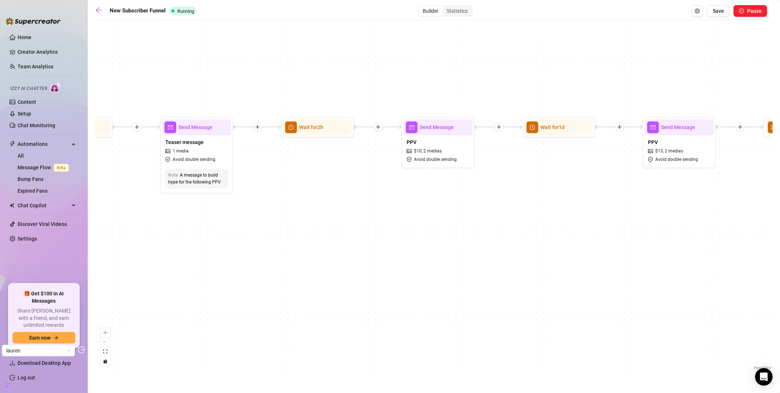
drag, startPoint x: 583, startPoint y: 163, endPoint x: 538, endPoint y: 172, distance: 45.8
click at [546, 171] on div "If True If True If True If False If False If False If True If False Merge Merge…" at bounding box center [434, 198] width 678 height 348
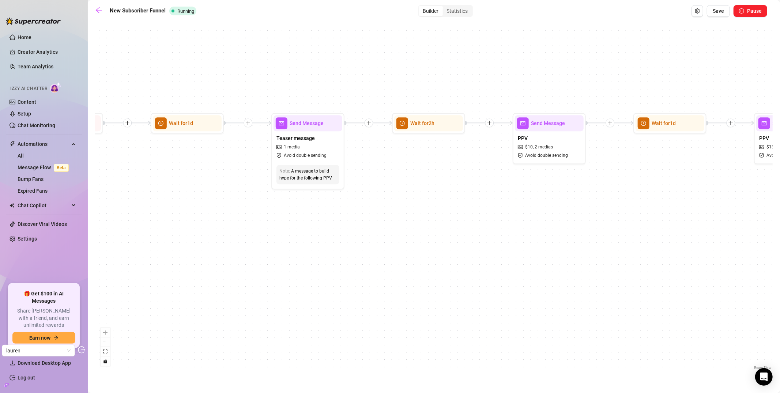
drag, startPoint x: 289, startPoint y: 196, endPoint x: 402, endPoint y: 191, distance: 113.1
click at [402, 192] on div "If True If True If True If False If False If False If True If False Merge Merge…" at bounding box center [434, 198] width 678 height 348
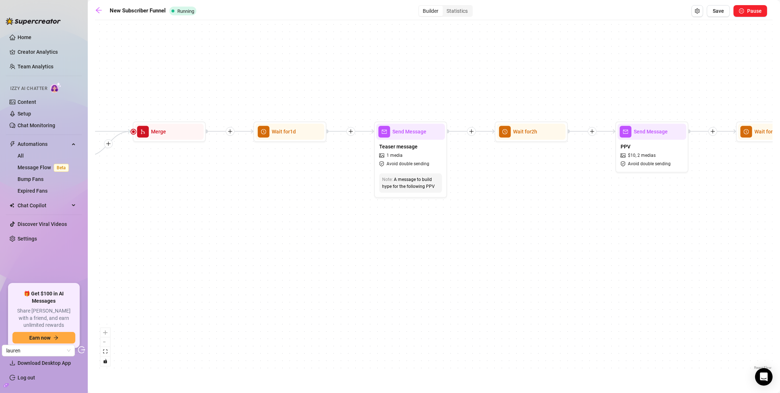
drag, startPoint x: 257, startPoint y: 178, endPoint x: 359, endPoint y: 188, distance: 101.8
click at [358, 188] on div "If True If True If True If False If False If False If True If False Merge Merge…" at bounding box center [434, 198] width 678 height 348
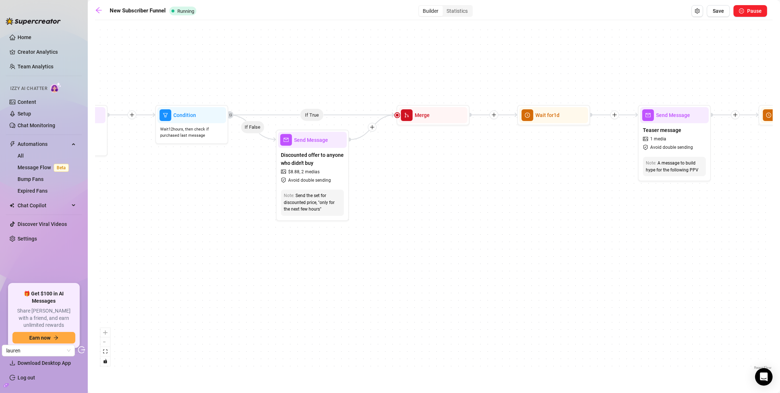
drag, startPoint x: 269, startPoint y: 161, endPoint x: 414, endPoint y: 162, distance: 144.9
click at [414, 162] on div "If True If True If True If False If False If False If True If False Merge Merge…" at bounding box center [434, 198] width 678 height 348
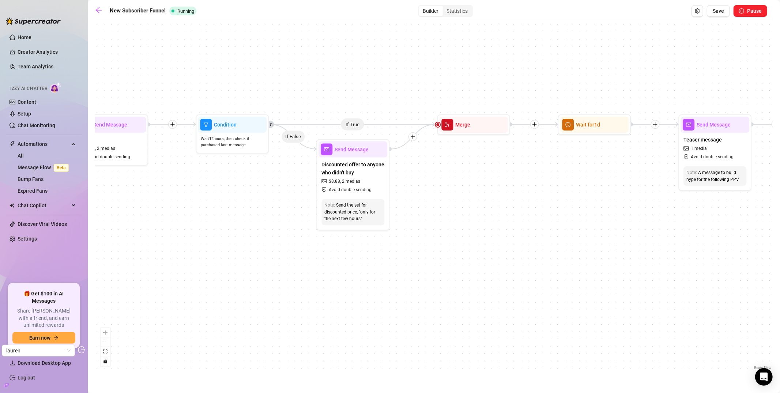
drag, startPoint x: 379, startPoint y: 166, endPoint x: 412, endPoint y: 176, distance: 34.3
click at [412, 176] on div "If True If True If True If False If False If False If True If False Merge Merge…" at bounding box center [434, 198] width 678 height 348
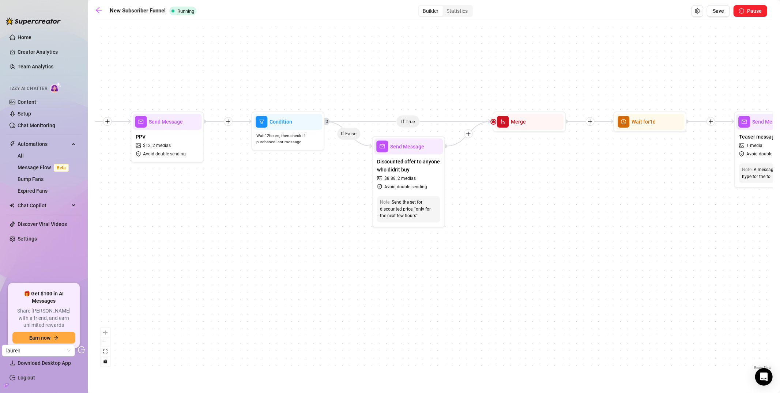
drag, startPoint x: 247, startPoint y: 90, endPoint x: 303, endPoint y: 87, distance: 56.4
click at [303, 87] on div "If True If True If True If False If False If False If True If False Merge Merge…" at bounding box center [434, 198] width 678 height 348
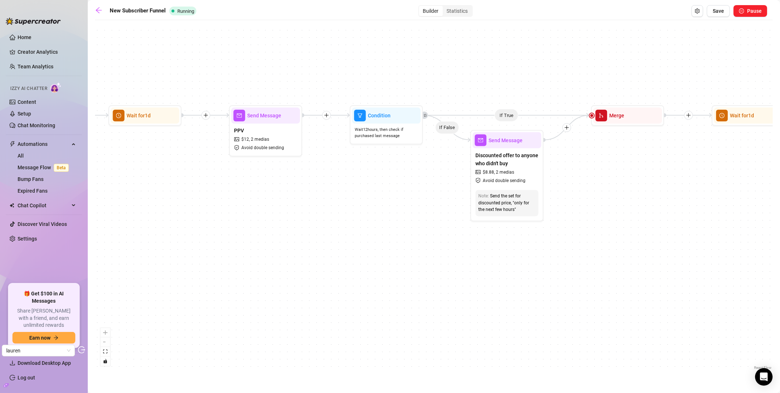
drag, startPoint x: 139, startPoint y: 75, endPoint x: 236, endPoint y: 70, distance: 97.1
click at [236, 70] on div "If True If True If True If False If False If False If True If False Merge Merge…" at bounding box center [434, 198] width 678 height 348
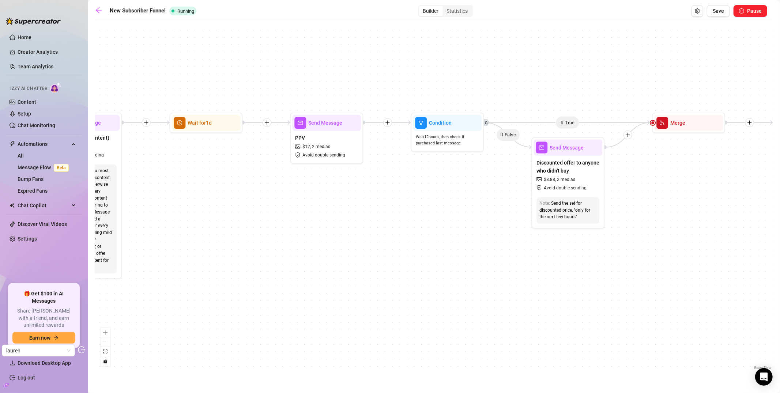
drag, startPoint x: 181, startPoint y: 68, endPoint x: 256, endPoint y: 84, distance: 76.0
click at [259, 84] on div "If True If True If True If False If False If False If True If False Merge Merge…" at bounding box center [434, 198] width 678 height 348
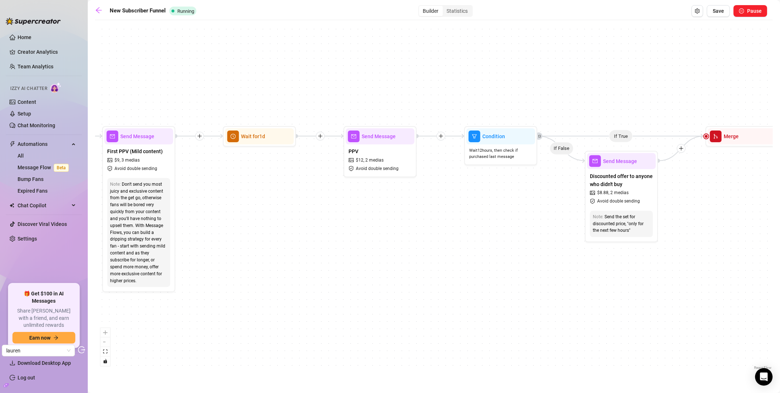
drag, startPoint x: 199, startPoint y: 80, endPoint x: 270, endPoint y: 97, distance: 72.9
click at [270, 97] on div "If True If True If True If False If False If False If True If False Merge Merge…" at bounding box center [434, 198] width 678 height 348
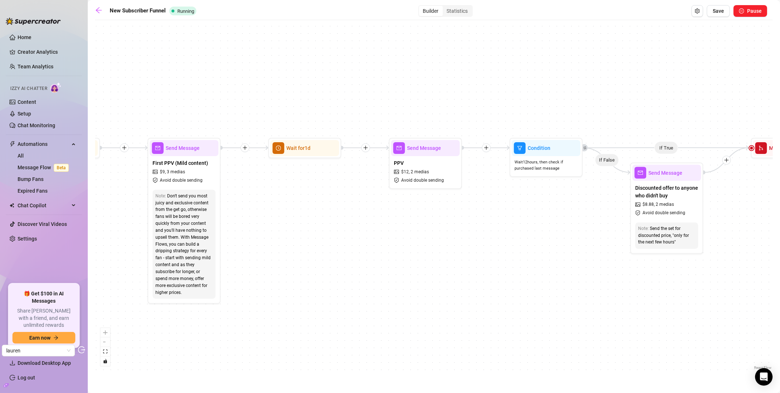
drag, startPoint x: 249, startPoint y: 87, endPoint x: 313, endPoint y: 90, distance: 64.1
click at [313, 90] on div "If True If True If True If False If False If False If True If False Merge Merge…" at bounding box center [434, 198] width 678 height 348
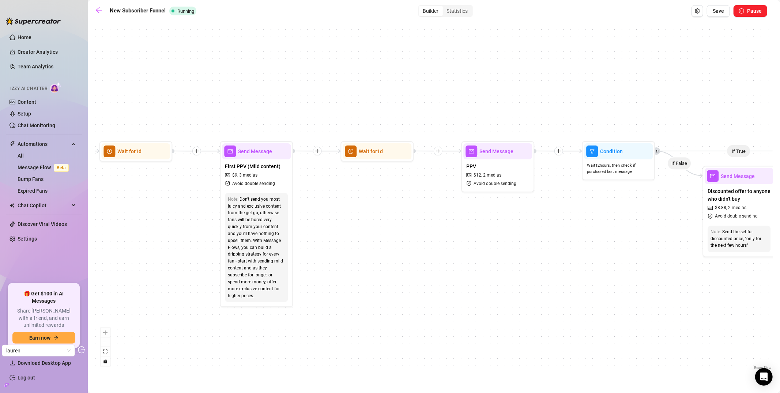
drag, startPoint x: 249, startPoint y: 97, endPoint x: 317, endPoint y: 93, distance: 68.1
click at [317, 93] on div "If True If True If True If False If False If False If True If False Merge Merge…" at bounding box center [434, 198] width 678 height 348
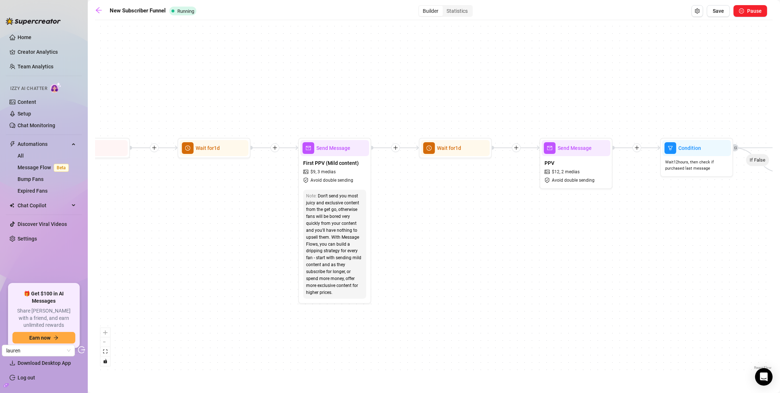
drag, startPoint x: 244, startPoint y: 101, endPoint x: 319, endPoint y: 102, distance: 75.0
click at [319, 102] on div "If True If True If True If False If False If False If True If False Merge Merge…" at bounding box center [434, 198] width 678 height 348
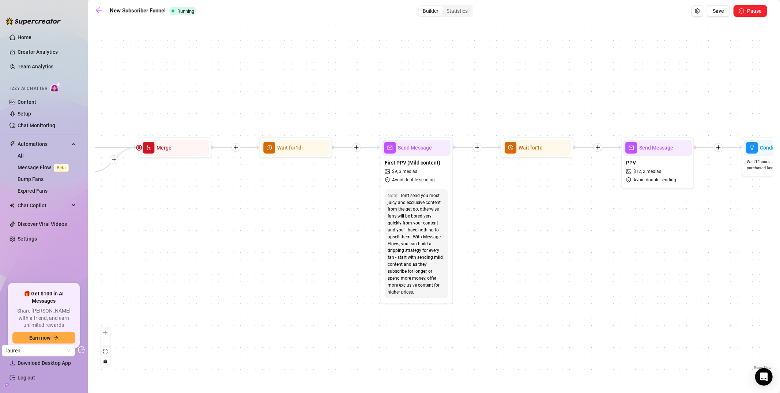
drag, startPoint x: 262, startPoint y: 94, endPoint x: 290, endPoint y: 89, distance: 29.3
click at [290, 89] on div "If True If True If True If False If False If False If True If False Merge Merge…" at bounding box center [434, 198] width 678 height 348
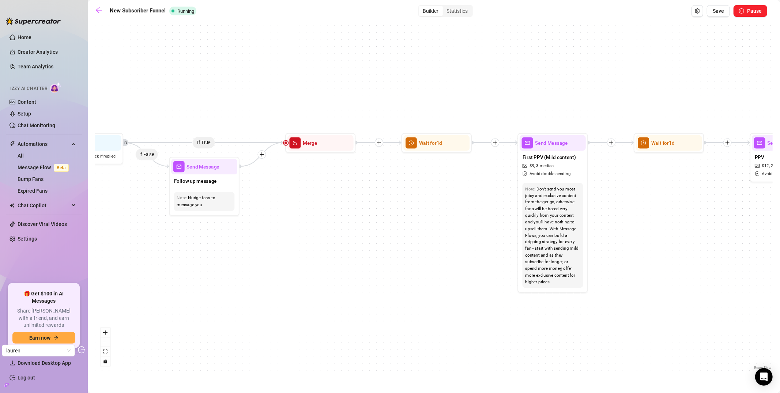
drag, startPoint x: 173, startPoint y: 85, endPoint x: 287, endPoint y: 87, distance: 113.8
click at [287, 87] on div "If True If True If True If False If False If False If True If False Merge Merge…" at bounding box center [434, 198] width 678 height 348
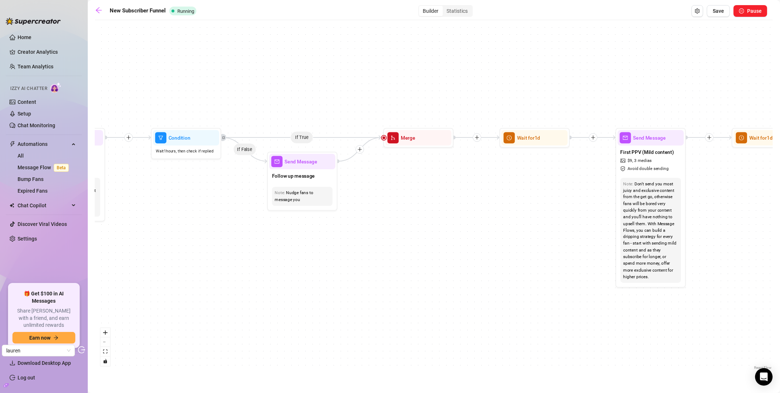
drag, startPoint x: 163, startPoint y: 92, endPoint x: 260, endPoint y: 87, distance: 97.5
click at [260, 87] on div "If True If True If True If False If False If False If True If False Merge Merge…" at bounding box center [434, 198] width 678 height 348
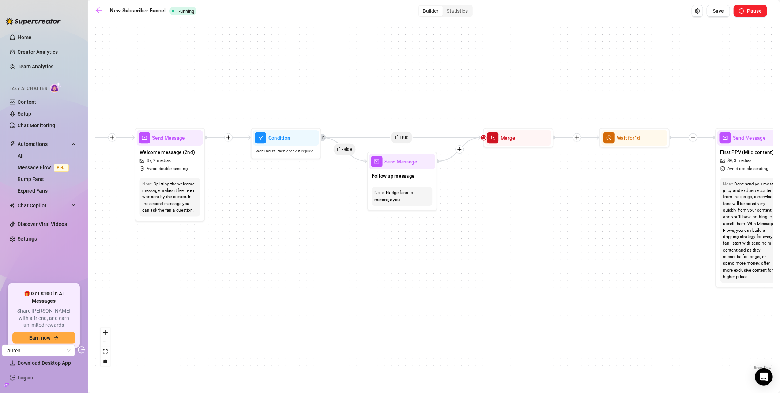
drag, startPoint x: 205, startPoint y: 78, endPoint x: 257, endPoint y: 78, distance: 51.6
click at [270, 78] on div "If True If True If True If False If False If False If True If False Merge Merge…" at bounding box center [434, 198] width 678 height 348
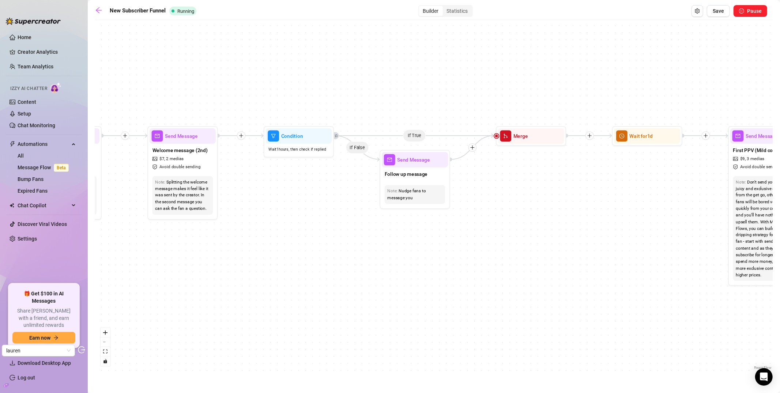
drag, startPoint x: 145, startPoint y: 79, endPoint x: 206, endPoint y: 76, distance: 61.5
click at [206, 76] on div "If True If True If True If False If False If False If True If False Merge Merge…" at bounding box center [434, 198] width 678 height 348
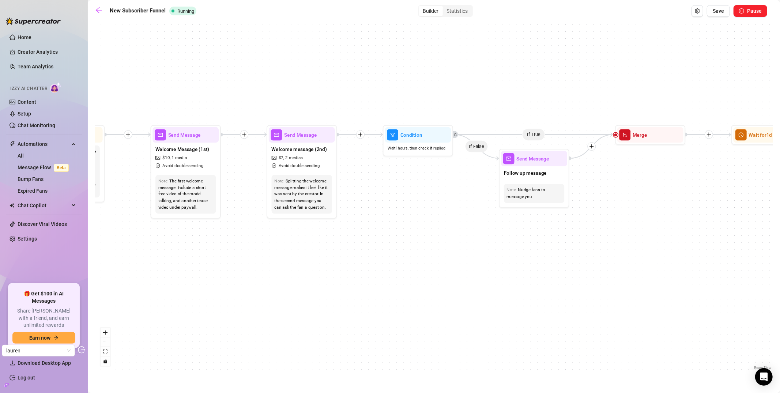
drag, startPoint x: 132, startPoint y: 89, endPoint x: 237, endPoint y: 88, distance: 104.6
click at [237, 88] on div "If True If True If True If False If False If False If True If False Merge Merge…" at bounding box center [434, 198] width 678 height 348
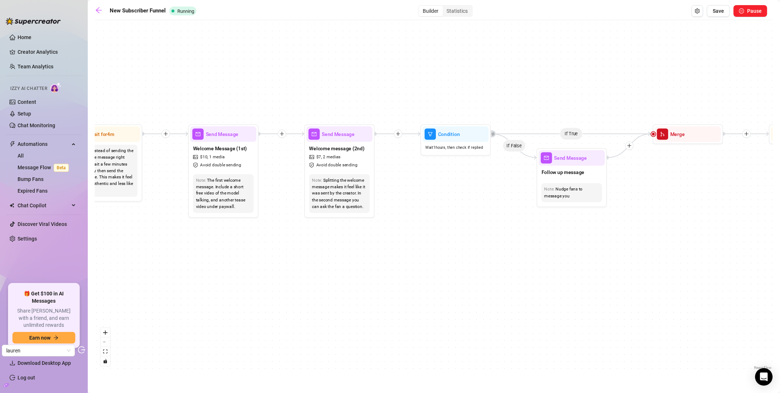
drag, startPoint x: 160, startPoint y: 87, endPoint x: 236, endPoint y: 85, distance: 76.5
click at [236, 85] on div "If True If True If True If False If False If False If True If False Merge Merge…" at bounding box center [434, 198] width 678 height 348
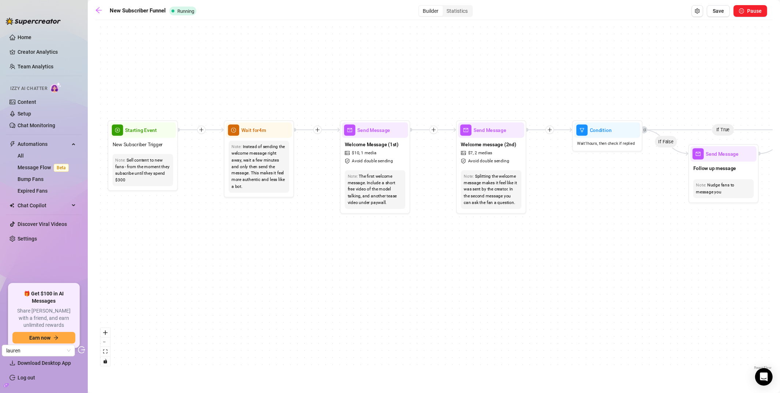
drag, startPoint x: 238, startPoint y: 84, endPoint x: 247, endPoint y: 82, distance: 9.6
click at [247, 82] on div "If True If True If True If False If False If False If True If False Merge Merge…" at bounding box center [434, 198] width 678 height 348
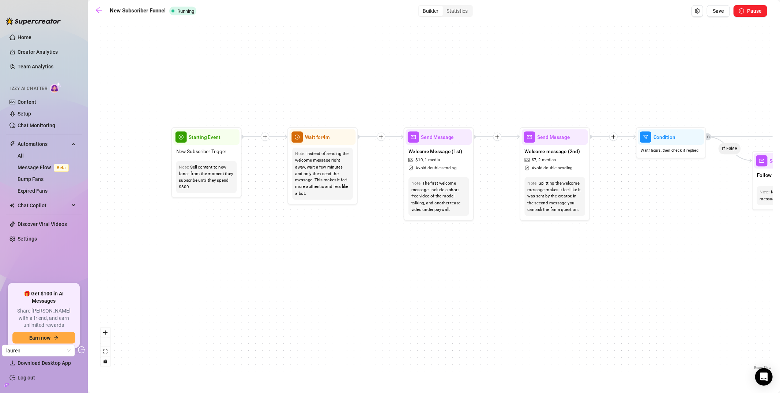
drag, startPoint x: 168, startPoint y: 83, endPoint x: 231, endPoint y: 90, distance: 64.0
click at [231, 90] on div "If True If True If True If False If False If False If True If False Merge Merge…" at bounding box center [434, 198] width 678 height 348
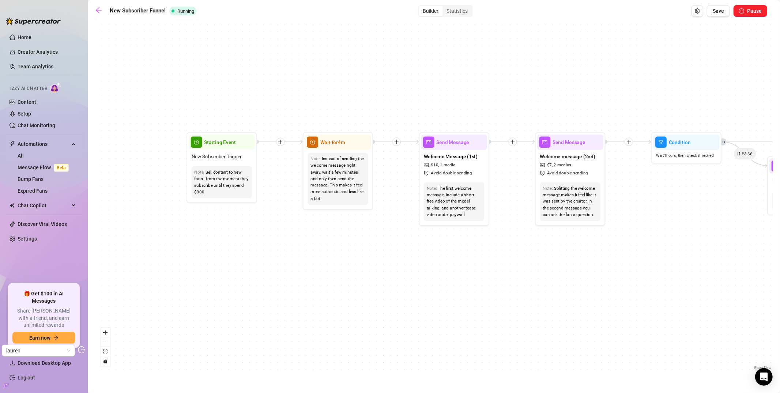
click at [175, 88] on div "If True If True If True If False If False If False If True If False Merge Merge…" at bounding box center [434, 198] width 678 height 348
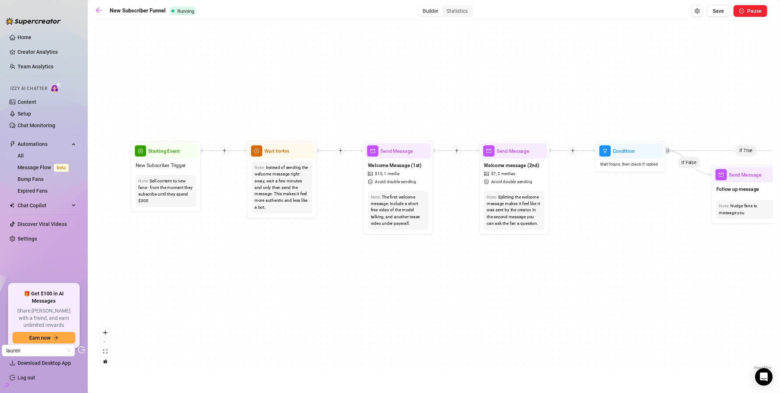
drag, startPoint x: 231, startPoint y: 91, endPoint x: 175, endPoint y: 100, distance: 56.7
click at [175, 100] on div "If True If True If True If False If False If False If True If False Merge Merge…" at bounding box center [434, 198] width 678 height 348
click at [36, 101] on link "Content" at bounding box center [27, 102] width 19 height 6
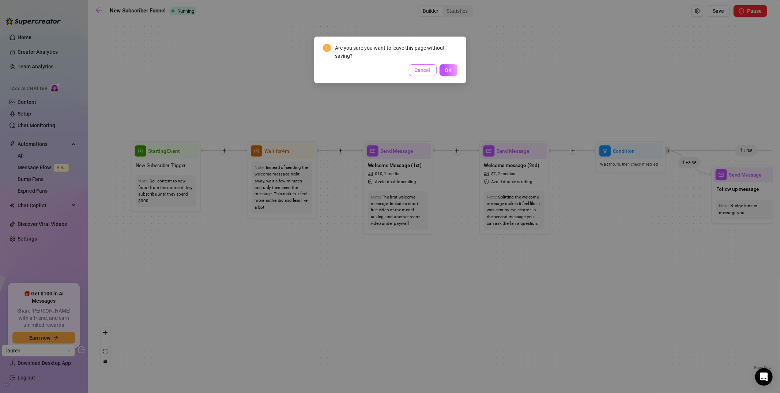
click at [421, 73] on span "Cancel" at bounding box center [423, 70] width 16 height 6
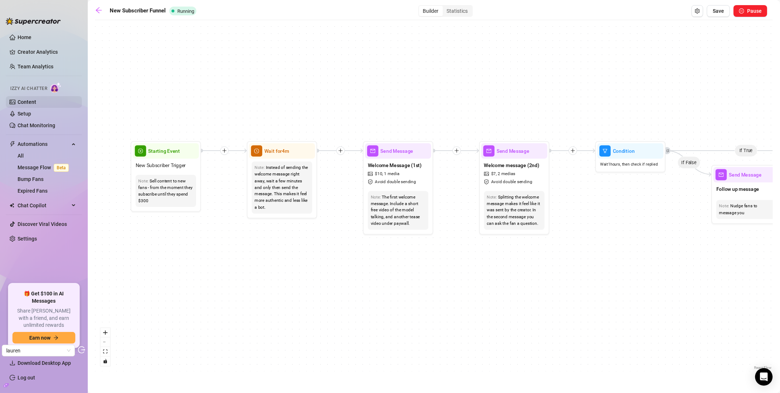
click at [36, 104] on link "Content" at bounding box center [27, 102] width 19 height 6
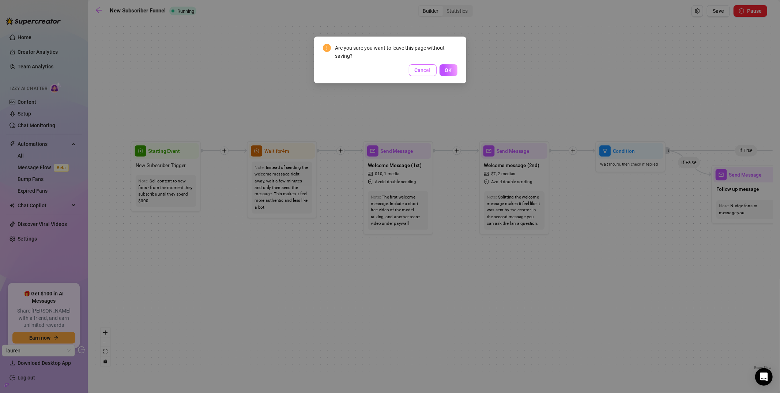
click at [427, 71] on span "Cancel" at bounding box center [423, 70] width 16 height 6
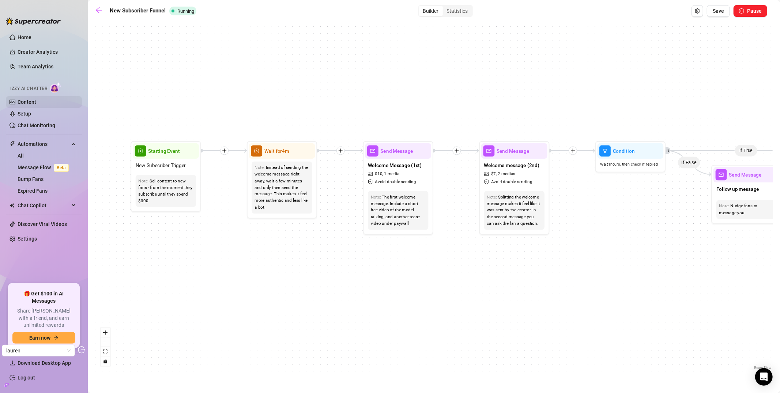
click at [33, 103] on link "Content" at bounding box center [27, 102] width 19 height 6
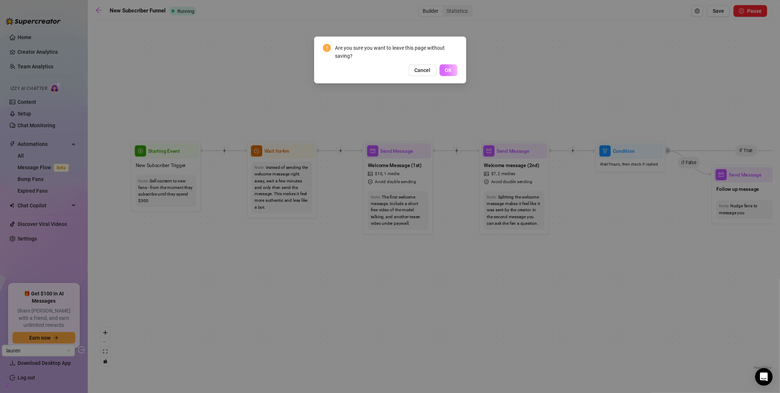
click at [450, 68] on span "OK" at bounding box center [448, 70] width 7 height 6
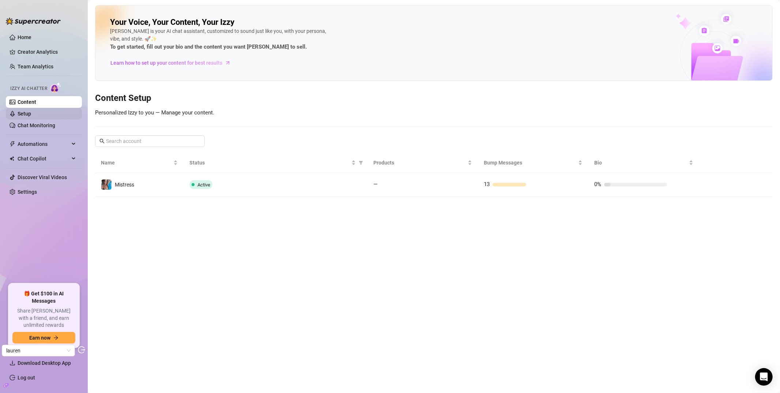
click at [31, 112] on link "Setup" at bounding box center [25, 114] width 14 height 6
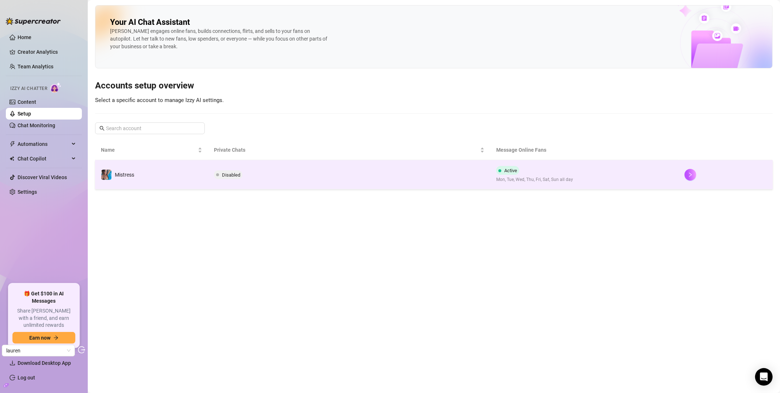
click at [170, 180] on td "Mistress" at bounding box center [151, 174] width 113 height 29
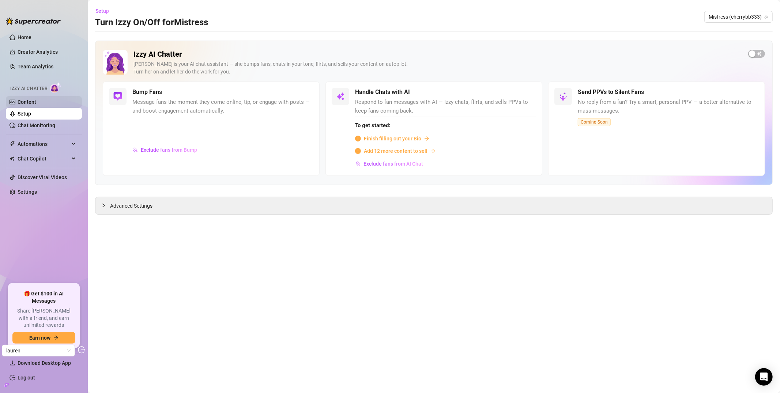
click at [36, 103] on link "Content" at bounding box center [27, 102] width 19 height 6
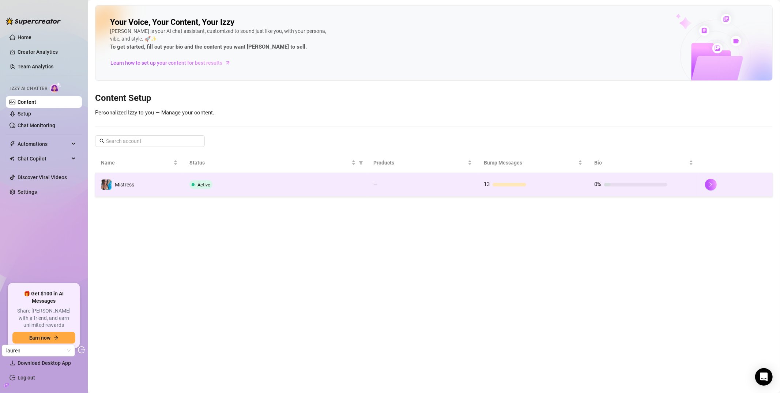
click at [288, 176] on td "Active" at bounding box center [276, 185] width 184 height 24
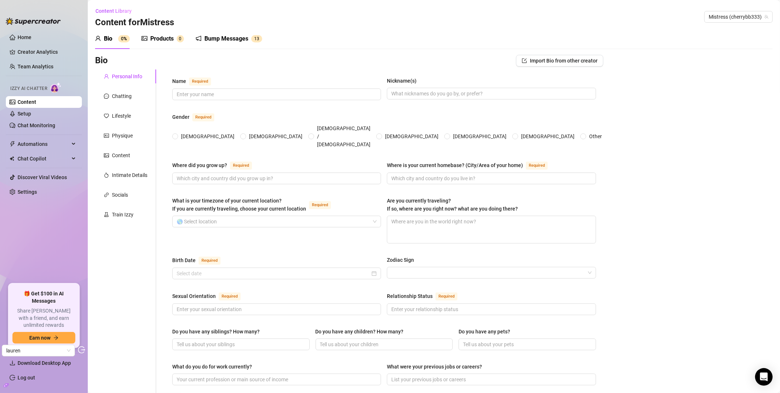
click at [215, 37] on div "Bump Messages" at bounding box center [227, 38] width 44 height 9
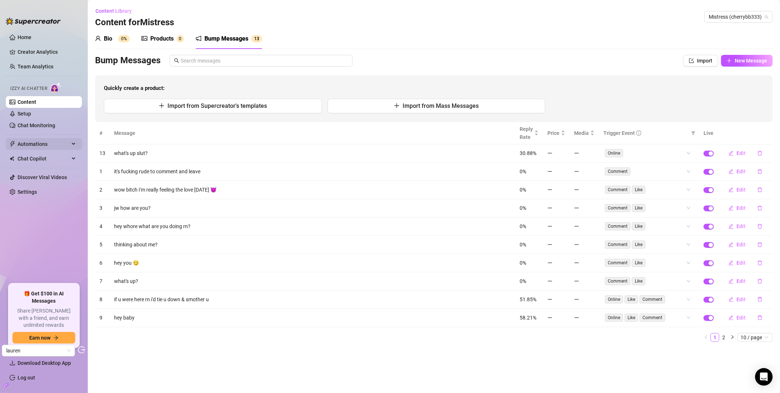
click at [50, 146] on span "Automations" at bounding box center [44, 144] width 52 height 12
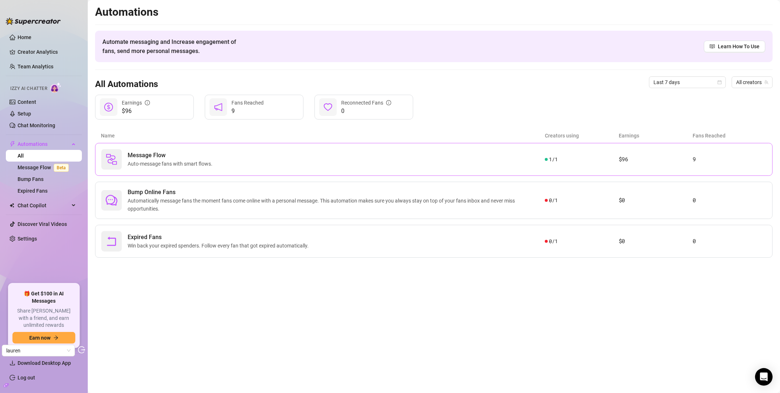
click at [166, 159] on span "Message Flow" at bounding box center [172, 155] width 88 height 9
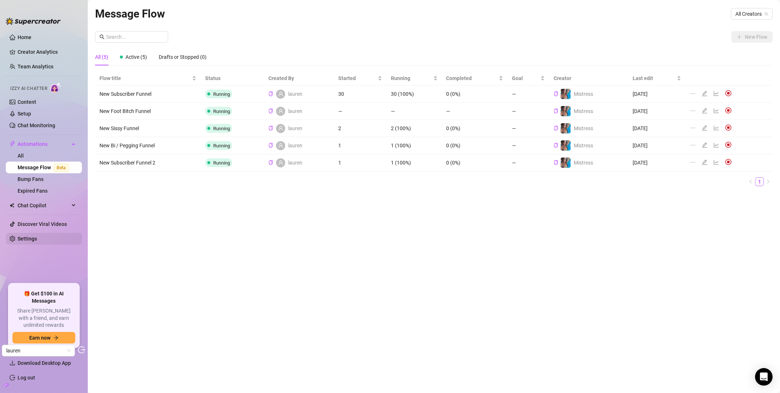
click at [31, 238] on link "Settings" at bounding box center [27, 239] width 19 height 6
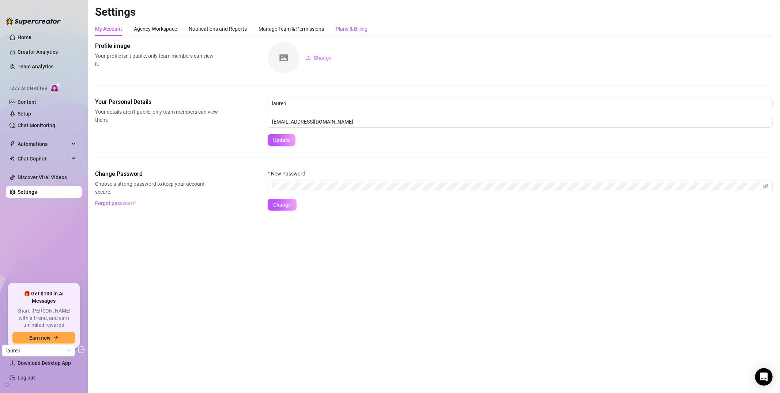
click at [361, 28] on div "Plans & Billing" at bounding box center [352, 29] width 32 height 8
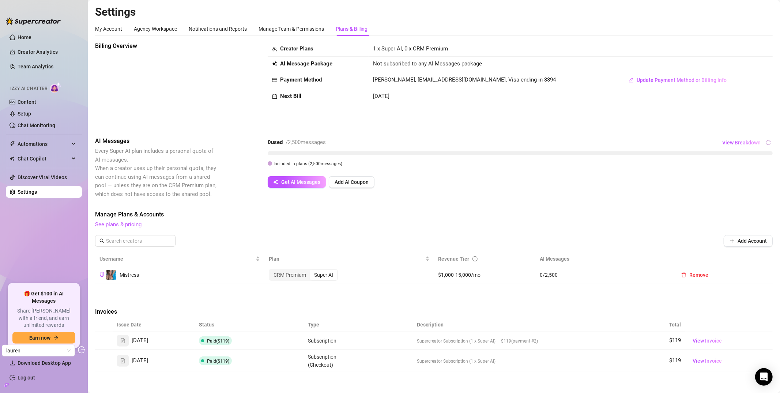
drag, startPoint x: 292, startPoint y: 143, endPoint x: 325, endPoint y: 138, distance: 33.7
click at [325, 138] on div "0 used / 2,500 messages View Breakdown" at bounding box center [520, 143] width 505 height 12
click at [326, 140] on span "/ 2,500 messages" at bounding box center [306, 142] width 40 height 7
click at [33, 100] on link "Content" at bounding box center [27, 102] width 19 height 6
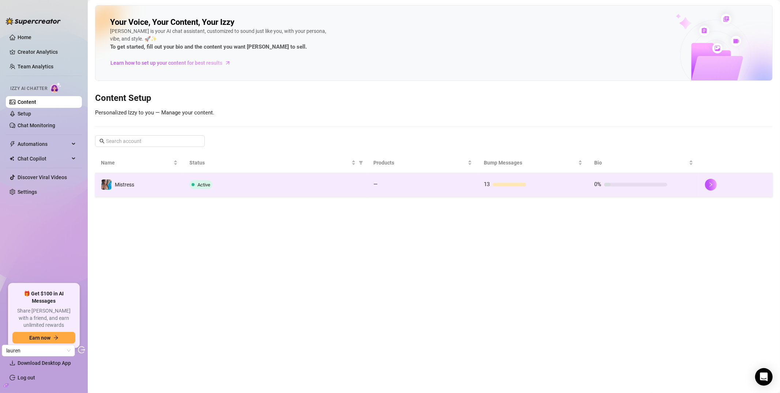
click at [159, 190] on td "Mistress" at bounding box center [139, 185] width 89 height 24
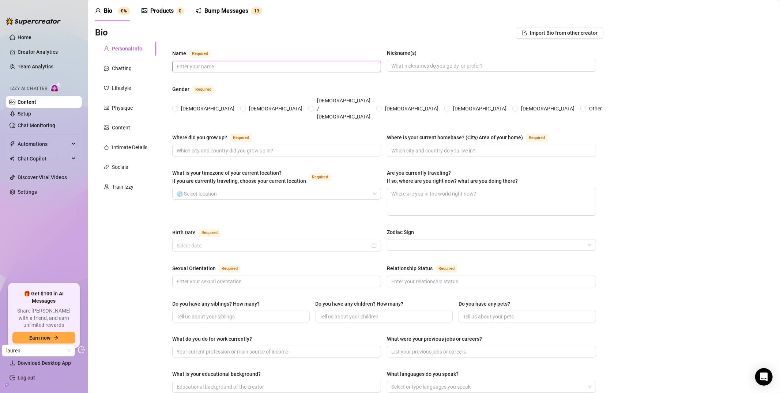
scroll to position [28, 0]
drag, startPoint x: 207, startPoint y: 292, endPoint x: 231, endPoint y: 288, distance: 24.8
click at [231, 300] on div "Do you have any siblings? How many?" at bounding box center [215, 304] width 87 height 8
click at [231, 312] on input "Do you have any siblings? How many?" at bounding box center [240, 316] width 127 height 8
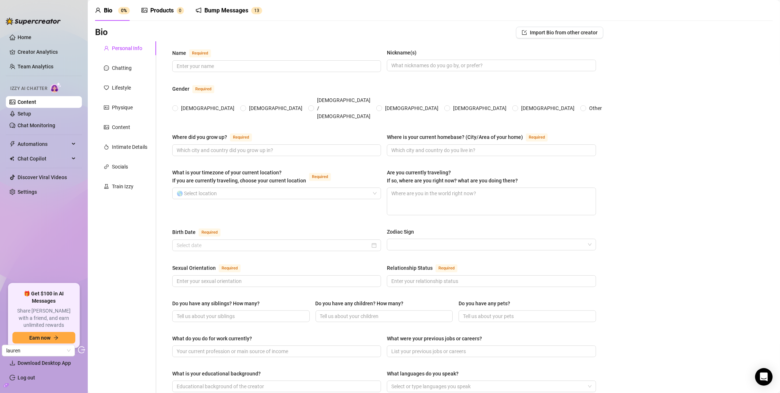
click at [231, 300] on div "Do you have any siblings? How many?" at bounding box center [215, 304] width 87 height 8
click at [231, 312] on input "Do you have any siblings? How many?" at bounding box center [240, 316] width 127 height 8
click at [215, 300] on div "Do you have any siblings? How many?" at bounding box center [215, 304] width 87 height 8
click at [215, 312] on input "Do you have any siblings? How many?" at bounding box center [240, 316] width 127 height 8
drag, startPoint x: 385, startPoint y: 220, endPoint x: 412, endPoint y: 217, distance: 27.0
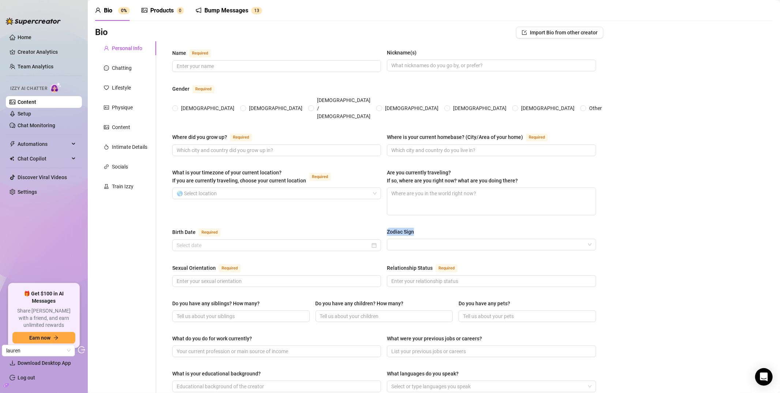
click at [412, 228] on label "Zodiac Sign" at bounding box center [403, 232] width 32 height 8
click at [413, 228] on label "Zodiac Sign" at bounding box center [403, 232] width 32 height 8
click at [413, 239] on input "Zodiac Sign" at bounding box center [488, 244] width 194 height 11
click at [266, 42] on div "Name Required Nickname(s) Gender Required Female Male Non-Binary / Genderqueer …" at bounding box center [384, 344] width 439 height 606
click at [308, 40] on div "Bio Import Bio from other creator" at bounding box center [349, 34] width 509 height 15
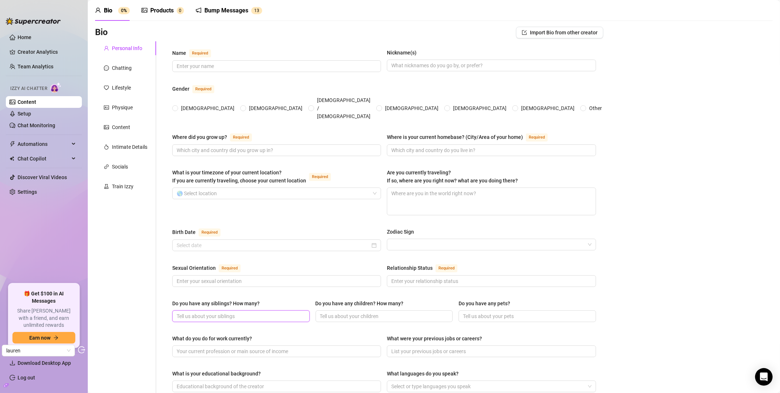
click at [207, 312] on input "Do you have any siblings? How many?" at bounding box center [240, 316] width 127 height 8
drag, startPoint x: 179, startPoint y: 284, endPoint x: 238, endPoint y: 288, distance: 59.0
click at [238, 288] on div "Name Required Nickname(s) Gender Required Female Male Non-Binary / Genderqueer …" at bounding box center [384, 344] width 424 height 591
click at [240, 300] on div "Do you have any siblings? How many?" at bounding box center [215, 304] width 87 height 8
click at [240, 312] on input "Do you have any siblings? How many?" at bounding box center [240, 316] width 127 height 8
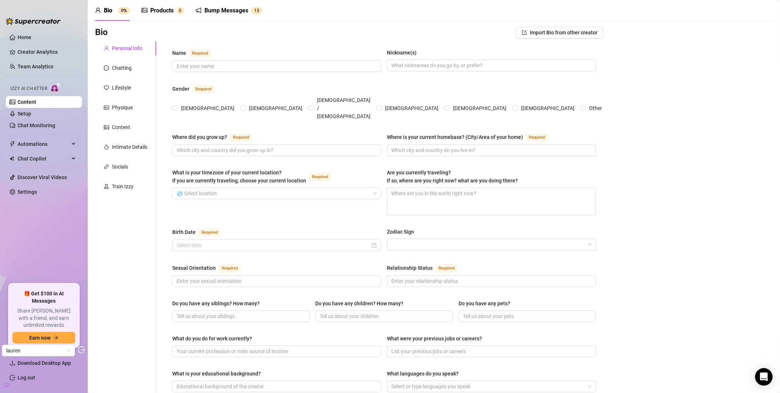
click at [238, 300] on div "Do you have any siblings? How many?" at bounding box center [215, 304] width 87 height 8
click at [238, 312] on input "Do you have any siblings? How many?" at bounding box center [240, 316] width 127 height 8
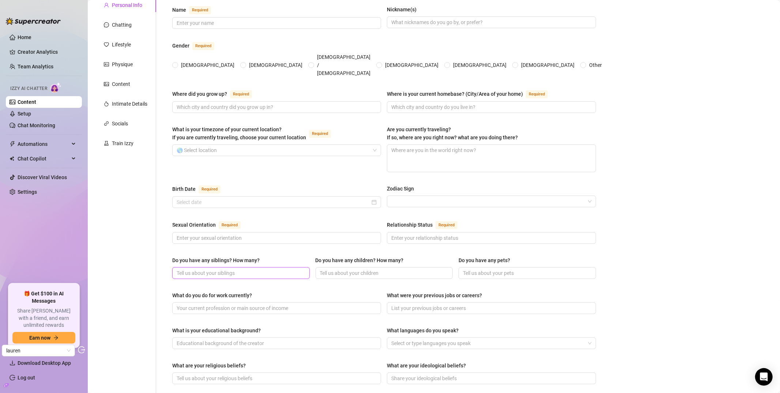
scroll to position [0, 0]
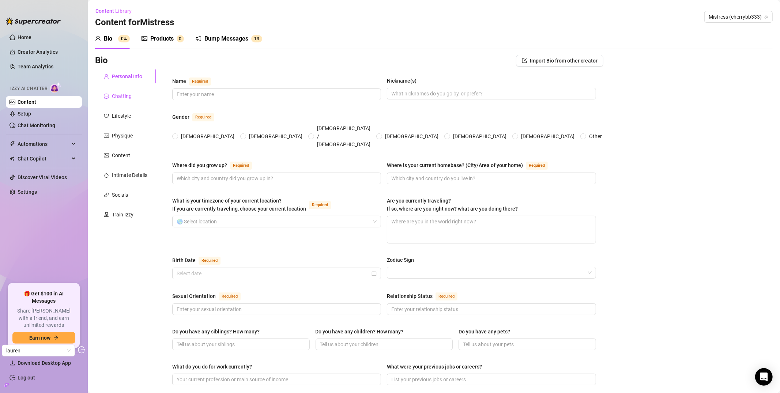
click at [129, 96] on div "Chatting" at bounding box center [122, 96] width 20 height 8
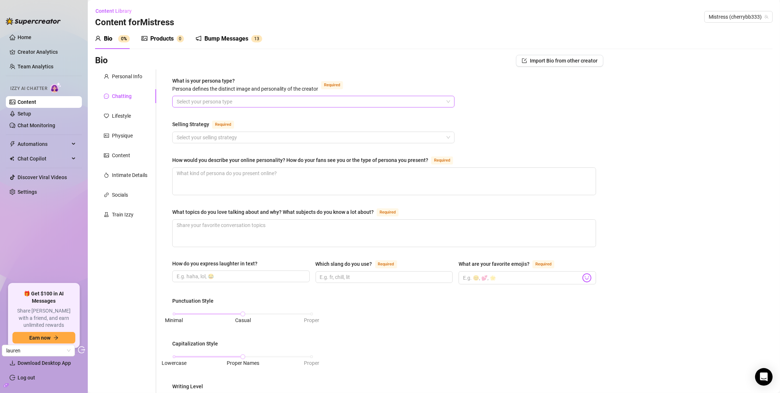
click at [259, 96] on div "Select your persona type" at bounding box center [313, 102] width 282 height 12
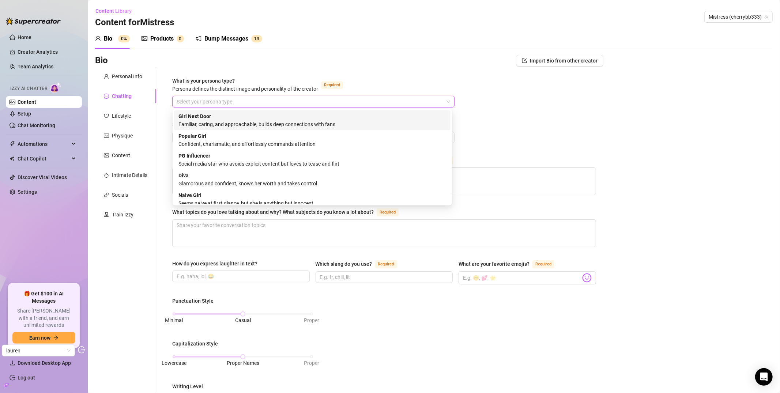
click at [235, 86] on span "Persona defines the distinct image and personality of the creator" at bounding box center [245, 89] width 146 height 6
click at [235, 96] on input "What is your persona type? Persona defines the distinct image and personality o…" at bounding box center [310, 101] width 267 height 11
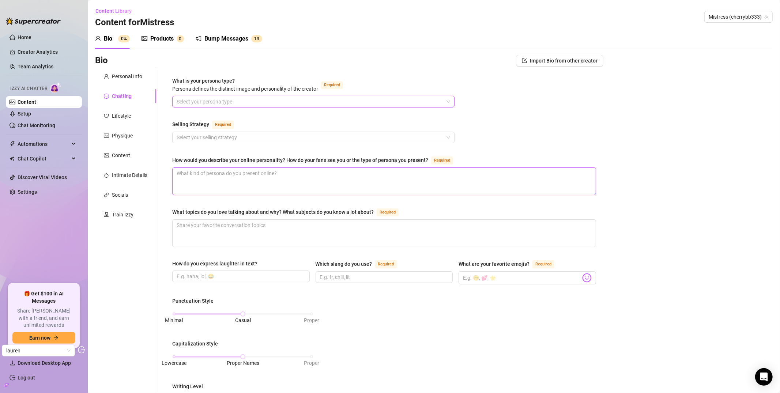
click at [249, 181] on textarea "How would you describe your online personality? How do your fans see you or the…" at bounding box center [384, 181] width 423 height 27
drag, startPoint x: 192, startPoint y: 160, endPoint x: 285, endPoint y: 153, distance: 93.9
click at [285, 153] on div "What is your persona type? Persona defines the distinct image and personality o…" at bounding box center [384, 339] width 424 height 524
click at [276, 164] on div "How would you describe your online personality? How do your fans see you or the…" at bounding box center [384, 162] width 424 height 12
click at [230, 160] on div "How would you describe your online personality? How do your fans see you or the…" at bounding box center [300, 160] width 256 height 8
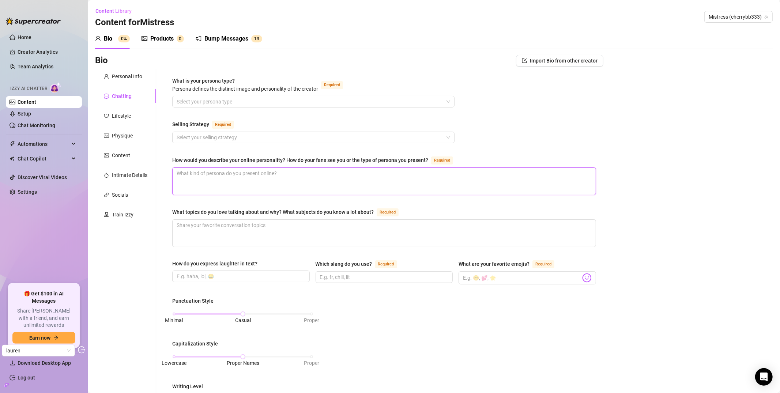
click at [230, 168] on textarea "How would you describe your online personality? How do your fans see you or the…" at bounding box center [384, 181] width 423 height 27
click at [230, 160] on div "How would you describe your online personality? How do your fans see you or the…" at bounding box center [300, 160] width 256 height 8
click at [230, 168] on textarea "How would you describe your online personality? How do your fans see you or the…" at bounding box center [384, 181] width 423 height 27
click at [230, 160] on div "How would you describe your online personality? How do your fans see you or the…" at bounding box center [300, 160] width 256 height 8
click at [230, 168] on textarea "How would you describe your online personality? How do your fans see you or the…" at bounding box center [384, 181] width 423 height 27
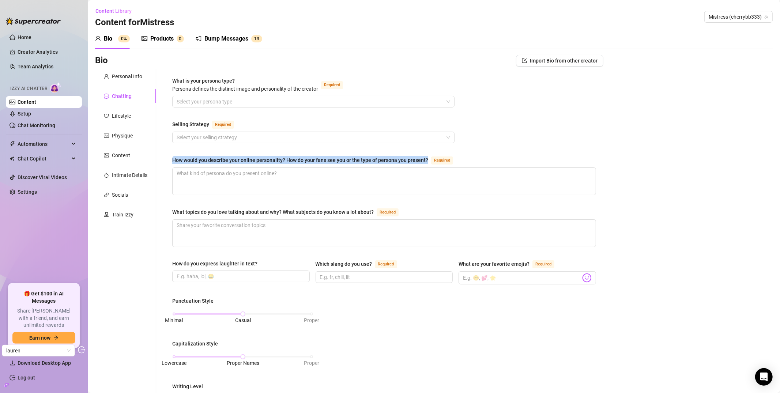
click at [293, 161] on div "How would you describe your online personality? How do your fans see you or the…" at bounding box center [300, 160] width 256 height 8
click at [293, 168] on textarea "How would you describe your online personality? How do your fans see you or the…" at bounding box center [384, 181] width 423 height 27
click at [285, 208] on div "What topics do you love talking about and why? What subjects do you know a lot …" at bounding box center [273, 212] width 202 height 8
click at [285, 220] on textarea "What topics do you love talking about and why? What subjects do you know a lot …" at bounding box center [384, 233] width 423 height 27
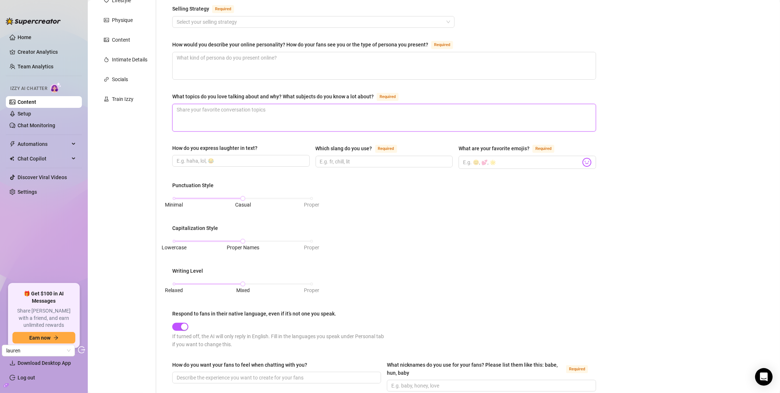
scroll to position [138, 0]
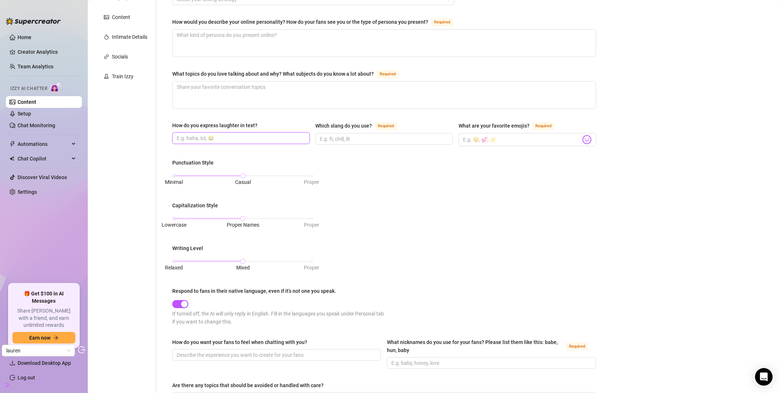
click at [236, 140] on input "How do you express laughter in text?" at bounding box center [240, 138] width 127 height 8
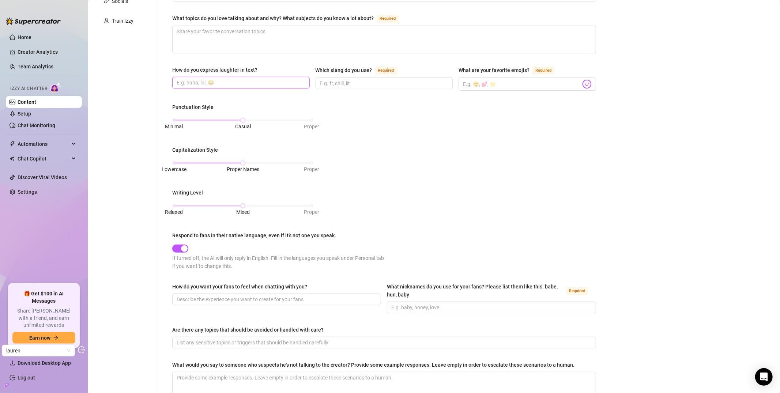
scroll to position [0, 0]
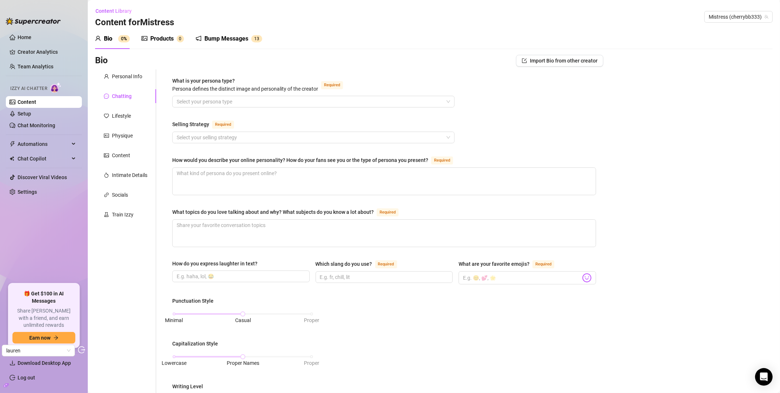
click at [326, 86] on span "Required" at bounding box center [332, 85] width 22 height 8
click at [326, 96] on input "What is your persona type? Persona defines the distinct image and personality o…" at bounding box center [310, 101] width 267 height 11
drag, startPoint x: 325, startPoint y: 86, endPoint x: 340, endPoint y: 82, distance: 15.4
click at [340, 82] on span "Required" at bounding box center [332, 85] width 22 height 8
click at [341, 83] on span "Required" at bounding box center [332, 85] width 22 height 8
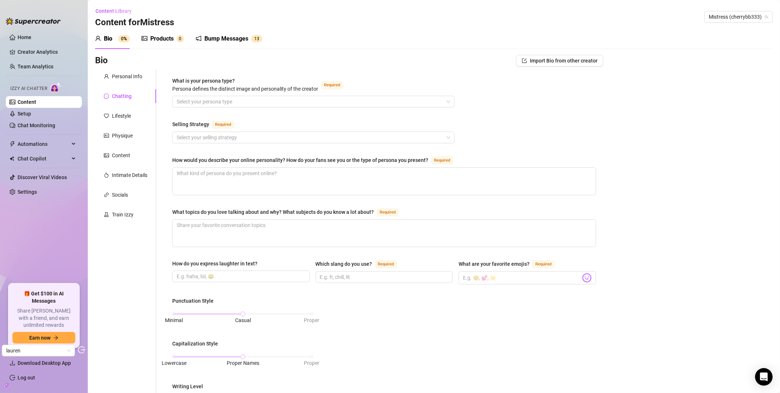
click at [341, 96] on input "What is your persona type? Persona defines the distinct image and personality o…" at bounding box center [310, 101] width 267 height 11
drag, startPoint x: 324, startPoint y: 87, endPoint x: 339, endPoint y: 84, distance: 14.9
click at [339, 84] on span "Required" at bounding box center [332, 85] width 22 height 8
click at [340, 84] on span "Required" at bounding box center [332, 85] width 22 height 8
click at [340, 96] on input "What is your persona type? Persona defines the distinct image and personality o…" at bounding box center [310, 101] width 267 height 11
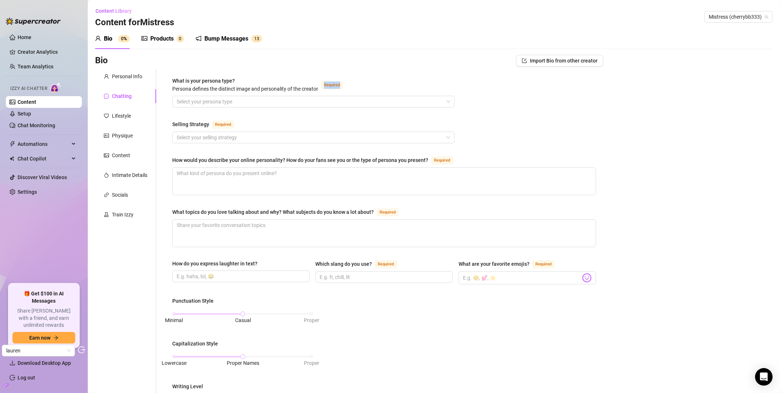
drag, startPoint x: 325, startPoint y: 86, endPoint x: 343, endPoint y: 85, distance: 17.6
click at [343, 85] on span "Required" at bounding box center [332, 85] width 22 height 8
click at [336, 84] on span "Required" at bounding box center [332, 85] width 22 height 8
click at [336, 96] on input "What is your persona type? Persona defines the distinct image and personality o…" at bounding box center [310, 101] width 267 height 11
click at [182, 124] on div "Selling Strategy" at bounding box center [190, 124] width 37 height 8
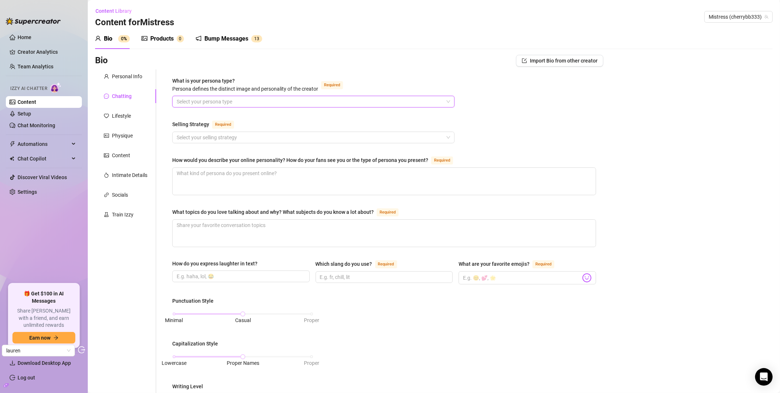
click at [182, 132] on input "Selling Strategy Required" at bounding box center [310, 137] width 267 height 11
click at [213, 139] on input "Selling Strategy Required" at bounding box center [310, 137] width 267 height 11
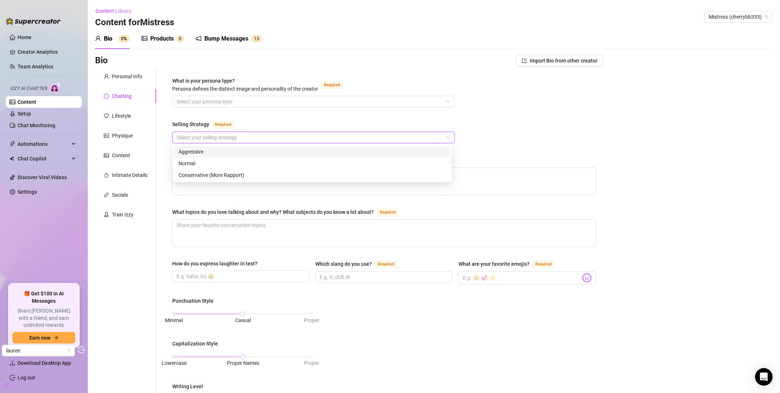
click at [200, 125] on div "Selling Strategy" at bounding box center [190, 124] width 37 height 8
click at [200, 132] on input "Selling Strategy Required" at bounding box center [310, 137] width 267 height 11
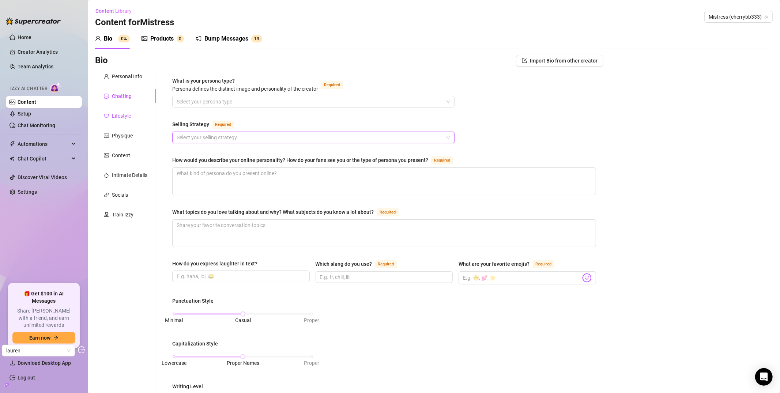
click at [126, 118] on div "Lifestyle" at bounding box center [121, 116] width 19 height 8
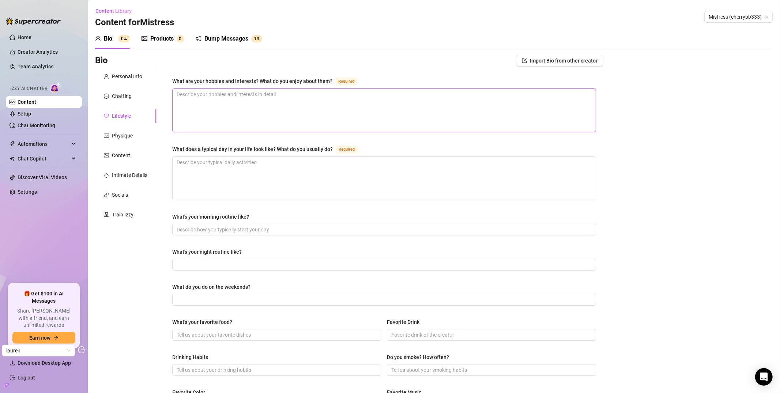
click at [232, 99] on textarea "What are your hobbies and interests? What do you enjoy about them? Required" at bounding box center [384, 110] width 423 height 43
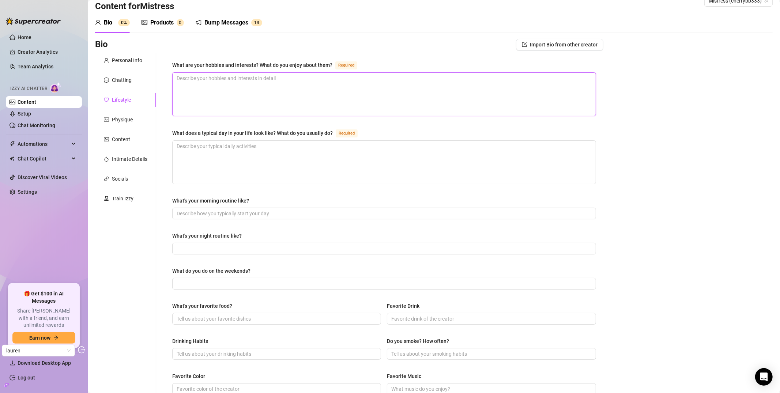
scroll to position [130, 0]
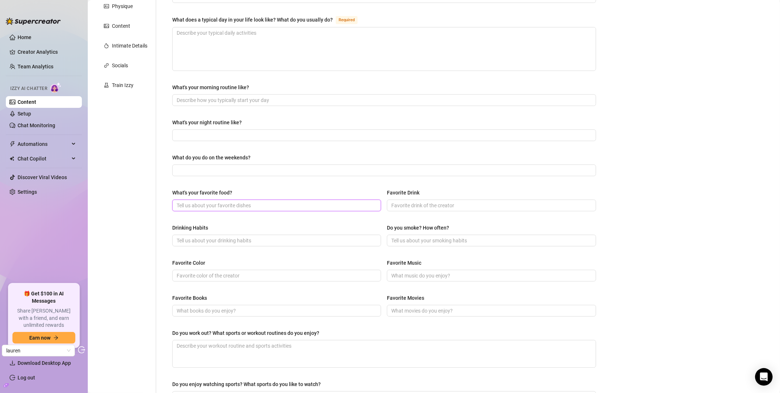
click at [252, 204] on input "What's your favorite food?" at bounding box center [276, 206] width 199 height 8
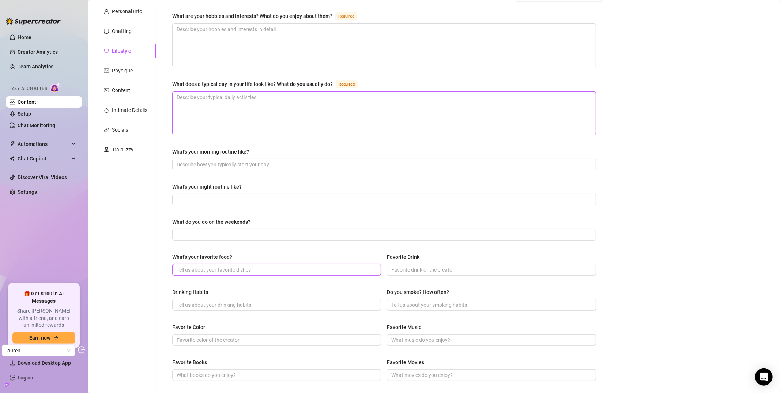
scroll to position [56, 0]
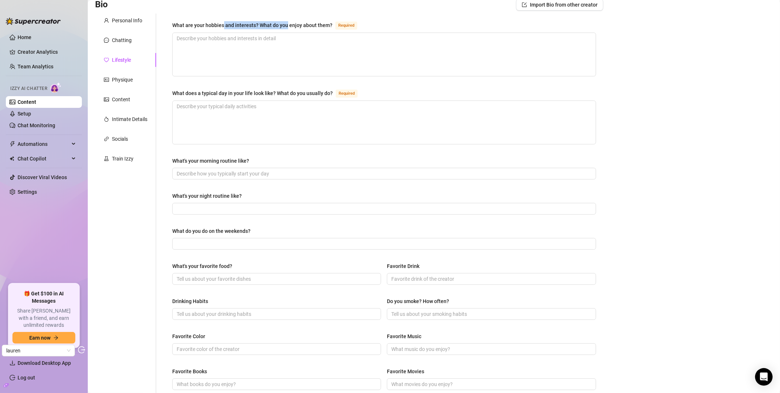
drag, startPoint x: 225, startPoint y: 27, endPoint x: 286, endPoint y: 24, distance: 61.2
click at [286, 24] on div "What are your hobbies and interests? What do you enjoy about them?" at bounding box center [252, 25] width 160 height 8
click at [196, 26] on div "What are your hobbies and interests? What do you enjoy about them?" at bounding box center [252, 25] width 160 height 8
click at [196, 33] on textarea "What are your hobbies and interests? What do you enjoy about them? Required" at bounding box center [384, 54] width 423 height 43
drag, startPoint x: 202, startPoint y: 93, endPoint x: 272, endPoint y: 90, distance: 69.9
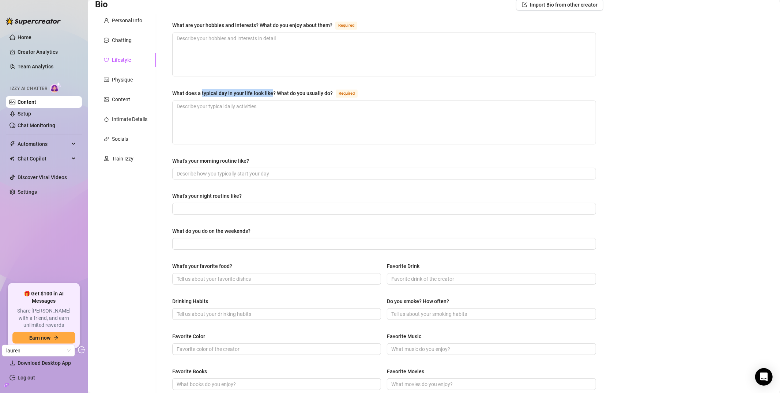
click at [272, 90] on div "What does a typical day in your life look like? What do you usually do?" at bounding box center [252, 93] width 161 height 8
click at [272, 101] on textarea "What does a typical day in your life look like? What do you usually do? Required" at bounding box center [384, 122] width 423 height 43
click at [133, 78] on div "Physique" at bounding box center [125, 80] width 61 height 14
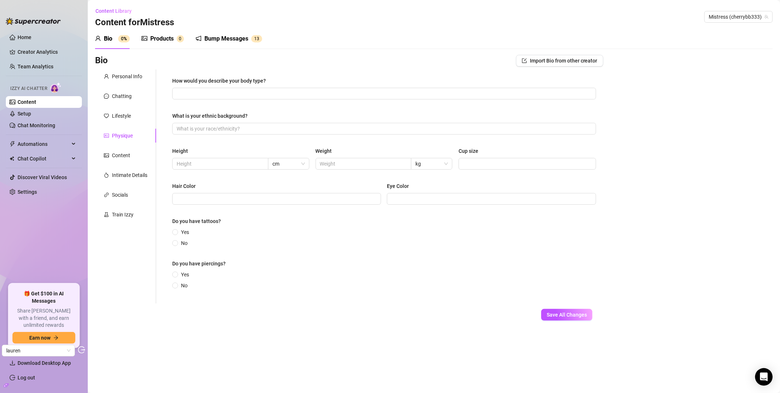
scroll to position [0, 0]
click at [113, 160] on div "Content" at bounding box center [125, 156] width 61 height 14
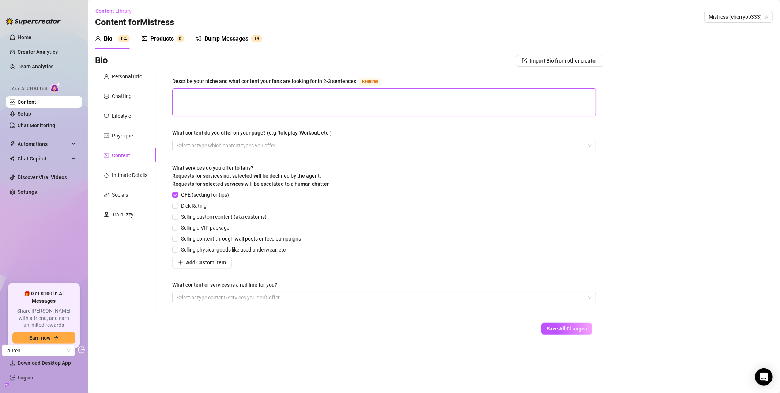
click at [245, 107] on textarea "Describe your niche and what content your fans are looking for in 2-3 sentences…" at bounding box center [384, 102] width 423 height 27
drag, startPoint x: 173, startPoint y: 82, endPoint x: 352, endPoint y: 80, distance: 178.2
click at [352, 80] on div "Describe your niche and what content your fans are looking for in 2-3 sentences" at bounding box center [264, 81] width 184 height 8
click at [320, 86] on div "Describe your niche and what content your fans are looking for in 2-3 sentences…" at bounding box center [384, 83] width 424 height 12
click at [253, 83] on div "Describe your niche and what content your fans are looking for in 2-3 sentences" at bounding box center [264, 81] width 184 height 8
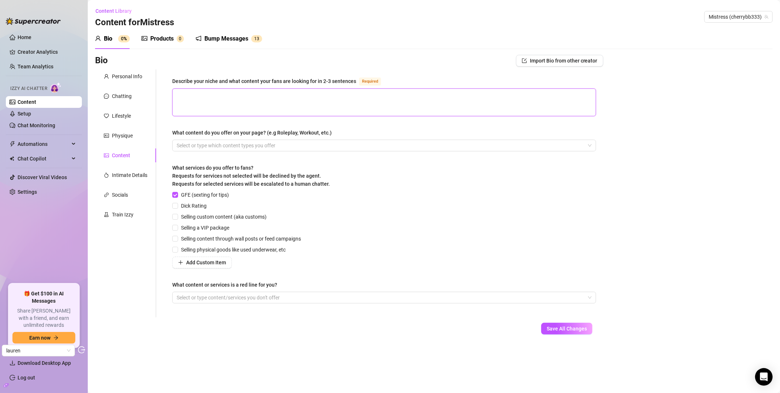
click at [253, 89] on textarea "Describe your niche and what content your fans are looking for in 2-3 sentences…" at bounding box center [384, 102] width 423 height 27
click at [234, 104] on textarea "Describe your niche and what content your fans are looking for in 2-3 sentences…" at bounding box center [384, 102] width 423 height 27
click at [209, 104] on textarea "Describe your niche and what content your fans are looking for in 2-3 sentences…" at bounding box center [384, 102] width 423 height 27
drag, startPoint x: 180, startPoint y: 83, endPoint x: 282, endPoint y: 81, distance: 102.8
click at [282, 81] on div "Describe your niche and what content your fans are looking for in 2-3 sentences" at bounding box center [264, 81] width 184 height 8
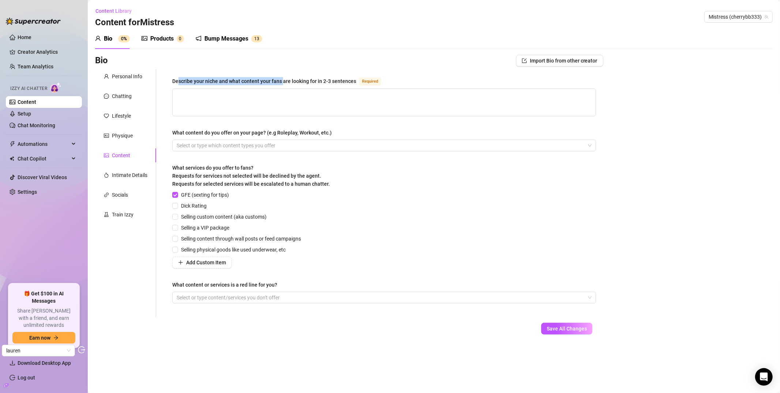
click at [282, 81] on div "Describe your niche and what content your fans are looking for in 2-3 sentences" at bounding box center [264, 81] width 184 height 8
click at [282, 89] on textarea "Describe your niche and what content your fans are looking for in 2-3 sentences…" at bounding box center [384, 102] width 423 height 27
drag, startPoint x: 270, startPoint y: 94, endPoint x: 303, endPoint y: 90, distance: 33.2
click at [303, 90] on textarea "Describe your niche and what content your fans are looking for in 2-3 sentences…" at bounding box center [384, 102] width 423 height 27
click at [293, 79] on div "Describe your niche and what content your fans are looking for in 2-3 sentences" at bounding box center [264, 81] width 184 height 8
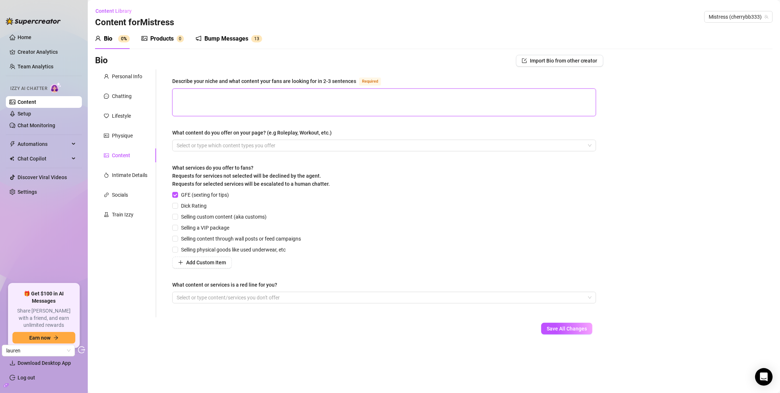
click at [293, 89] on textarea "Describe your niche and what content your fans are looking for in 2-3 sentences…" at bounding box center [384, 102] width 423 height 27
drag, startPoint x: 182, startPoint y: 134, endPoint x: 215, endPoint y: 133, distance: 33.3
click at [215, 133] on div "What content do you offer on your page? (e.g Roleplay, Workout, etc.)" at bounding box center [252, 133] width 160 height 8
click at [193, 136] on div "What content do you offer on your page? (e.g Roleplay, Workout, etc.)" at bounding box center [252, 133] width 160 height 8
click at [178, 141] on input "What content do you offer on your page? (e.g Roleplay, Workout, etc.)" at bounding box center [177, 145] width 1 height 9
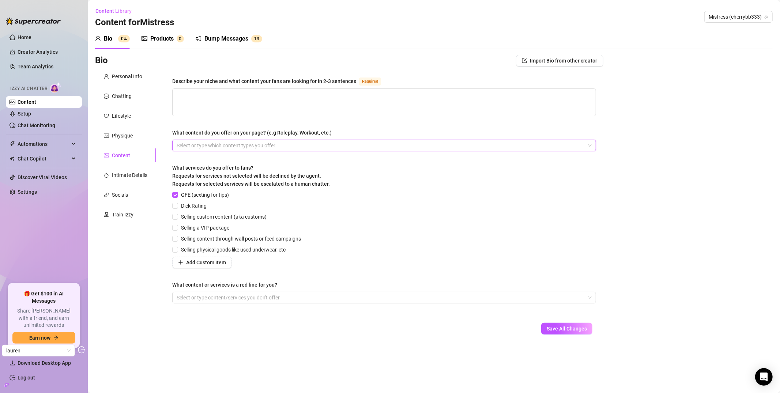
click at [297, 146] on div at bounding box center [380, 145] width 413 height 10
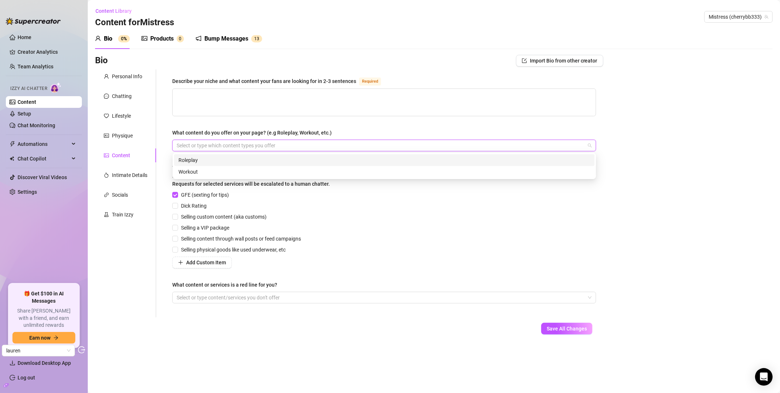
click at [206, 145] on div at bounding box center [380, 145] width 413 height 10
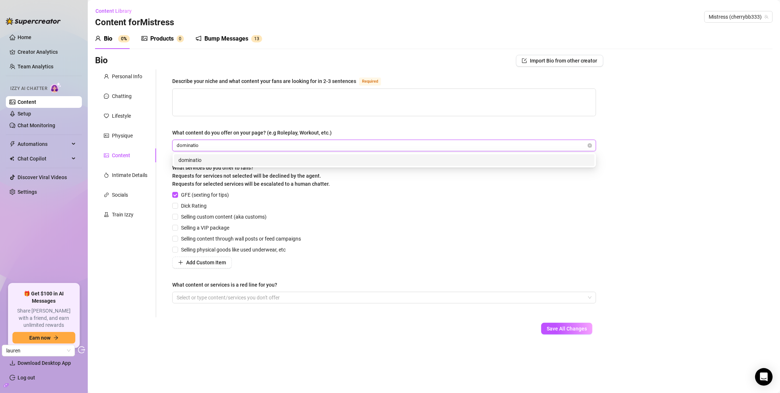
type input "domination"
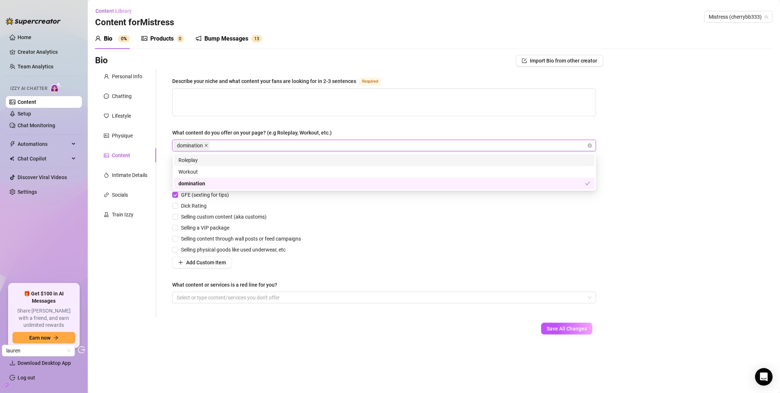
click at [207, 145] on icon "close" at bounding box center [207, 146] width 4 height 4
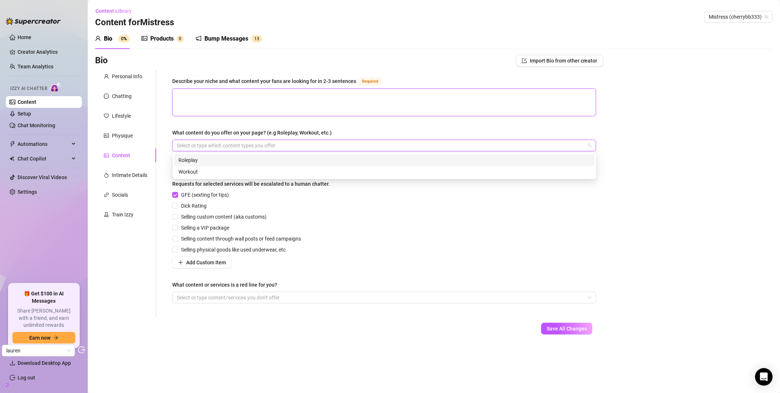
click at [213, 110] on textarea "Describe your niche and what content your fans are looking for in 2-3 sentences…" at bounding box center [384, 102] width 423 height 27
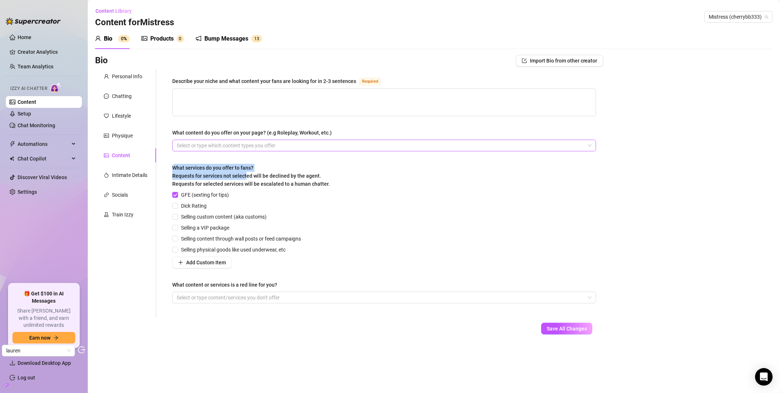
drag, startPoint x: 171, startPoint y: 175, endPoint x: 246, endPoint y: 177, distance: 75.0
click at [246, 177] on div "Describe your niche and what content your fans are looking for in 2-3 sentences…" at bounding box center [384, 194] width 439 height 248
click at [246, 177] on span "What services do you offer to fans? Requests for services not selected will be …" at bounding box center [251, 176] width 158 height 22
click at [252, 249] on span "Selling physical goods like used underwear, etc" at bounding box center [233, 250] width 110 height 8
click at [177, 249] on input "Selling physical goods like used underwear, etc" at bounding box center [174, 249] width 5 height 5
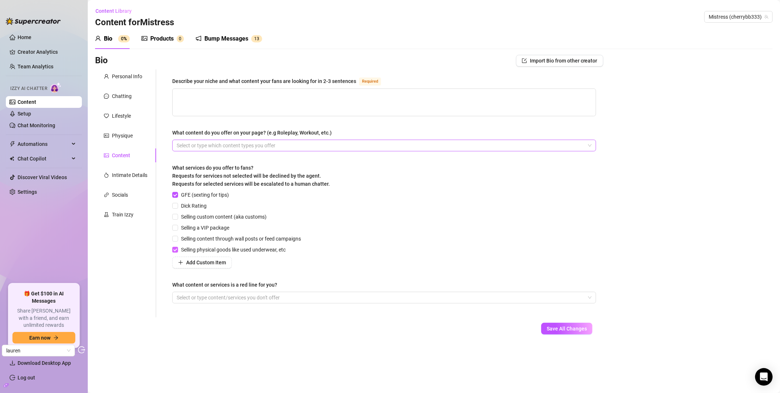
click at [176, 251] on input "Selling physical goods like used underwear, etc" at bounding box center [174, 249] width 5 height 5
checkbox input "false"
click at [210, 298] on div at bounding box center [380, 298] width 413 height 10
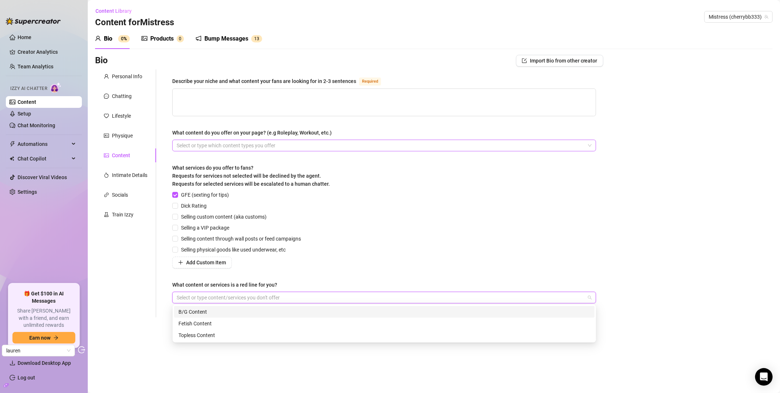
click at [261, 276] on div "Describe your niche and what content your fans are looking for in 2-3 sentences…" at bounding box center [384, 193] width 424 height 233
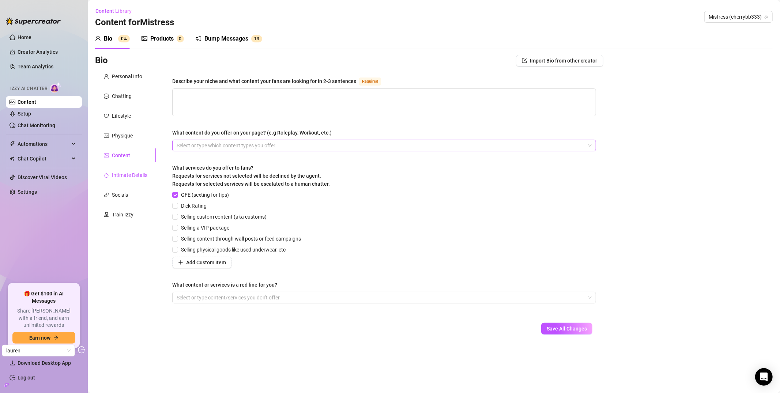
click at [134, 177] on div "Intimate Details" at bounding box center [129, 175] width 35 height 8
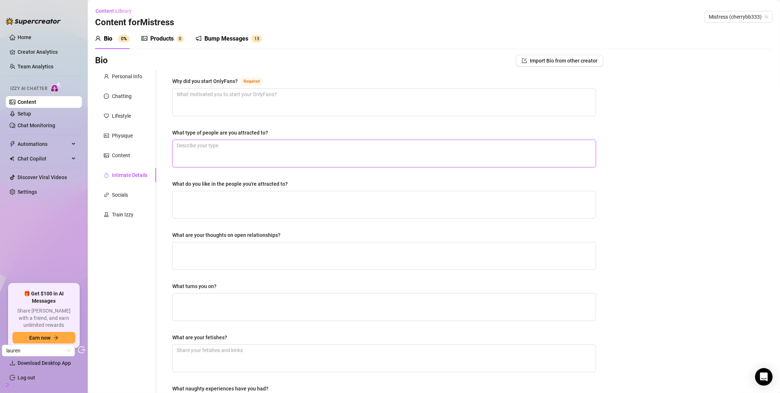
click at [229, 142] on textarea "What type of people are you attracted to?" at bounding box center [384, 153] width 423 height 27
click at [212, 83] on div "Why did you start OnlyFans?" at bounding box center [204, 81] width 65 height 8
click at [212, 89] on textarea "Why did you start OnlyFans? Required" at bounding box center [384, 102] width 423 height 27
click at [206, 82] on div "Why did you start OnlyFans?" at bounding box center [204, 81] width 65 height 8
click at [206, 89] on textarea "Why did you start OnlyFans? Required" at bounding box center [384, 102] width 423 height 27
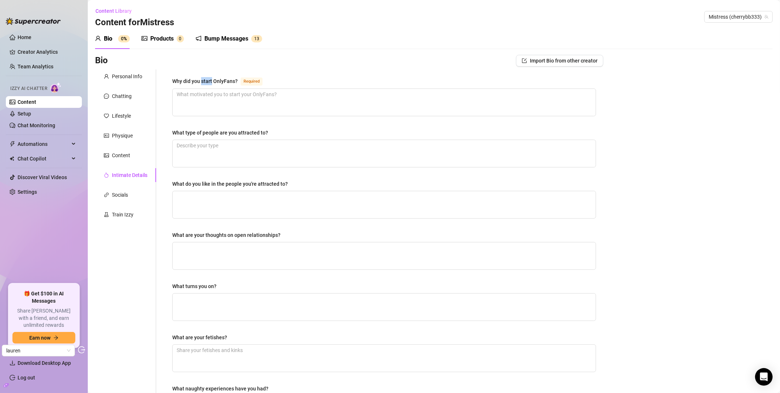
click at [206, 82] on div "Why did you start OnlyFans?" at bounding box center [204, 81] width 65 height 8
click at [206, 89] on textarea "Why did you start OnlyFans? Required" at bounding box center [384, 102] width 423 height 27
click at [206, 82] on div "Why did you start OnlyFans?" at bounding box center [204, 81] width 65 height 8
click at [206, 89] on textarea "Why did you start OnlyFans? Required" at bounding box center [384, 102] width 423 height 27
click at [206, 82] on div "Why did you start OnlyFans?" at bounding box center [204, 81] width 65 height 8
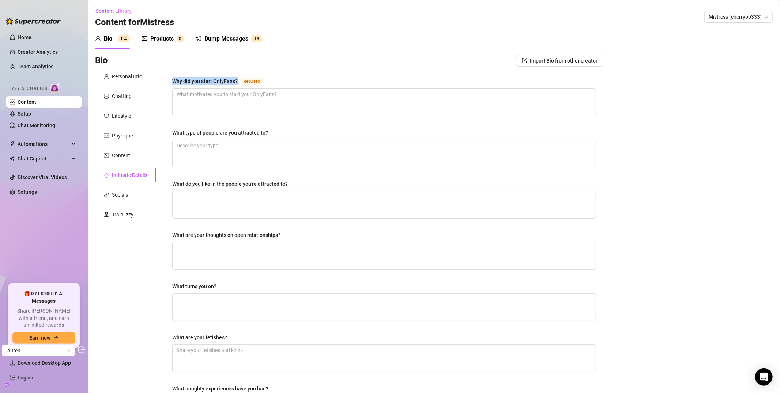
click at [206, 89] on textarea "Why did you start OnlyFans? Required" at bounding box center [384, 102] width 423 height 27
click at [210, 83] on div "Why did you start OnlyFans?" at bounding box center [204, 81] width 65 height 8
click at [210, 89] on textarea "Why did you start OnlyFans? Required" at bounding box center [384, 102] width 423 height 27
drag, startPoint x: 236, startPoint y: 82, endPoint x: 172, endPoint y: 83, distance: 64.4
click at [172, 83] on div "Why did you start OnlyFans? Required What type of people are you attracted to? …" at bounding box center [384, 254] width 439 height 368
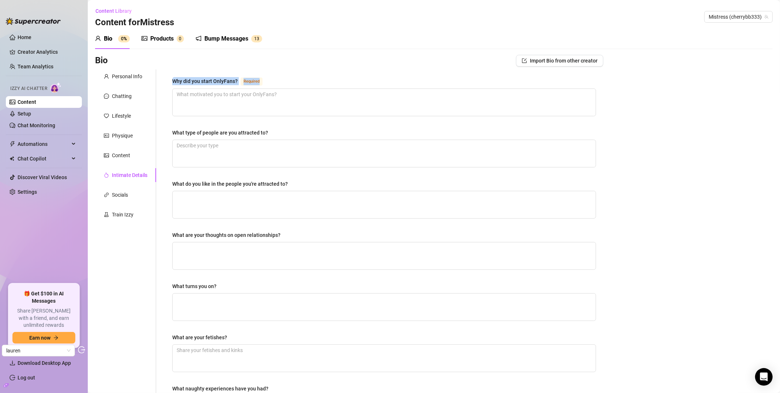
click at [176, 78] on div "Why did you start OnlyFans?" at bounding box center [204, 81] width 65 height 8
click at [176, 89] on textarea "Why did you start OnlyFans? Required" at bounding box center [384, 102] width 423 height 27
click at [129, 197] on div "Socials" at bounding box center [125, 195] width 61 height 14
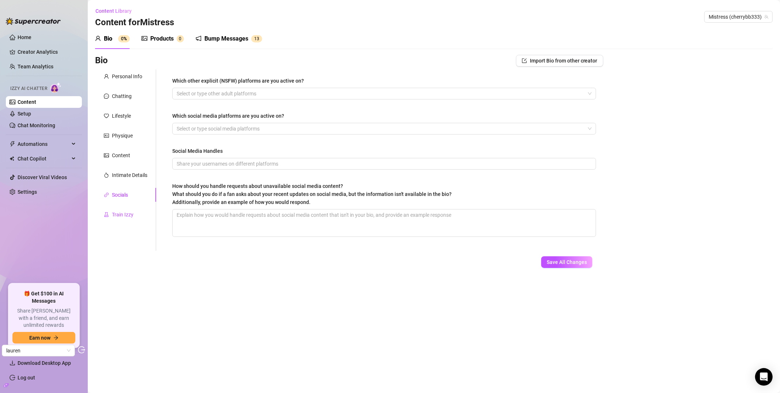
click at [128, 216] on div "Train Izzy" at bounding box center [123, 215] width 22 height 8
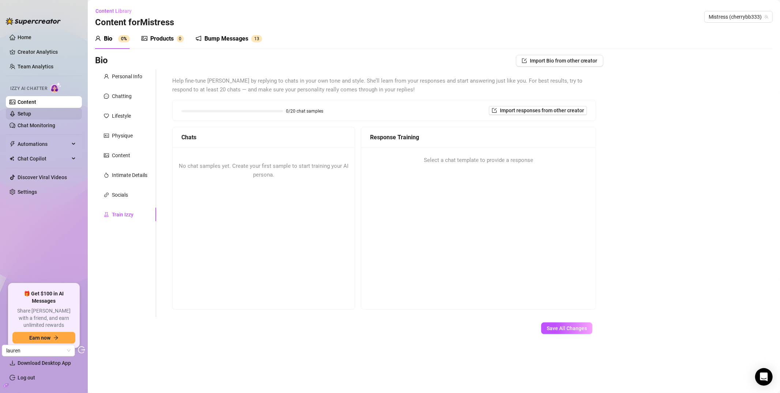
click at [31, 117] on link "Setup" at bounding box center [25, 114] width 14 height 6
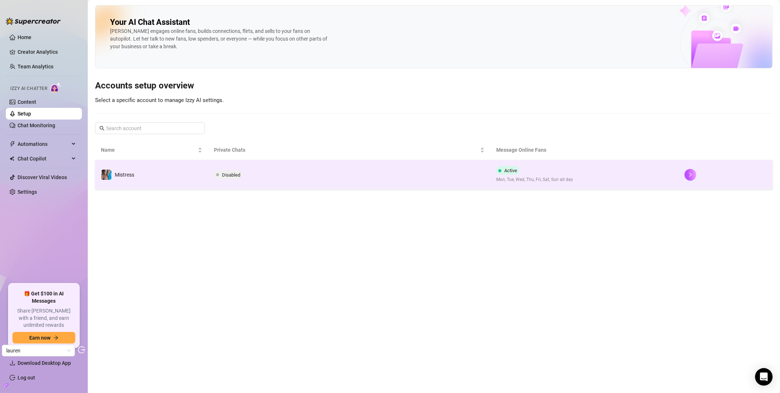
click at [253, 178] on td "Disabled" at bounding box center [349, 174] width 282 height 29
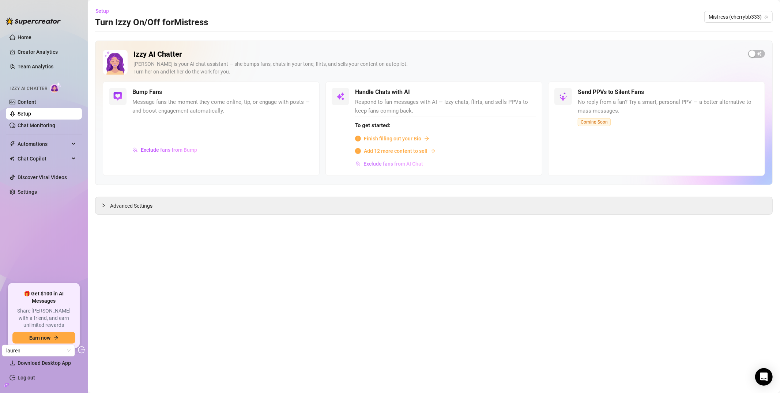
click at [387, 165] on span "Exclude fans from AI Chat" at bounding box center [394, 164] width 60 height 6
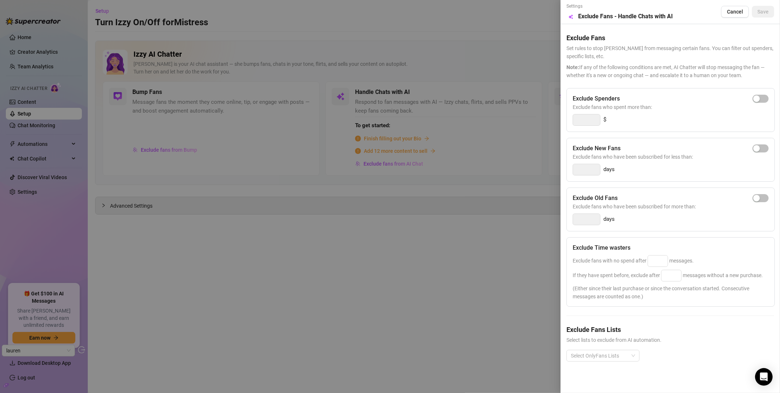
click at [191, 106] on div at bounding box center [390, 196] width 780 height 393
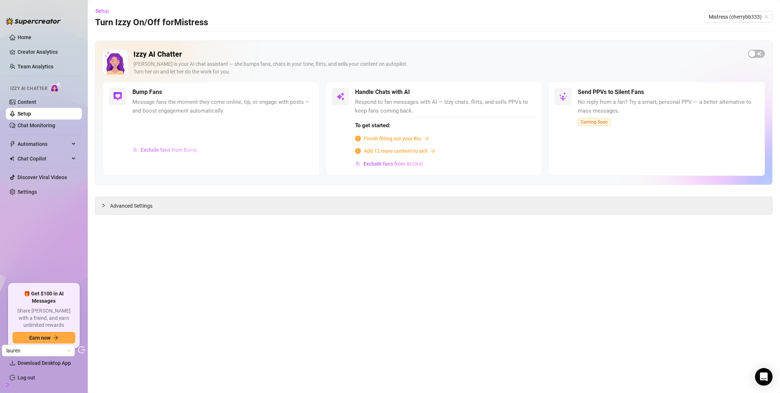
click at [168, 152] on span "Exclude fans from Bump" at bounding box center [169, 150] width 56 height 6
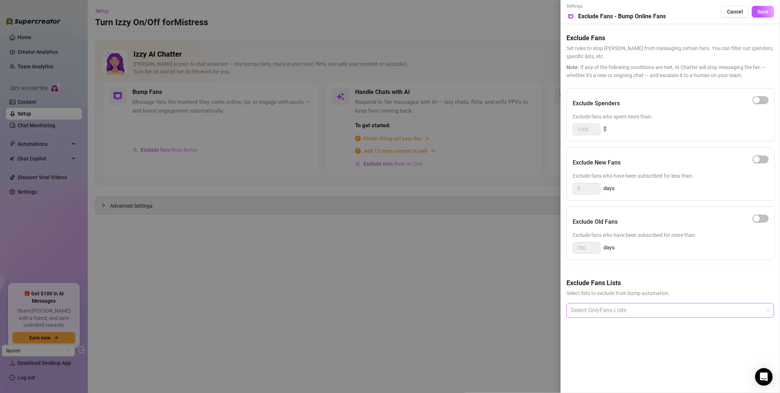
click at [590, 310] on div at bounding box center [666, 310] width 197 height 13
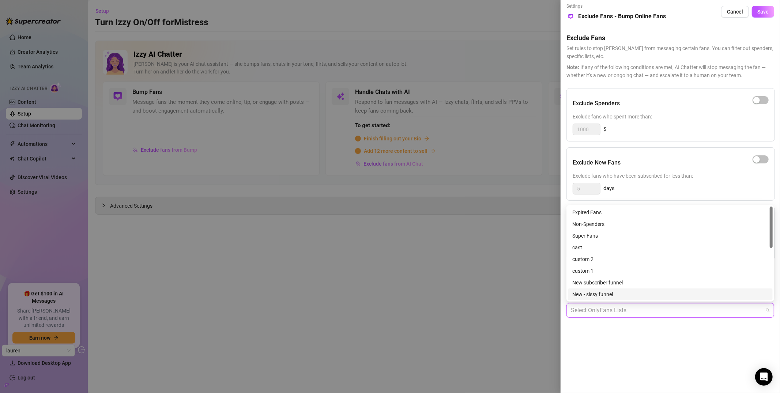
click at [609, 328] on div "Exclude Fans Lists Select lists to exclude from bump automation. Select OnlyFan…" at bounding box center [671, 304] width 208 height 52
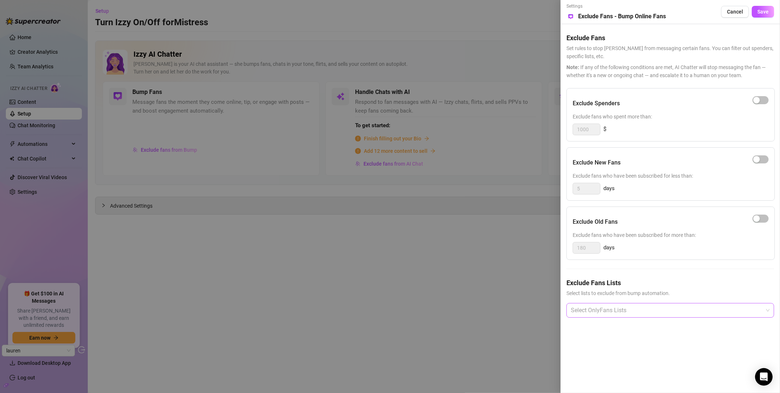
click at [614, 313] on div at bounding box center [666, 310] width 197 height 13
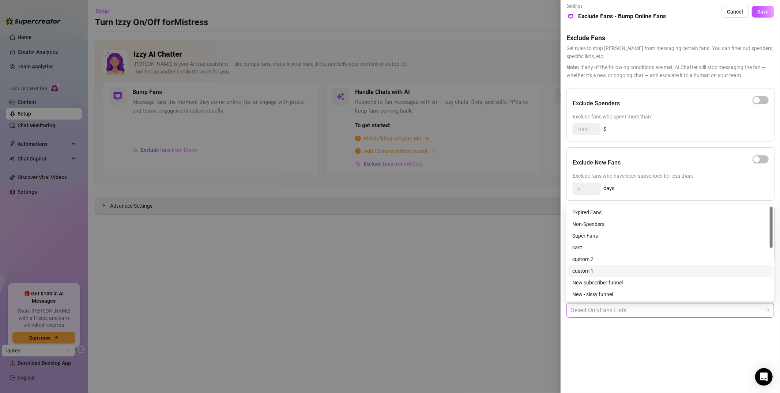
click at [435, 267] on div at bounding box center [390, 196] width 780 height 393
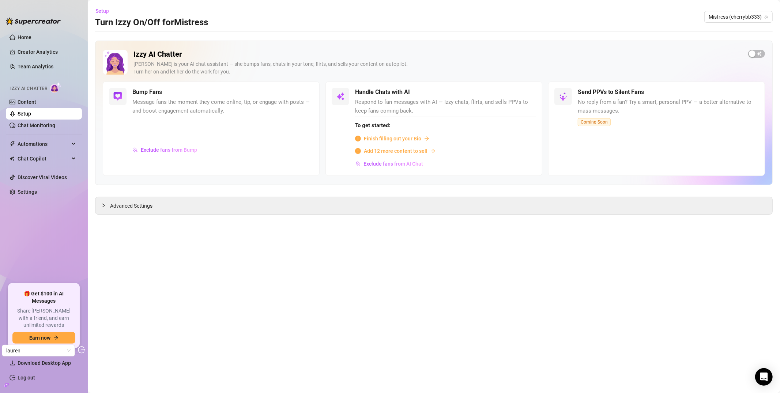
click at [387, 164] on span "Exclude fans from AI Chat" at bounding box center [394, 164] width 60 height 6
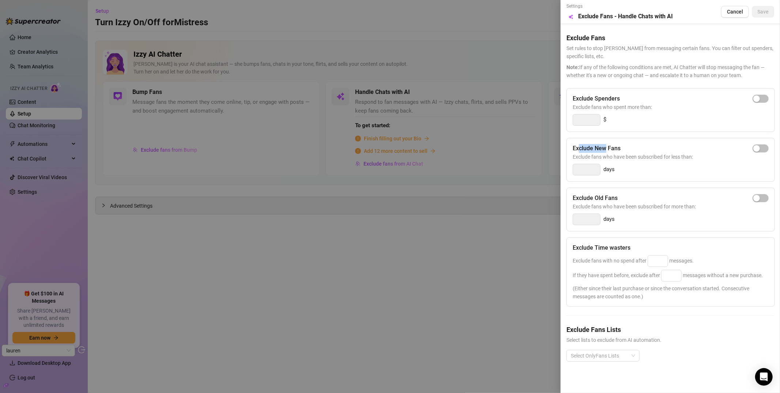
drag, startPoint x: 578, startPoint y: 146, endPoint x: 605, endPoint y: 146, distance: 27.4
click at [605, 146] on h5 "Exclude New Fans" at bounding box center [597, 148] width 48 height 9
click at [606, 146] on h5 "Exclude New Fans" at bounding box center [597, 148] width 48 height 9
click at [524, 251] on div at bounding box center [390, 196] width 780 height 393
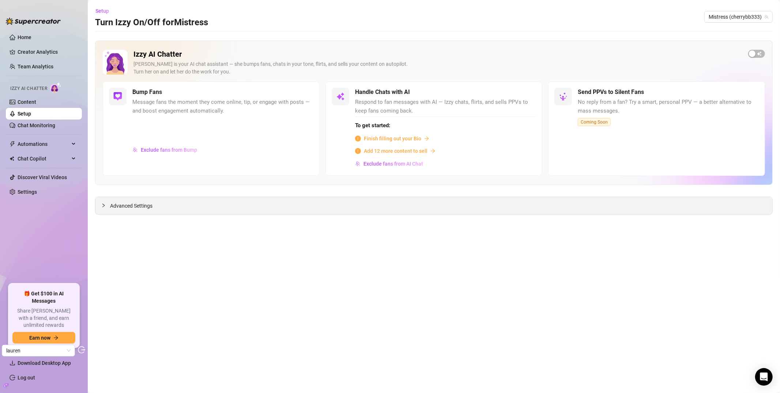
click at [141, 207] on span "Advanced Settings" at bounding box center [131, 206] width 42 height 8
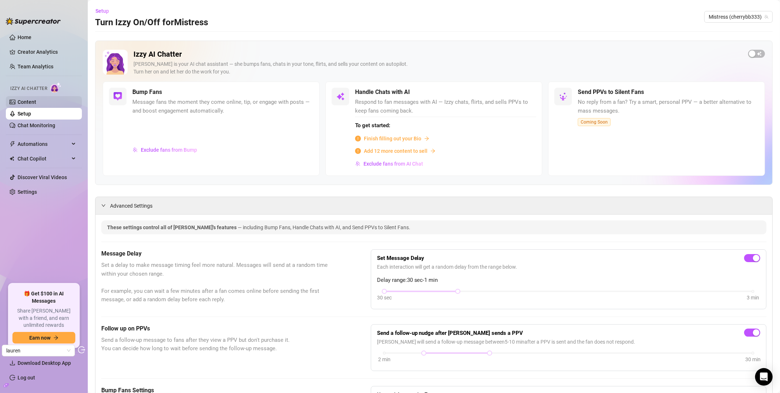
click at [36, 100] on link "Content" at bounding box center [27, 102] width 19 height 6
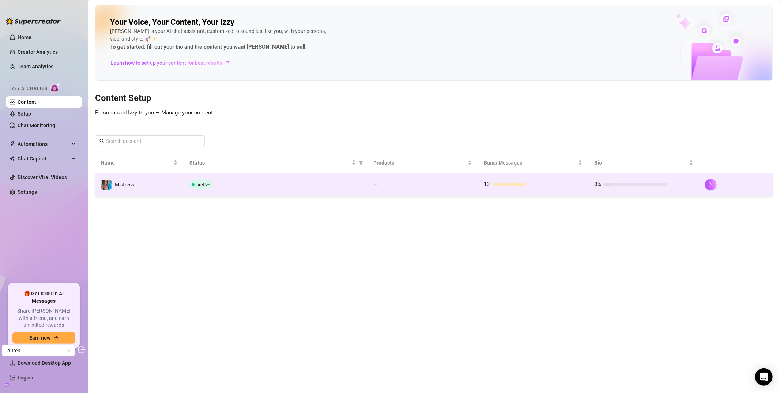
click at [229, 185] on div "Active" at bounding box center [276, 184] width 173 height 9
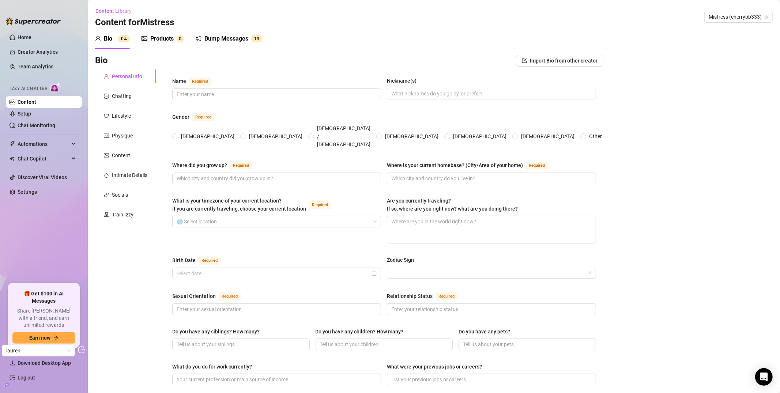
click at [166, 37] on div "Products" at bounding box center [161, 38] width 23 height 9
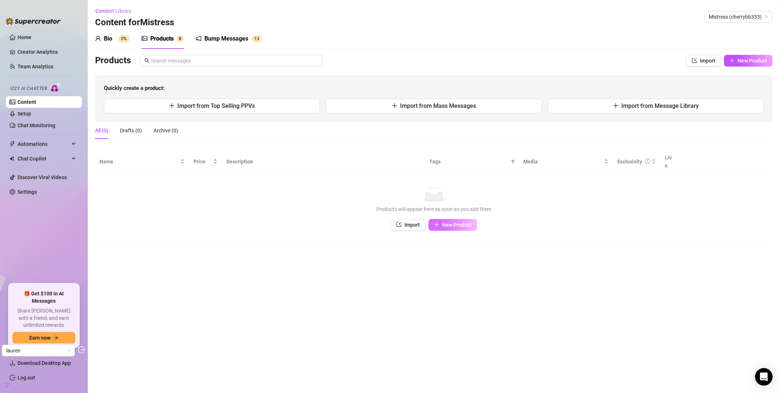
click at [457, 222] on span "New Product" at bounding box center [457, 225] width 30 height 6
type textarea "Type your message here..."
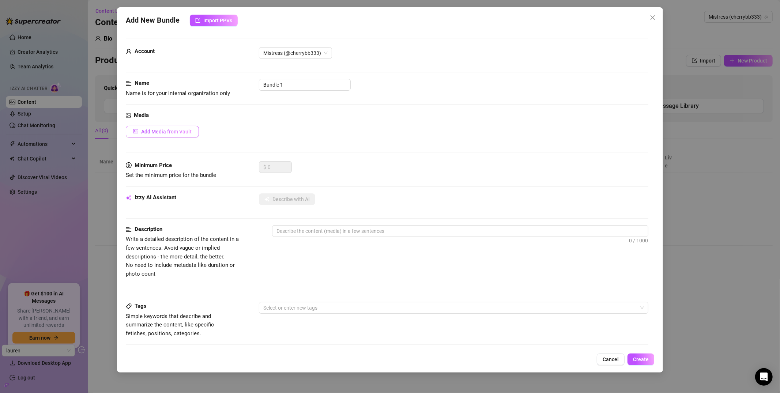
click at [154, 131] on span "Add Media from Vault" at bounding box center [166, 132] width 50 height 6
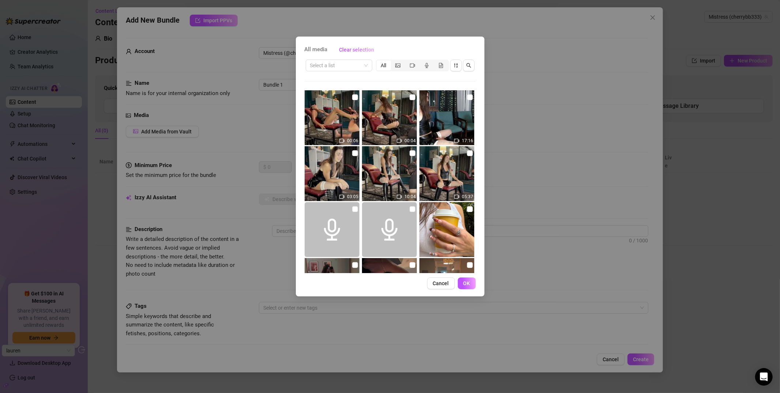
click at [341, 107] on img at bounding box center [332, 117] width 55 height 55
checkbox input "true"
click at [468, 287] on button "OK" at bounding box center [467, 284] width 18 height 12
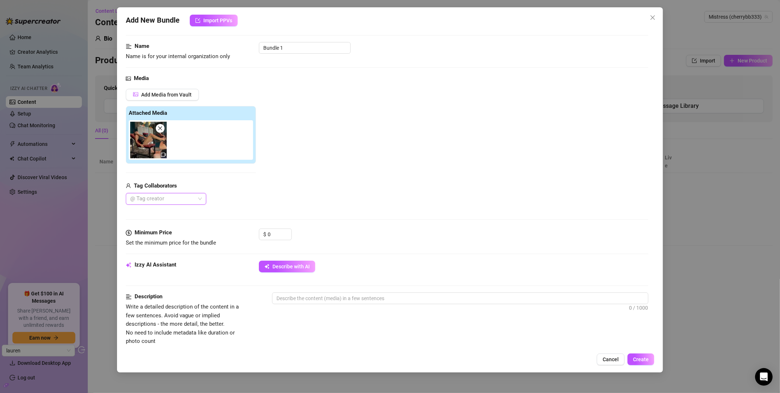
scroll to position [47, 0]
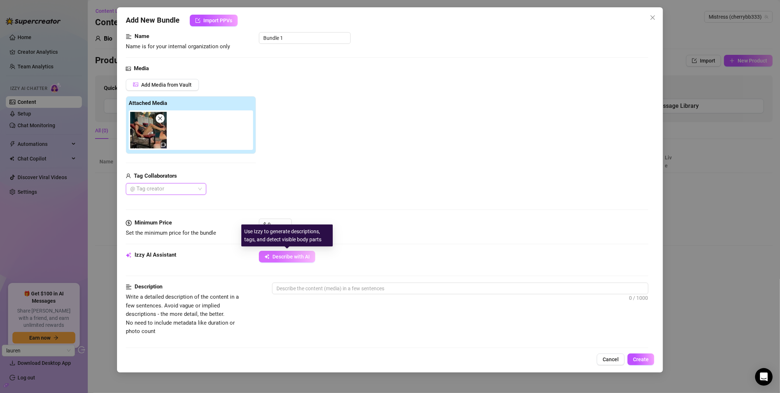
click at [283, 258] on span "Describe with AI" at bounding box center [291, 257] width 37 height 6
click at [162, 119] on icon "close" at bounding box center [160, 118] width 5 height 5
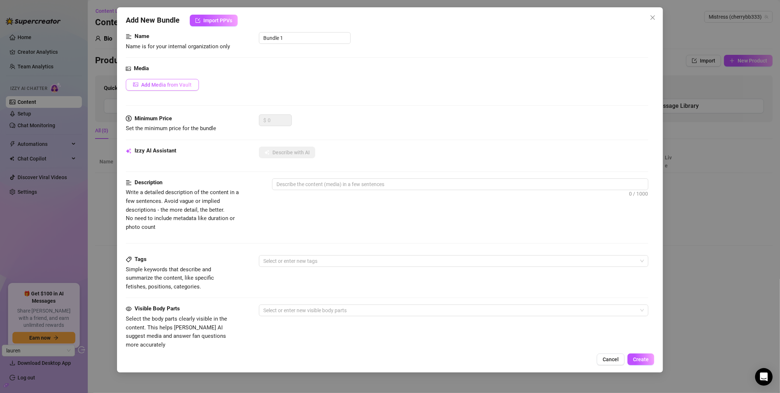
click at [183, 88] on button "Add Media from Vault" at bounding box center [162, 85] width 73 height 12
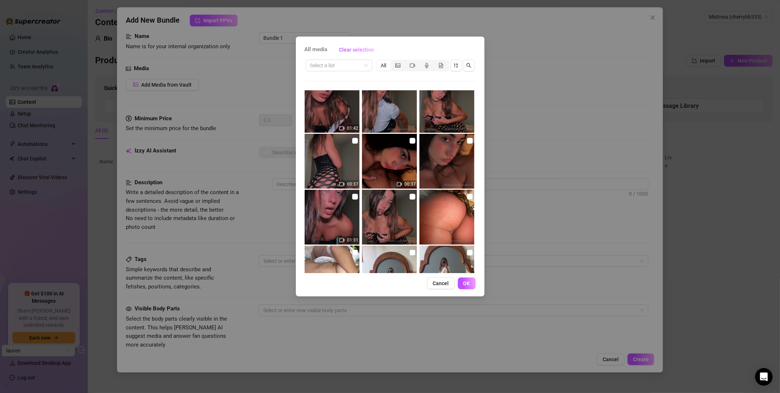
scroll to position [484, 0]
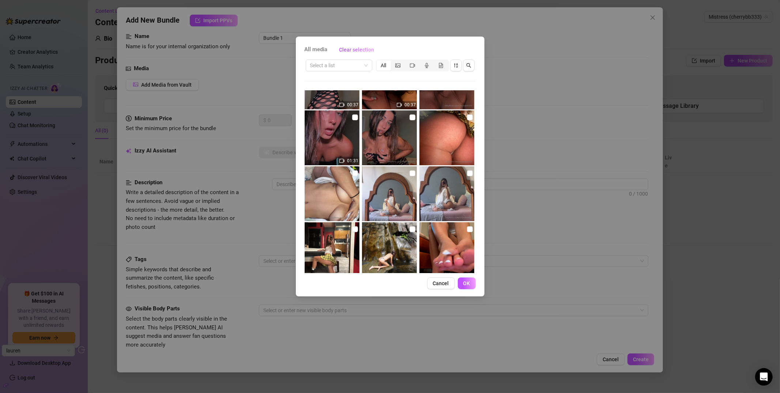
click at [333, 173] on img at bounding box center [332, 193] width 55 height 55
checkbox input "true"
click at [468, 288] on button "OK" at bounding box center [467, 284] width 18 height 12
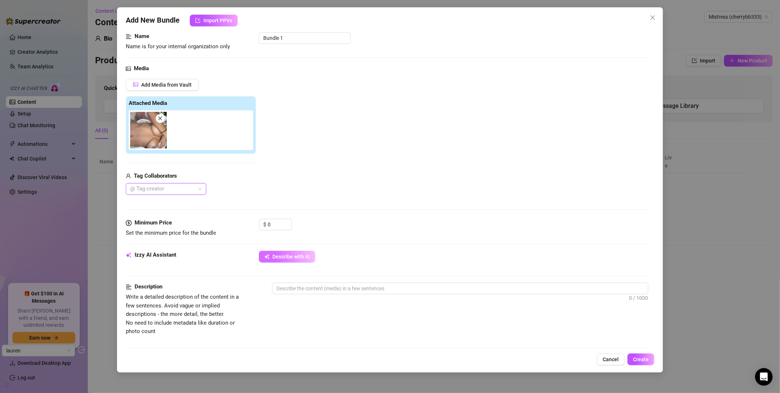
click at [291, 260] on span "Describe with AI" at bounding box center [291, 257] width 37 height 6
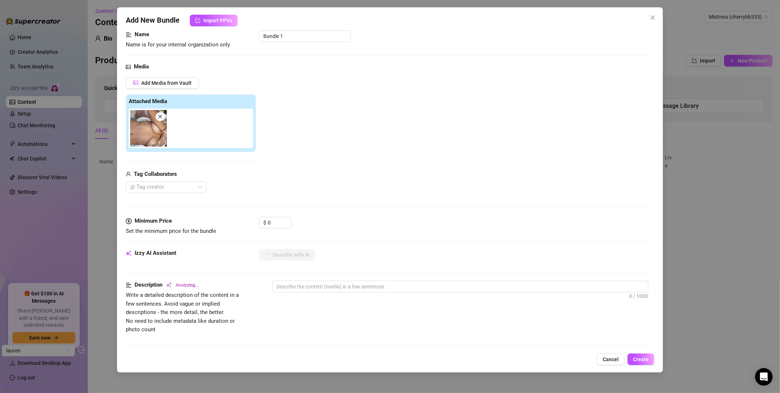
type textarea "Mistress"
type textarea "Mistress Lauren"
type textarea "Mistress Lauren is"
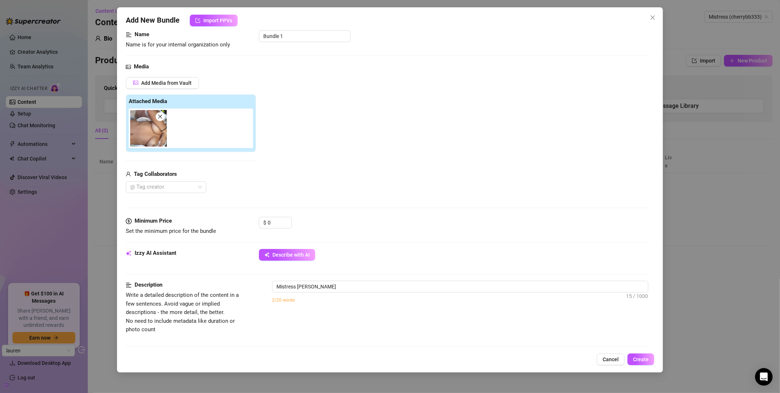
type textarea "Mistress Lauren is"
type textarea "Mistress Lauren is topless"
type textarea "Mistress Lauren is topless with"
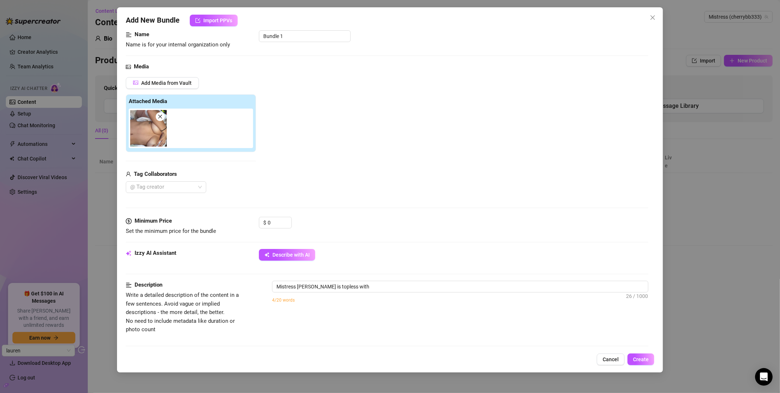
type textarea "Mistress Lauren is topless with her"
type textarea "Mistress Lauren is topless with her robe"
type textarea "Mistress Lauren is topless with her robe open,"
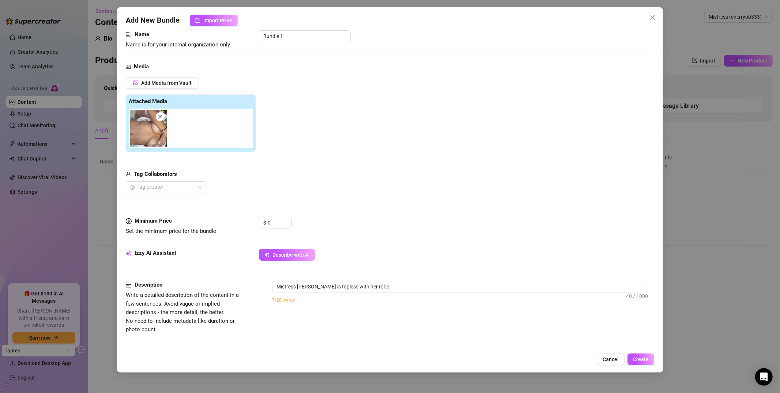
type textarea "Mistress Lauren is topless with her robe open,"
type textarea "Mistress Lauren is topless with her robe open, showing"
type textarea "Mistress Lauren is topless with her robe open, showing off"
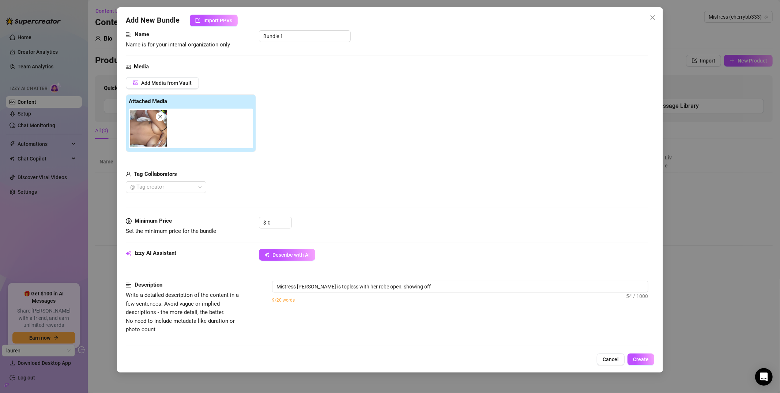
type textarea "Mistress Lauren is topless with her robe open, showing off her"
type textarea "Mistress Lauren is topless with her robe open, showing off her bare"
type textarea "Mistress Lauren is topless with her robe open, showing off her bare tits"
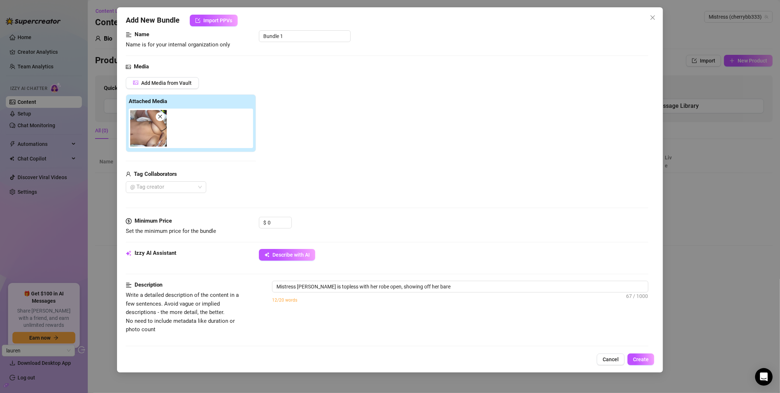
type textarea "Mistress Lauren is topless with her robe open, showing off her bare tits"
type textarea "Mistress Lauren is topless with her robe open, showing off her bare tits and"
type textarea "Mistress Lauren is topless with her robe open, showing off her bare tits and ni…"
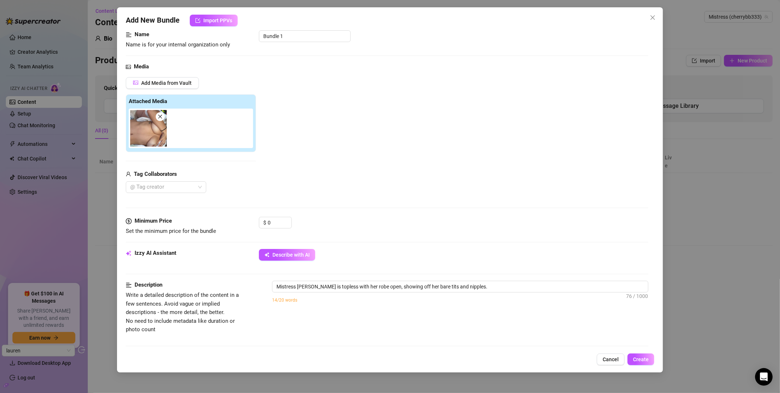
type textarea "Mistress Lauren is topless with her robe open, showing off her bare tits and ni…"
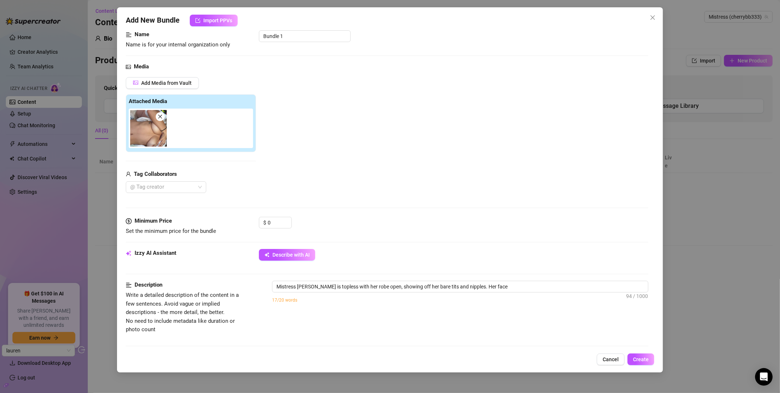
type textarea "Mistress Lauren is topless with her robe open, showing off her bare tits and ni…"
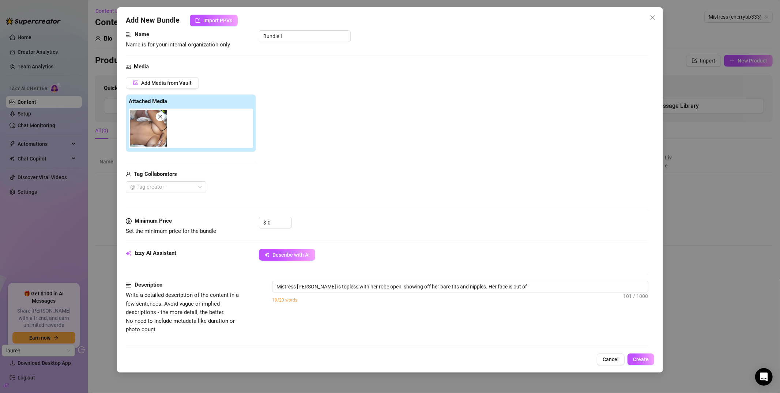
type textarea "Mistress Lauren is topless with her robe open, showing off her bare tits and ni…"
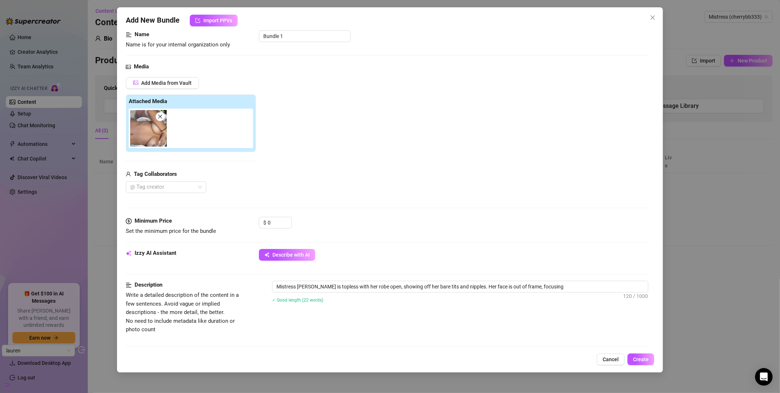
type textarea "Mistress Lauren is topless with her robe open, showing off her bare tits and ni…"
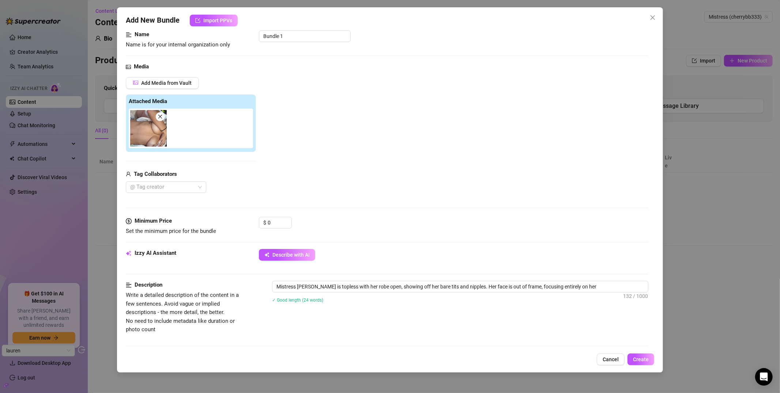
type textarea "Mistress Lauren is topless with her robe open, showing off her bare tits and ni…"
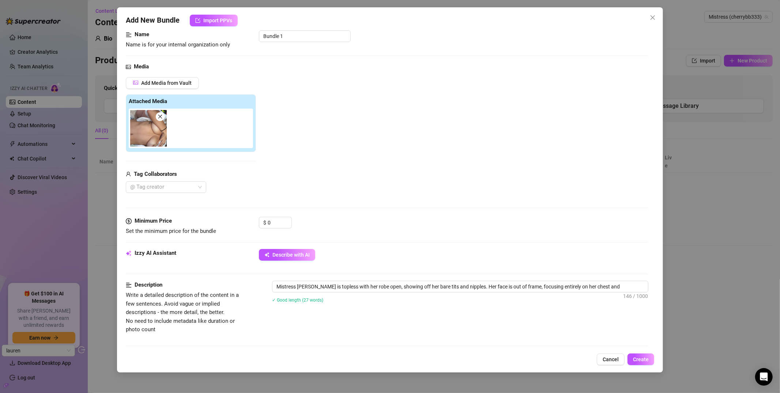
type textarea "Mistress Lauren is topless with her robe open, showing off her bare tits and ni…"
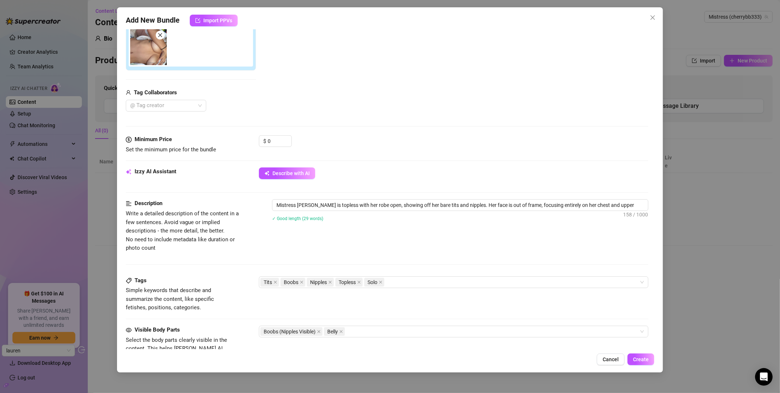
scroll to position [305, 0]
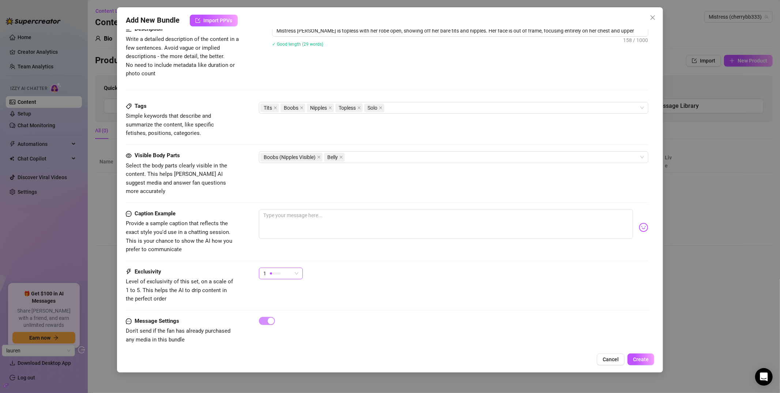
click at [274, 273] on div at bounding box center [275, 274] width 11 height 2
click at [305, 249] on div "Caption Example Provide a sample caption that reflects the exact style you'd us…" at bounding box center [387, 239] width 523 height 58
click at [607, 358] on span "Cancel" at bounding box center [611, 360] width 16 height 6
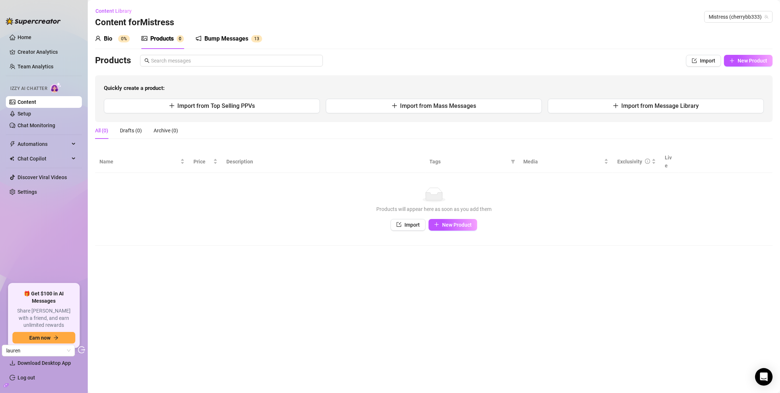
click at [36, 101] on link "Content" at bounding box center [27, 102] width 19 height 6
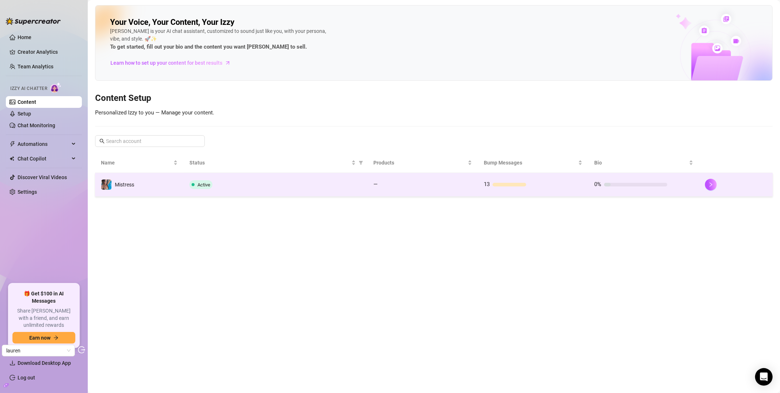
click at [150, 187] on td "Mistress" at bounding box center [139, 185] width 89 height 24
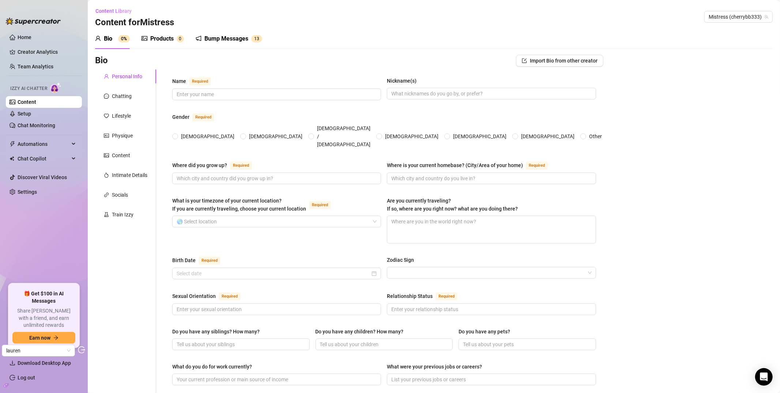
click at [155, 38] on div "Products" at bounding box center [161, 38] width 23 height 9
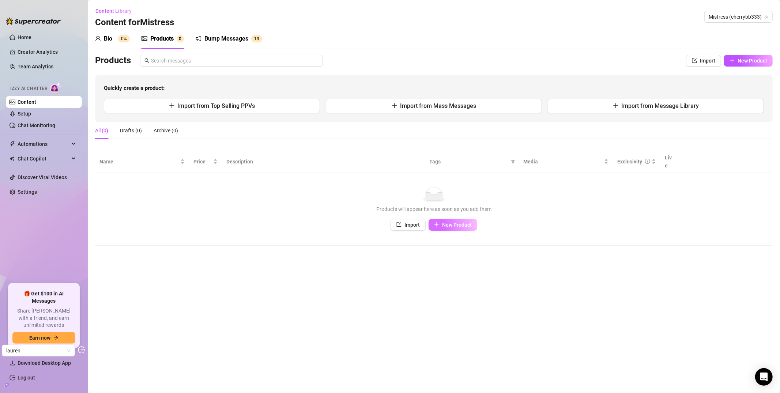
click at [454, 222] on span "New Product" at bounding box center [457, 225] width 30 height 6
type textarea "Type your message here..."
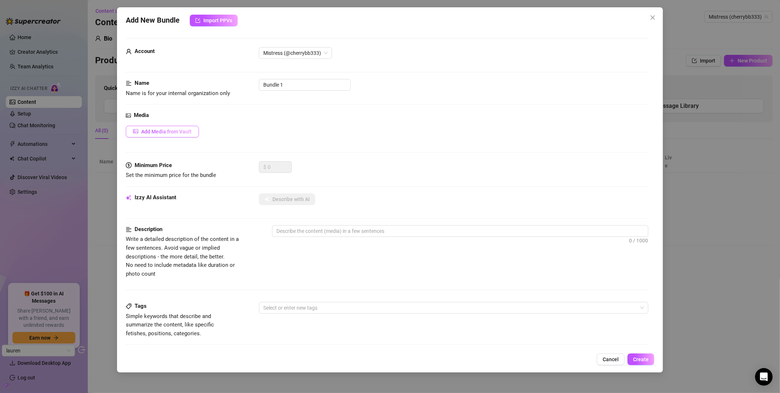
click at [179, 131] on span "Add Media from Vault" at bounding box center [166, 132] width 50 height 6
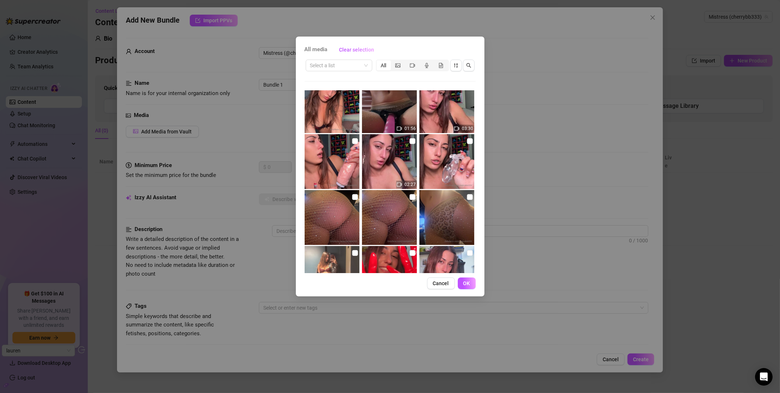
scroll to position [854, 0]
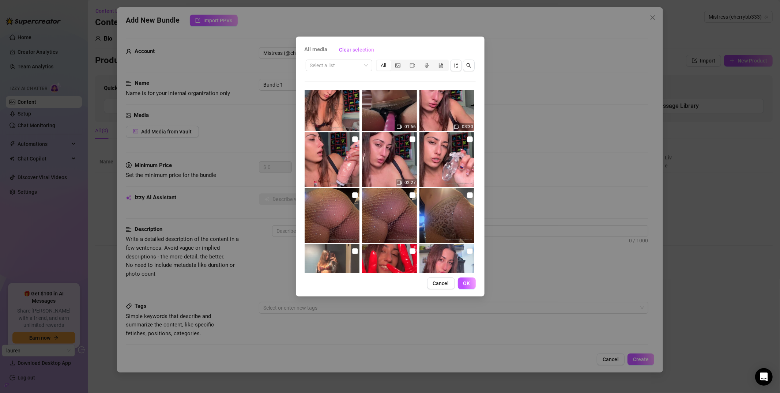
click at [340, 153] on img at bounding box center [332, 159] width 55 height 55
checkbox input "true"
click at [465, 281] on span "OK" at bounding box center [467, 284] width 7 height 6
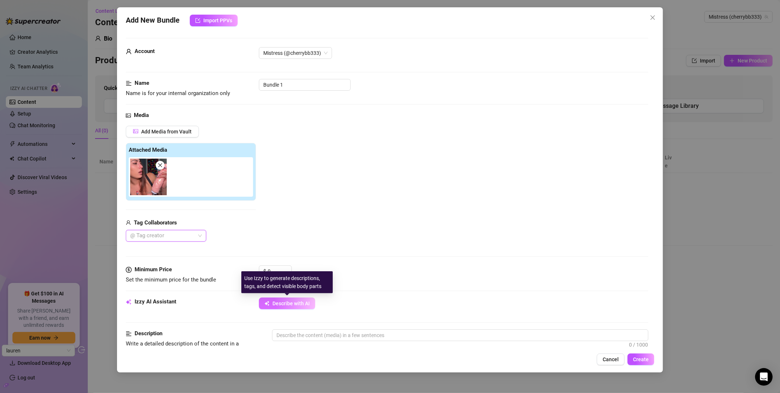
click at [288, 304] on span "Describe with AI" at bounding box center [291, 304] width 37 height 6
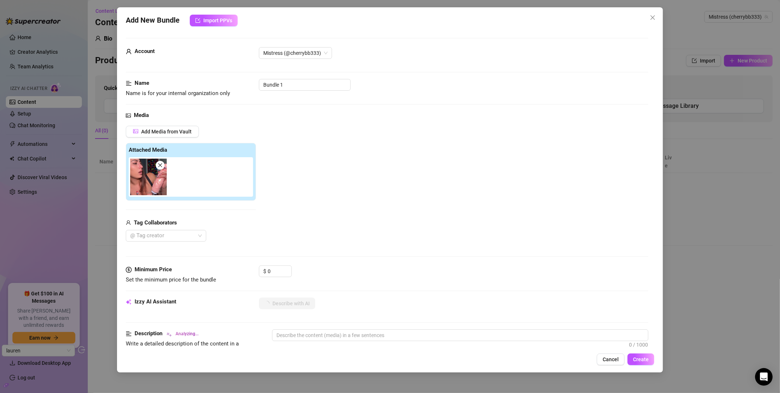
type textarea "Mistress"
type textarea "Mistress Lauren"
type textarea "Mistress Lauren teases"
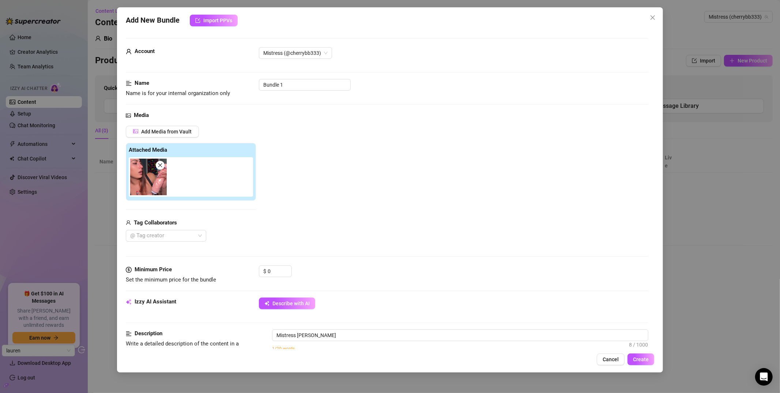
type textarea "Mistress Lauren teases"
type textarea "Mistress Lauren teases in"
type textarea "Mistress Lauren teases in a"
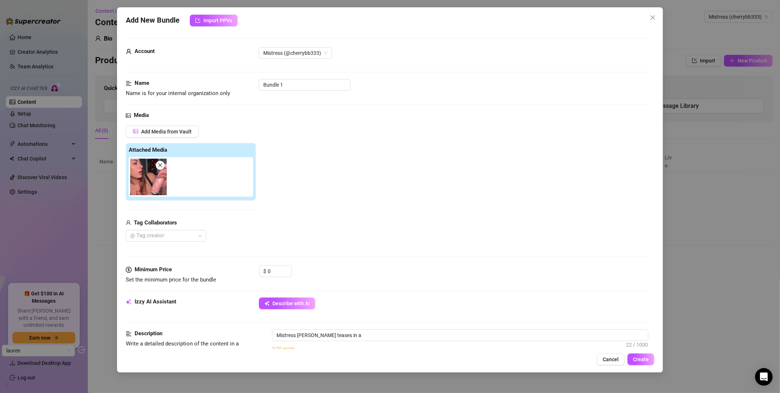
type textarea "Mistress Lauren teases in a black"
type textarea "Mistress Lauren teases in a black bra,"
type textarea "Mistress Lauren teases in a black bra, showing"
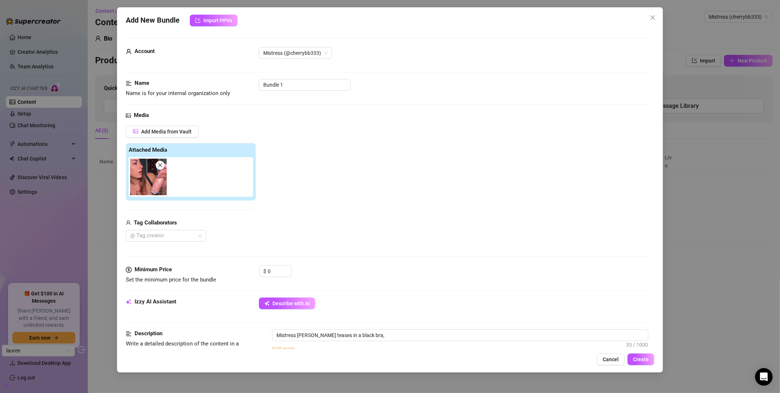
type textarea "Mistress Lauren teases in a black bra, showing"
type textarea "Mistress Lauren teases in a black bra, showing off"
type textarea "Mistress Lauren teases in a black bra, showing off her"
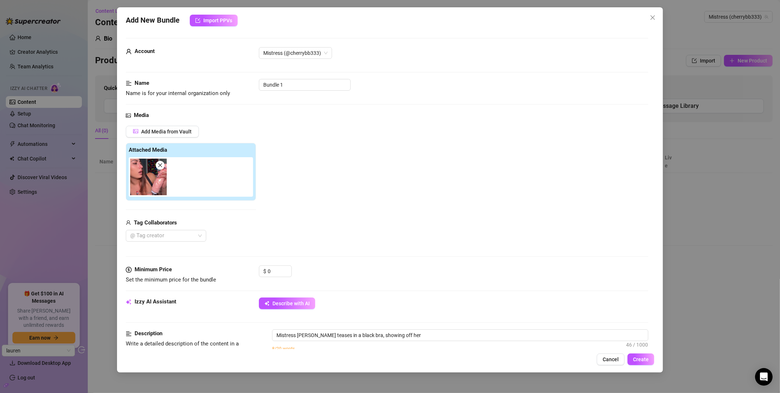
type textarea "Mistress Lauren teases in a black bra, showing off her cleavage"
type textarea "Mistress Lauren teases in a black bra, showing off her cleavage while"
type textarea "Mistress Lauren teases in a black bra, showing off her cleavage while holding"
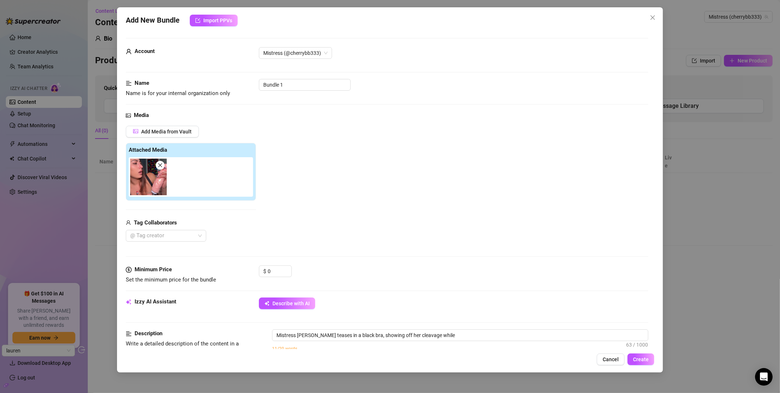
type textarea "Mistress Lauren teases in a black bra, showing off her cleavage while holding"
type textarea "Mistress Lauren teases in a black bra, showing off her cleavage while holding a"
type textarea "Mistress Lauren teases in a black bra, showing off her cleavage while holding a…"
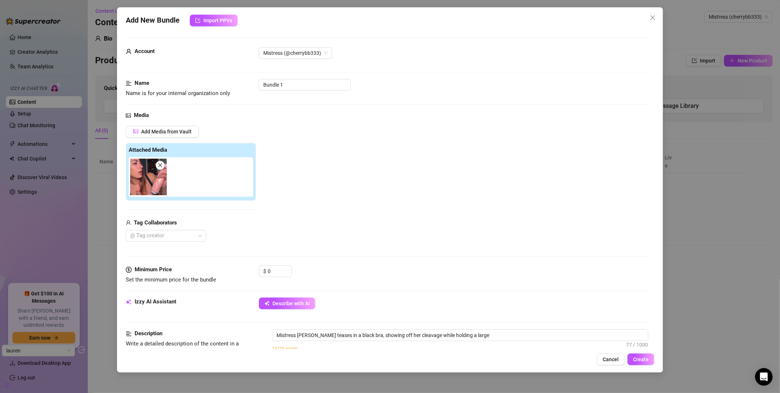
type textarea "Mistress Lauren teases in a black bra, showing off her cleavage while holding a…"
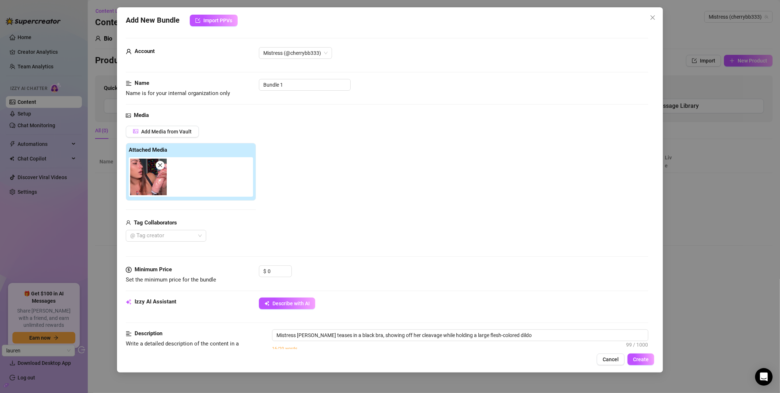
type textarea "Mistress Lauren teases in a black bra, showing off her cleavage while holding a…"
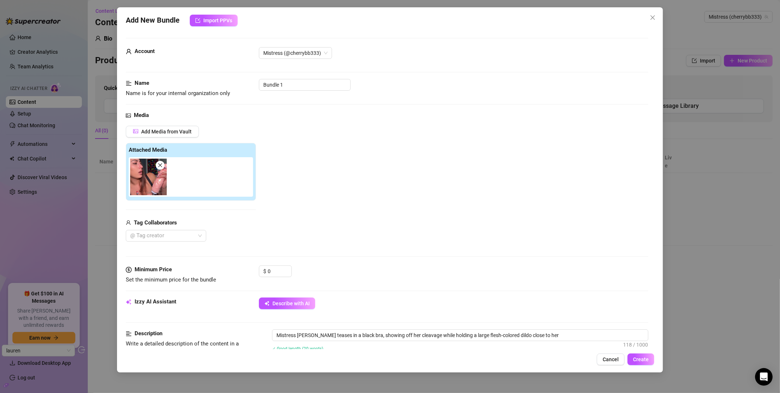
type textarea "Mistress Lauren teases in a black bra, showing off her cleavage while holding a…"
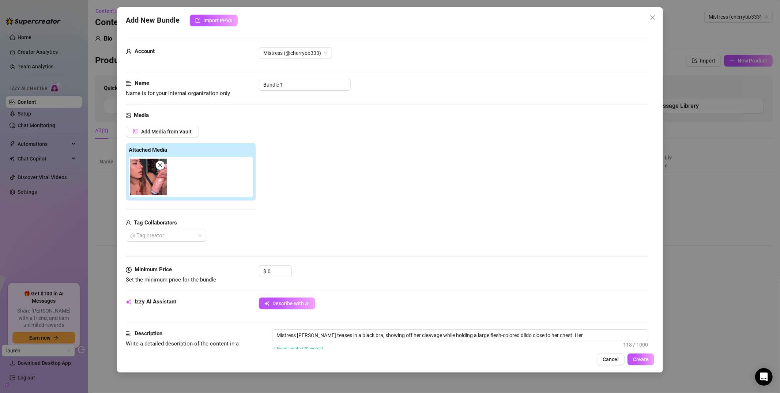
type textarea "Mistress Lauren teases in a black bra, showing off her cleavage while holding a…"
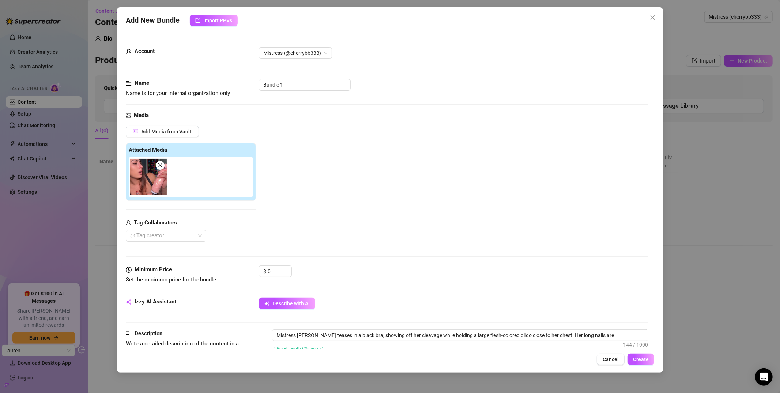
type textarea "Mistress Lauren teases in a black bra, showing off her cleavage while holding a…"
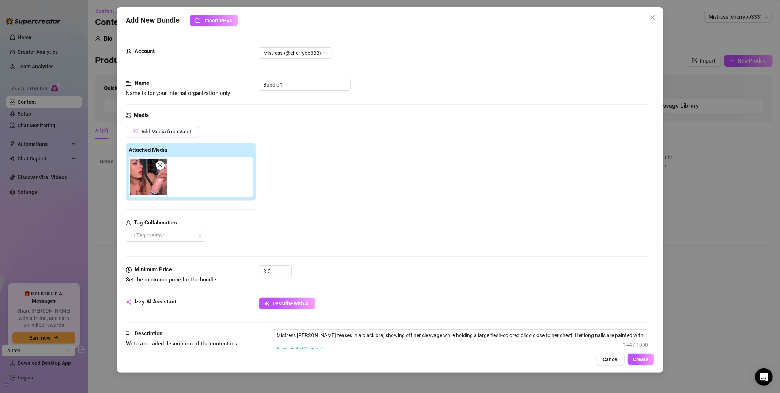
type textarea "Mistress Lauren teases in a black bra, showing off her cleavage while holding a…"
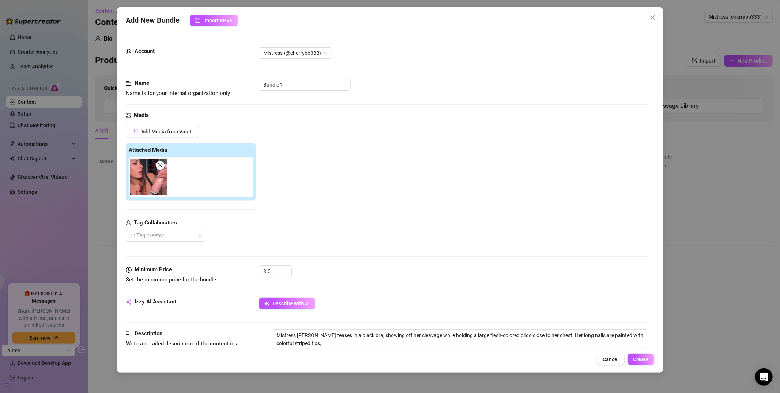
type textarea "Mistress Lauren teases in a black bra, showing off her cleavage while holding a…"
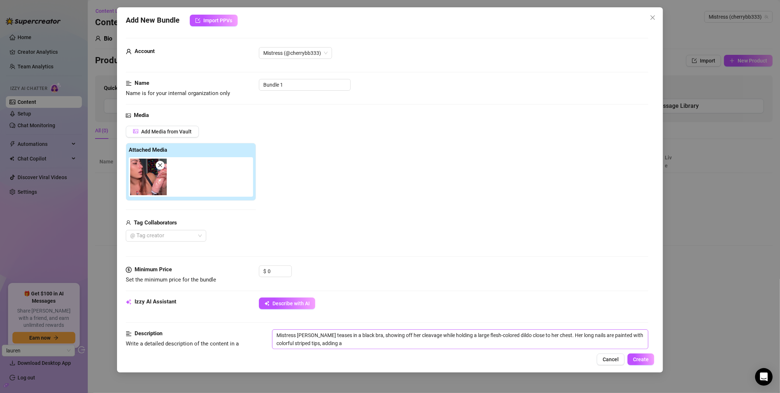
type textarea "Mistress Lauren teases in a black bra, showing off her cleavage while holding a…"
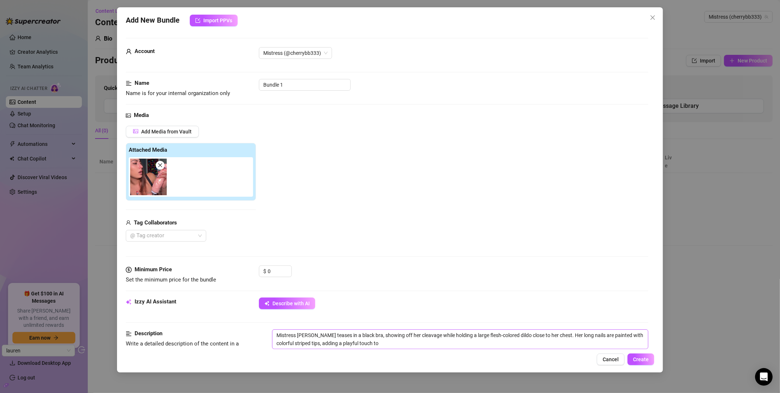
type textarea "Mistress Lauren teases in a black bra, showing off her cleavage while holding a…"
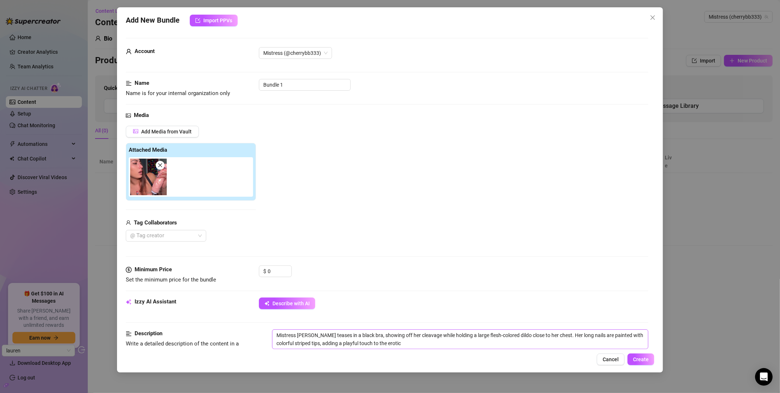
type textarea "Mistress Lauren teases in a black bra, showing off her cleavage while holding a…"
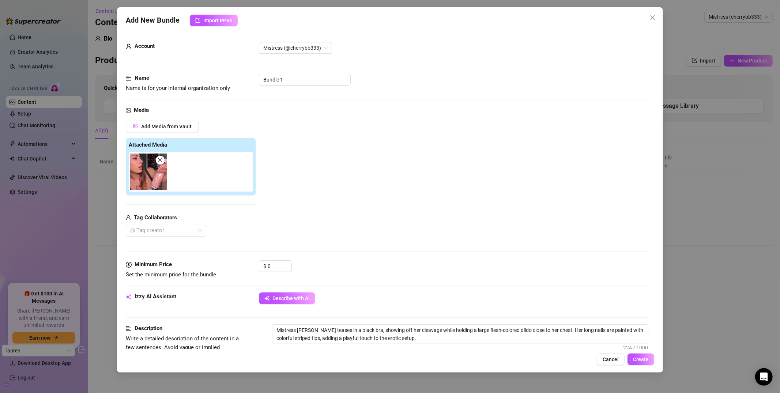
scroll to position [0, 0]
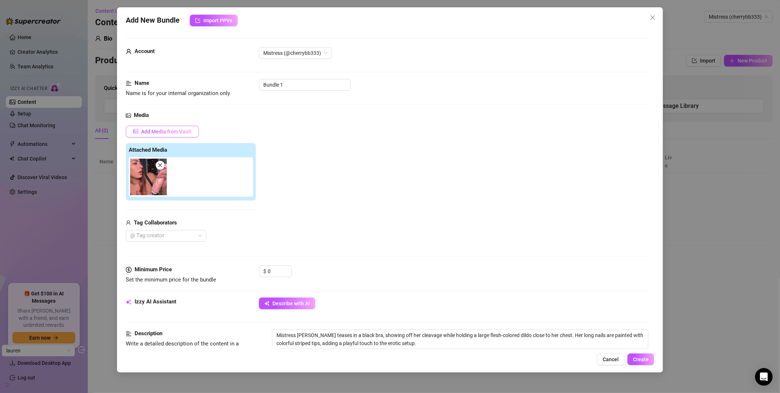
click at [170, 129] on span "Add Media from Vault" at bounding box center [166, 132] width 50 height 6
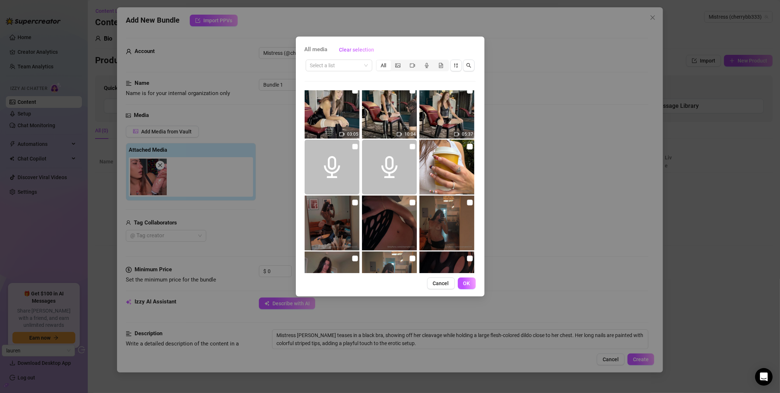
scroll to position [171, 0]
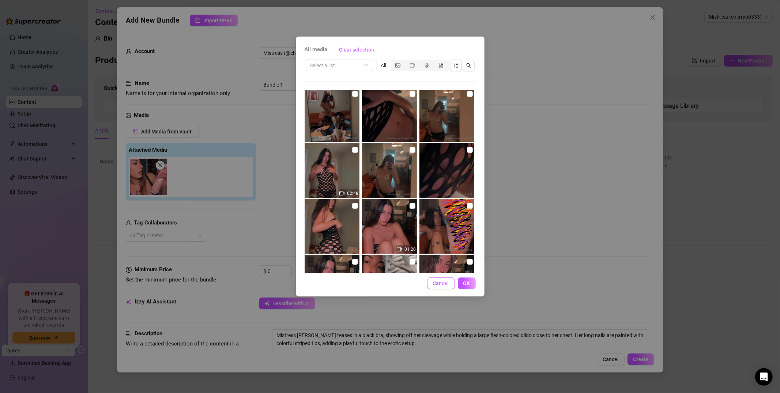
click at [448, 285] on span "Cancel" at bounding box center [441, 284] width 16 height 6
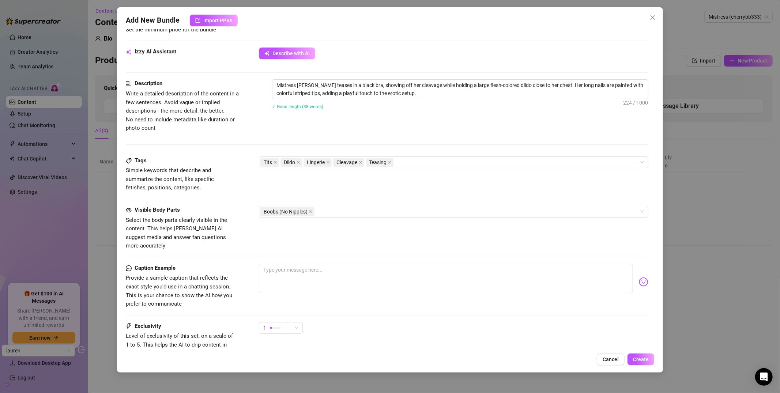
scroll to position [256, 0]
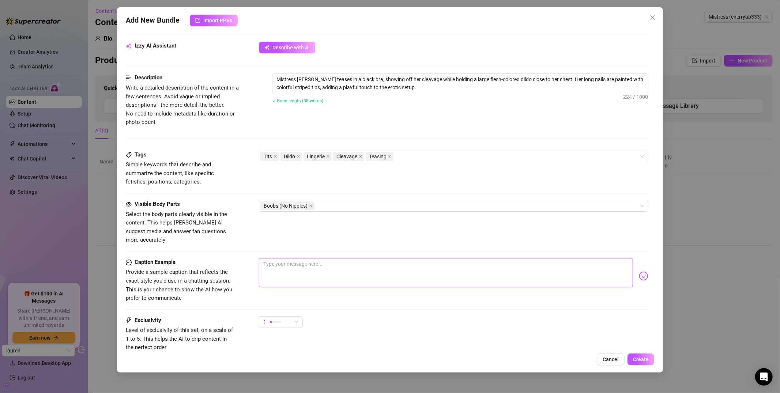
click at [283, 258] on textarea at bounding box center [446, 272] width 374 height 29
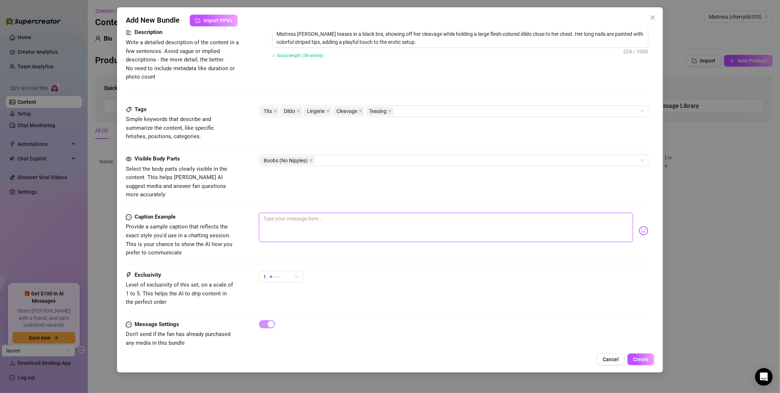
scroll to position [305, 0]
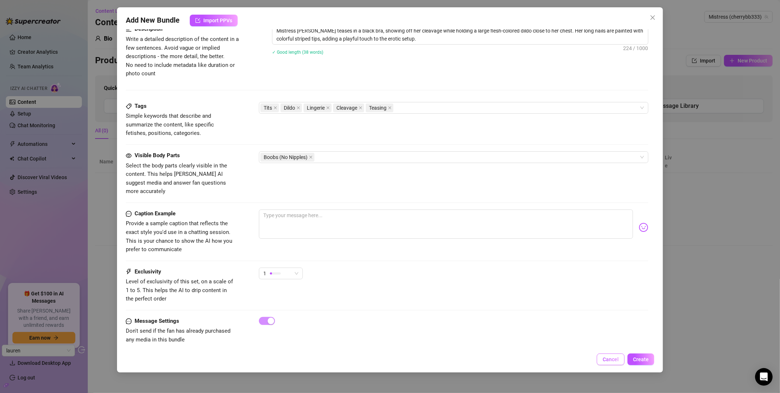
click at [614, 360] on span "Cancel" at bounding box center [611, 360] width 16 height 6
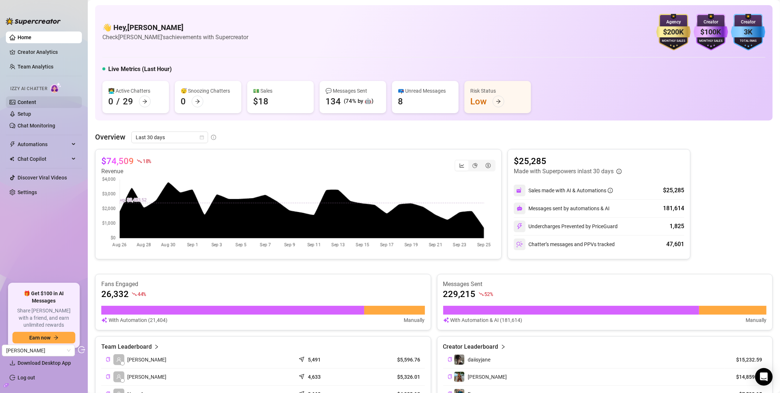
click at [36, 100] on link "Content" at bounding box center [27, 102] width 19 height 6
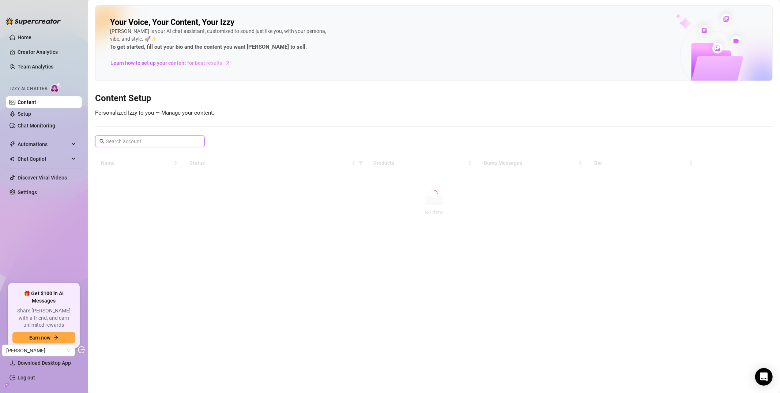
click at [140, 143] on input "text" at bounding box center [150, 141] width 89 height 8
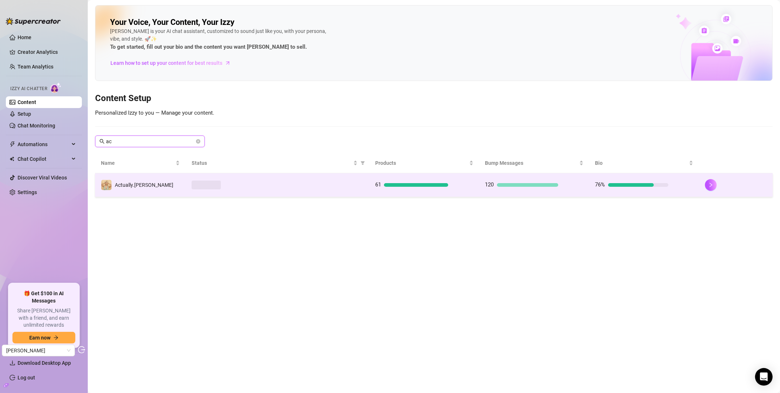
type input "ac"
click at [142, 188] on div "Actually.Maria" at bounding box center [144, 185] width 59 height 8
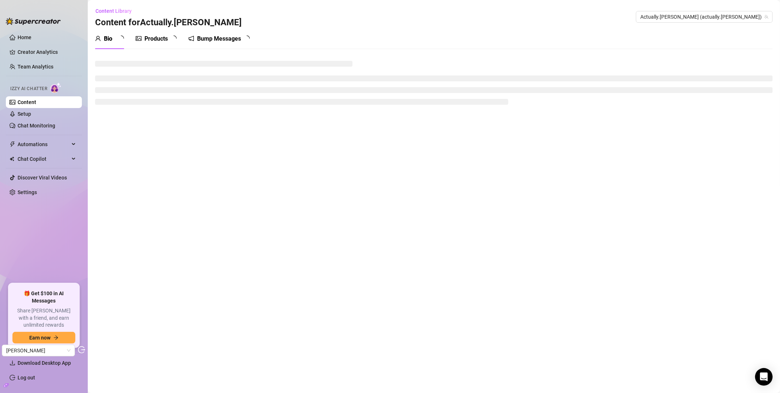
click at [208, 38] on div "Bump Messages" at bounding box center [219, 38] width 44 height 9
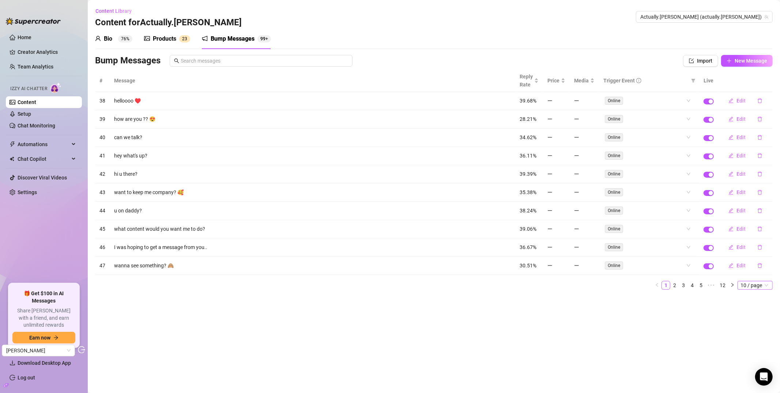
click at [752, 285] on span "10 / page" at bounding box center [755, 285] width 29 height 8
click at [757, 332] on div "100 / page" at bounding box center [756, 333] width 25 height 8
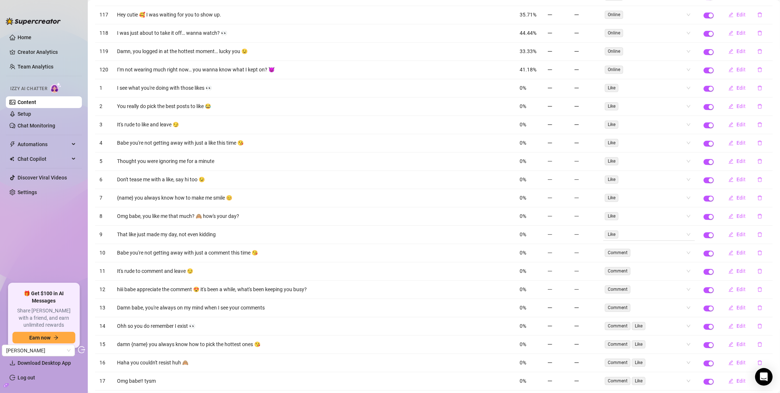
scroll to position [1585, 0]
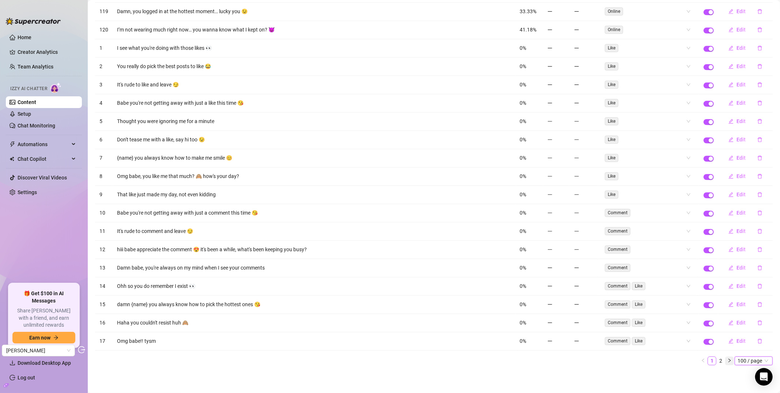
click at [725, 360] on button "button" at bounding box center [729, 360] width 9 height 9
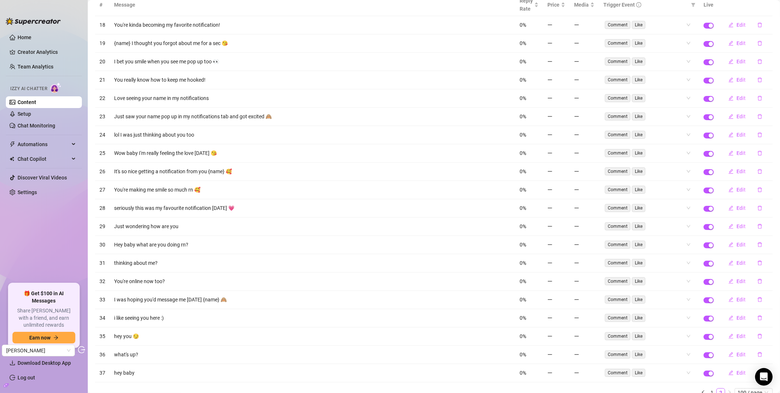
scroll to position [110, 0]
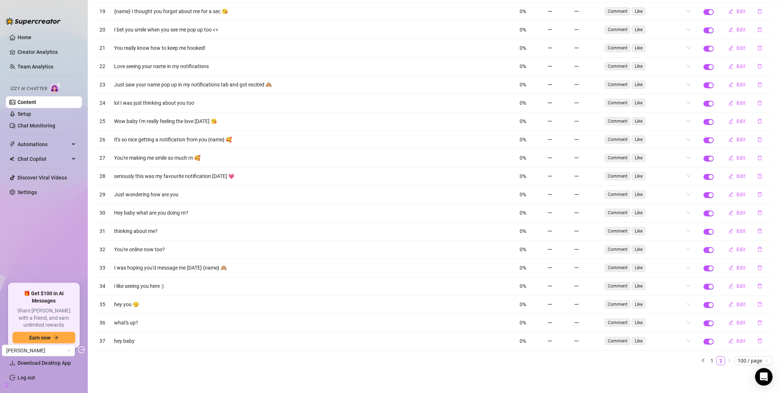
click at [190, 383] on main "Content Library Content for Actually.Maria Actually.Maria (actually.maria) Bio …" at bounding box center [434, 142] width 693 height 500
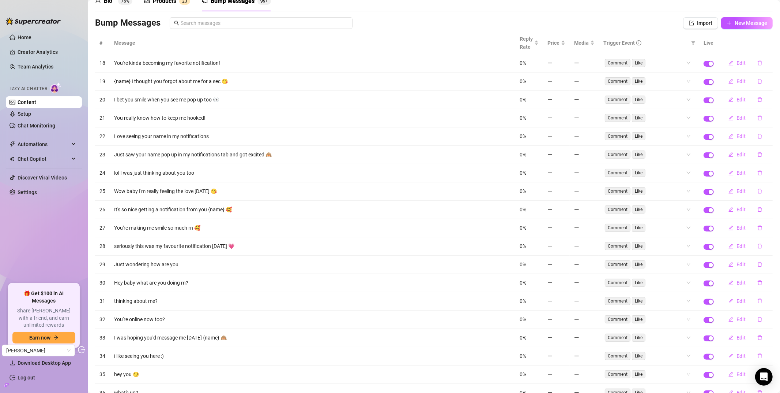
scroll to position [0, 0]
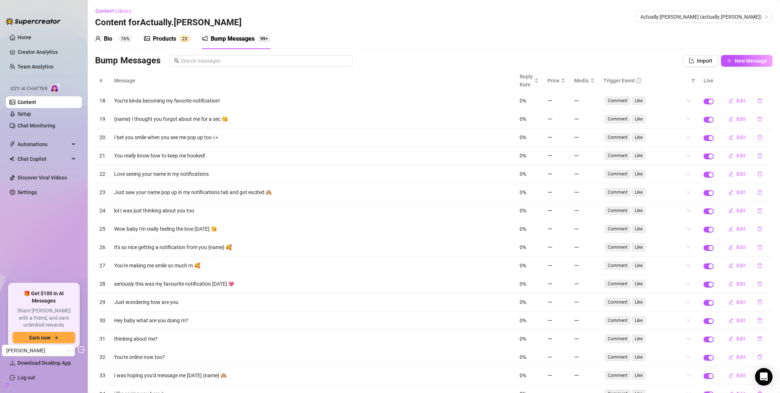
click at [116, 41] on div "Bio 76%" at bounding box center [113, 38] width 37 height 9
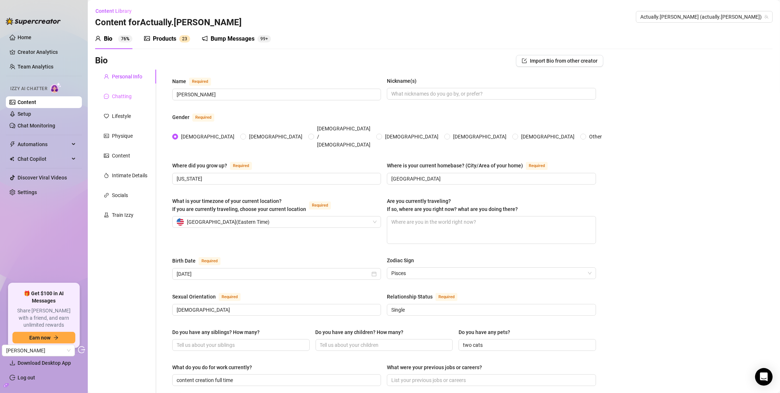
click at [132, 94] on div "Chatting" at bounding box center [125, 96] width 61 height 14
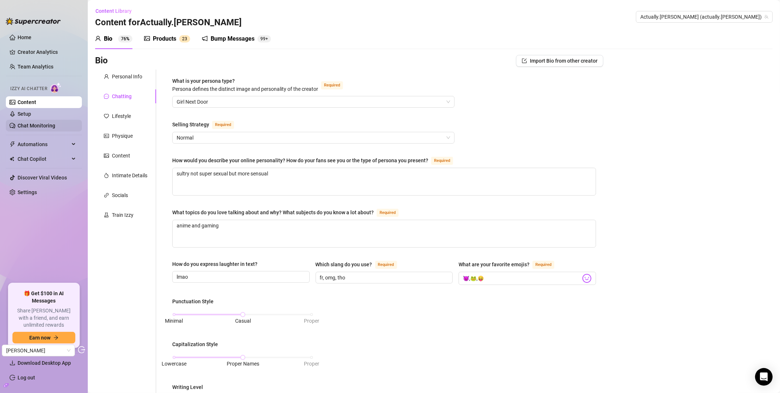
click at [41, 128] on link "Chat Monitoring" at bounding box center [37, 126] width 38 height 6
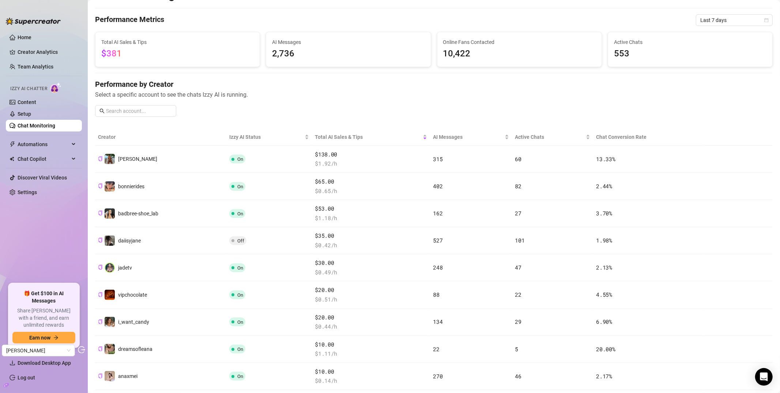
scroll to position [18, 0]
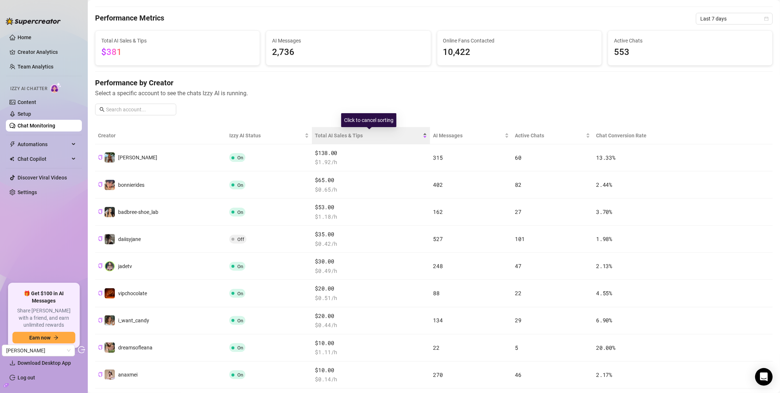
click at [334, 134] on span "Total AI Sales & Tips" at bounding box center [368, 135] width 106 height 8
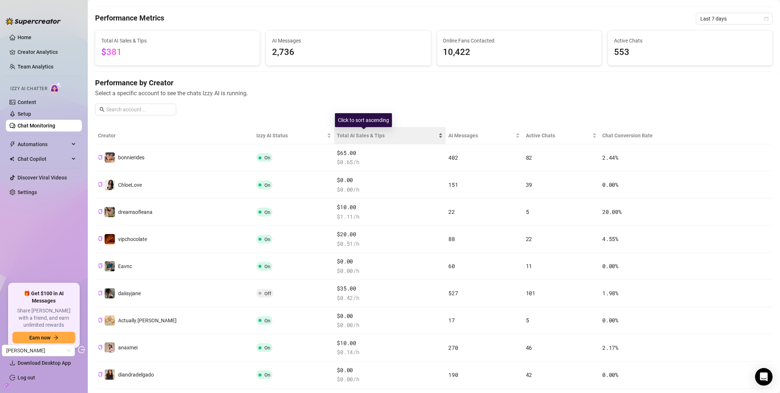
click at [337, 134] on span "Total AI Sales & Tips" at bounding box center [387, 135] width 100 height 8
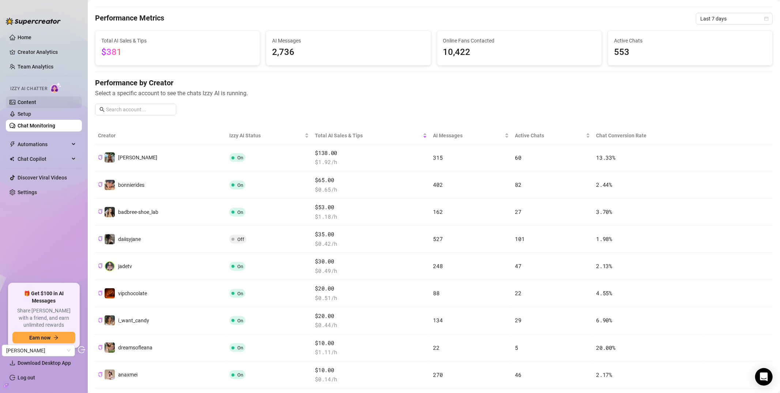
click at [36, 104] on link "Content" at bounding box center [27, 102] width 19 height 6
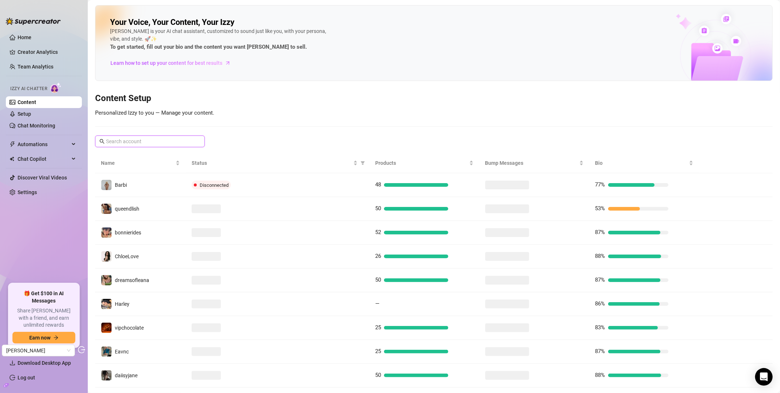
click at [112, 138] on input "text" at bounding box center [150, 141] width 89 height 8
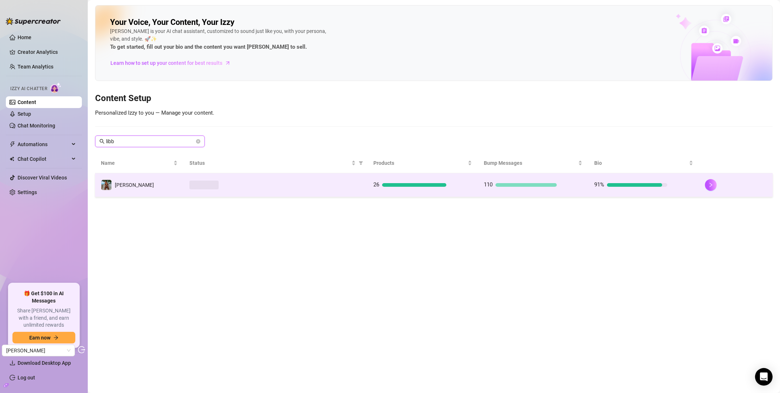
type input "libb"
click at [131, 182] on td "Libby" at bounding box center [139, 185] width 89 height 24
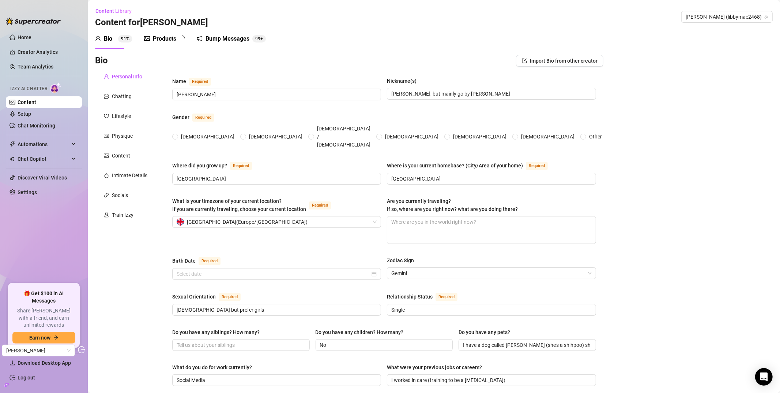
radio input "true"
type input "June 3rd, 2002"
click at [113, 97] on div "Chatting" at bounding box center [122, 96] width 20 height 8
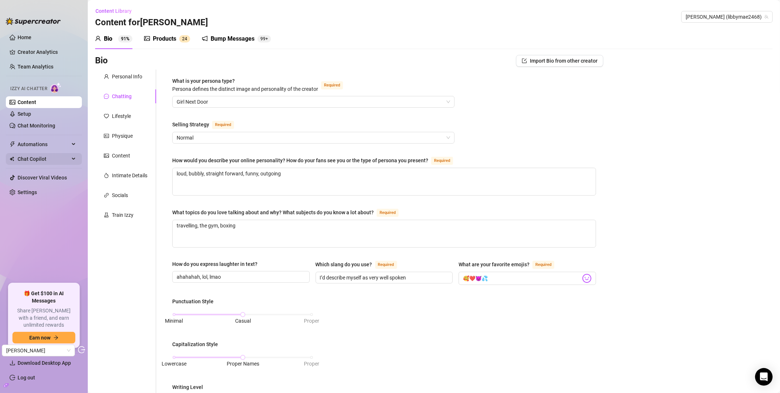
click at [72, 159] on div "Chat Copilot" at bounding box center [44, 159] width 76 height 12
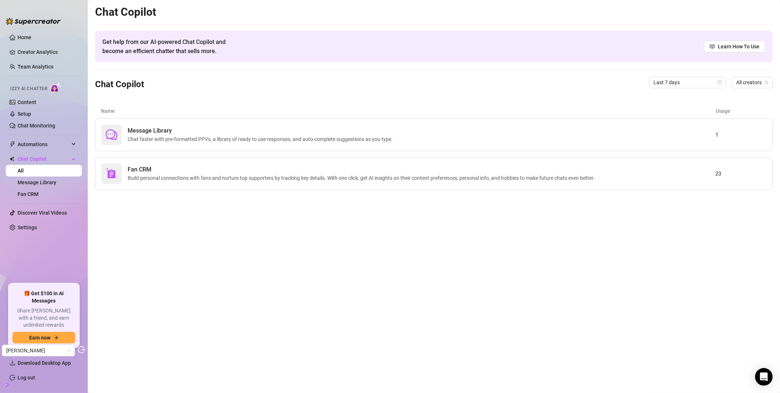
drag, startPoint x: 37, startPoint y: 40, endPoint x: 71, endPoint y: 85, distance: 56.8
click at [31, 39] on link "Home" at bounding box center [25, 37] width 14 height 6
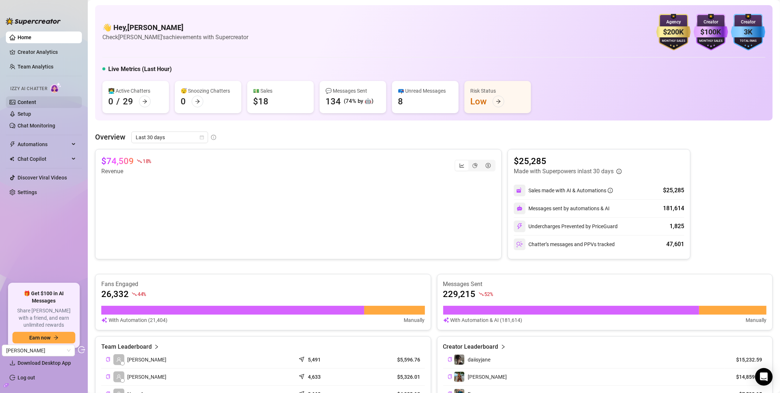
click at [35, 102] on link "Content" at bounding box center [27, 102] width 19 height 6
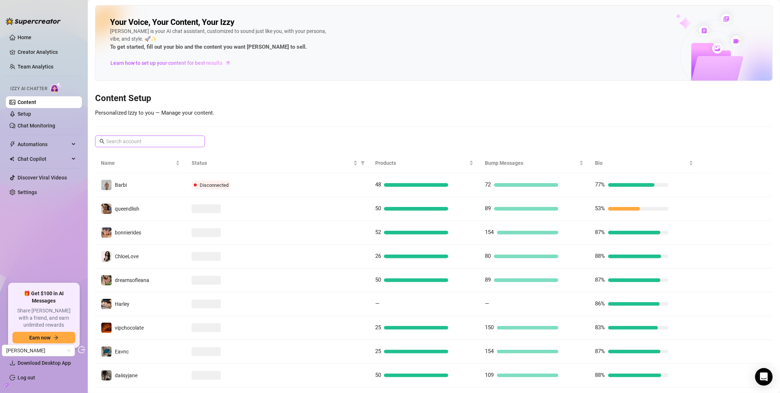
click at [136, 146] on span at bounding box center [150, 141] width 110 height 12
click at [150, 140] on input "text" at bounding box center [150, 141] width 89 height 8
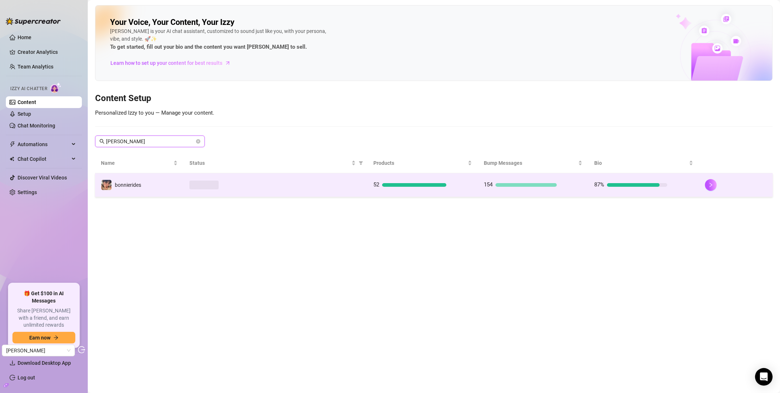
type input "bonnie"
click at [173, 189] on td "bonnierides" at bounding box center [139, 185] width 89 height 24
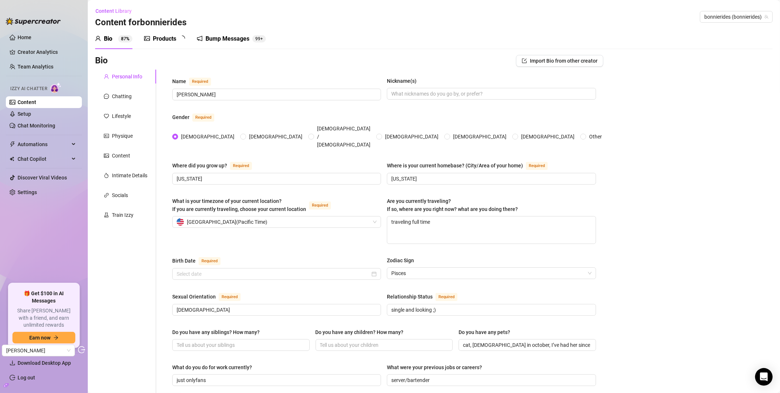
type input "March 8th, 2002"
click at [120, 212] on div "Train Izzy" at bounding box center [123, 215] width 22 height 8
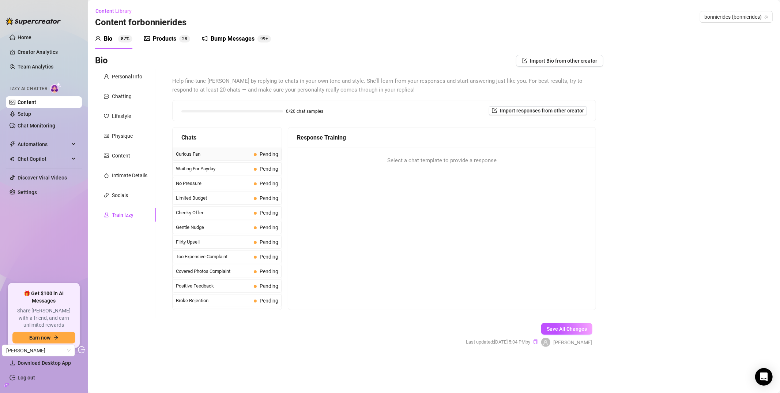
click at [207, 155] on span "Curious Fan" at bounding box center [213, 153] width 75 height 7
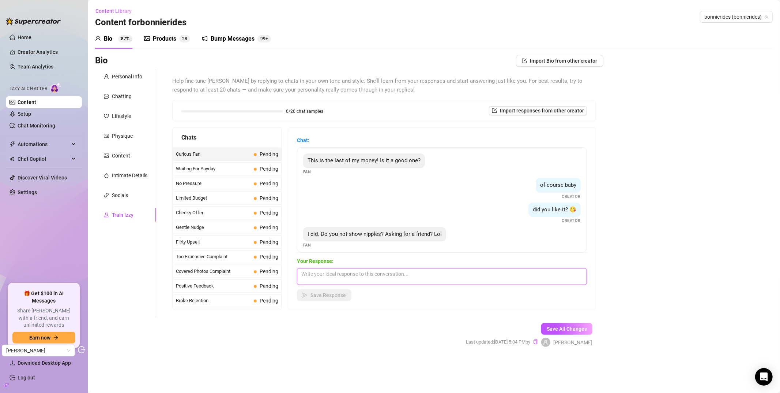
click at [347, 277] on textarea at bounding box center [442, 276] width 290 height 17
click at [131, 79] on div "Personal Info" at bounding box center [127, 76] width 30 height 8
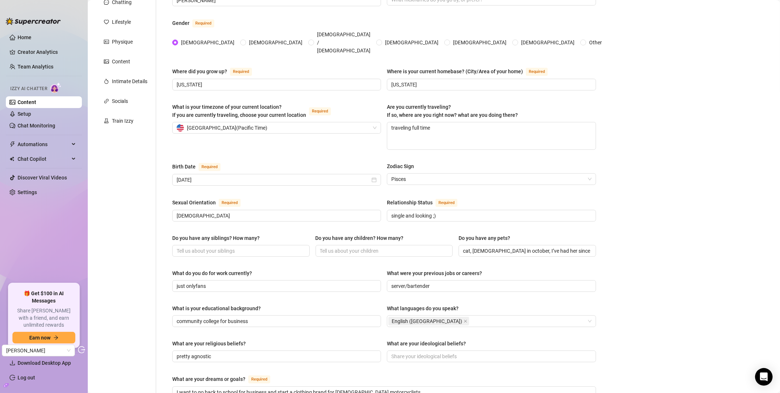
scroll to position [56, 0]
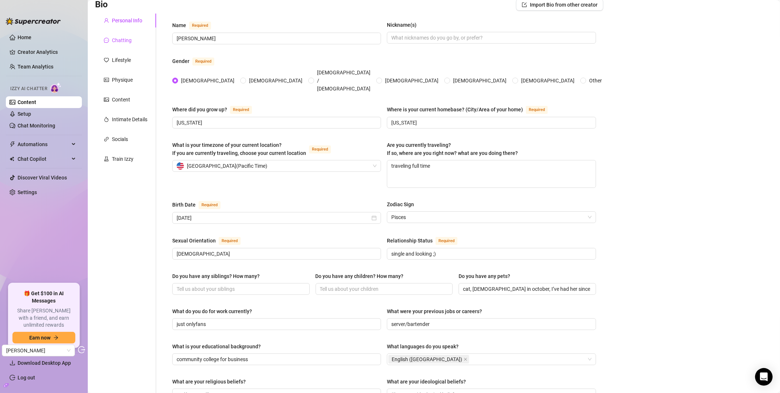
click at [127, 41] on div "Chatting" at bounding box center [122, 40] width 20 height 8
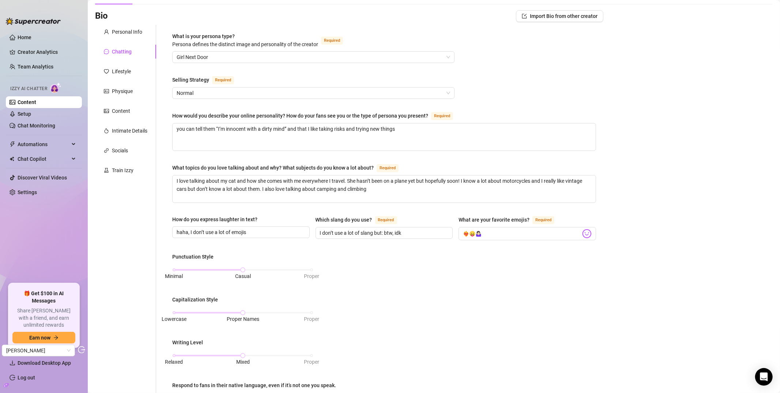
scroll to position [0, 0]
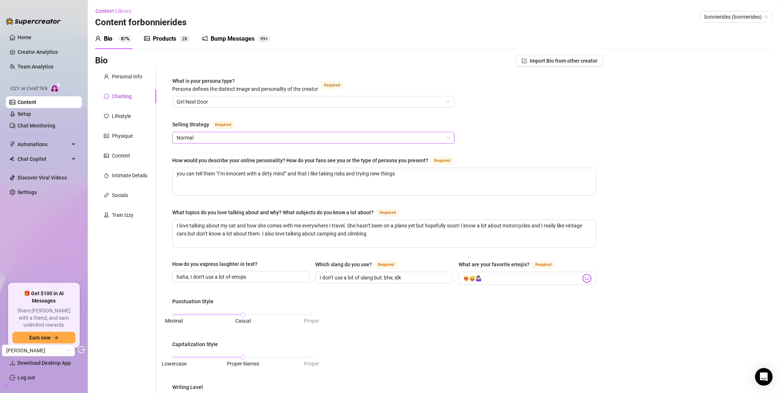
click at [237, 142] on span "Normal" at bounding box center [314, 137] width 274 height 11
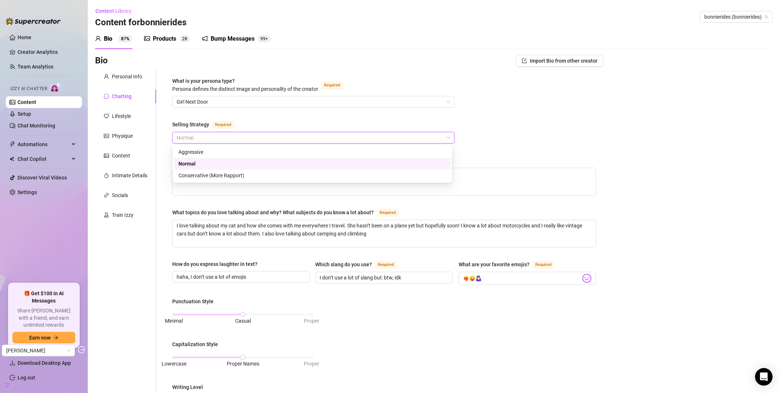
click at [220, 163] on div "Normal" at bounding box center [313, 164] width 268 height 8
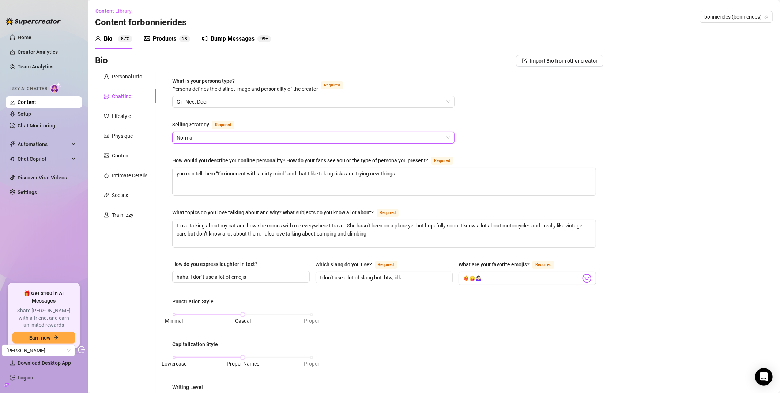
click at [232, 115] on div "What is your persona type? Persona defines the distinct image and personality o…" at bounding box center [384, 339] width 424 height 524
click at [120, 213] on div "Train Izzy" at bounding box center [123, 215] width 22 height 8
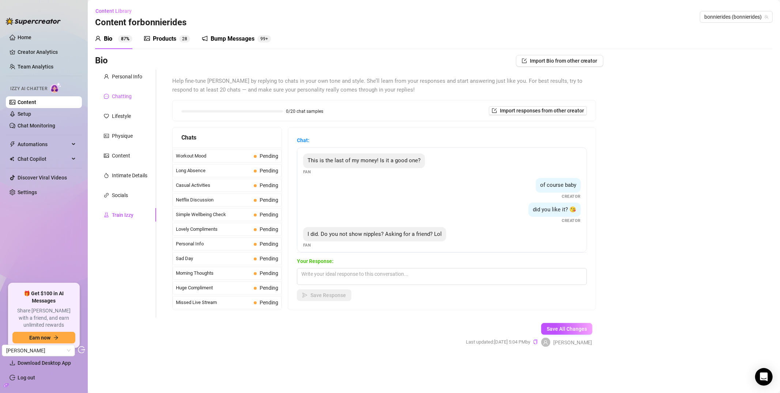
click at [130, 95] on div "Chatting" at bounding box center [122, 96] width 20 height 8
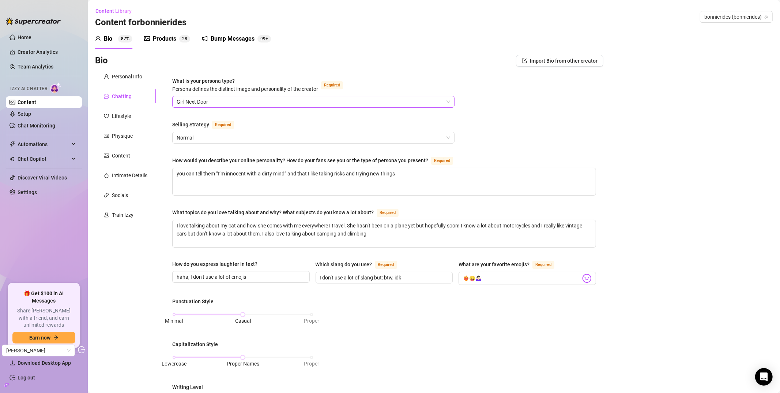
click at [243, 99] on span "Girl Next Door" at bounding box center [314, 101] width 274 height 11
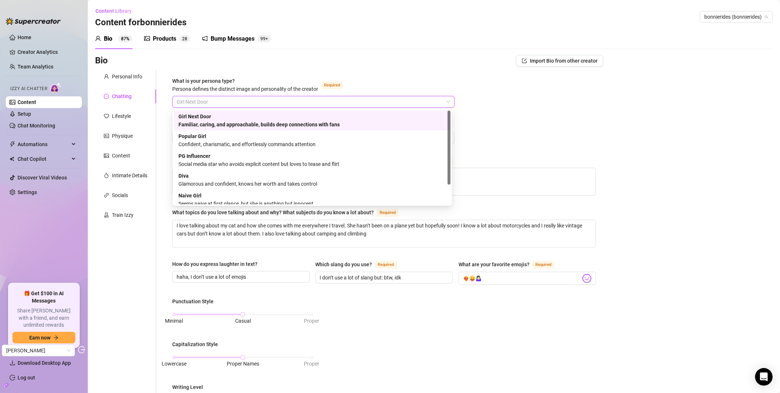
click at [287, 55] on div "Bio Import Bio from other creator" at bounding box center [349, 61] width 509 height 12
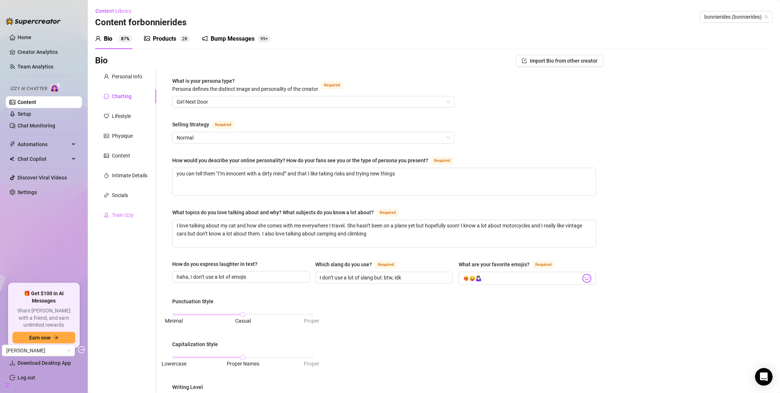
click at [99, 214] on div "Train Izzy" at bounding box center [125, 215] width 61 height 14
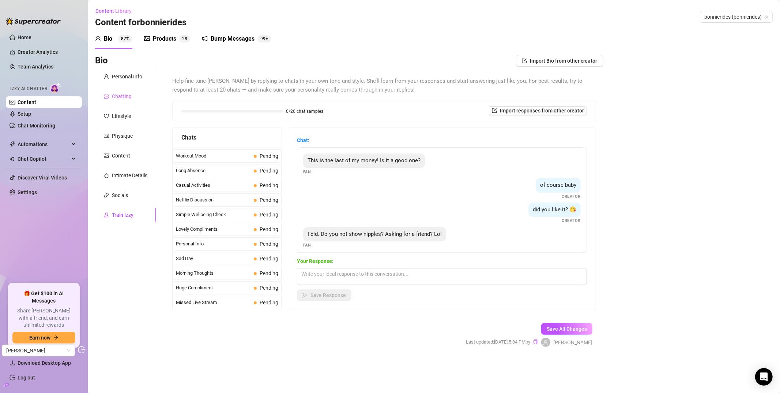
drag, startPoint x: 127, startPoint y: 91, endPoint x: 149, endPoint y: 97, distance: 23.1
click at [127, 91] on div "Chatting" at bounding box center [125, 96] width 61 height 14
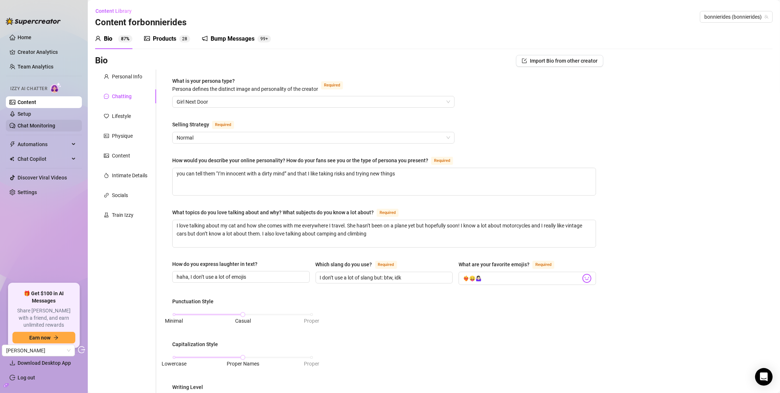
click at [47, 125] on link "Chat Monitoring" at bounding box center [37, 126] width 38 height 6
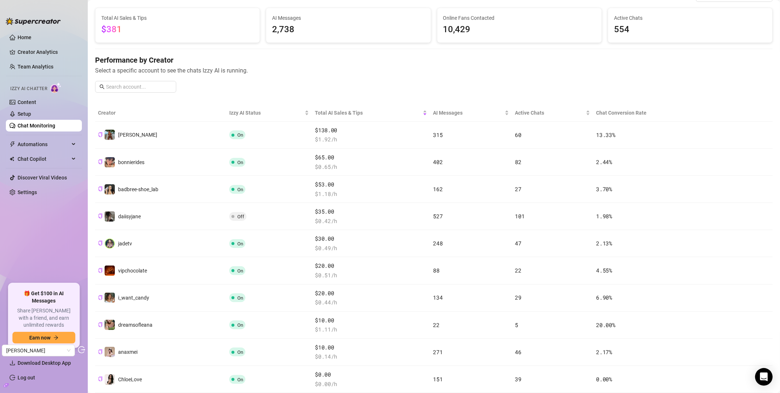
scroll to position [44, 0]
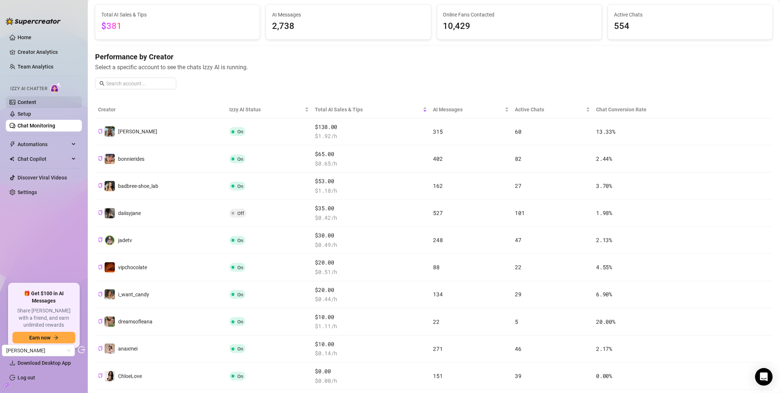
click at [34, 102] on link "Content" at bounding box center [27, 102] width 19 height 6
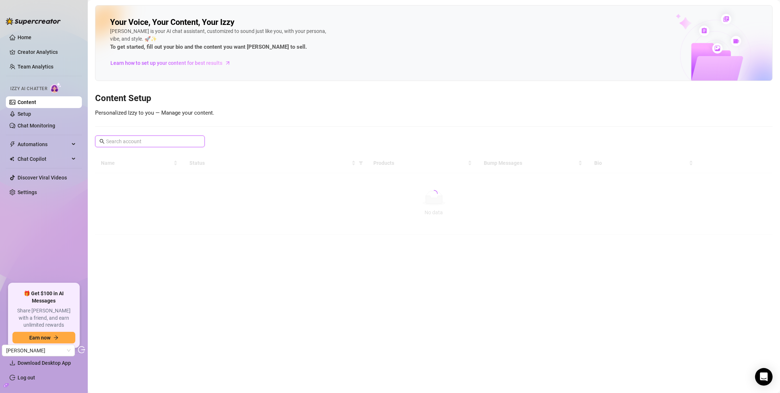
click at [151, 143] on input "text" at bounding box center [150, 141] width 89 height 8
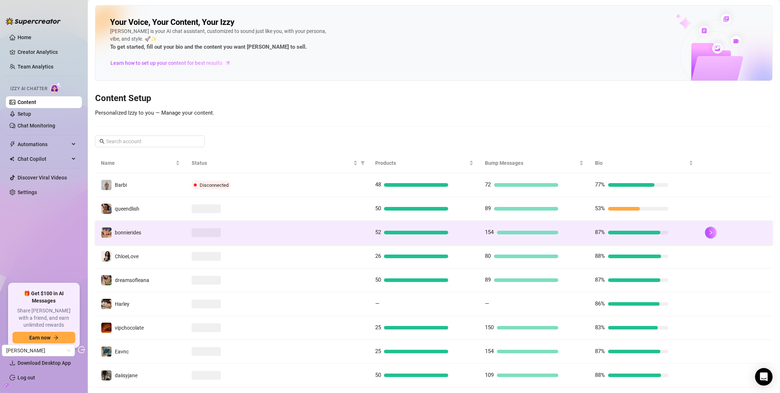
click at [146, 229] on td "bonnierides" at bounding box center [140, 233] width 91 height 24
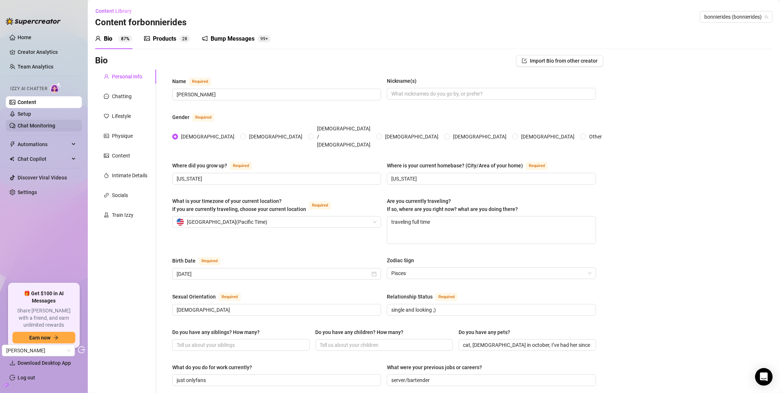
click at [44, 127] on link "Chat Monitoring" at bounding box center [37, 126] width 38 height 6
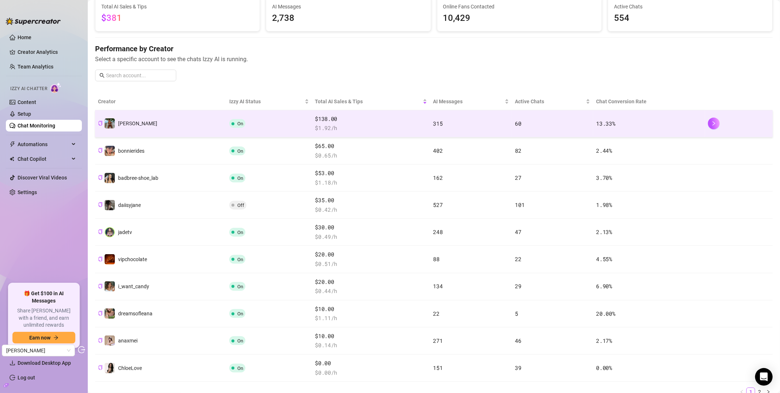
scroll to position [55, 0]
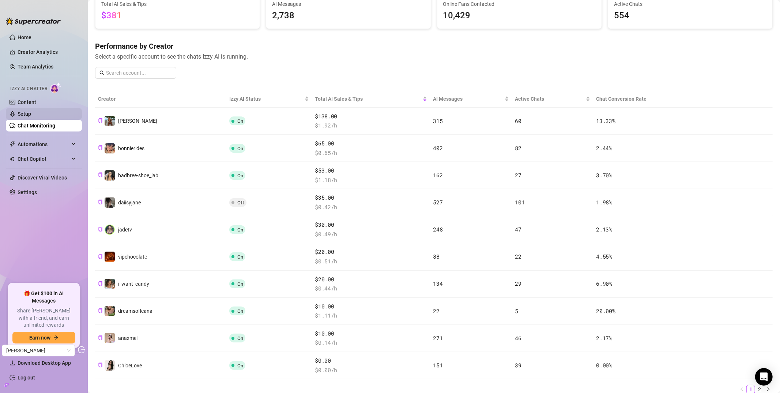
click at [25, 115] on link "Setup" at bounding box center [25, 114] width 14 height 6
click at [27, 114] on link "Setup" at bounding box center [25, 114] width 14 height 6
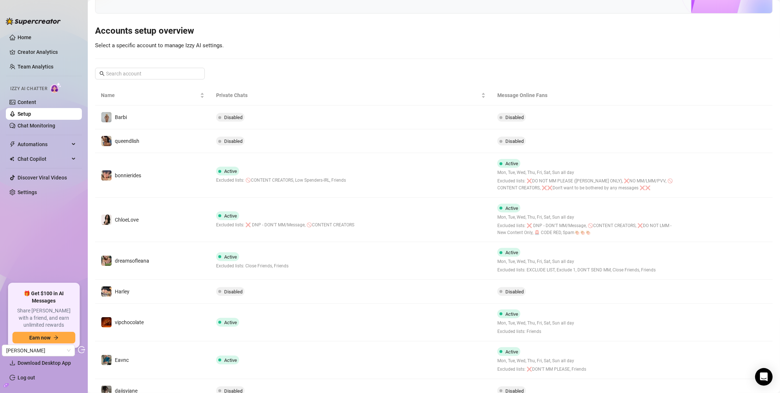
click at [27, 114] on link "Setup" at bounding box center [25, 114] width 14 height 6
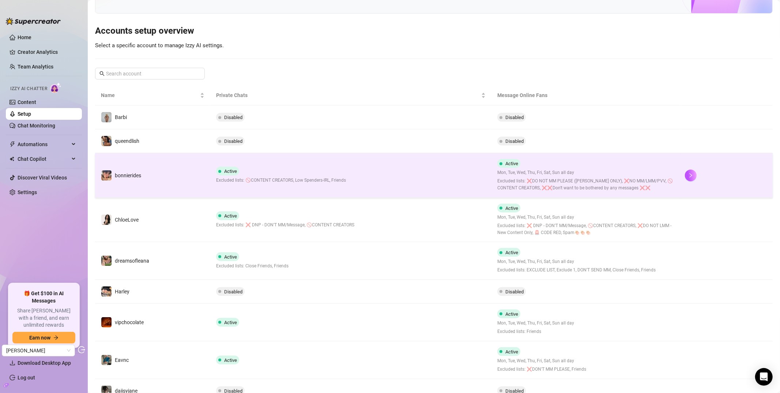
click at [156, 179] on td "bonnierides" at bounding box center [152, 175] width 115 height 45
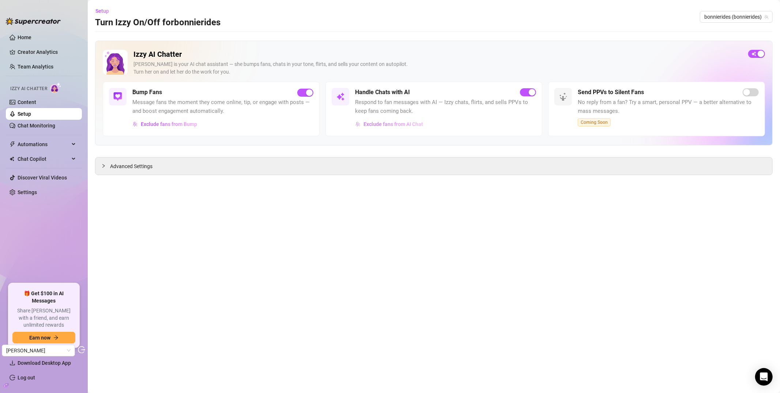
click at [389, 124] on span "Exclude fans from AI Chat" at bounding box center [394, 124] width 60 height 6
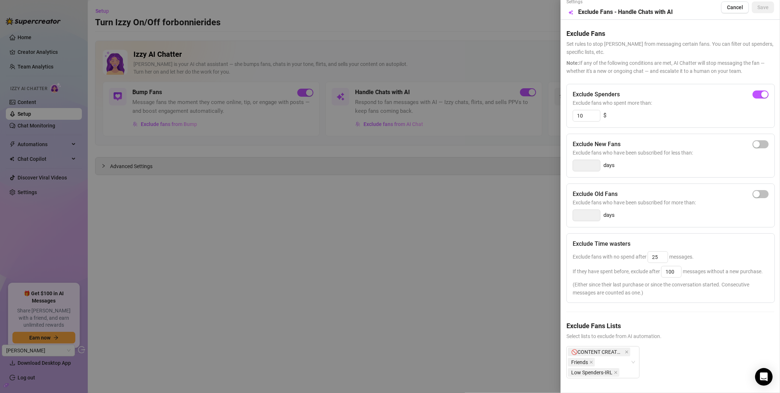
scroll to position [19, 0]
drag, startPoint x: 575, startPoint y: 82, endPoint x: 603, endPoint y: 82, distance: 28.5
click at [603, 90] on h5 "Exclude Spenders" at bounding box center [596, 94] width 47 height 9
drag, startPoint x: 574, startPoint y: 80, endPoint x: 614, endPoint y: 77, distance: 40.0
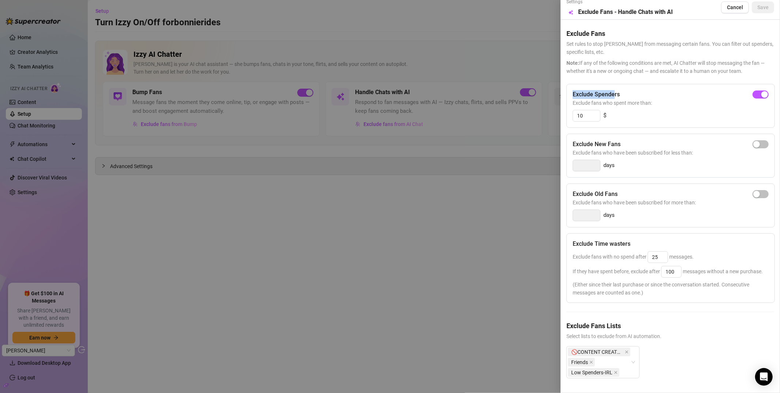
click at [614, 90] on h5 "Exclude Spenders" at bounding box center [596, 94] width 47 height 9
click at [615, 90] on h5 "Exclude Spenders" at bounding box center [596, 94] width 47 height 9
drag, startPoint x: 574, startPoint y: 229, endPoint x: 637, endPoint y: 251, distance: 66.1
click at [637, 251] on div "Exclude Time wasters Exclude fans with no spend after 25 messages. If they have…" at bounding box center [671, 268] width 209 height 70
click at [613, 251] on div "Exclude fans with no spend after 25 messages." at bounding box center [671, 257] width 196 height 12
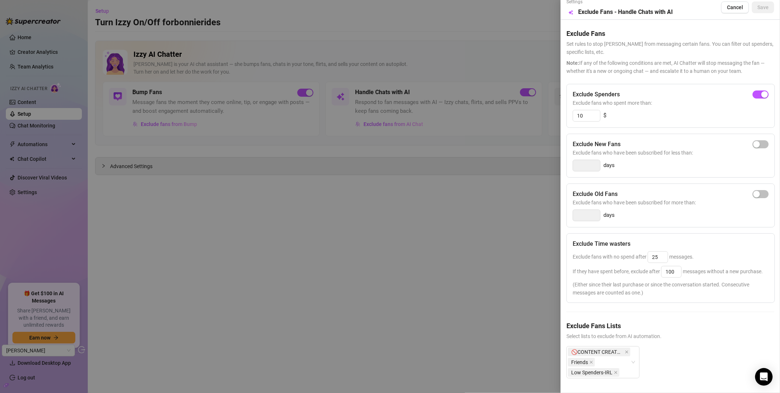
scroll to position [0, 0]
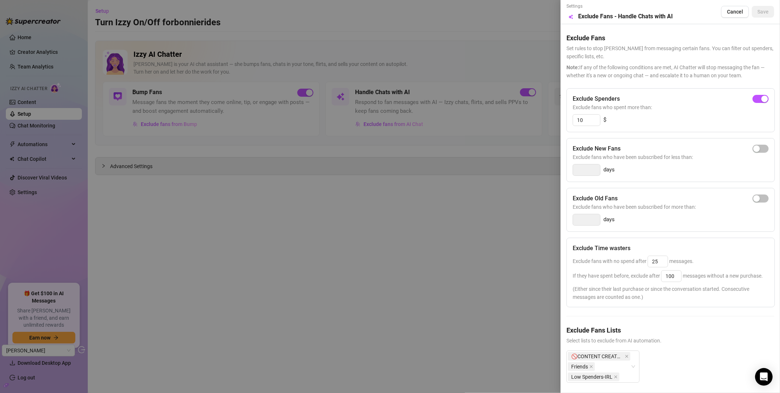
click at [496, 256] on div at bounding box center [390, 196] width 780 height 393
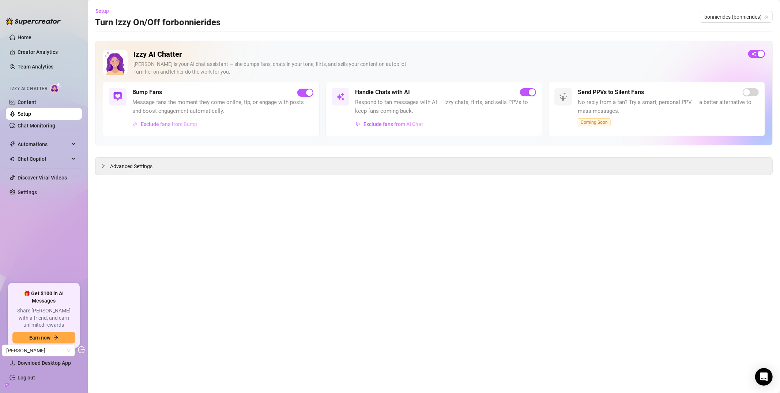
click at [177, 123] on span "Exclude fans from Bump" at bounding box center [169, 124] width 56 height 6
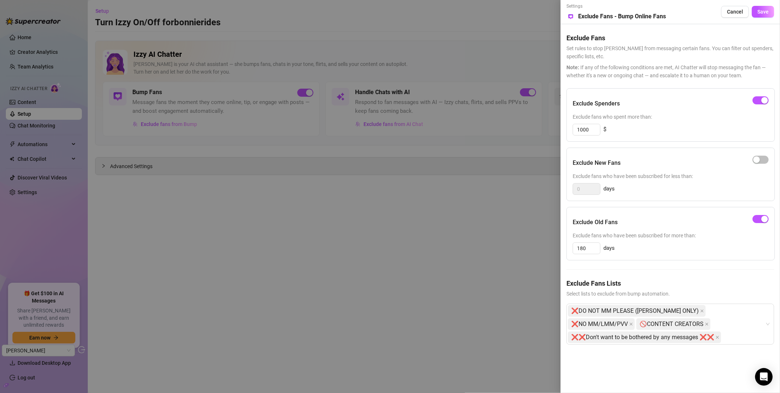
click at [438, 232] on div at bounding box center [390, 196] width 780 height 393
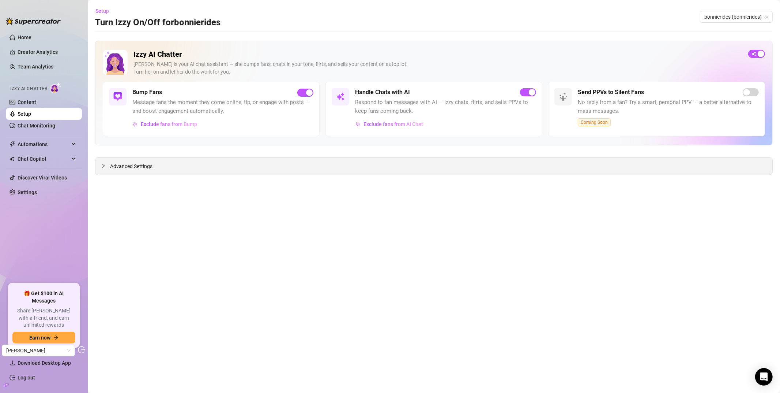
click at [114, 167] on span "Advanced Settings" at bounding box center [131, 166] width 42 height 8
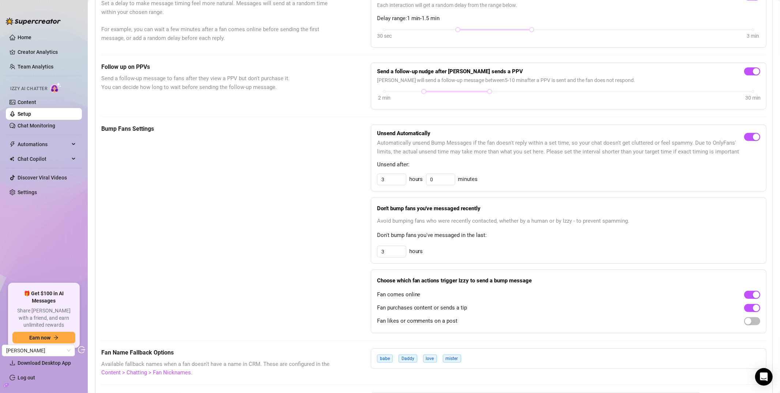
scroll to position [222, 0]
click at [30, 101] on link "Content" at bounding box center [27, 102] width 19 height 6
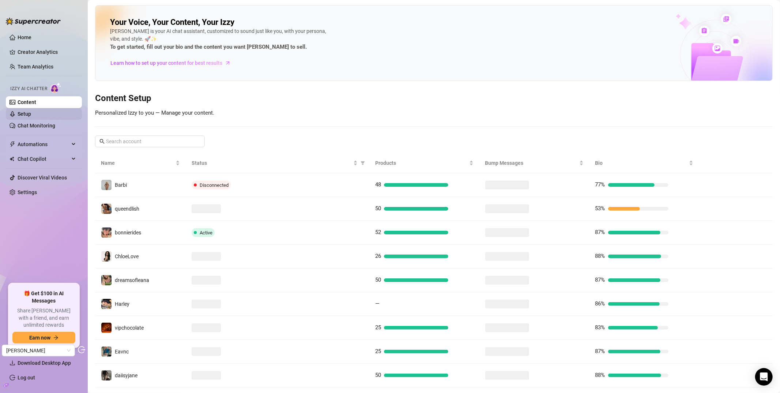
click at [31, 117] on link "Setup" at bounding box center [25, 114] width 14 height 6
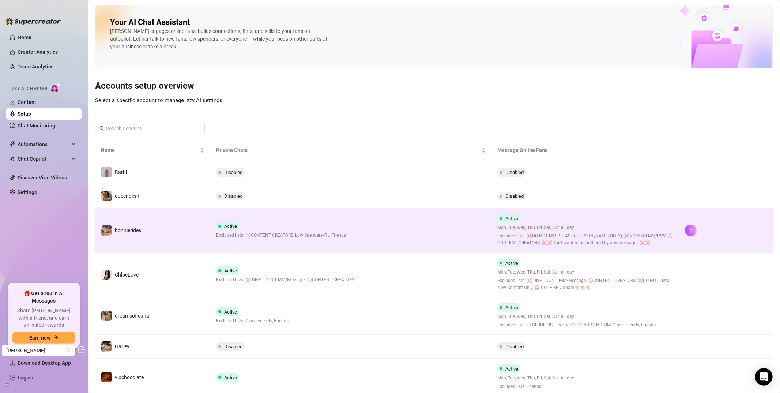
click at [173, 238] on td "bonnierides" at bounding box center [152, 230] width 115 height 45
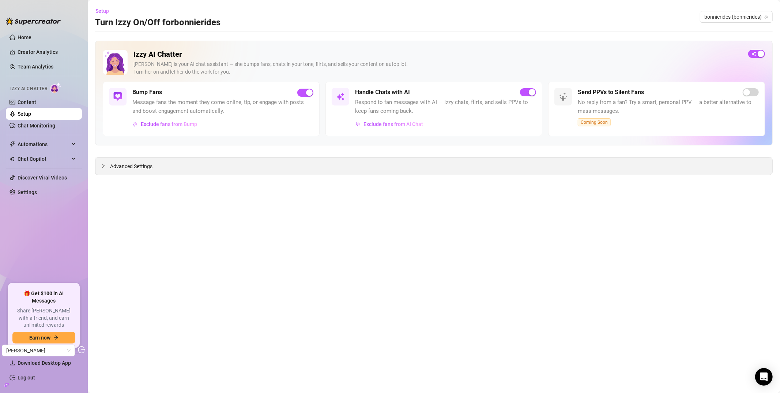
click at [128, 167] on span "Advanced Settings" at bounding box center [131, 166] width 42 height 8
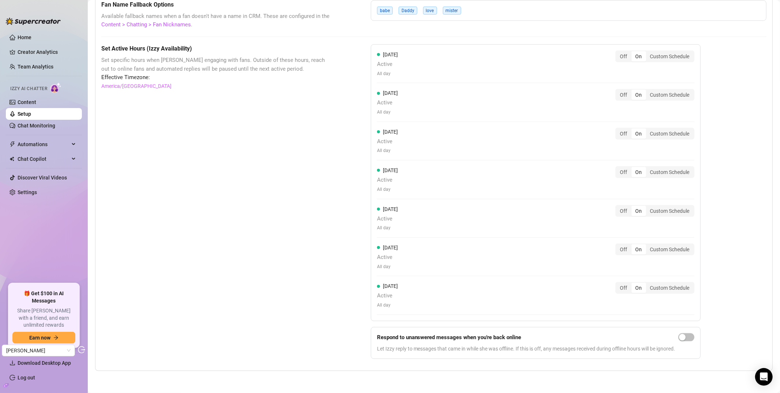
scroll to position [419, 0]
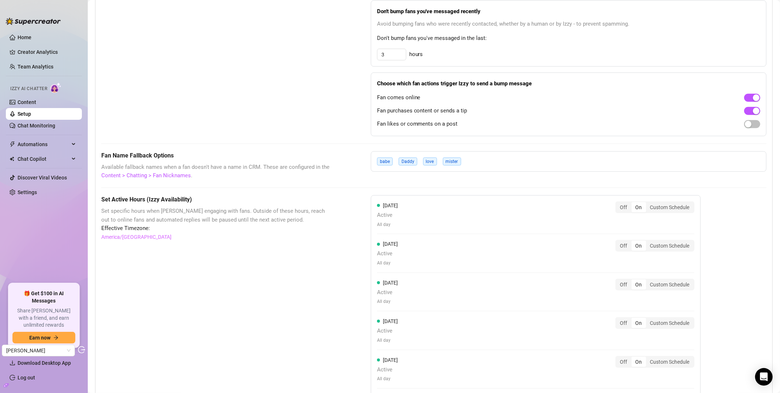
drag, startPoint x: 373, startPoint y: 122, endPoint x: 490, endPoint y: 119, distance: 116.8
click at [490, 119] on div "Choose which fan actions trigger Izzy to send a bump message Fan comes online F…" at bounding box center [569, 104] width 396 height 64
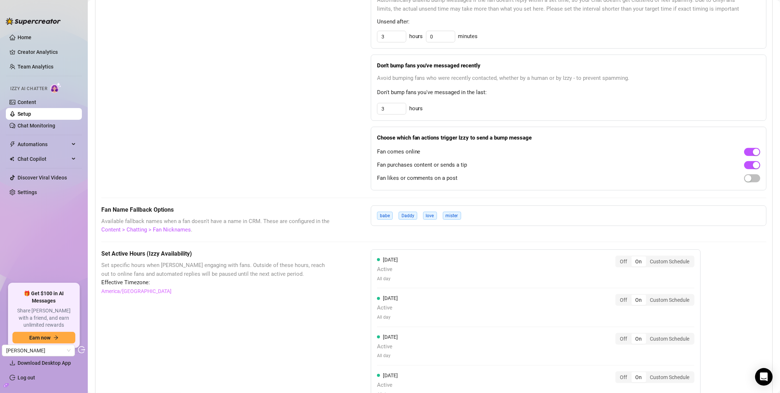
scroll to position [350, 0]
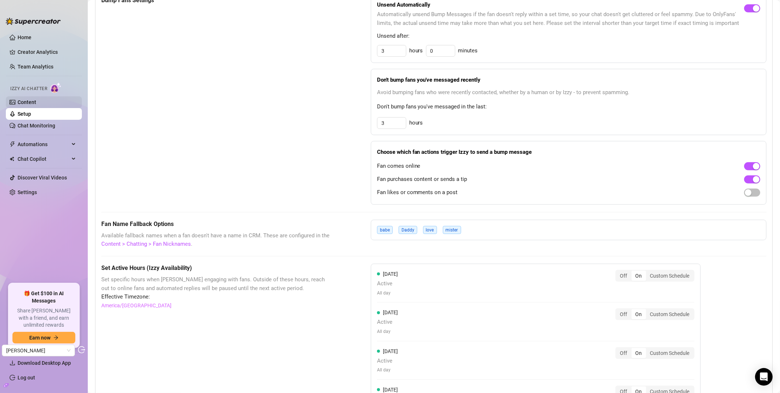
click at [36, 100] on link "Content" at bounding box center [27, 102] width 19 height 6
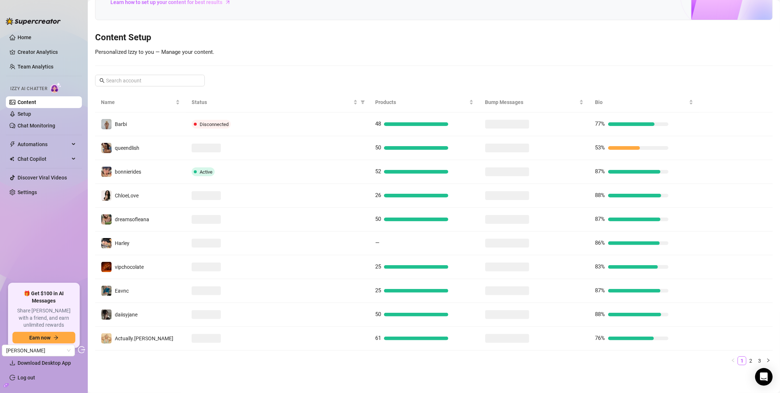
scroll to position [61, 0]
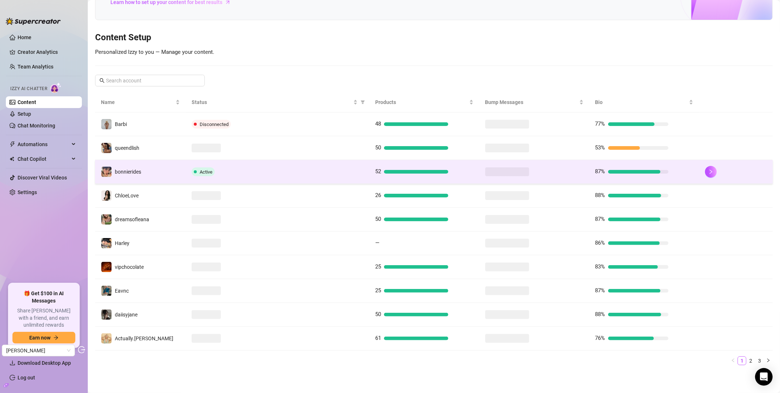
click at [151, 170] on td "bonnierides" at bounding box center [140, 172] width 91 height 24
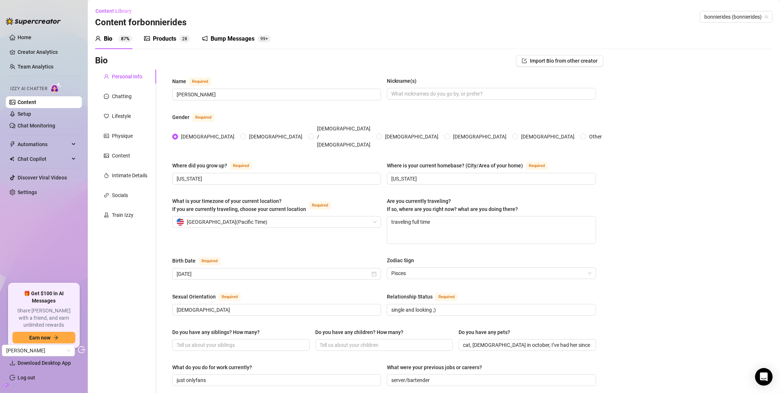
click at [257, 46] on div "Bump Messages 99+" at bounding box center [236, 39] width 69 height 20
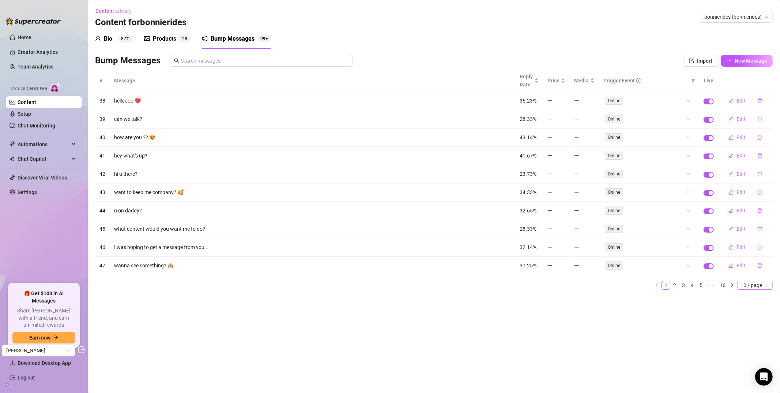
click at [762, 289] on span "10 / page" at bounding box center [755, 285] width 29 height 8
click at [753, 335] on div "100 / page" at bounding box center [756, 333] width 25 height 8
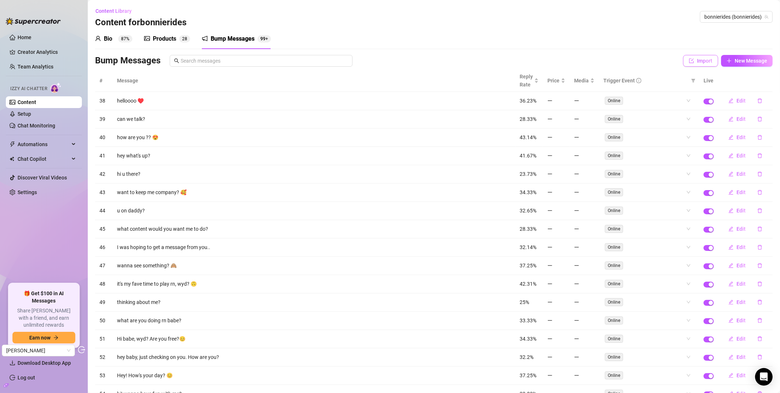
click at [694, 64] on button "Import" at bounding box center [700, 61] width 35 height 12
type textarea "Type your message here..."
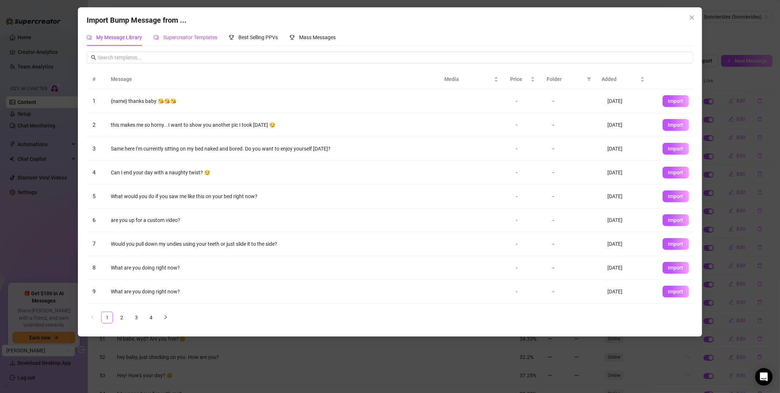
click at [200, 38] on span "Supercreator Templates" at bounding box center [190, 37] width 54 height 6
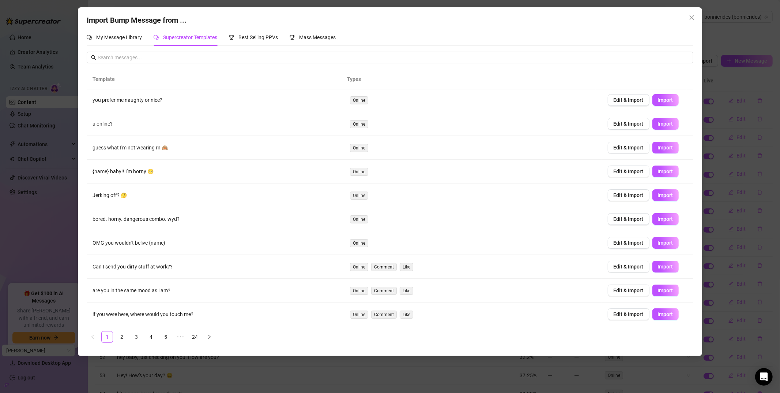
scroll to position [2, 0]
click at [691, 16] on icon "close" at bounding box center [692, 18] width 6 height 6
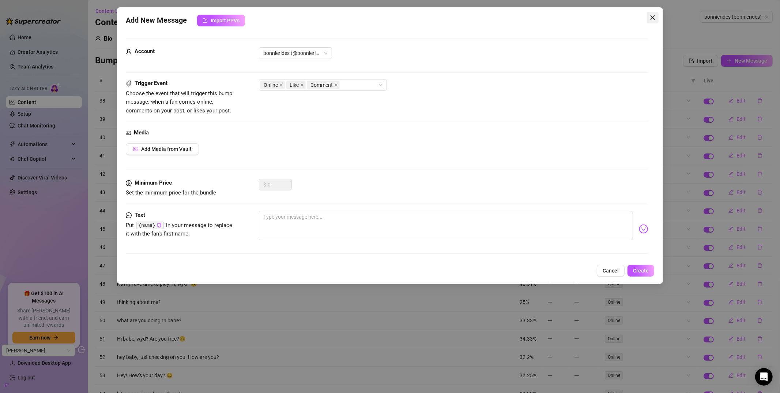
click at [655, 22] on button "Close" at bounding box center [653, 18] width 12 height 12
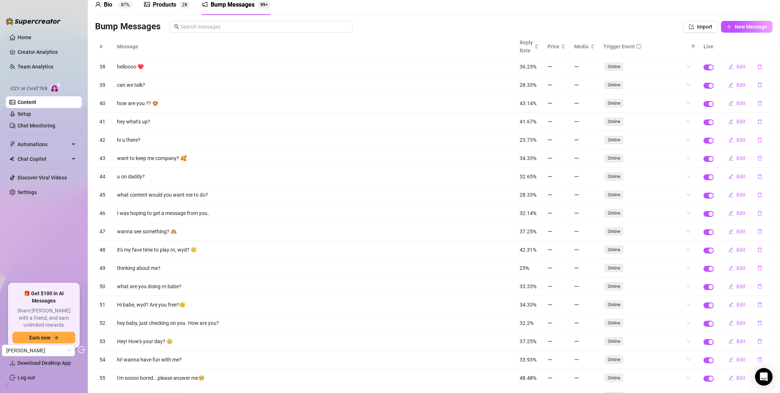
scroll to position [0, 0]
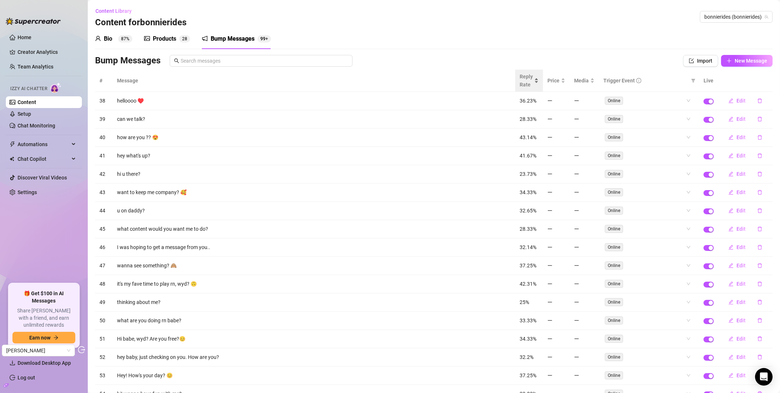
click at [529, 76] on div "Reply Rate" at bounding box center [529, 80] width 19 height 16
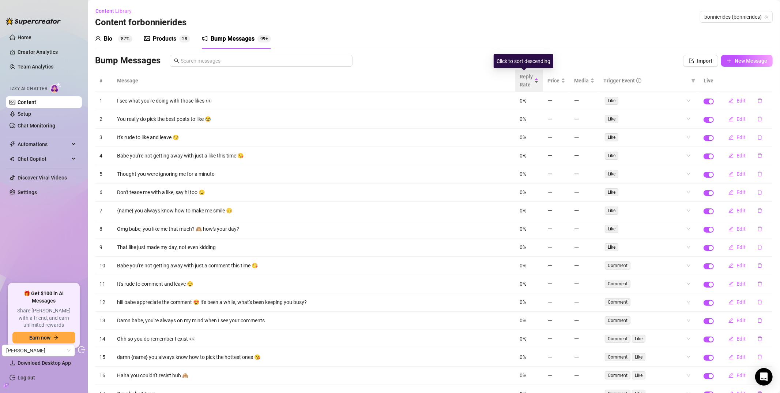
click at [524, 82] on span "Reply Rate" at bounding box center [526, 80] width 13 height 16
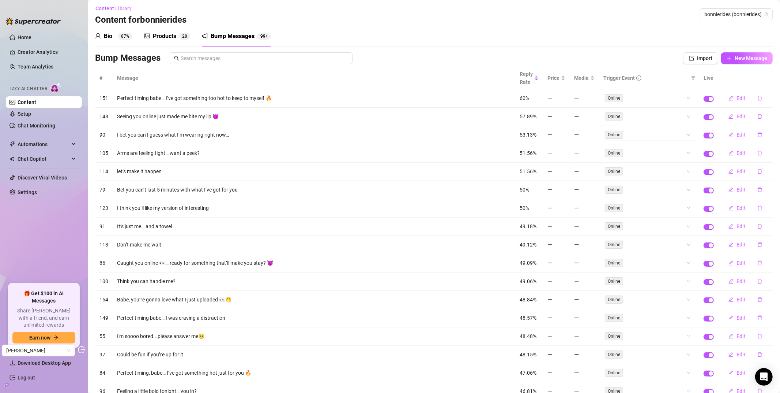
scroll to position [3, 0]
click at [692, 77] on icon "filter" at bounding box center [694, 78] width 4 height 4
click at [670, 89] on span "Online" at bounding box center [667, 92] width 17 height 6
checkbox input "true"
click at [686, 131] on span "OK" at bounding box center [682, 130] width 7 height 6
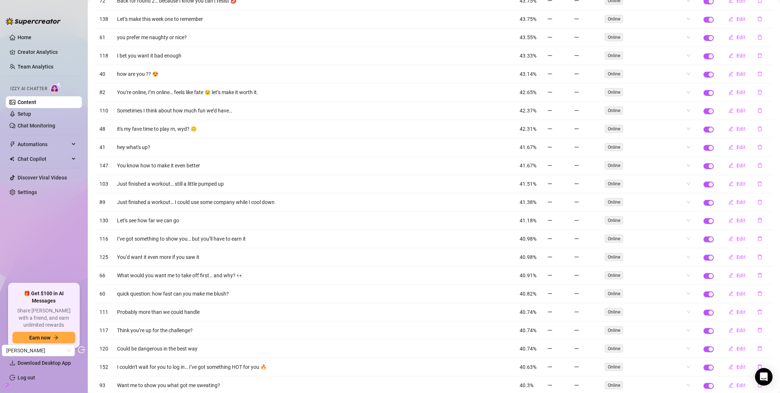
scroll to position [0, 0]
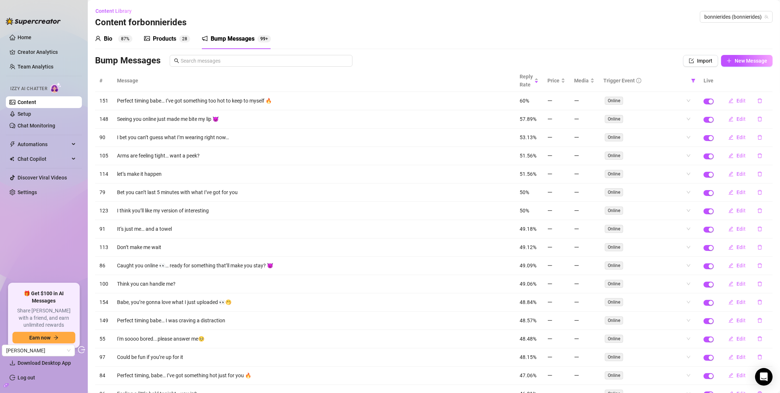
click at [693, 82] on th "Trigger Event" at bounding box center [649, 81] width 100 height 22
click at [691, 82] on icon "filter" at bounding box center [693, 80] width 4 height 4
click at [671, 108] on span "Like" at bounding box center [665, 107] width 12 height 6
checkbox input "true"
drag, startPoint x: 670, startPoint y: 119, endPoint x: 670, endPoint y: 102, distance: 17.2
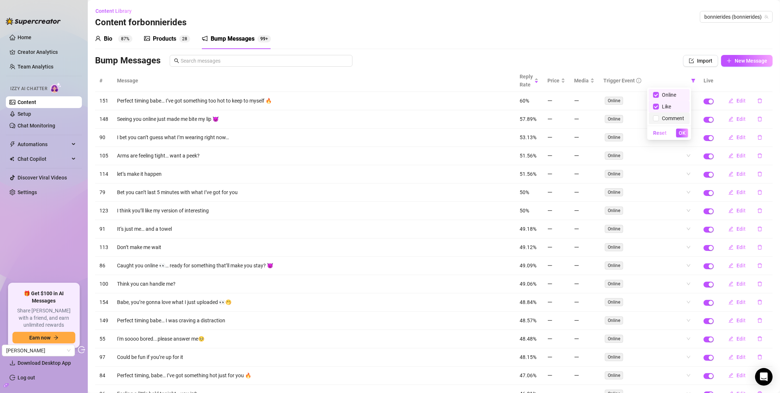
click at [670, 119] on span "Comment" at bounding box center [671, 118] width 25 height 6
checkbox input "true"
click at [671, 93] on span "Online" at bounding box center [667, 95] width 17 height 6
click at [686, 131] on span "OK" at bounding box center [682, 133] width 7 height 6
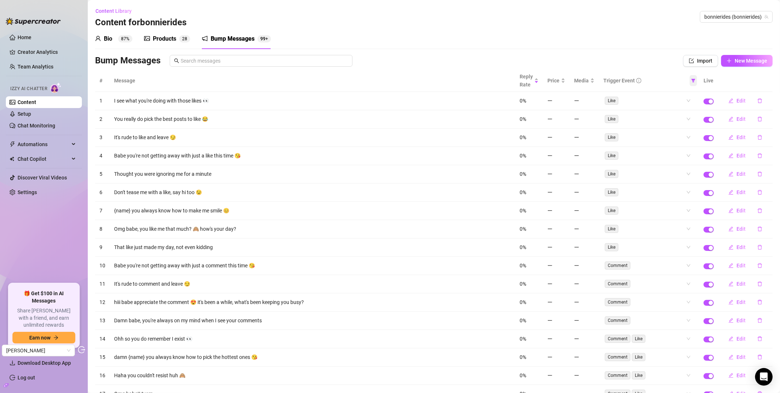
click at [692, 80] on icon "filter" at bounding box center [694, 81] width 4 height 4
click at [660, 92] on span "Online" at bounding box center [667, 95] width 17 height 6
checkbox input "true"
click at [661, 108] on span "Like" at bounding box center [665, 107] width 12 height 6
checkbox input "false"
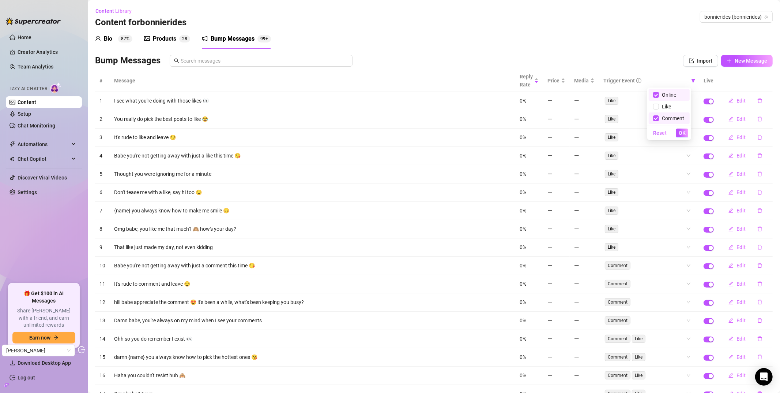
click at [660, 117] on span "Comment" at bounding box center [671, 118] width 25 height 6
checkbox input "false"
click at [679, 130] on button "OK" at bounding box center [682, 132] width 12 height 9
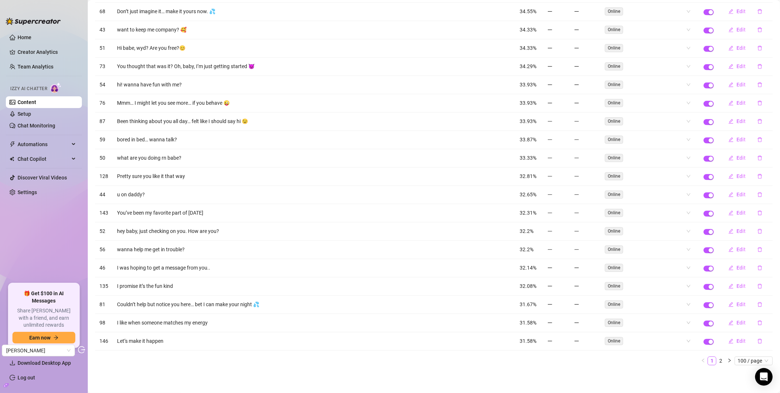
scroll to position [1585, 0]
click at [744, 359] on span "100 / page" at bounding box center [754, 360] width 32 height 8
click at [744, 360] on span "100 / page" at bounding box center [754, 360] width 32 height 8
click at [728, 360] on icon "right" at bounding box center [730, 360] width 4 height 4
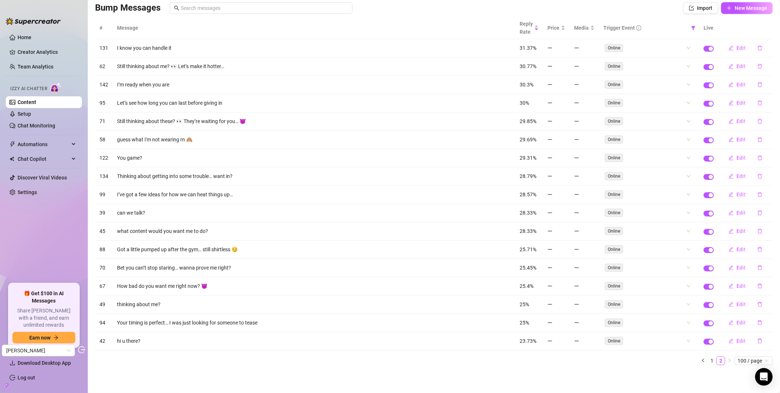
scroll to position [55, 0]
click at [708, 363] on link "1" at bounding box center [712, 360] width 8 height 8
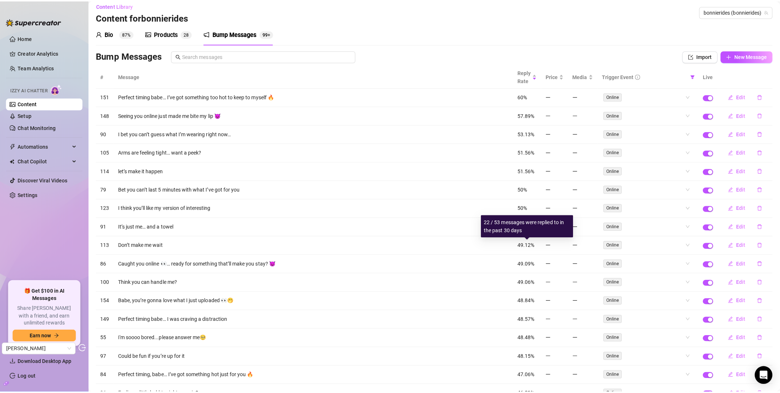
scroll to position [0, 0]
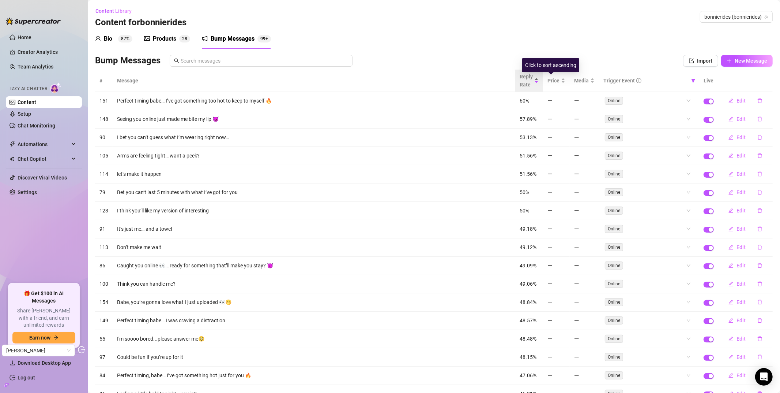
click at [528, 79] on div "Reply Rate" at bounding box center [529, 80] width 19 height 16
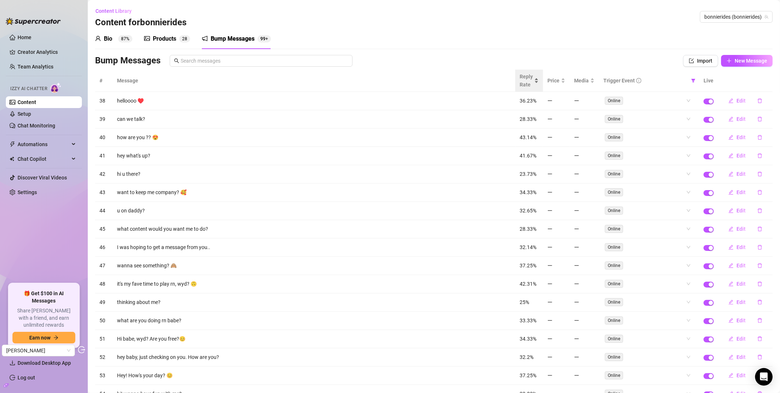
click at [521, 74] on span "Reply Rate" at bounding box center [526, 80] width 13 height 16
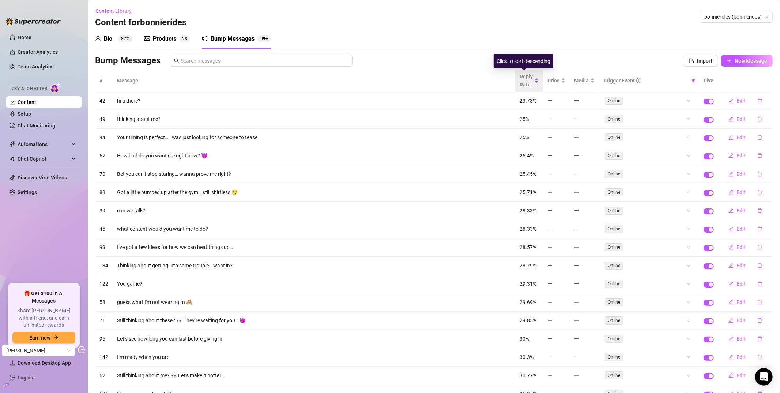
click at [524, 80] on span "Reply Rate" at bounding box center [526, 80] width 13 height 16
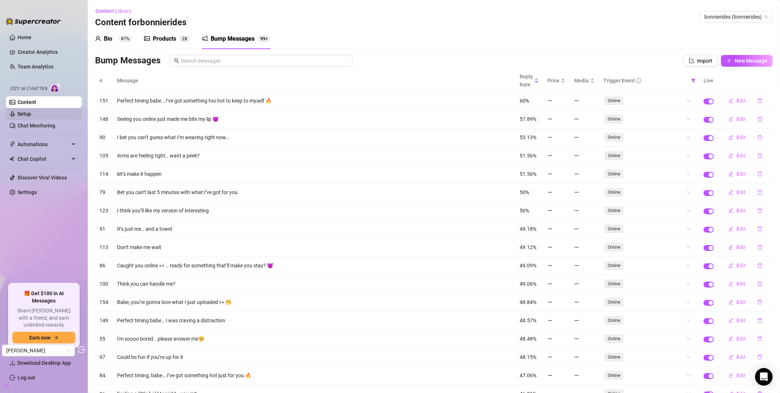
click at [31, 112] on link "Setup" at bounding box center [25, 114] width 14 height 6
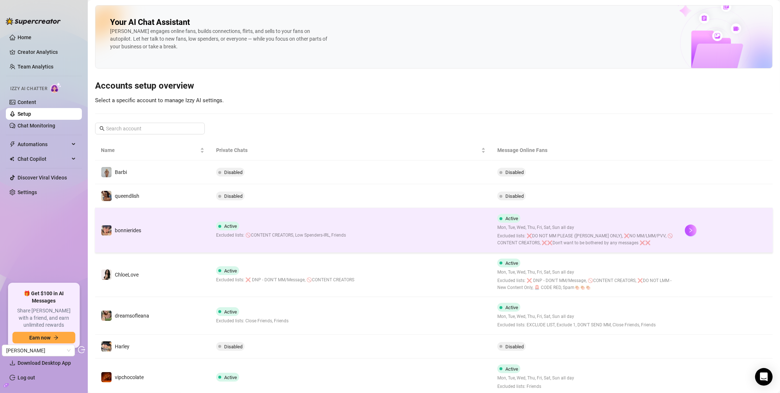
click at [150, 227] on td "bonnierides" at bounding box center [152, 230] width 115 height 45
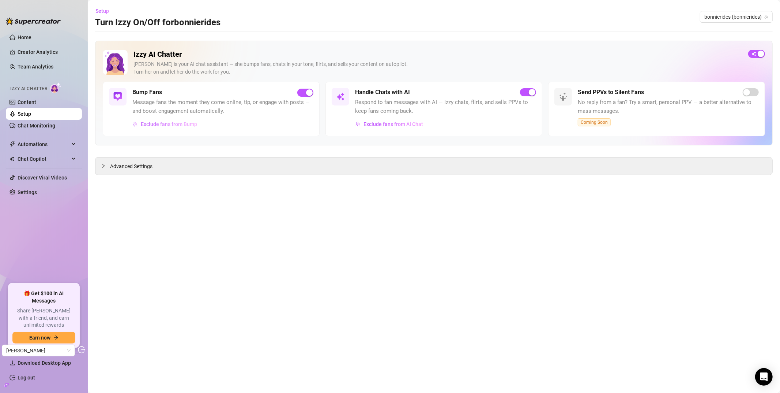
click at [156, 126] on span "Exclude fans from Bump" at bounding box center [169, 124] width 56 height 6
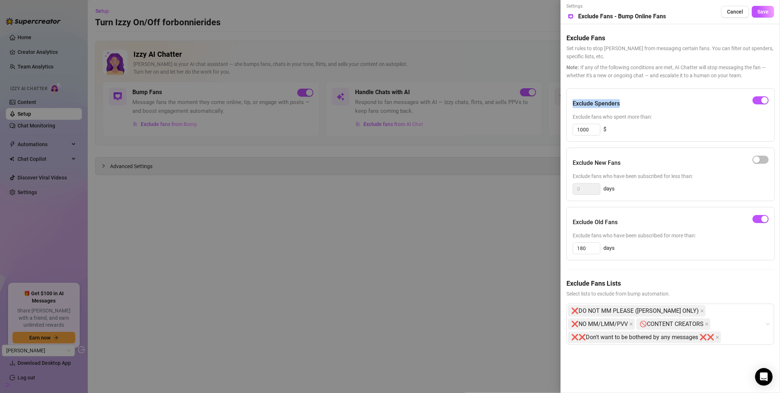
drag, startPoint x: 572, startPoint y: 103, endPoint x: 624, endPoint y: 101, distance: 52.0
click at [624, 101] on div "Exclude Spenders Exclude fans who spent more than: 1000 $" at bounding box center [671, 114] width 209 height 53
click at [422, 213] on div at bounding box center [390, 196] width 780 height 393
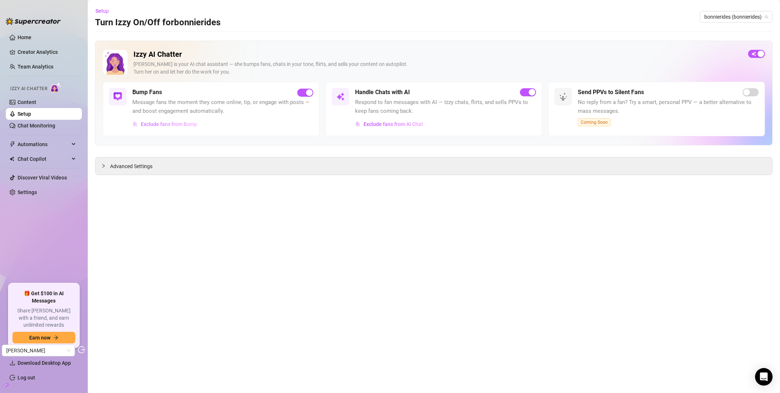
click at [164, 126] on span "Exclude fans from Bump" at bounding box center [169, 124] width 56 height 6
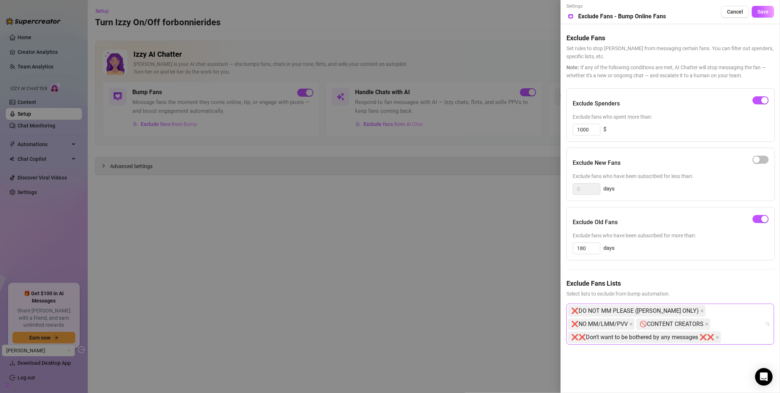
click at [685, 324] on div "❌DO NOT MM PLEASE (BONNIE ONLY) ❌NO MM/LMM/PVV 🚫CONTENT CREATORS ❌❌Don't want t…" at bounding box center [666, 324] width 197 height 40
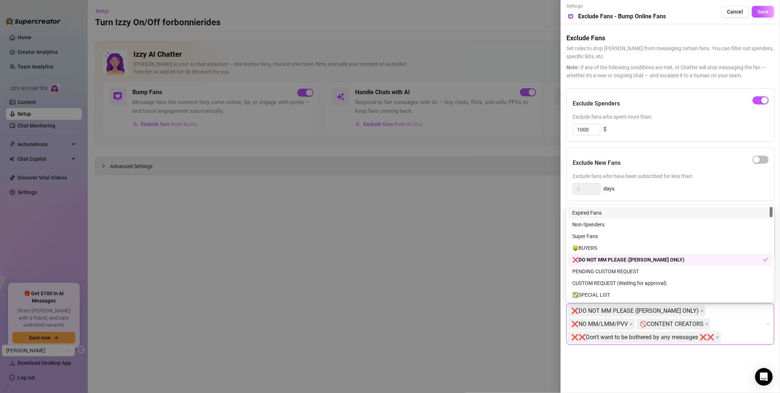
click at [678, 160] on div "Exclude New Fans" at bounding box center [671, 163] width 196 height 18
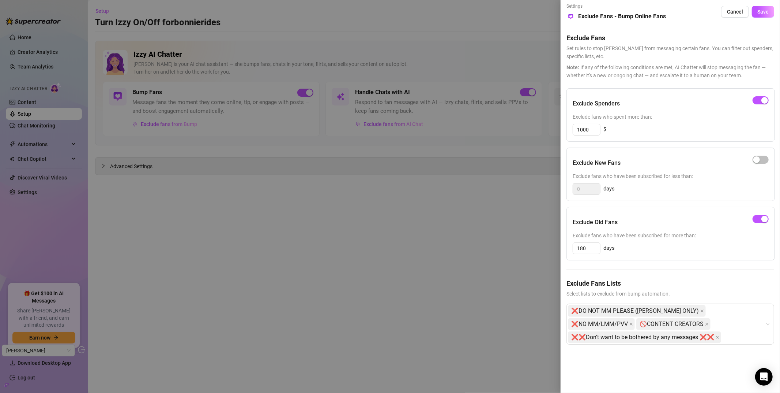
click at [387, 313] on div at bounding box center [390, 196] width 780 height 393
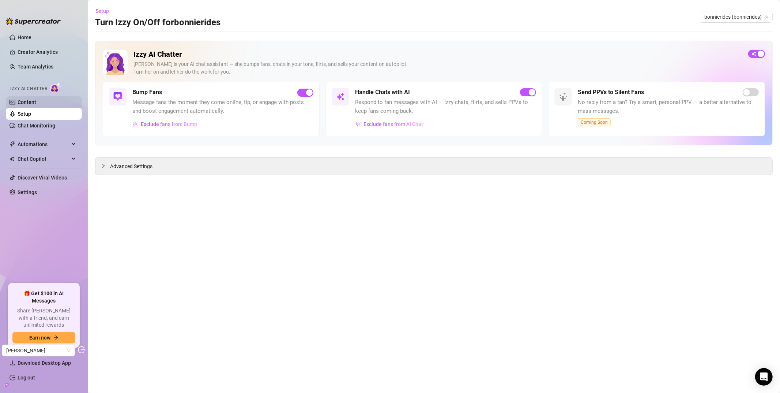
click at [35, 102] on link "Content" at bounding box center [27, 102] width 19 height 6
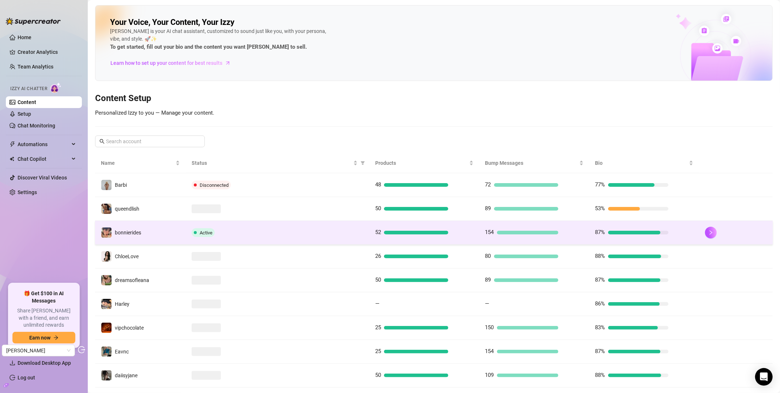
click at [158, 235] on td "bonnierides" at bounding box center [140, 233] width 91 height 24
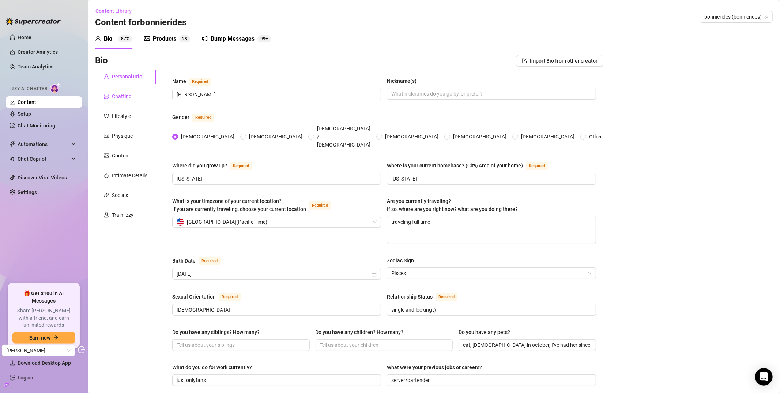
click at [121, 98] on div "Chatting" at bounding box center [122, 96] width 20 height 8
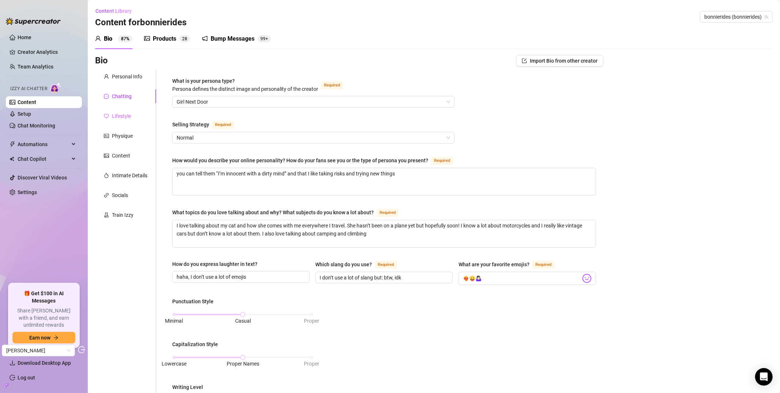
click at [128, 110] on div "Lifestyle" at bounding box center [125, 116] width 61 height 14
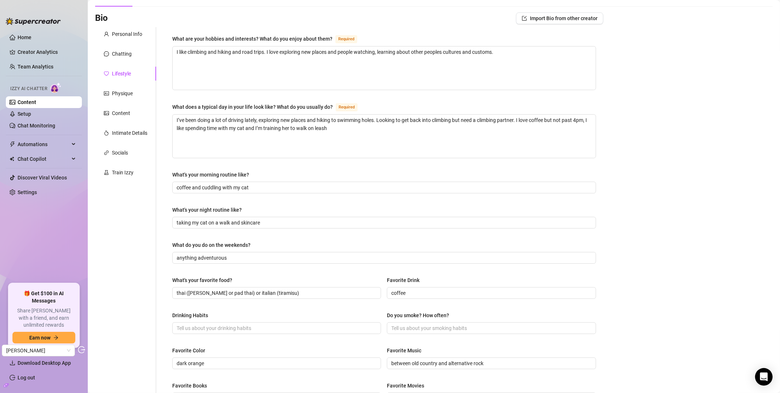
scroll to position [61, 0]
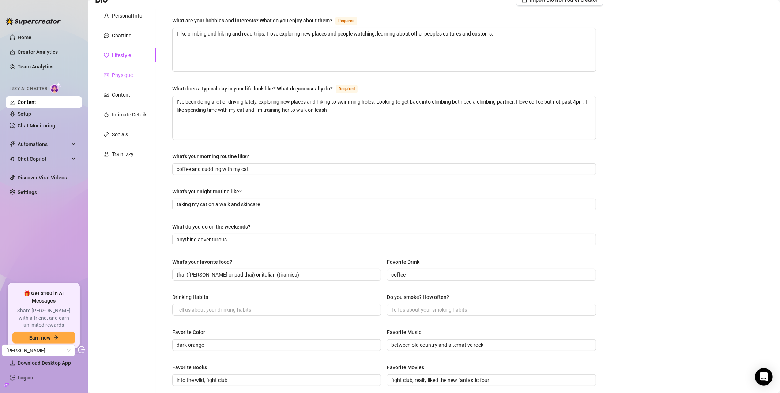
click at [125, 71] on div "Physique" at bounding box center [122, 75] width 21 height 8
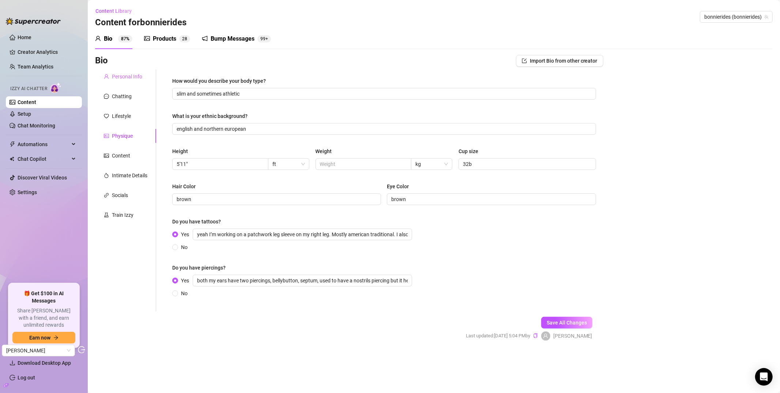
scroll to position [0, 0]
click at [121, 155] on div "Content" at bounding box center [121, 155] width 18 height 8
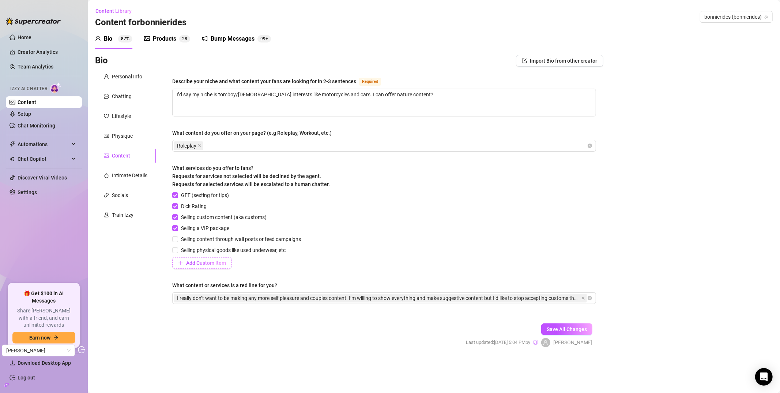
click at [193, 263] on span "Add Custom Item" at bounding box center [206, 263] width 40 height 6
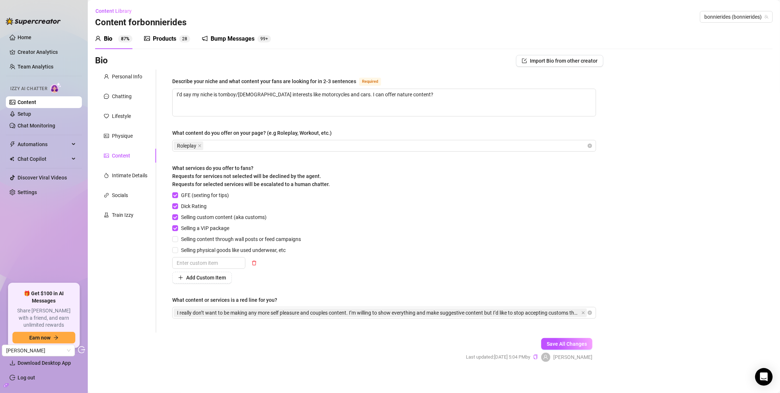
click at [316, 264] on div "GFE (sexting for tips) Dick Rating Selling custom content (aka customs) Selling…" at bounding box center [384, 237] width 424 height 92
click at [255, 263] on icon "delete" at bounding box center [254, 262] width 5 height 5
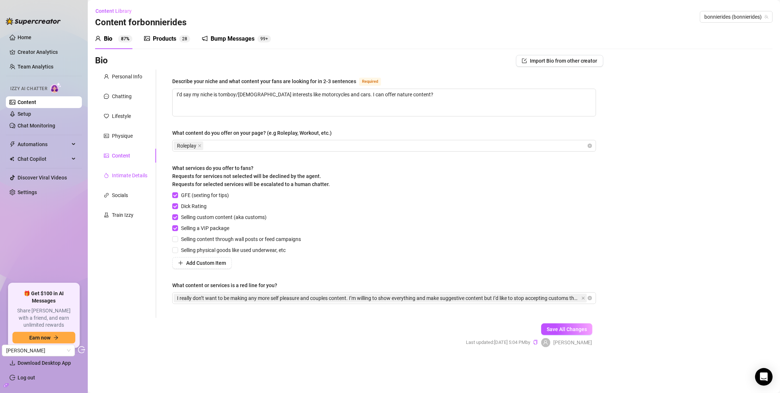
click at [129, 173] on div "Intimate Details" at bounding box center [129, 175] width 35 height 8
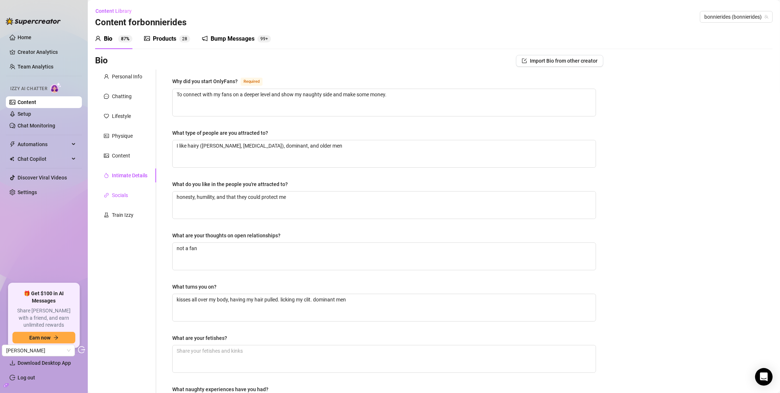
click at [119, 194] on div "Socials" at bounding box center [120, 195] width 16 height 8
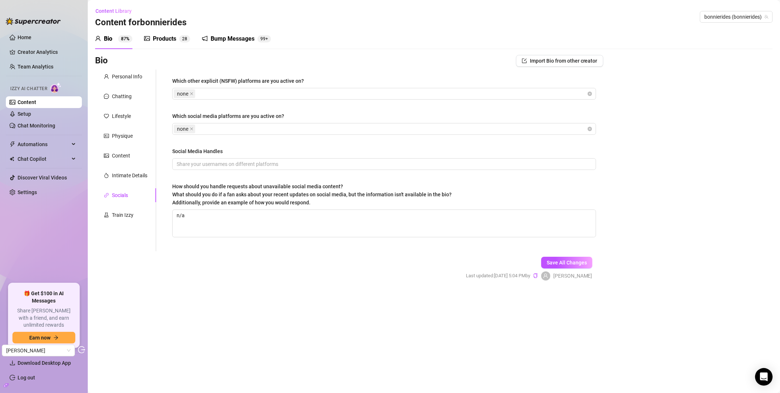
click at [159, 34] on div "Products" at bounding box center [164, 38] width 23 height 9
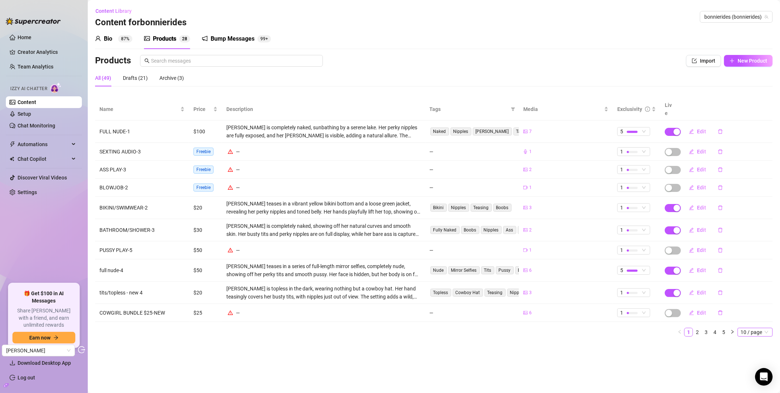
click at [747, 328] on span "10 / page" at bounding box center [755, 332] width 29 height 8
click at [745, 376] on div "100 / page" at bounding box center [756, 380] width 25 height 8
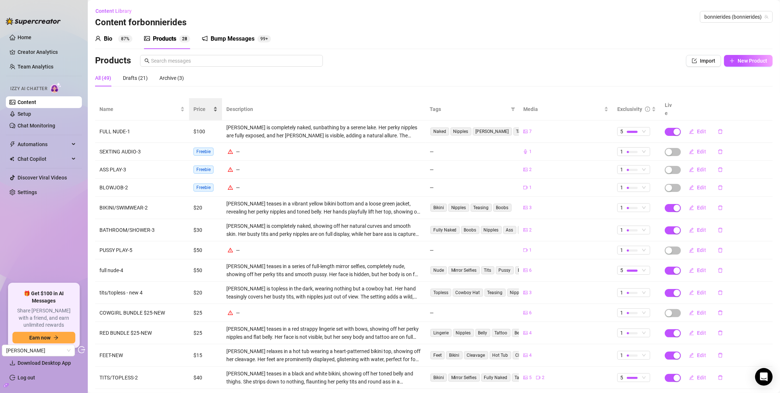
click at [203, 106] on span "Price" at bounding box center [203, 109] width 18 height 8
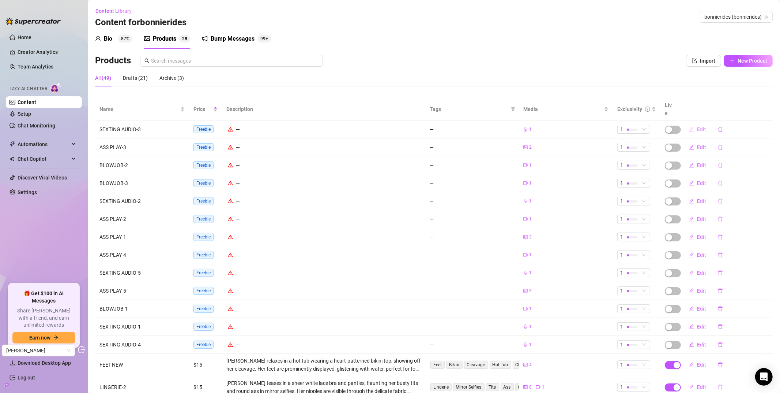
click at [697, 126] on span "Edit" at bounding box center [701, 129] width 9 height 6
type textarea "Type your message here..."
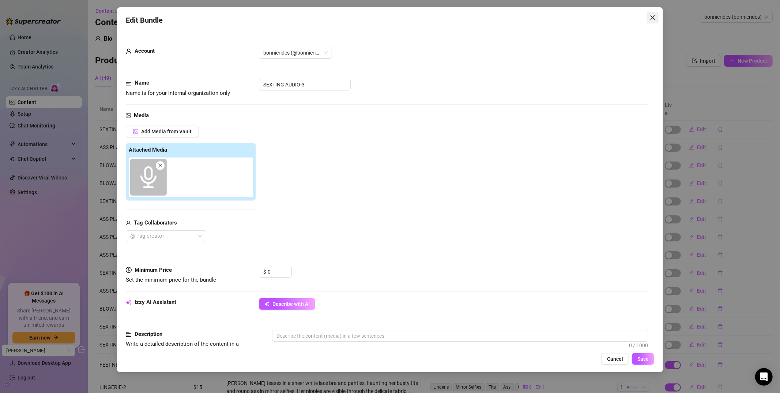
click at [655, 18] on icon "close" at bounding box center [653, 18] width 6 height 6
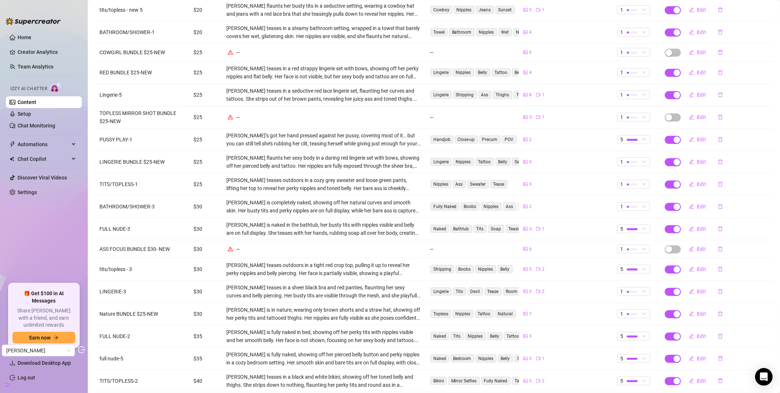
scroll to position [577, 0]
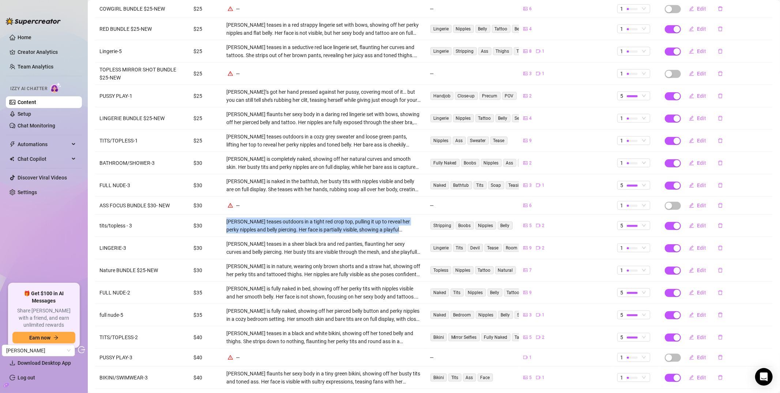
drag, startPoint x: 223, startPoint y: 214, endPoint x: 292, endPoint y: 227, distance: 70.0
click at [291, 227] on td "Bonnie teases outdoors in a tight red crop top, pulling it up to reveal her per…" at bounding box center [323, 225] width 203 height 22
drag, startPoint x: 292, startPoint y: 227, endPoint x: 321, endPoint y: 226, distance: 29.7
click at [292, 227] on td "Bonnie teases outdoors in a tight red crop top, pulling it up to reveal her per…" at bounding box center [323, 225] width 203 height 22
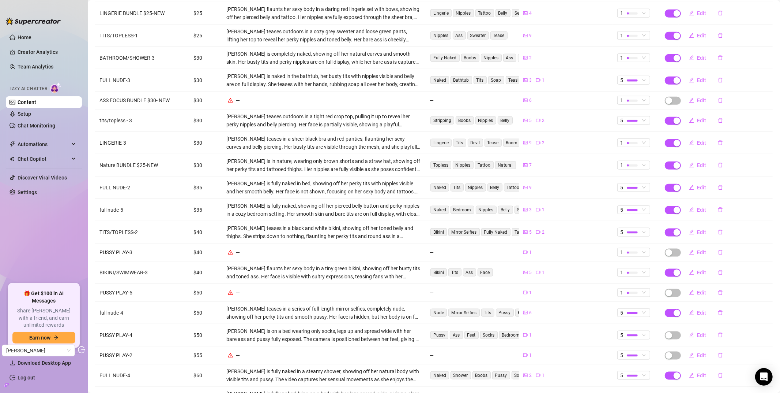
scroll to position [416, 0]
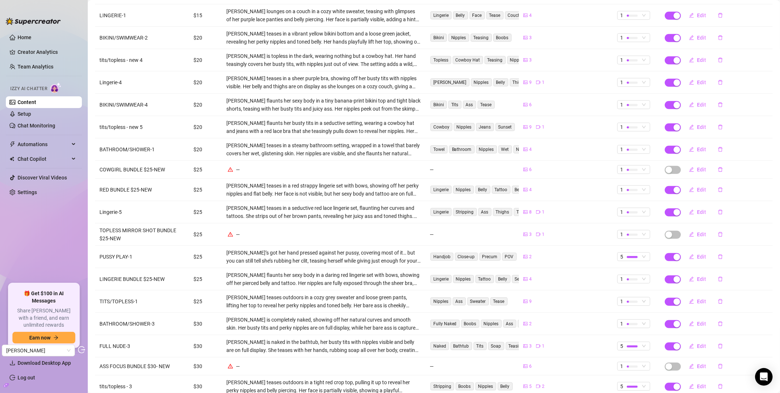
click at [36, 101] on link "Content" at bounding box center [27, 102] width 19 height 6
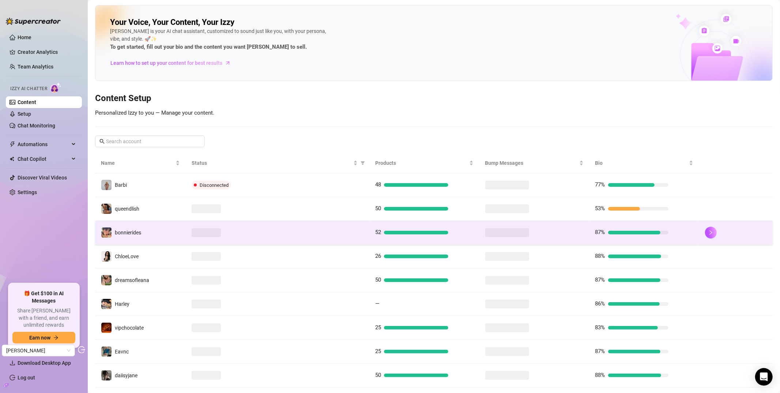
click at [134, 238] on td "bonnierides" at bounding box center [140, 233] width 91 height 24
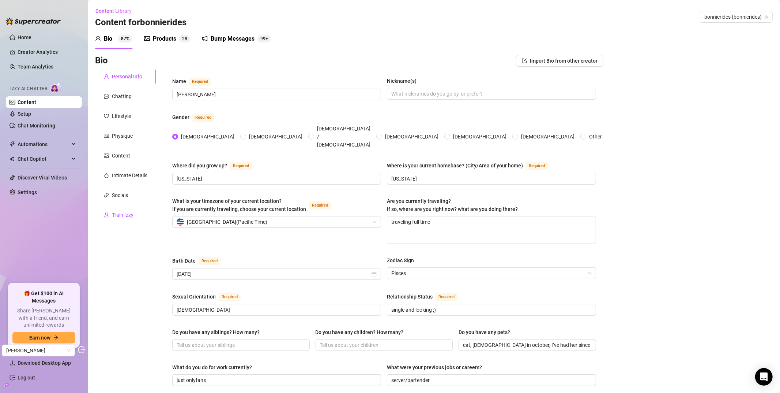
click at [124, 214] on div "Train Izzy" at bounding box center [123, 215] width 22 height 8
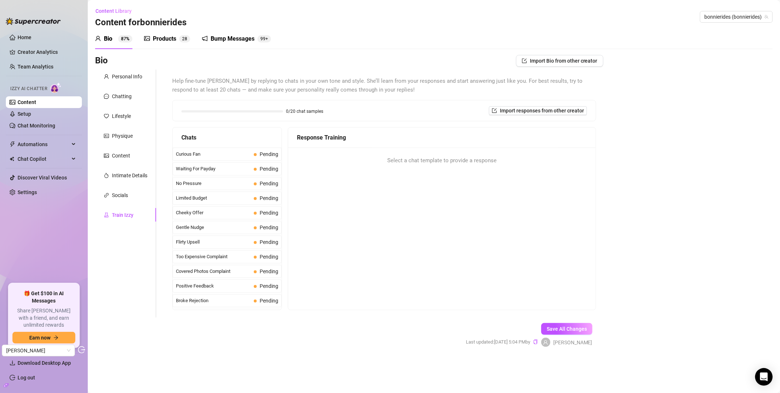
click at [219, 41] on div "Bump Messages" at bounding box center [233, 38] width 44 height 9
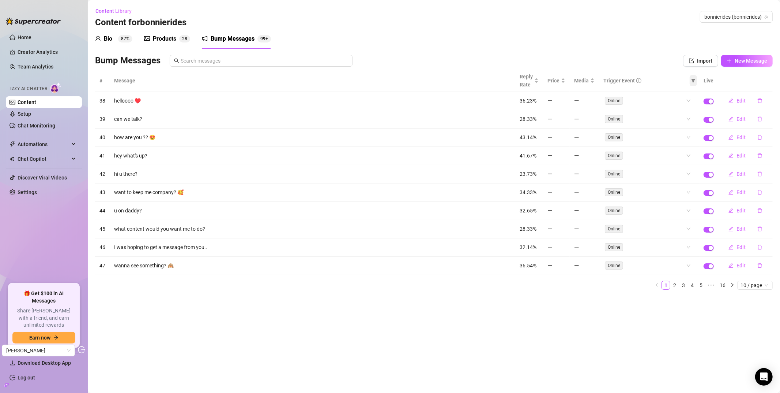
click at [696, 83] on span at bounding box center [693, 80] width 7 height 11
click at [553, 56] on div "Bump Messages" at bounding box center [373, 61] width 556 height 12
click at [31, 115] on link "Setup" at bounding box center [25, 114] width 14 height 6
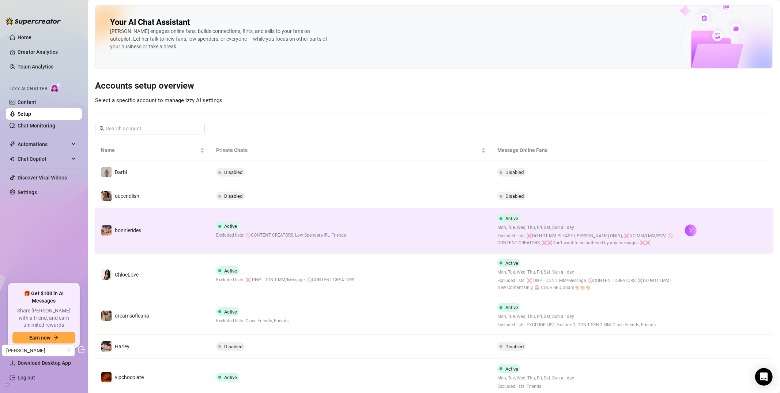
click at [155, 241] on td "bonnierides" at bounding box center [152, 230] width 115 height 45
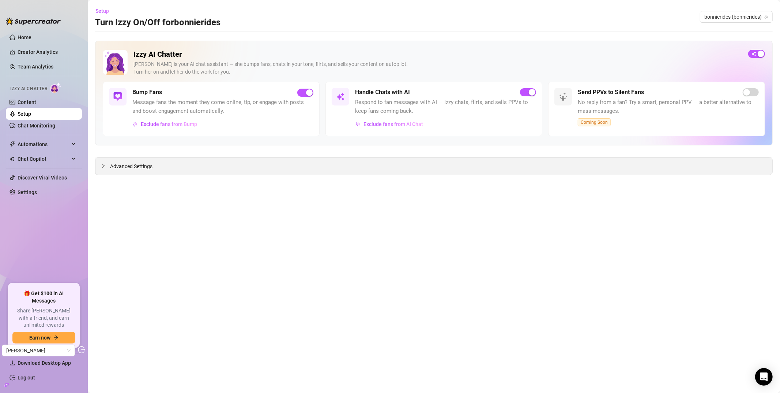
click at [118, 169] on span "Advanced Settings" at bounding box center [131, 166] width 42 height 8
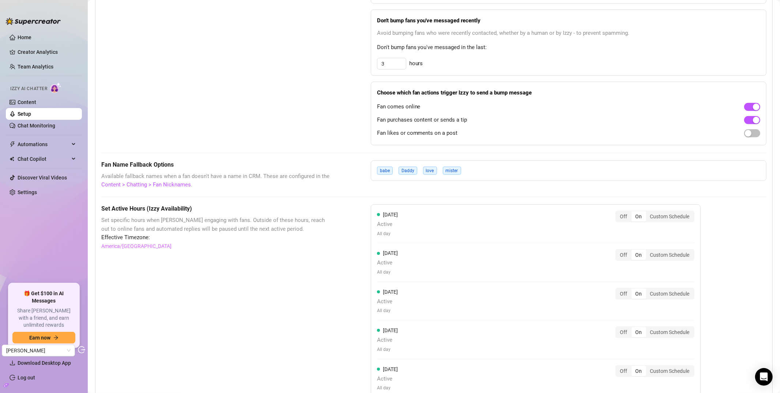
scroll to position [425, 0]
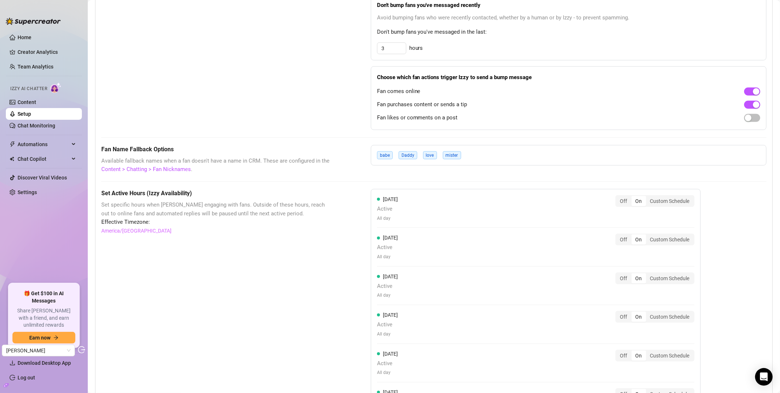
drag, startPoint x: 376, startPoint y: 119, endPoint x: 383, endPoint y: 118, distance: 7.1
click at [432, 118] on span "Fan likes or comments on a post" at bounding box center [417, 117] width 81 height 9
click at [748, 121] on span "button" at bounding box center [753, 118] width 16 height 8
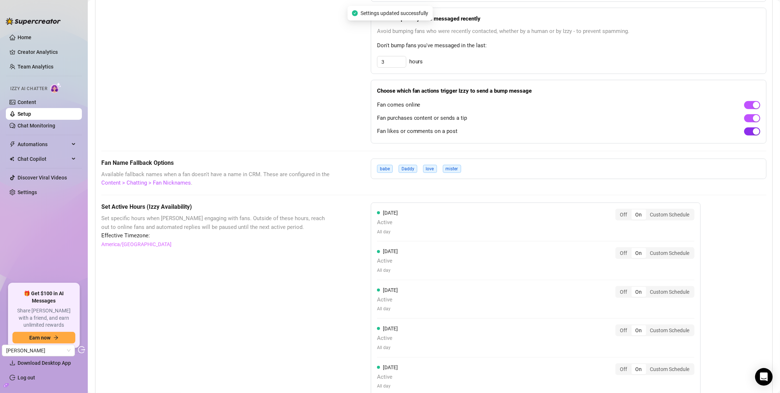
click at [753, 133] on div "button" at bounding box center [756, 131] width 7 height 7
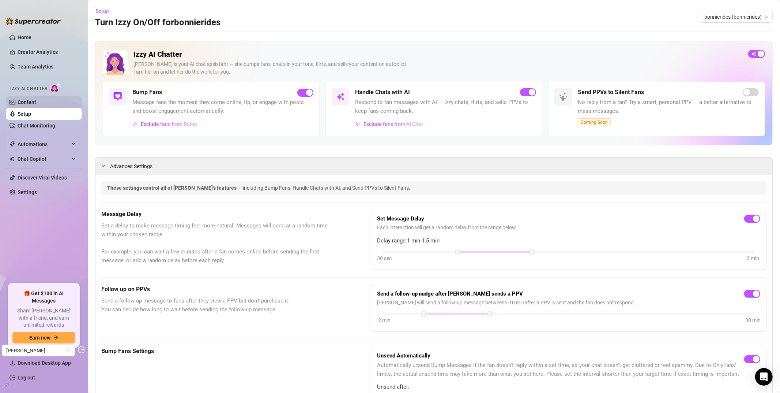
click at [36, 99] on link "Content" at bounding box center [27, 102] width 19 height 6
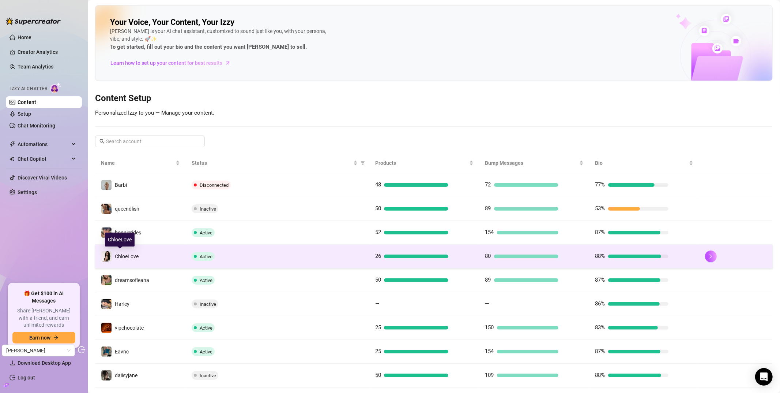
click at [131, 257] on span "ChloeLove" at bounding box center [127, 256] width 24 height 6
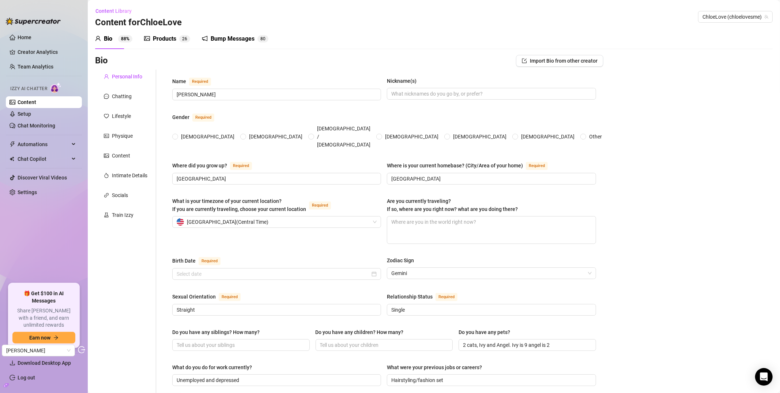
radio input "true"
type input "May 28th, 1999"
click at [157, 41] on div "Products" at bounding box center [164, 38] width 23 height 9
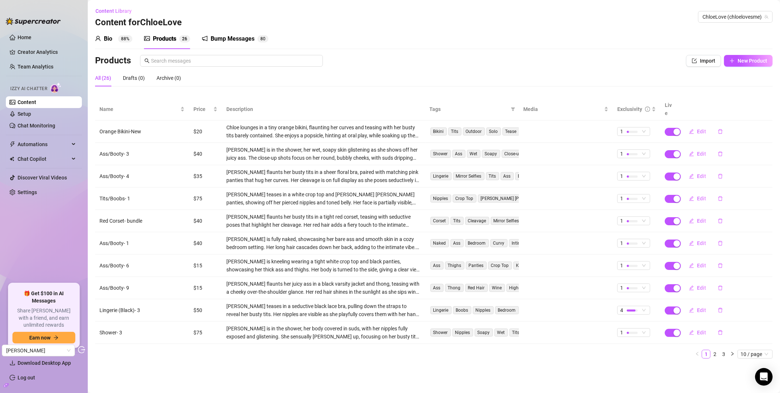
click at [117, 39] on div "Bio 88%" at bounding box center [113, 38] width 37 height 9
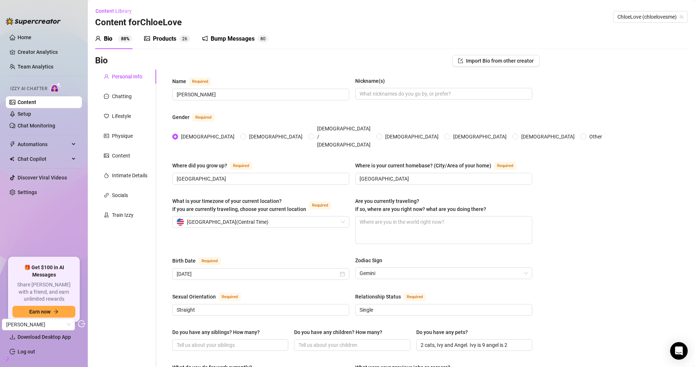
click at [131, 74] on div "Personal Info" at bounding box center [127, 76] width 30 height 8
click at [123, 90] on div "Chatting" at bounding box center [125, 96] width 61 height 14
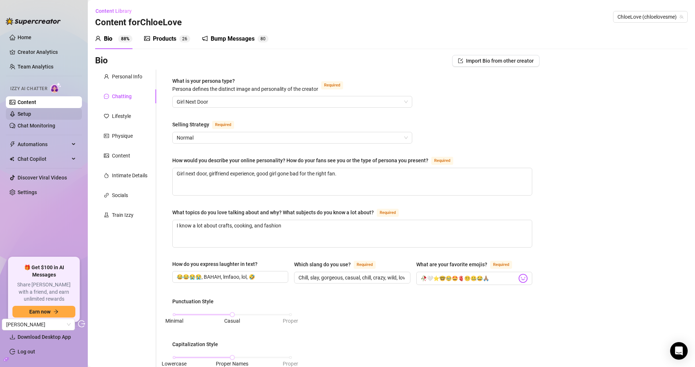
click at [31, 112] on link "Setup" at bounding box center [25, 114] width 14 height 6
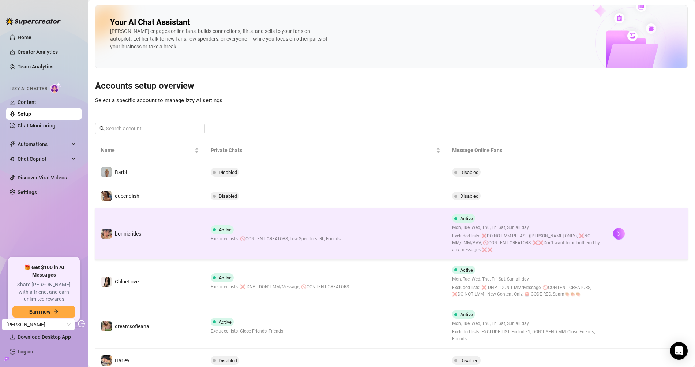
click at [160, 232] on td "bonnierides" at bounding box center [150, 233] width 110 height 51
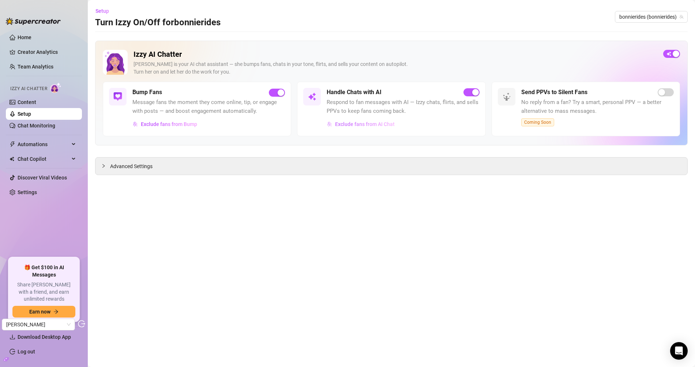
click at [365, 125] on span "Exclude fans from AI Chat" at bounding box center [365, 124] width 60 height 6
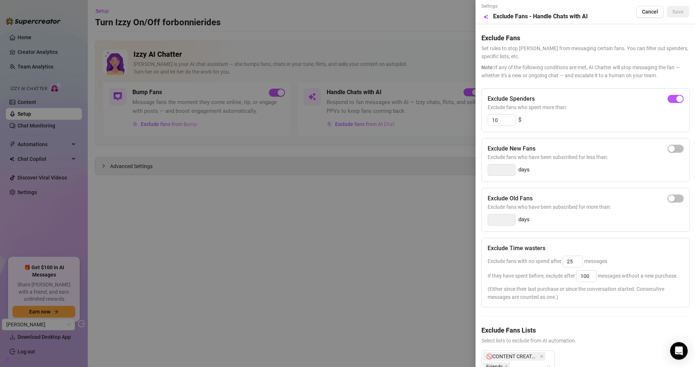
click at [176, 246] on div at bounding box center [347, 183] width 695 height 367
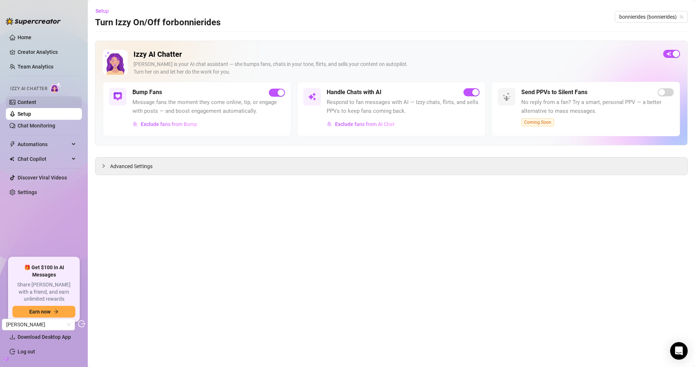
click at [27, 99] on link "Content" at bounding box center [27, 102] width 19 height 6
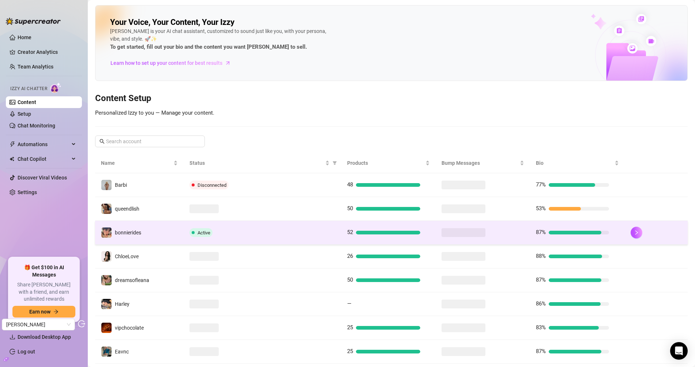
click at [135, 236] on td "bonnierides" at bounding box center [139, 233] width 89 height 24
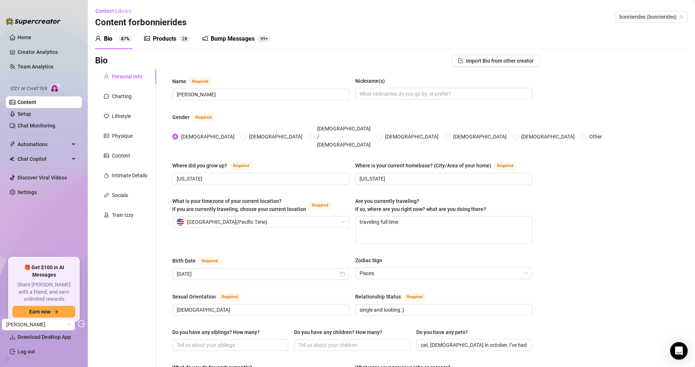
drag, startPoint x: 175, startPoint y: 31, endPoint x: 178, endPoint y: 40, distance: 9.5
click at [175, 32] on div "Products 2 8" at bounding box center [167, 39] width 46 height 20
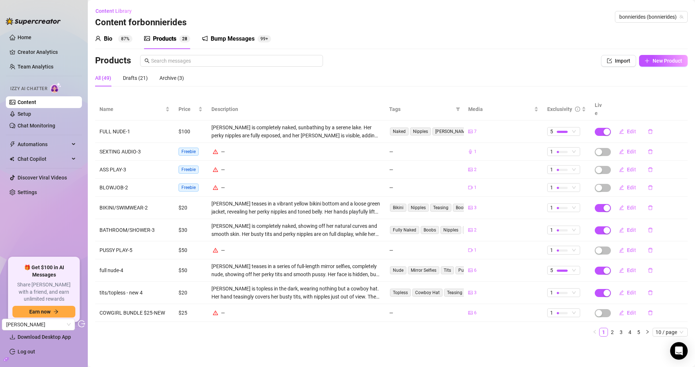
click at [236, 47] on div "Bump Messages 99+" at bounding box center [236, 39] width 69 height 20
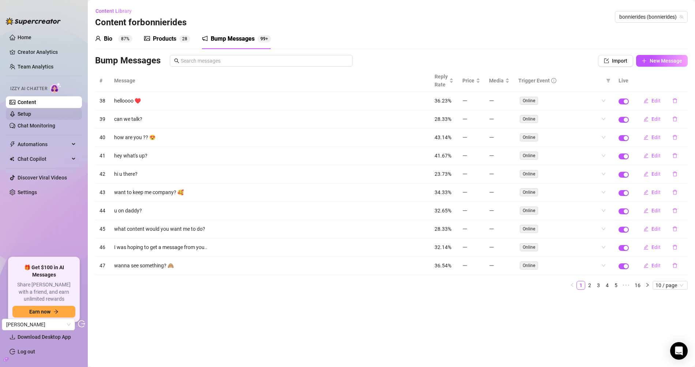
click at [31, 114] on link "Setup" at bounding box center [25, 114] width 14 height 6
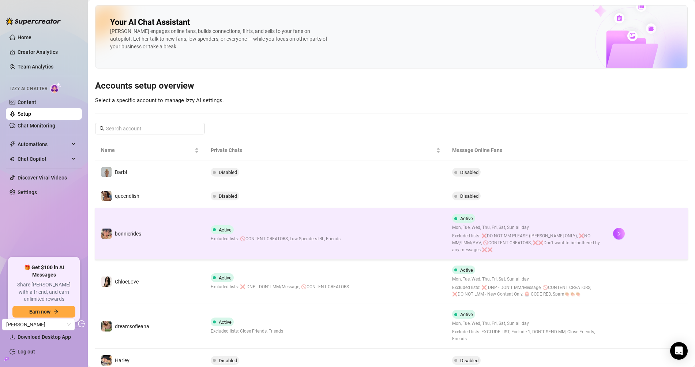
drag, startPoint x: 153, startPoint y: 228, endPoint x: 153, endPoint y: 222, distance: 5.5
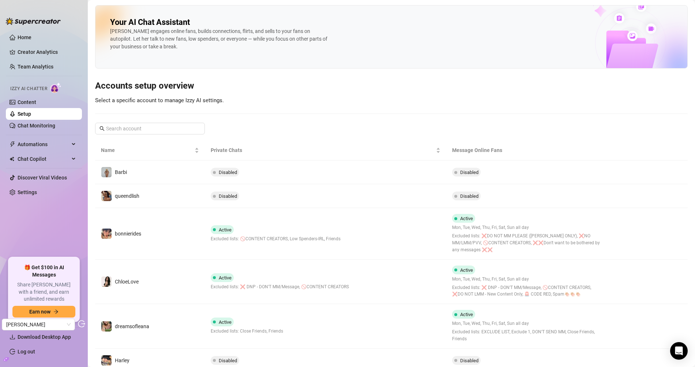
click at [153, 228] on td "bonnierides" at bounding box center [150, 233] width 110 height 51
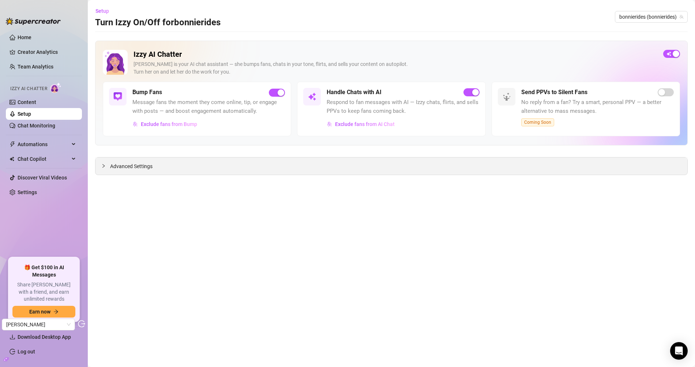
click at [135, 168] on span "Advanced Settings" at bounding box center [131, 166] width 42 height 8
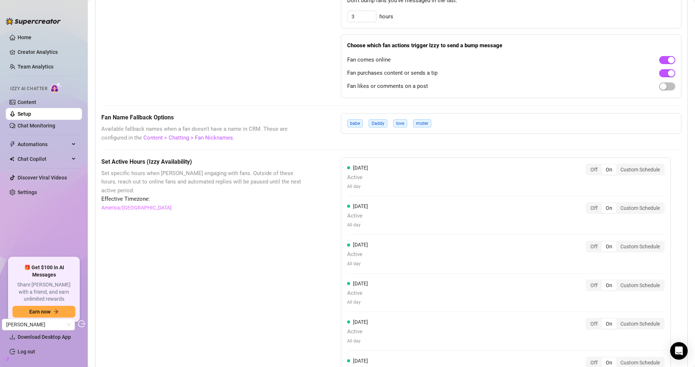
scroll to position [416, 0]
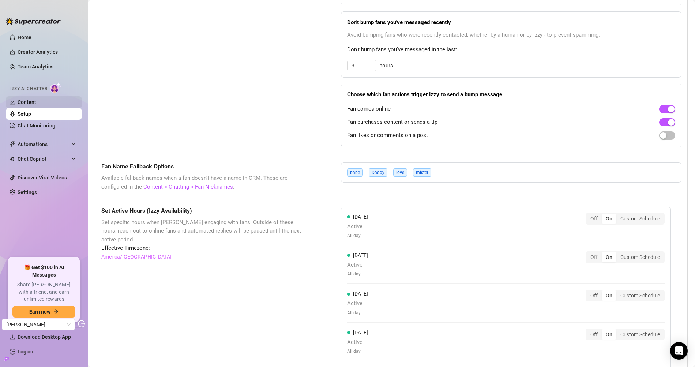
click at [31, 105] on link "Content" at bounding box center [27, 102] width 19 height 6
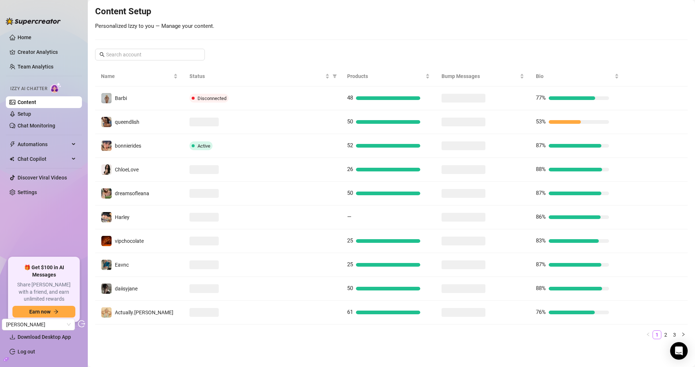
scroll to position [84, 0]
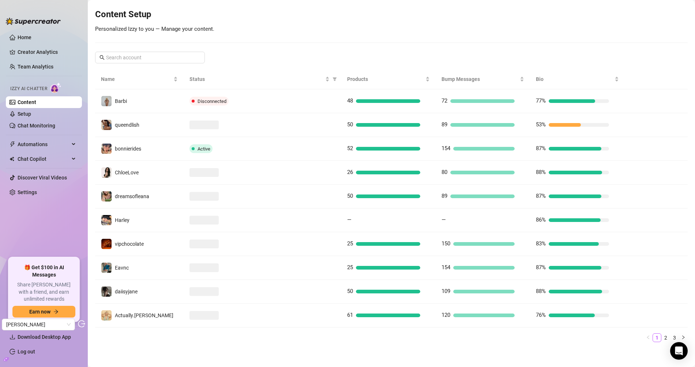
click at [36, 104] on link "Content" at bounding box center [27, 102] width 19 height 6
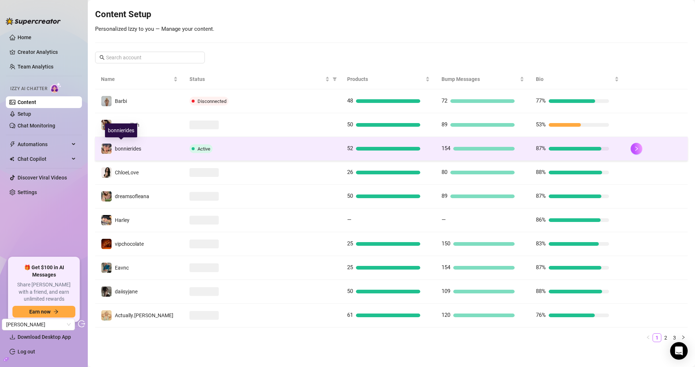
click at [134, 150] on span "bonnierides" at bounding box center [128, 149] width 26 height 6
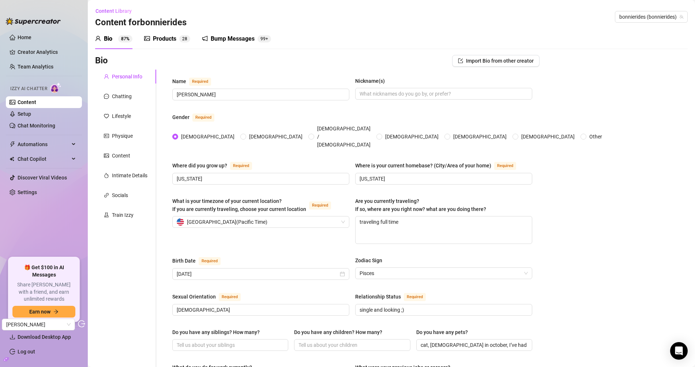
click at [239, 48] on div "Bump Messages 99+" at bounding box center [236, 39] width 69 height 20
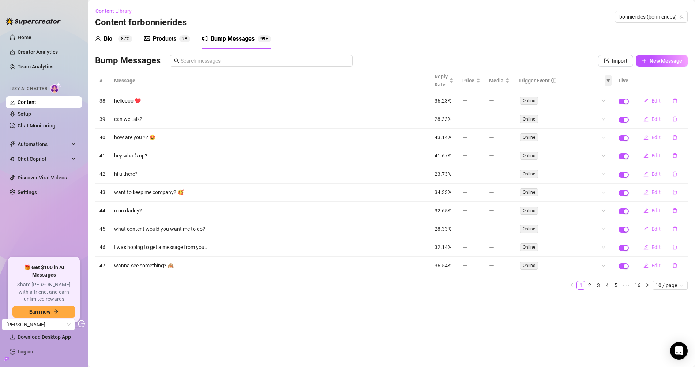
click at [612, 81] on span at bounding box center [608, 80] width 7 height 11
click at [31, 102] on link "Content" at bounding box center [27, 102] width 19 height 6
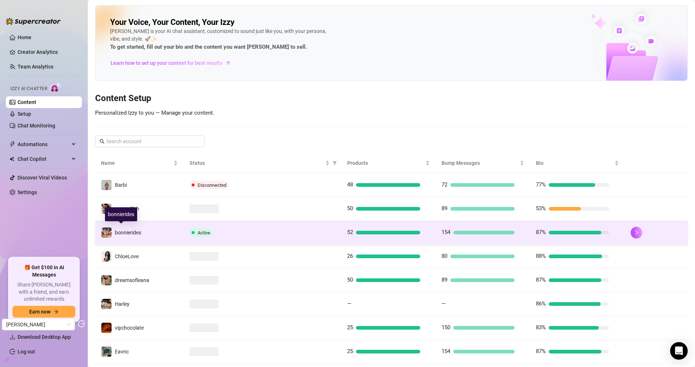
click at [136, 230] on span "bonnierides" at bounding box center [128, 232] width 26 height 6
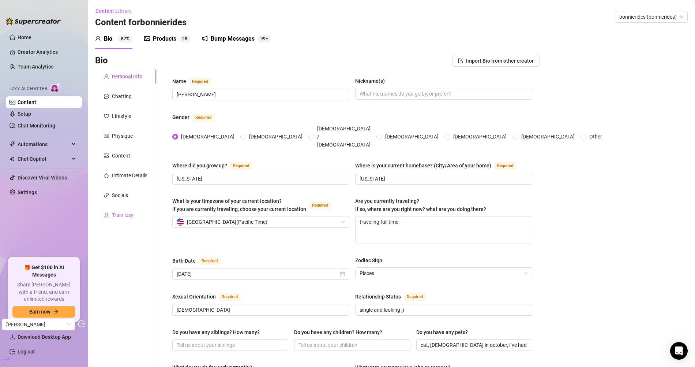
click at [112, 216] on div "Train Izzy" at bounding box center [123, 215] width 22 height 8
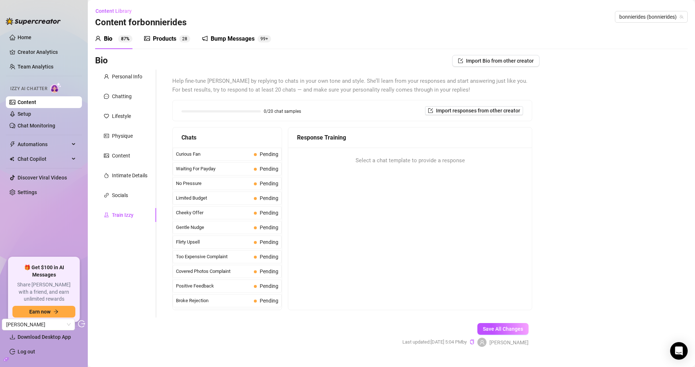
click at [30, 99] on link "Content" at bounding box center [27, 102] width 19 height 6
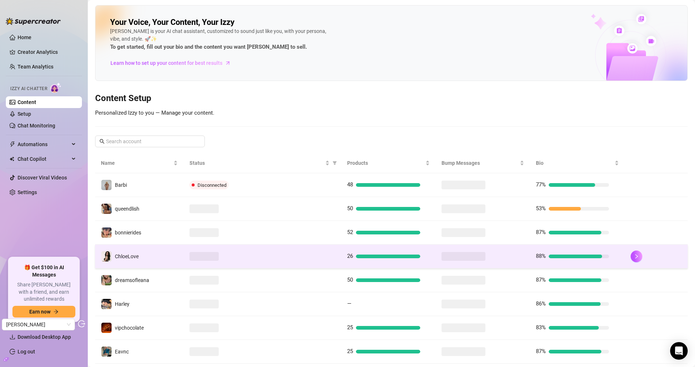
click at [146, 259] on td "ChloeLove" at bounding box center [139, 256] width 89 height 24
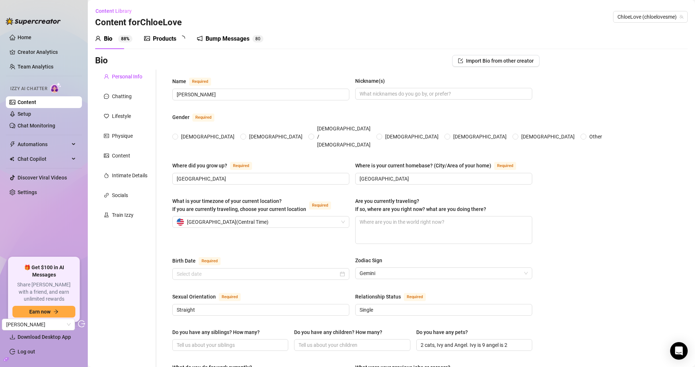
radio input "true"
type input "May 28th, 1999"
click at [124, 93] on div "Chatting" at bounding box center [122, 96] width 20 height 8
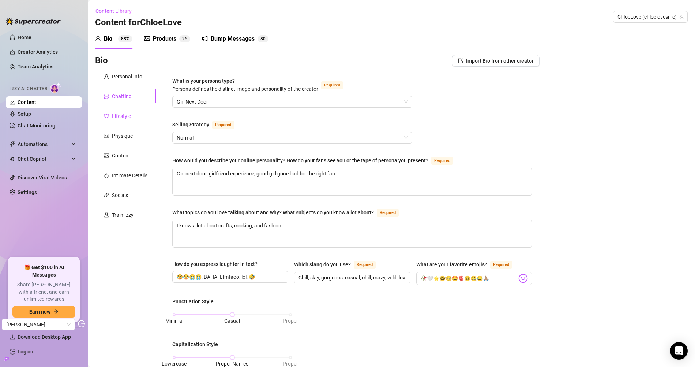
click at [130, 115] on div "Lifestyle" at bounding box center [121, 116] width 19 height 8
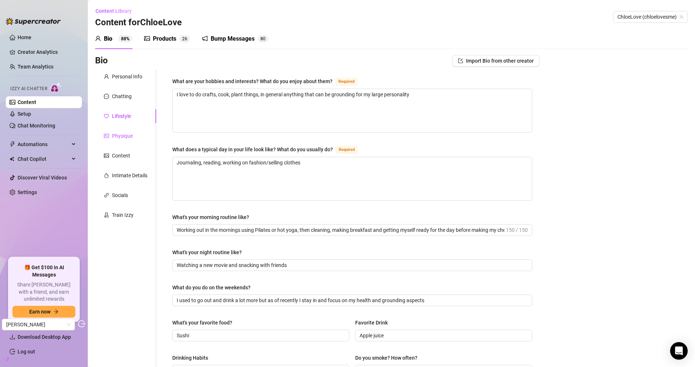
click at [122, 134] on div "Physique" at bounding box center [122, 136] width 21 height 8
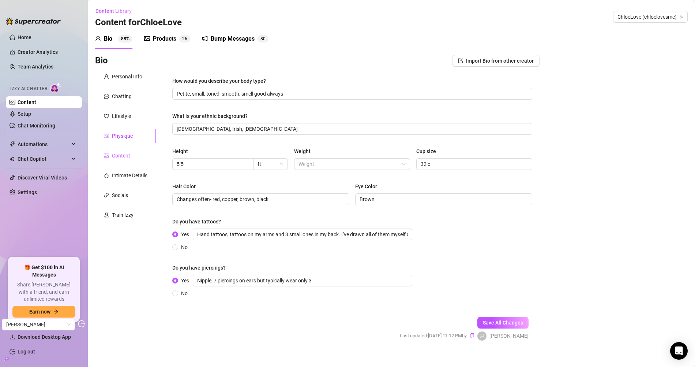
click at [128, 151] on div "Content" at bounding box center [125, 156] width 61 height 14
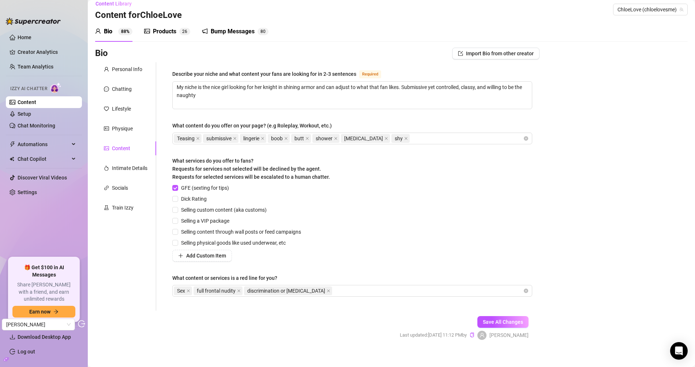
scroll to position [14, 0]
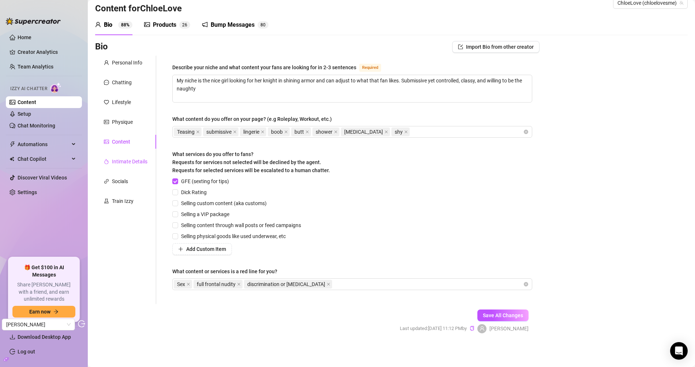
click at [120, 165] on div "Intimate Details" at bounding box center [129, 161] width 35 height 8
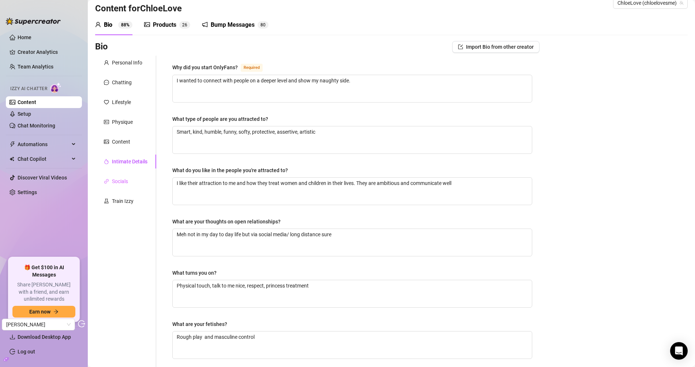
click at [133, 181] on div "Socials" at bounding box center [125, 181] width 61 height 14
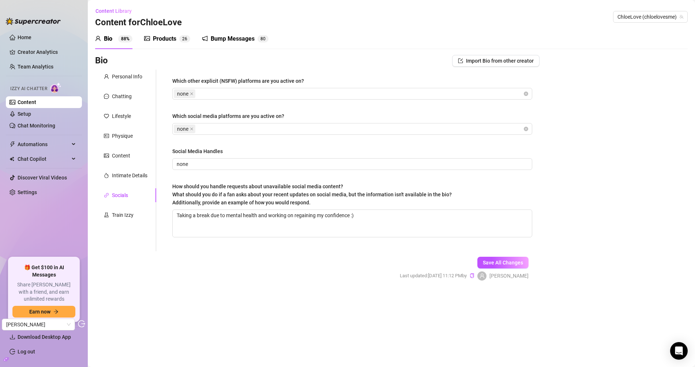
scroll to position [0, 0]
click at [125, 199] on div "Socials" at bounding box center [125, 195] width 61 height 14
click at [31, 114] on link "Setup" at bounding box center [25, 114] width 14 height 6
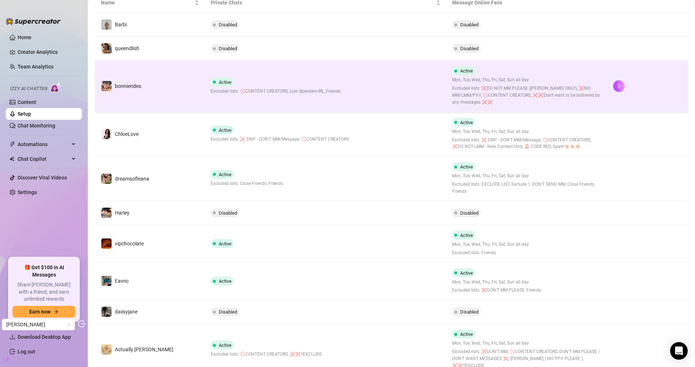
scroll to position [147, 0]
click at [153, 105] on td "bonnierides" at bounding box center [150, 86] width 110 height 51
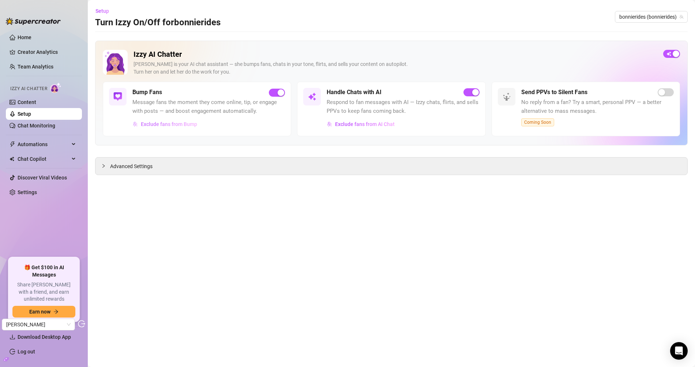
click at [146, 127] on button "Exclude fans from Bump" at bounding box center [164, 124] width 65 height 12
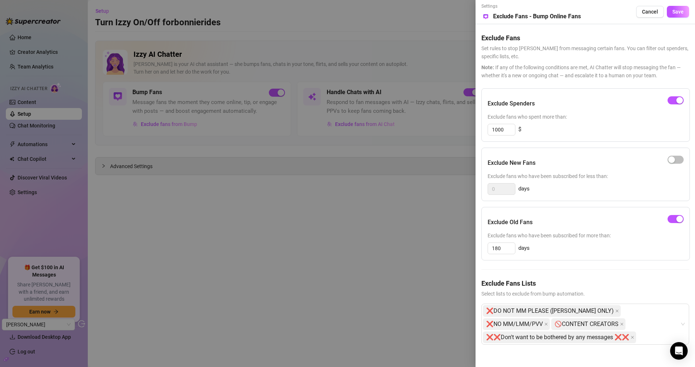
click at [332, 53] on div at bounding box center [347, 183] width 695 height 367
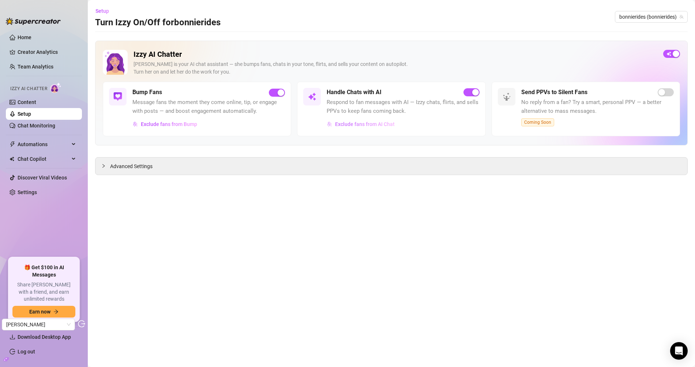
click at [357, 124] on span "Exclude fans from AI Chat" at bounding box center [365, 124] width 60 height 6
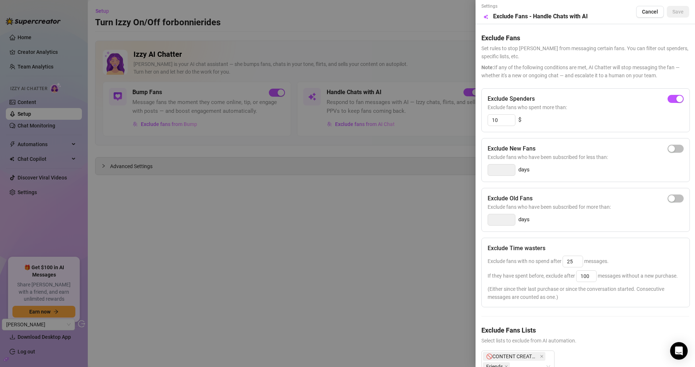
click at [392, 70] on div at bounding box center [347, 183] width 695 height 367
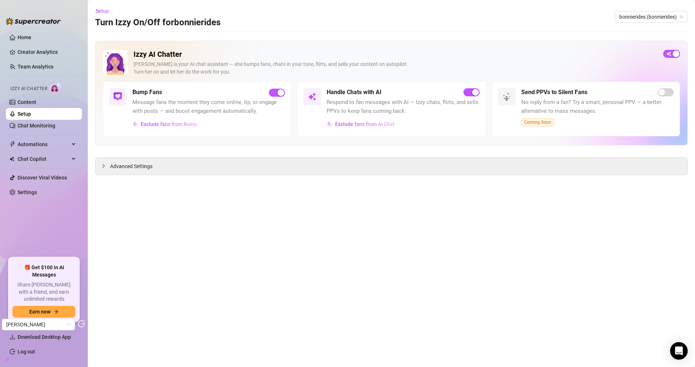
click at [25, 117] on link "Setup" at bounding box center [25, 114] width 14 height 6
click at [29, 127] on link "Chat Monitoring" at bounding box center [37, 126] width 38 height 6
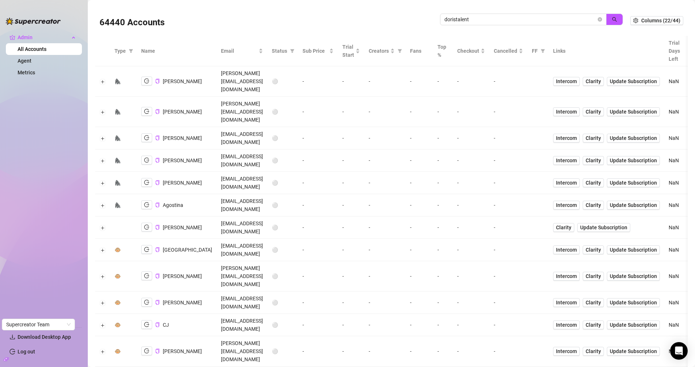
scroll to position [14, 0]
